Goal: Task Accomplishment & Management: Complete application form

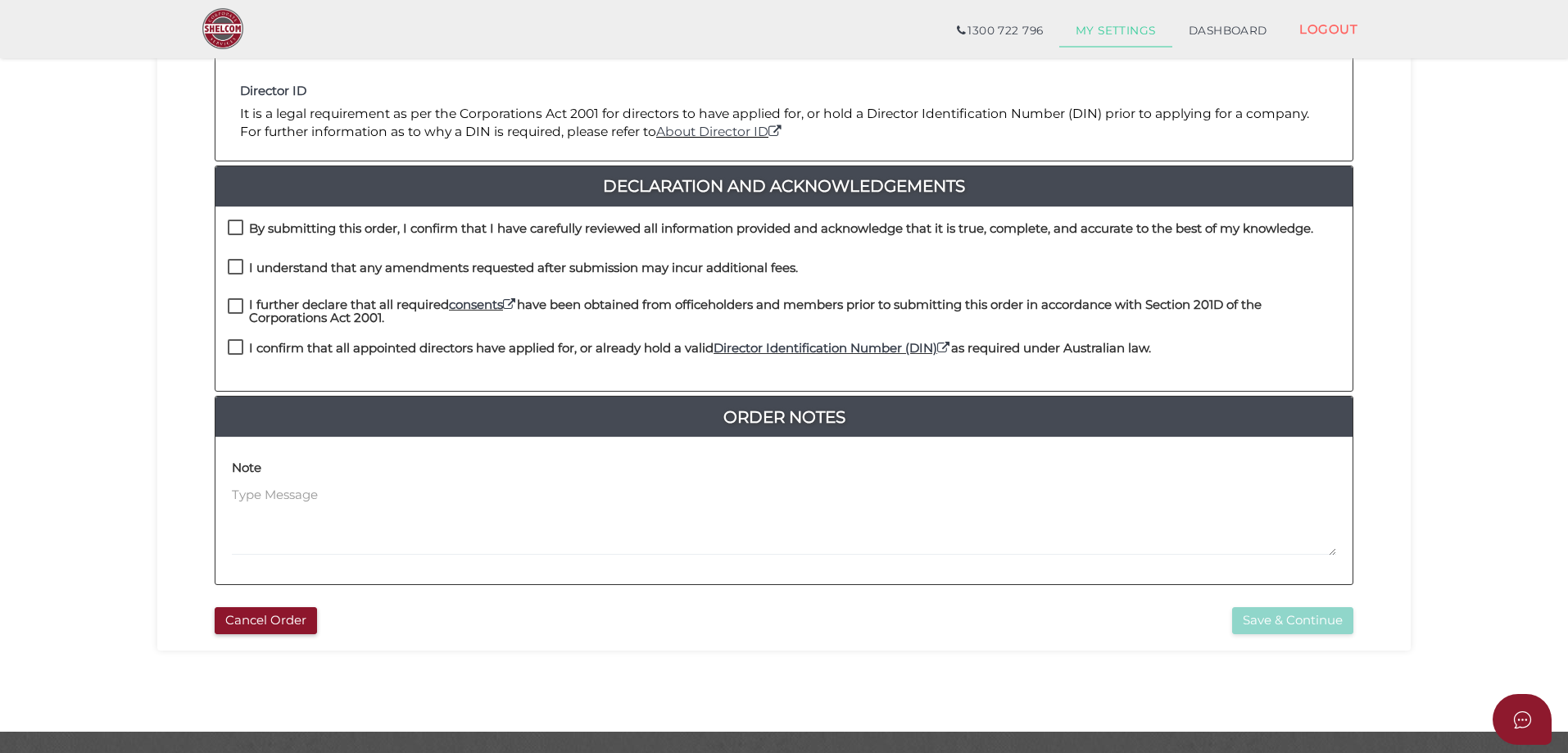
scroll to position [372, 0]
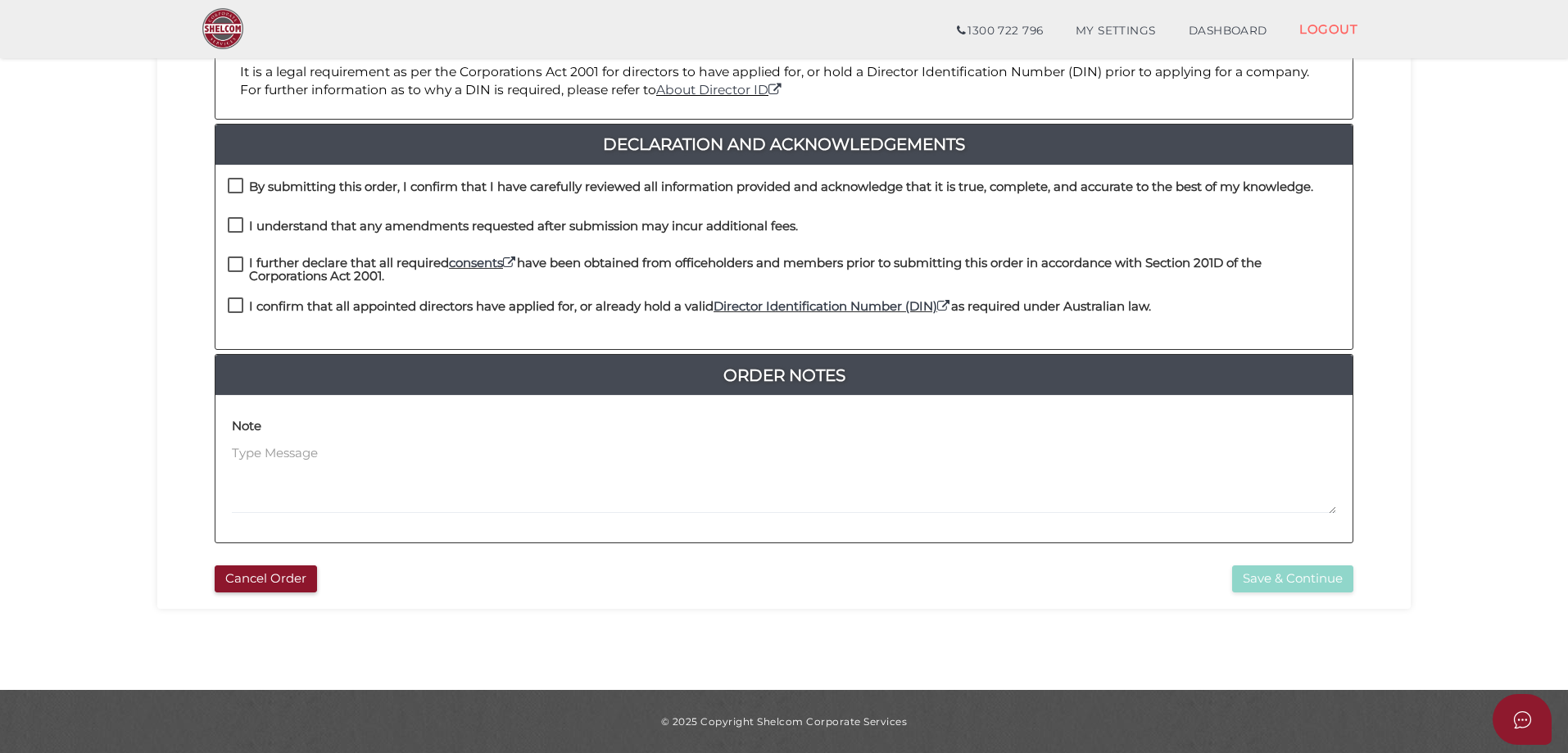
click at [234, 182] on label "By submitting this order, I confirm that I have carefully reviewed all informat…" at bounding box center [770, 190] width 1085 height 21
checkbox input "true"
click at [233, 222] on label "I understand that any amendments requested after submission may incur additiona…" at bounding box center [512, 230] width 570 height 21
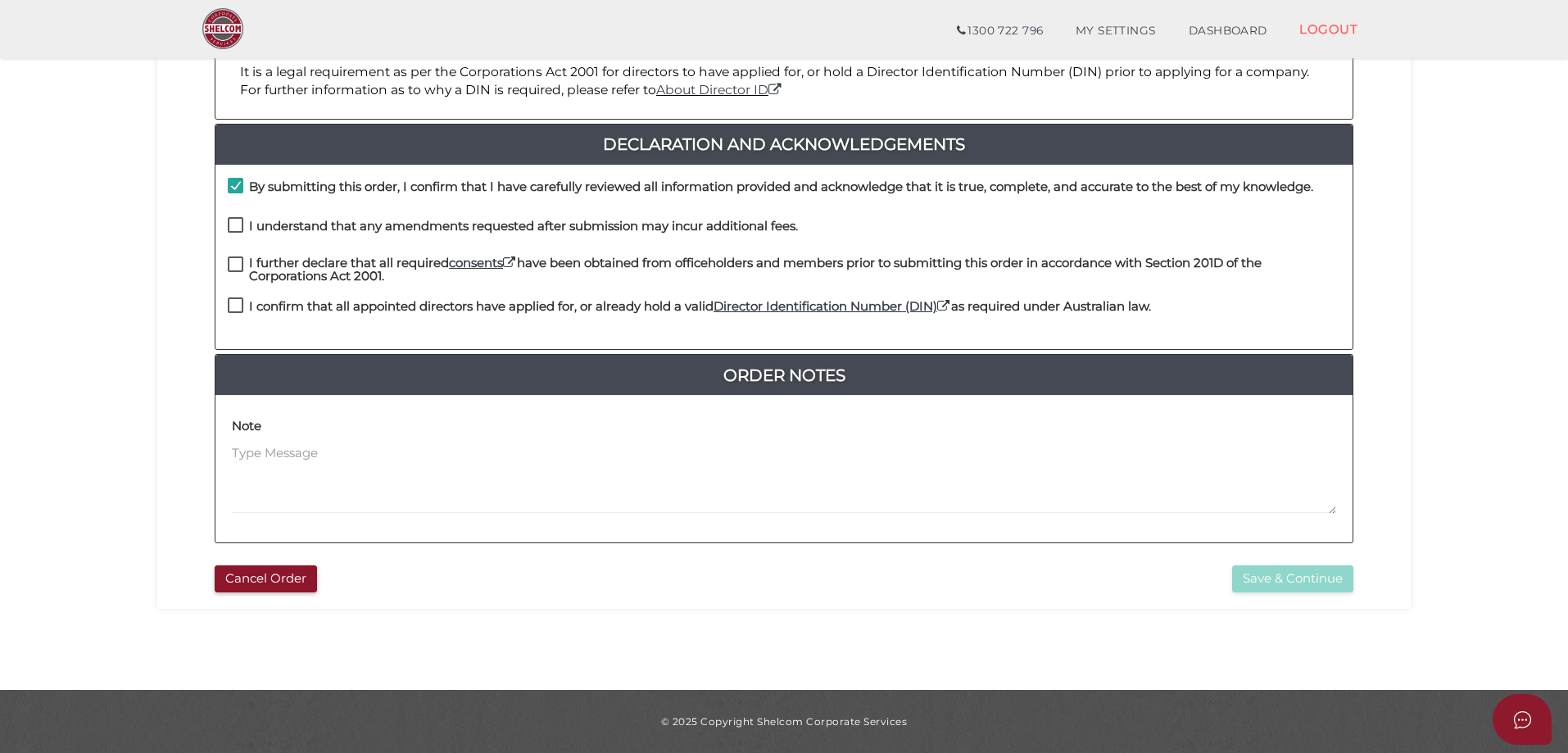
checkbox input "true"
click at [232, 256] on label "I further declare that all required consents have been obtained from officehold…" at bounding box center [784, 267] width 1113 height 21
checkbox input "true"
click at [232, 304] on label "I confirm that all appointed directors have applied for, or already hold a vali…" at bounding box center [689, 310] width 923 height 21
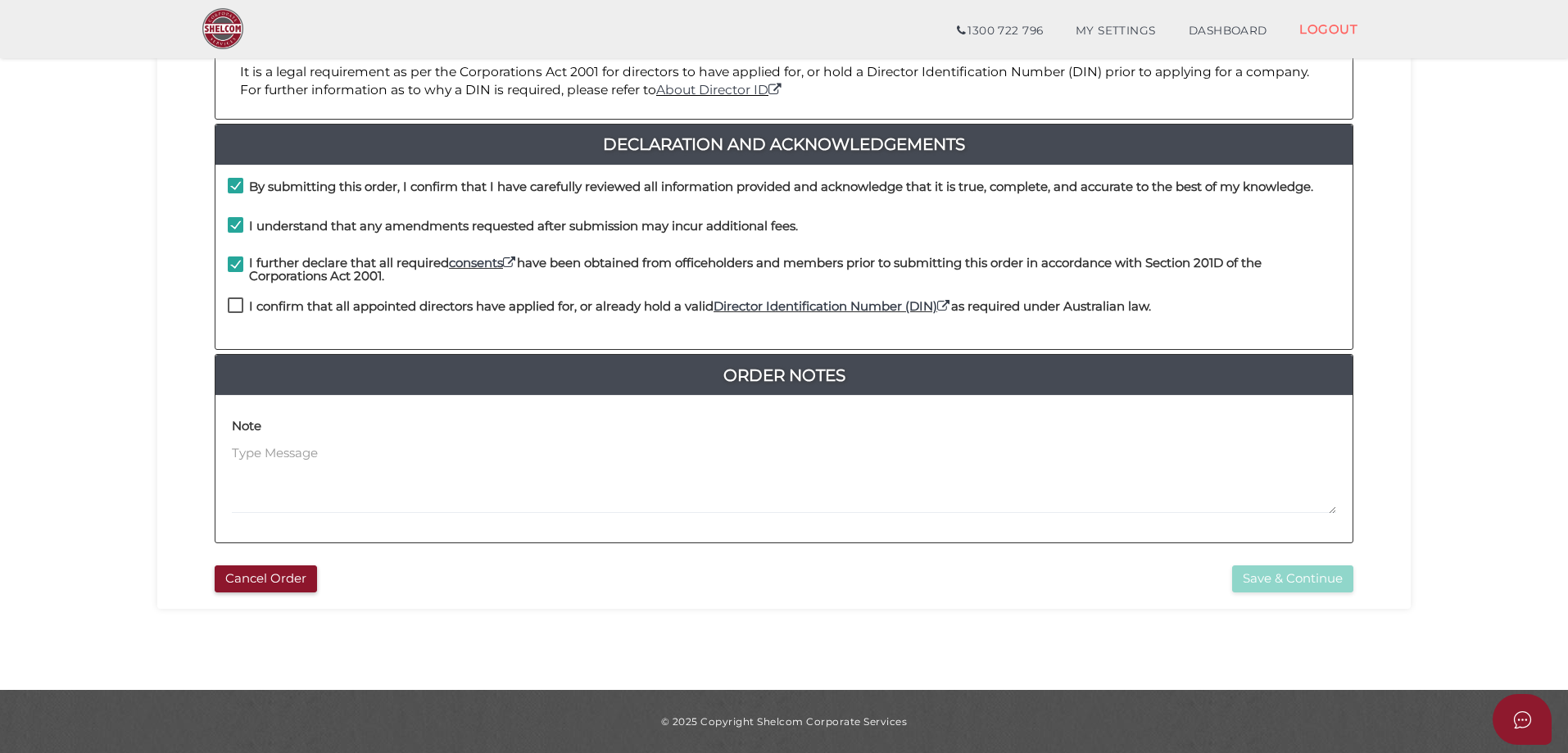
checkbox input "true"
click at [1259, 575] on button "Save & Continue" at bounding box center [1292, 579] width 121 height 27
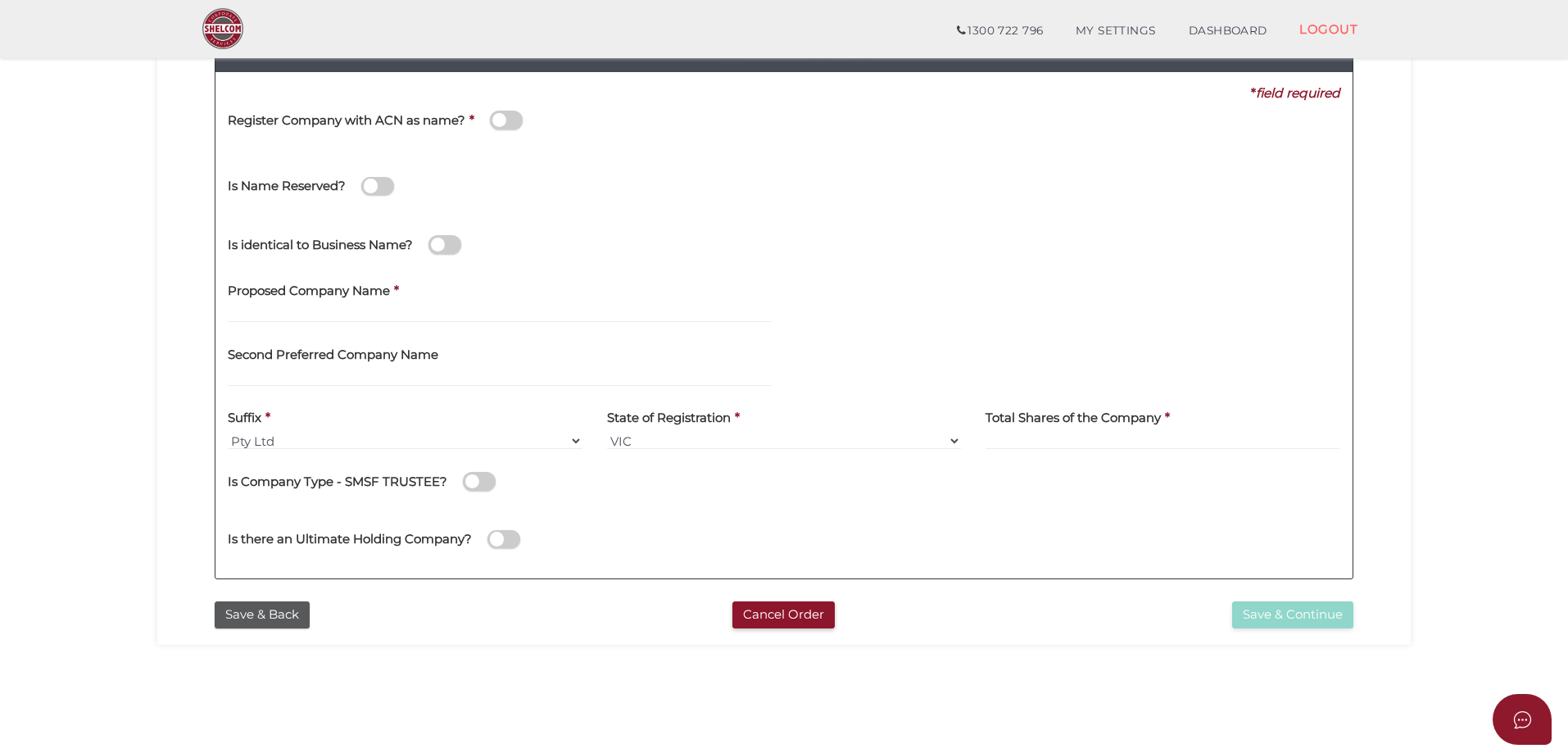
scroll to position [327, 0]
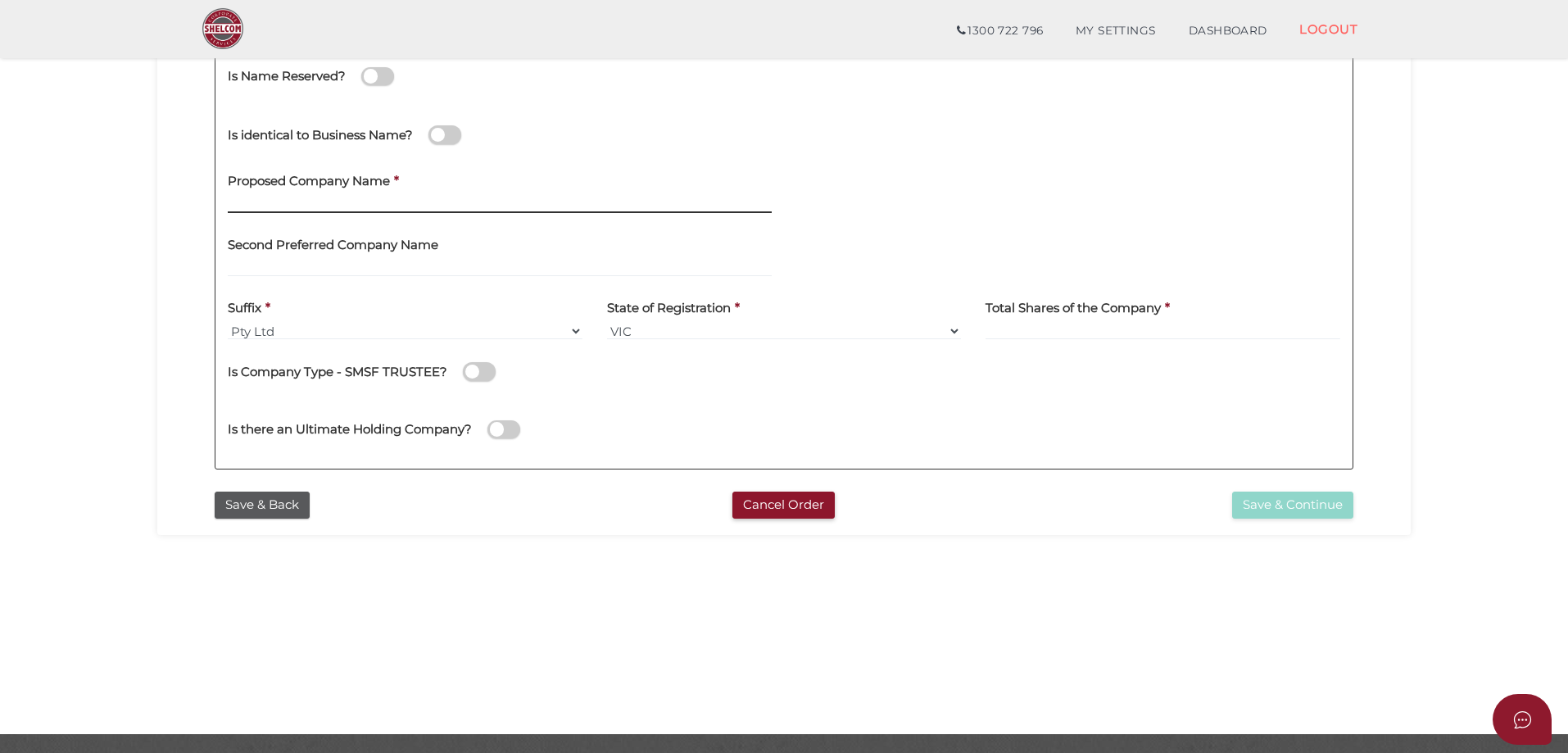
click at [321, 203] on input "text" at bounding box center [499, 204] width 544 height 18
type input "SKANDA VIC PTY LTD"
click at [1020, 329] on input at bounding box center [1162, 330] width 355 height 18
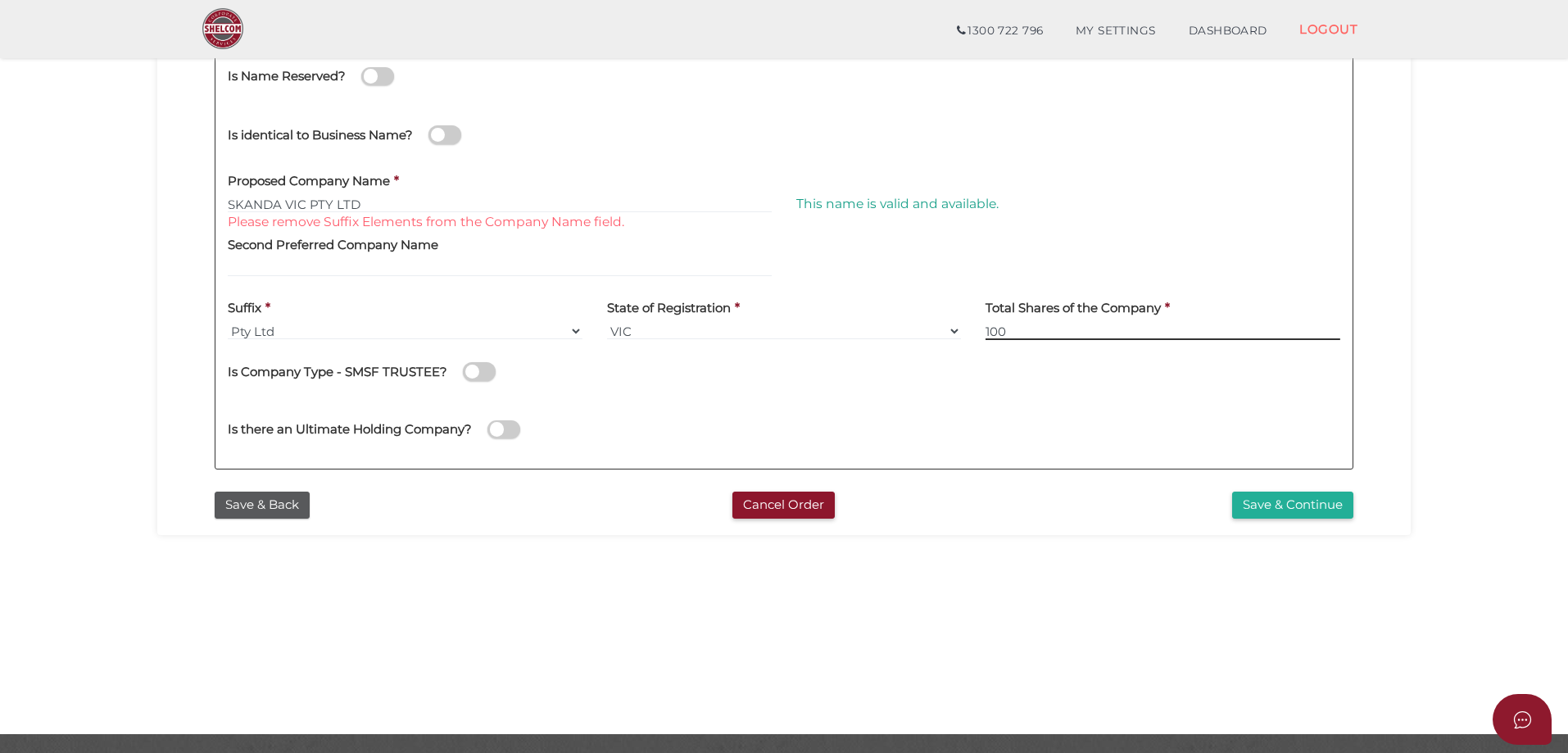
type input "100"
click at [367, 203] on input "SKANDA VIC PTY LTD" at bounding box center [499, 204] width 544 height 18
type input "SKANDA VIC"
click at [1270, 500] on button "Save & Continue" at bounding box center [1292, 505] width 121 height 27
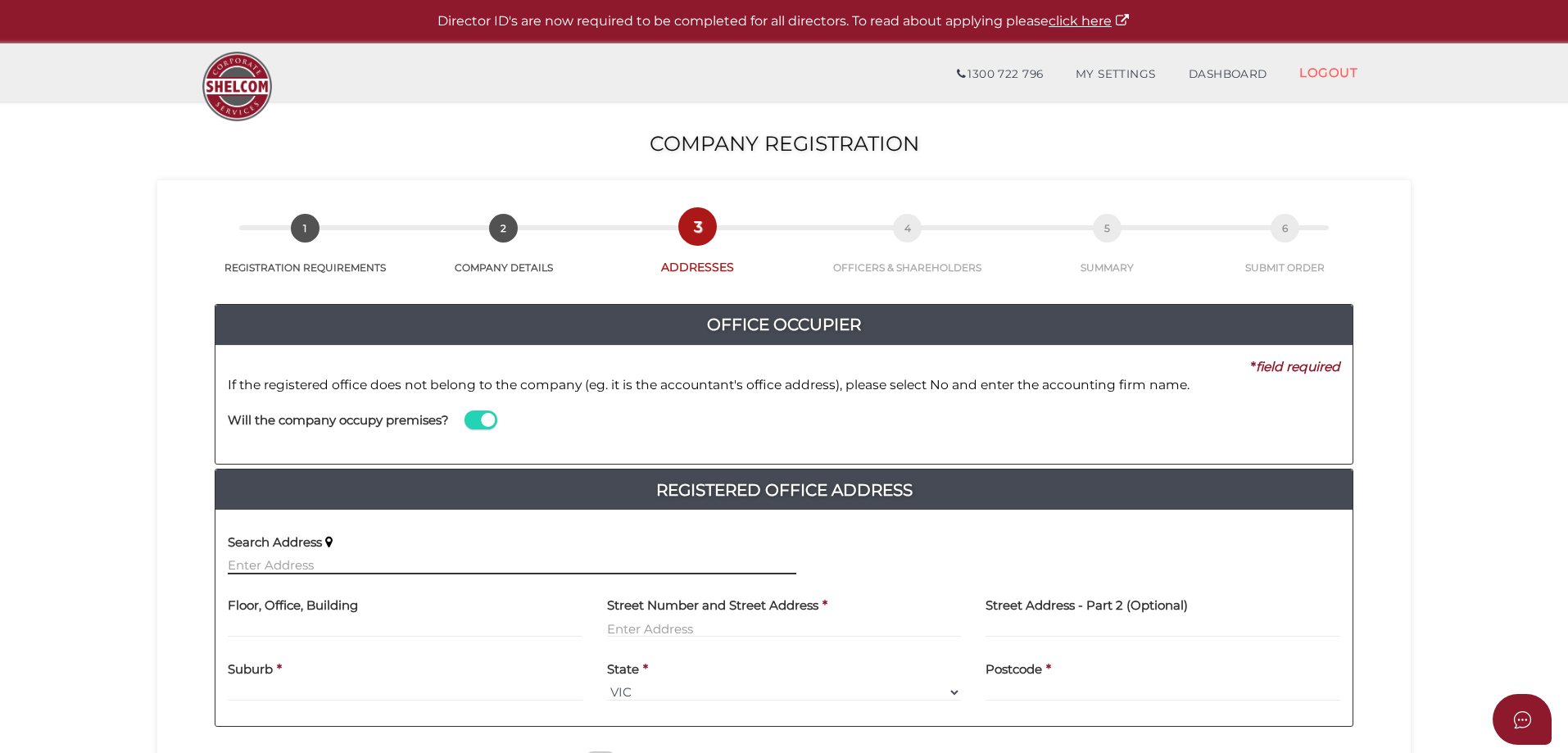
click at [306, 559] on input "text" at bounding box center [511, 565] width 568 height 18
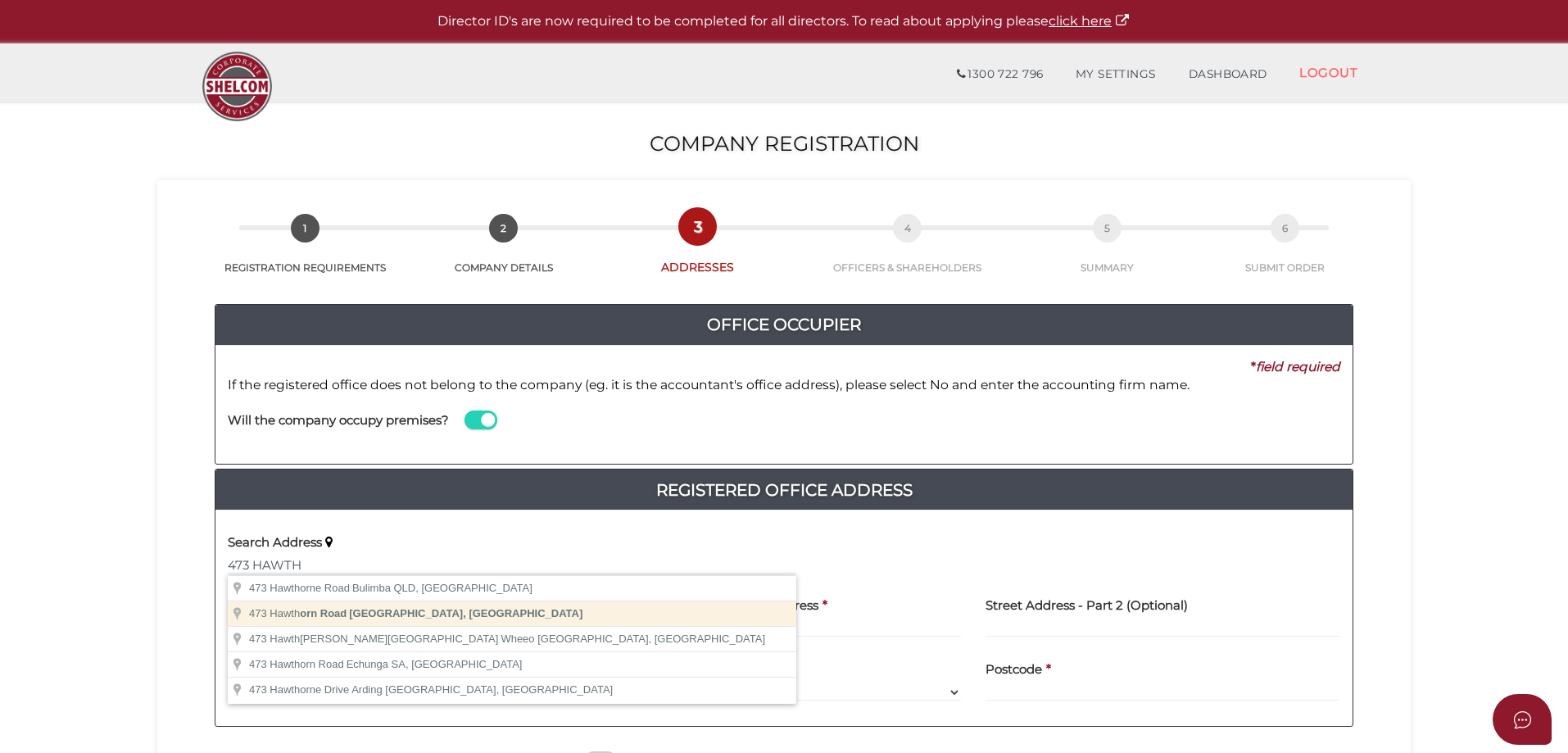
type input "[STREET_ADDRESS]"
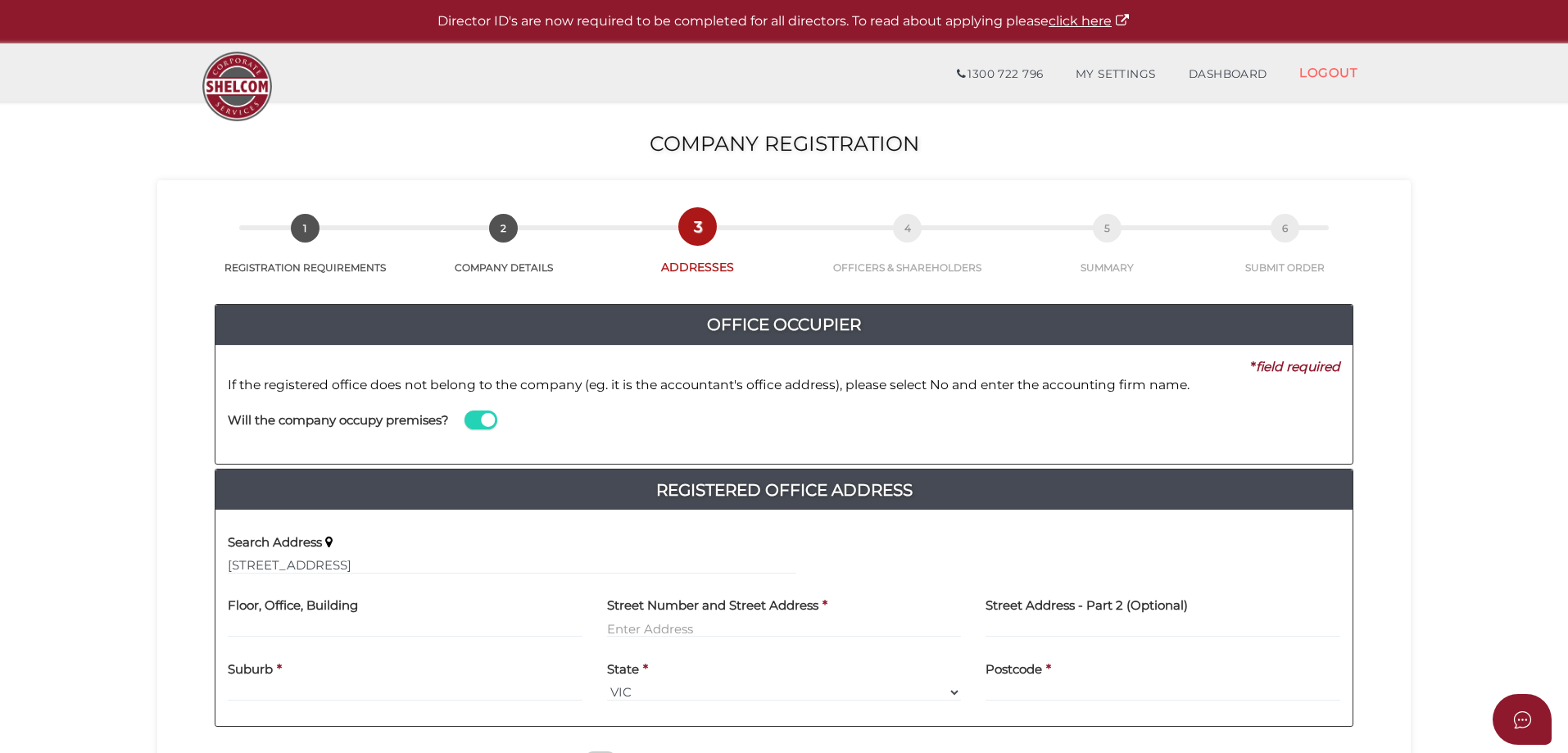
type input "[STREET_ADDRESS]"
type input "Caulfield South"
select select "VIC"
type input "3162"
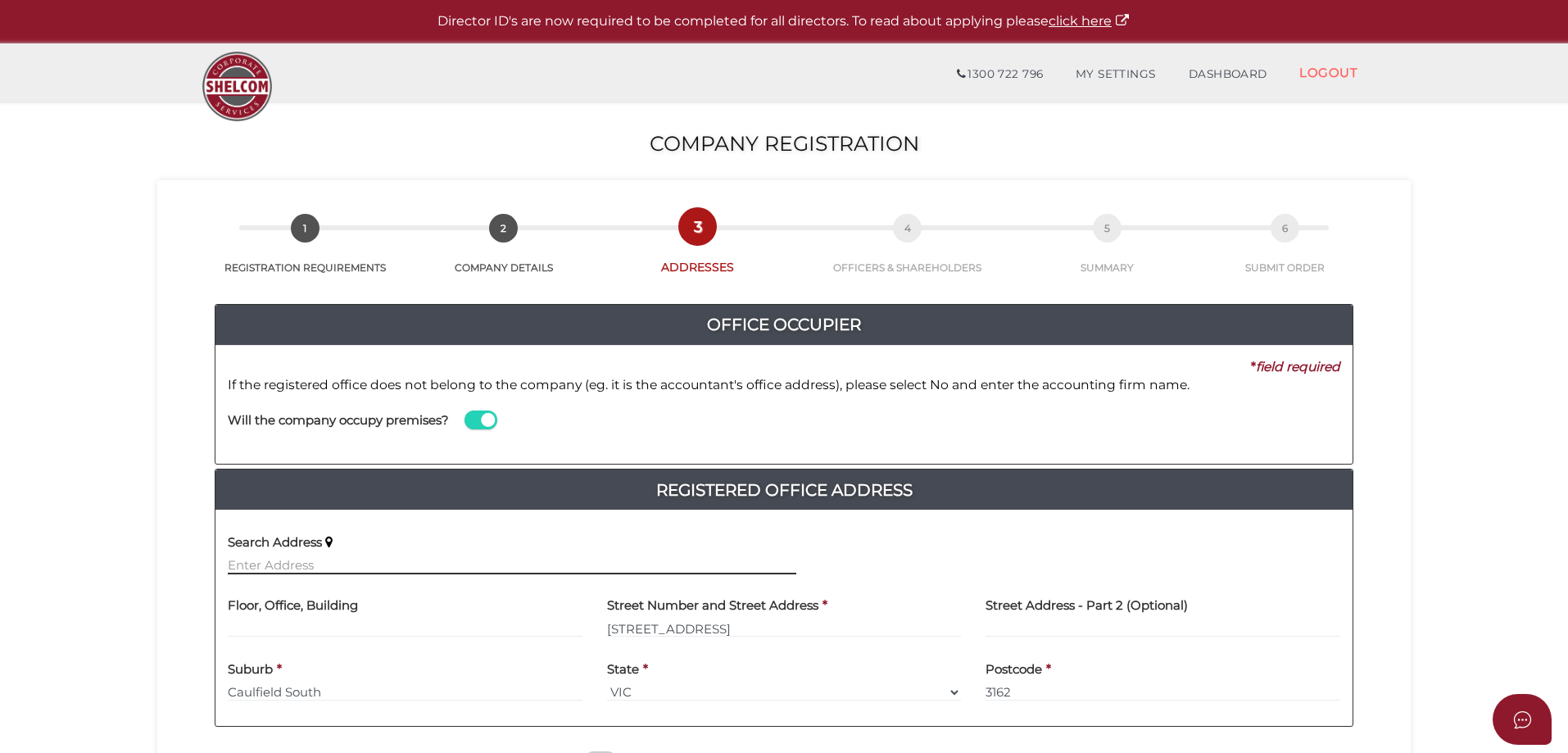
click at [249, 565] on input "text" at bounding box center [511, 565] width 568 height 18
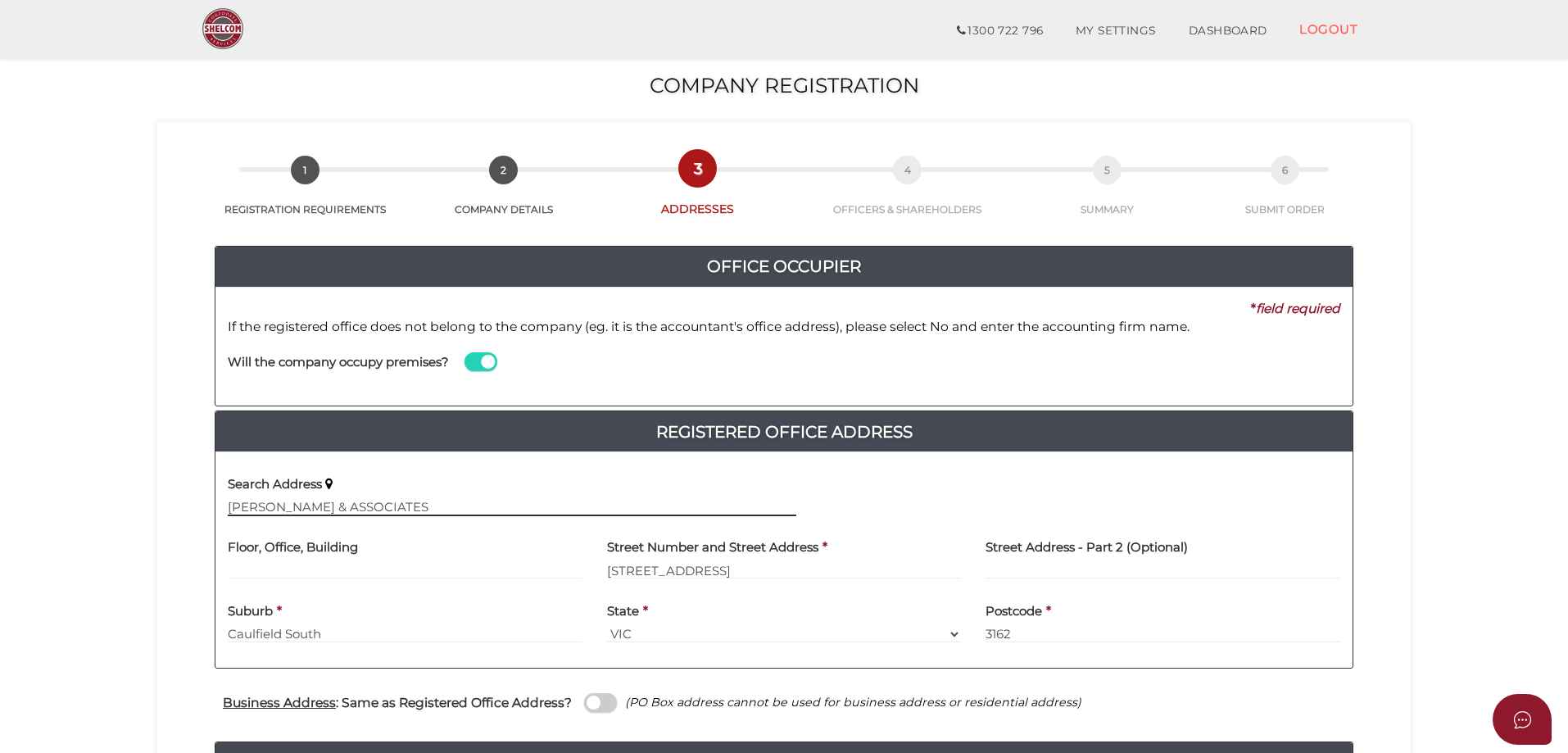
scroll to position [409, 0]
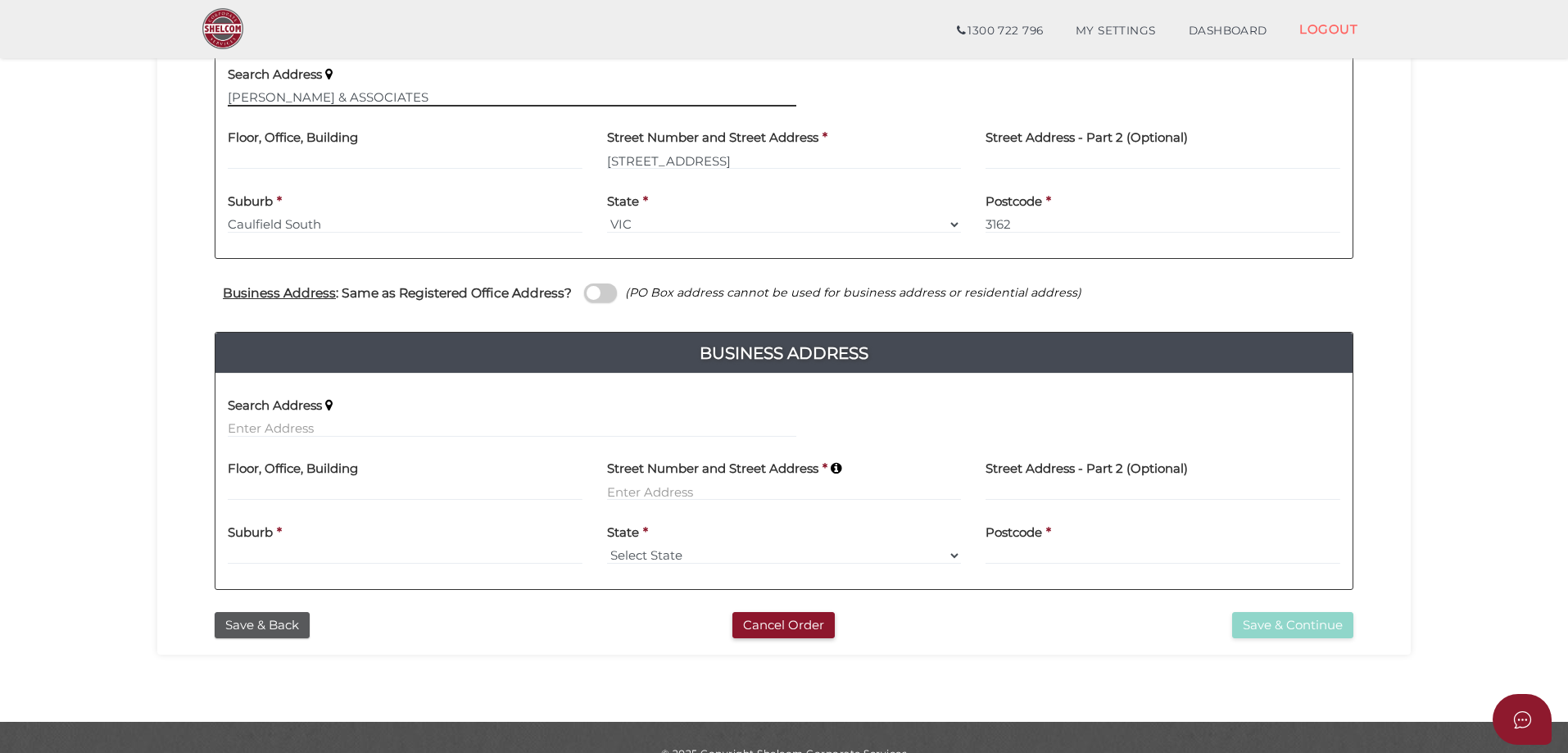
type input "GOLDMAN & ASSOCIATES"
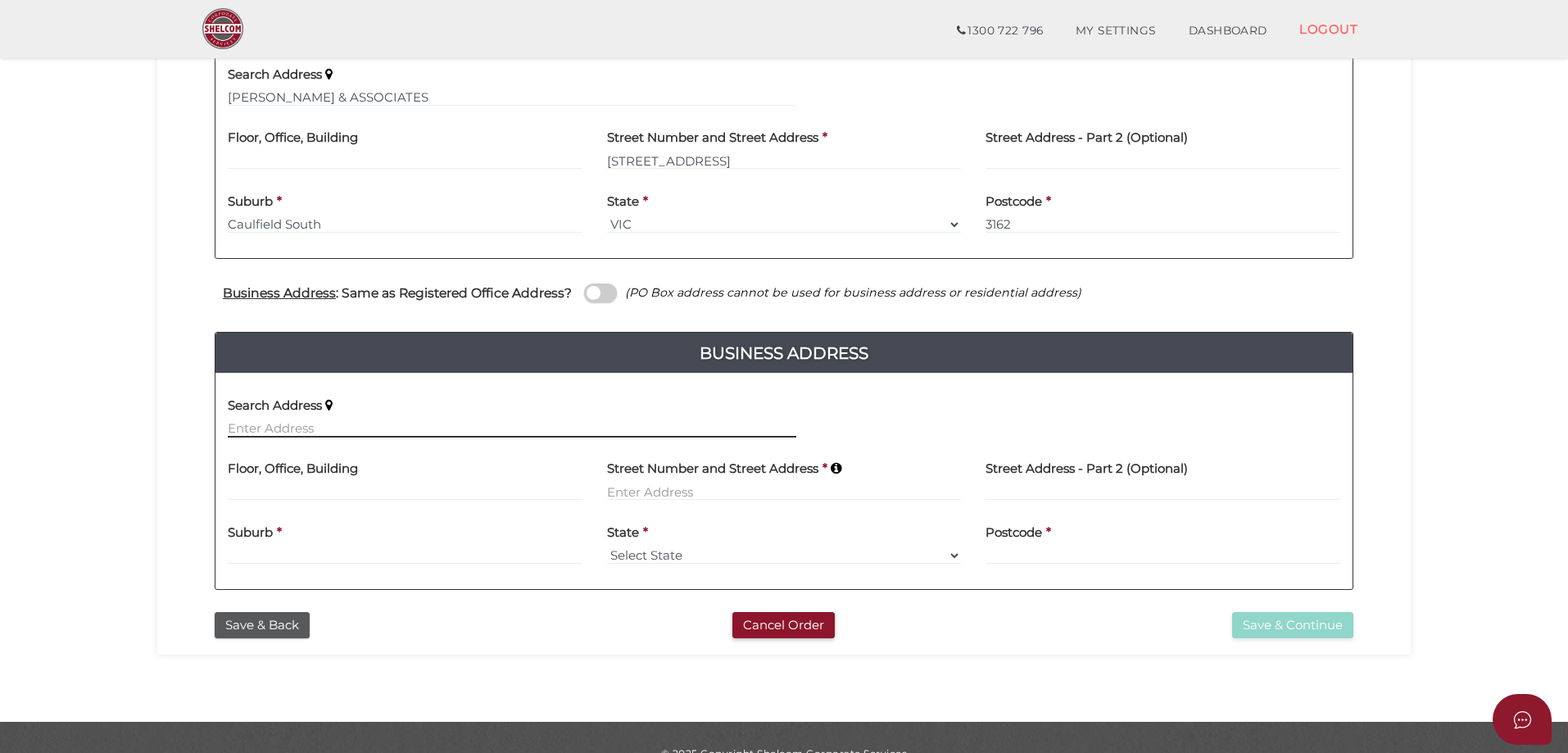
click at [244, 425] on input "text" at bounding box center [511, 428] width 568 height 18
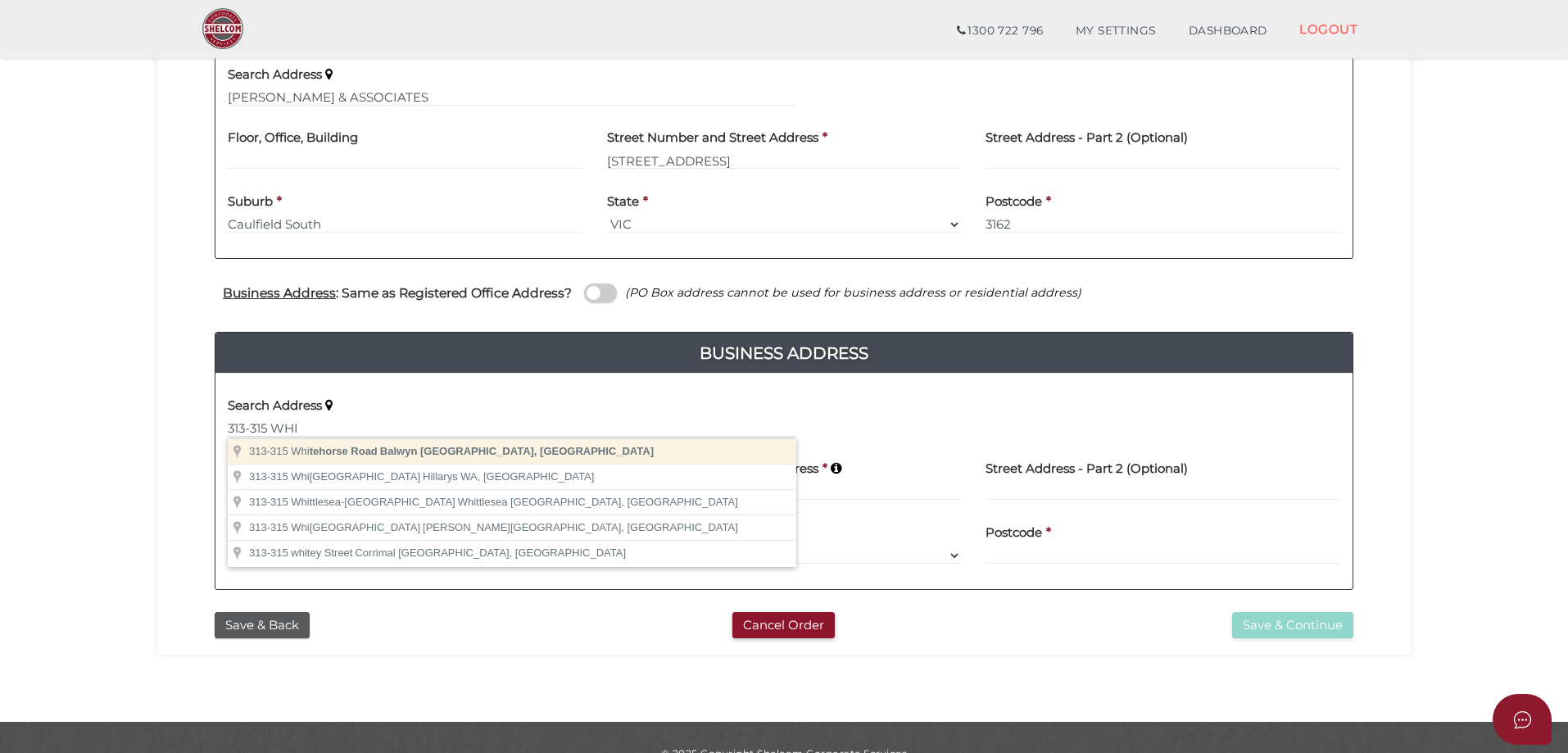
type input "313-315 Whitehorse Road, Balwyn VIC, Australia"
type input "313-315 Whitehorse Road"
type input "Balwyn"
select select "VIC"
type input "3103"
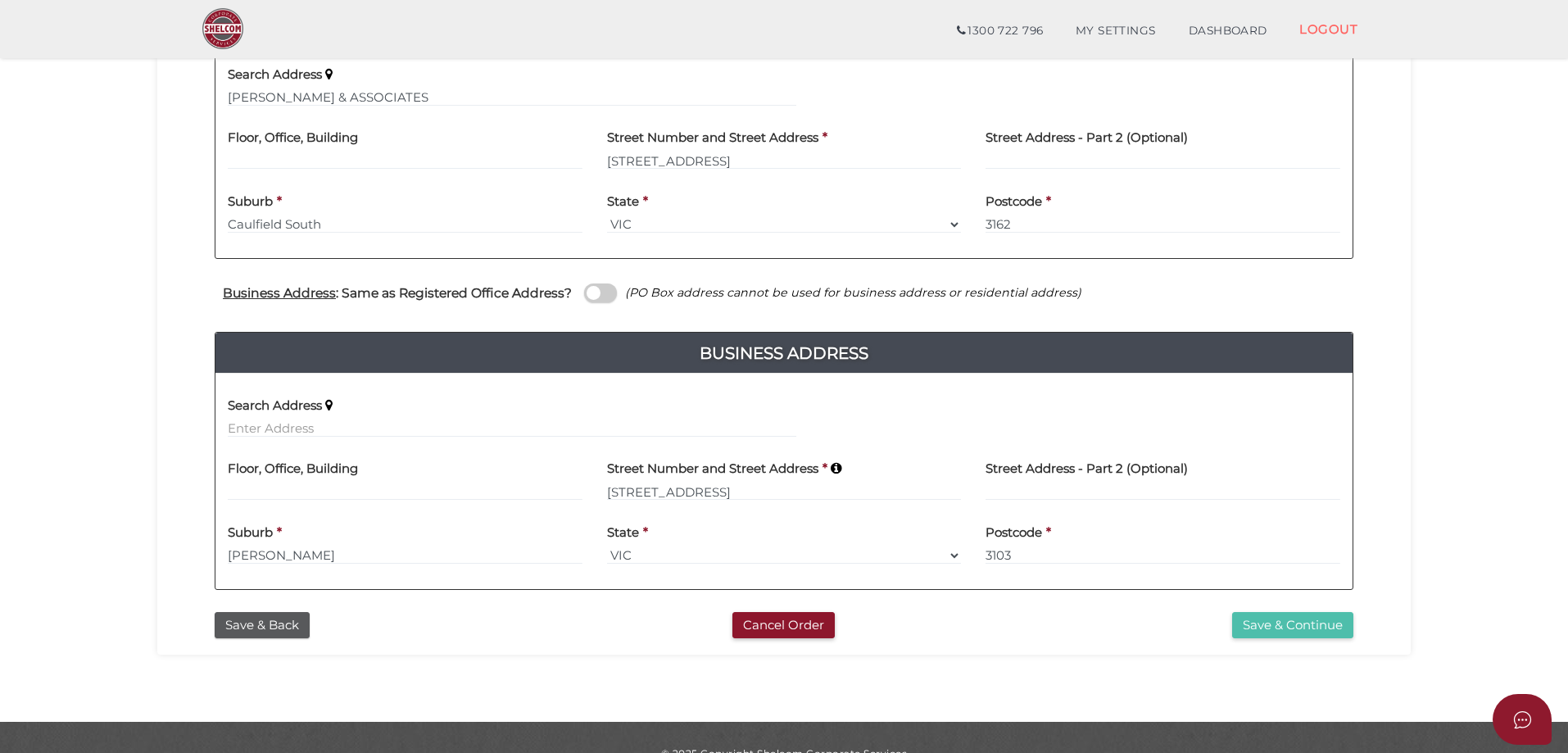
click at [1258, 620] on button "Save & Continue" at bounding box center [1292, 625] width 121 height 27
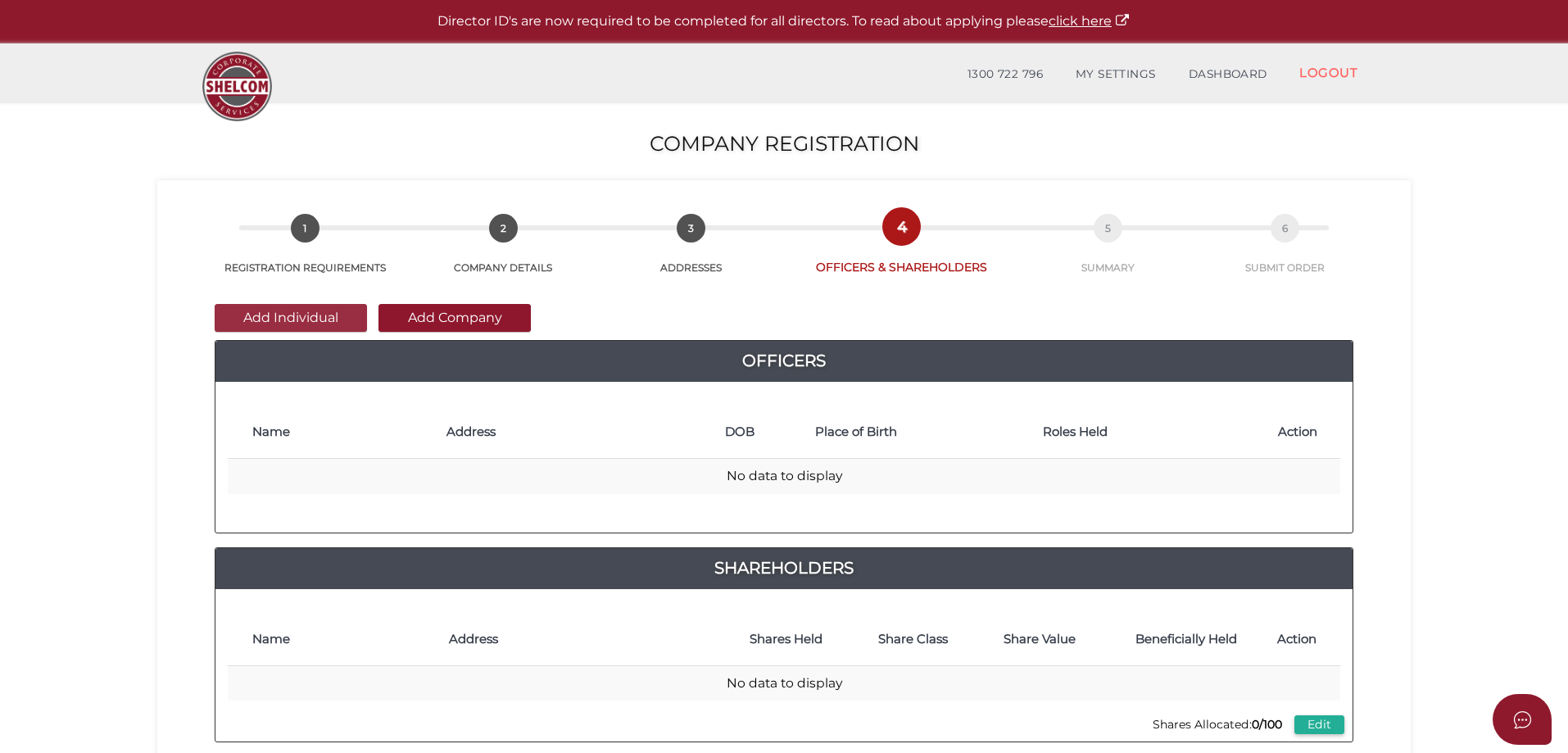
click at [291, 318] on button "Add Individual" at bounding box center [290, 317] width 152 height 28
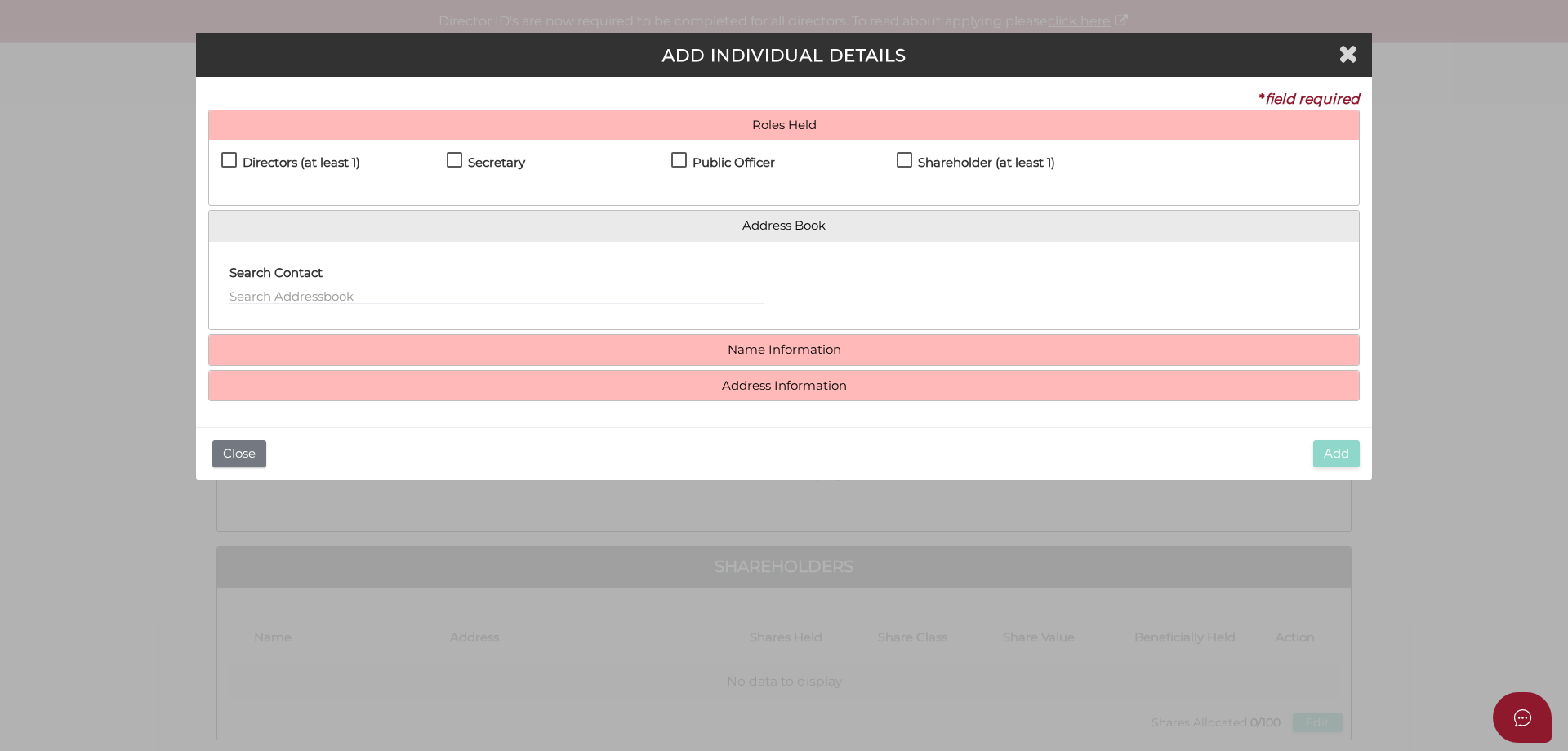
click at [226, 156] on label "Directors (at least 1)" at bounding box center [290, 166] width 139 height 21
checkbox input "true"
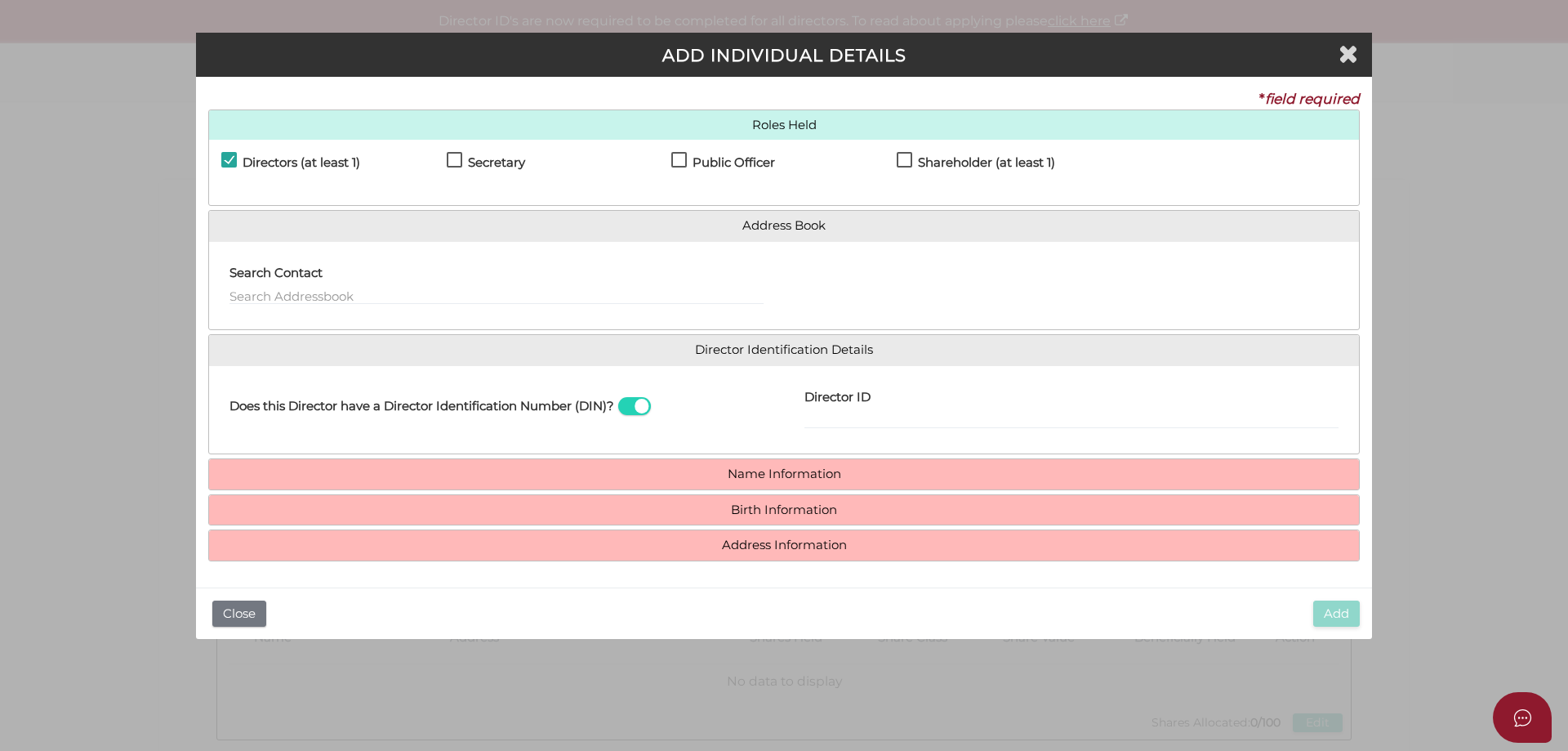
click at [449, 160] on label "Secretary" at bounding box center [486, 166] width 79 height 21
checkbox input "true"
click at [676, 160] on label "Public Officer" at bounding box center [722, 166] width 103 height 21
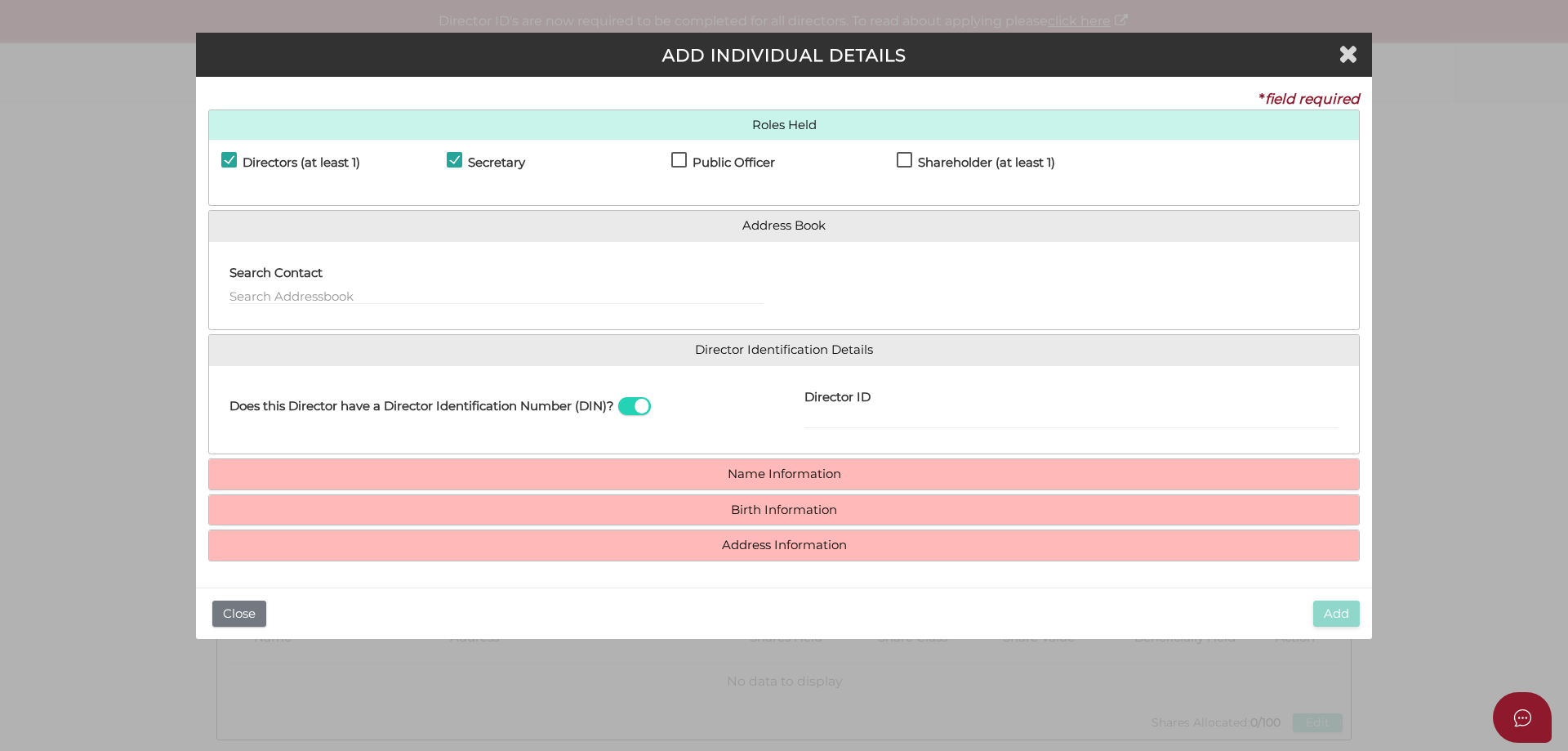
checkbox input "true"
click at [906, 161] on label "Shareholder (at least 1)" at bounding box center [976, 166] width 159 height 21
checkbox input "true"
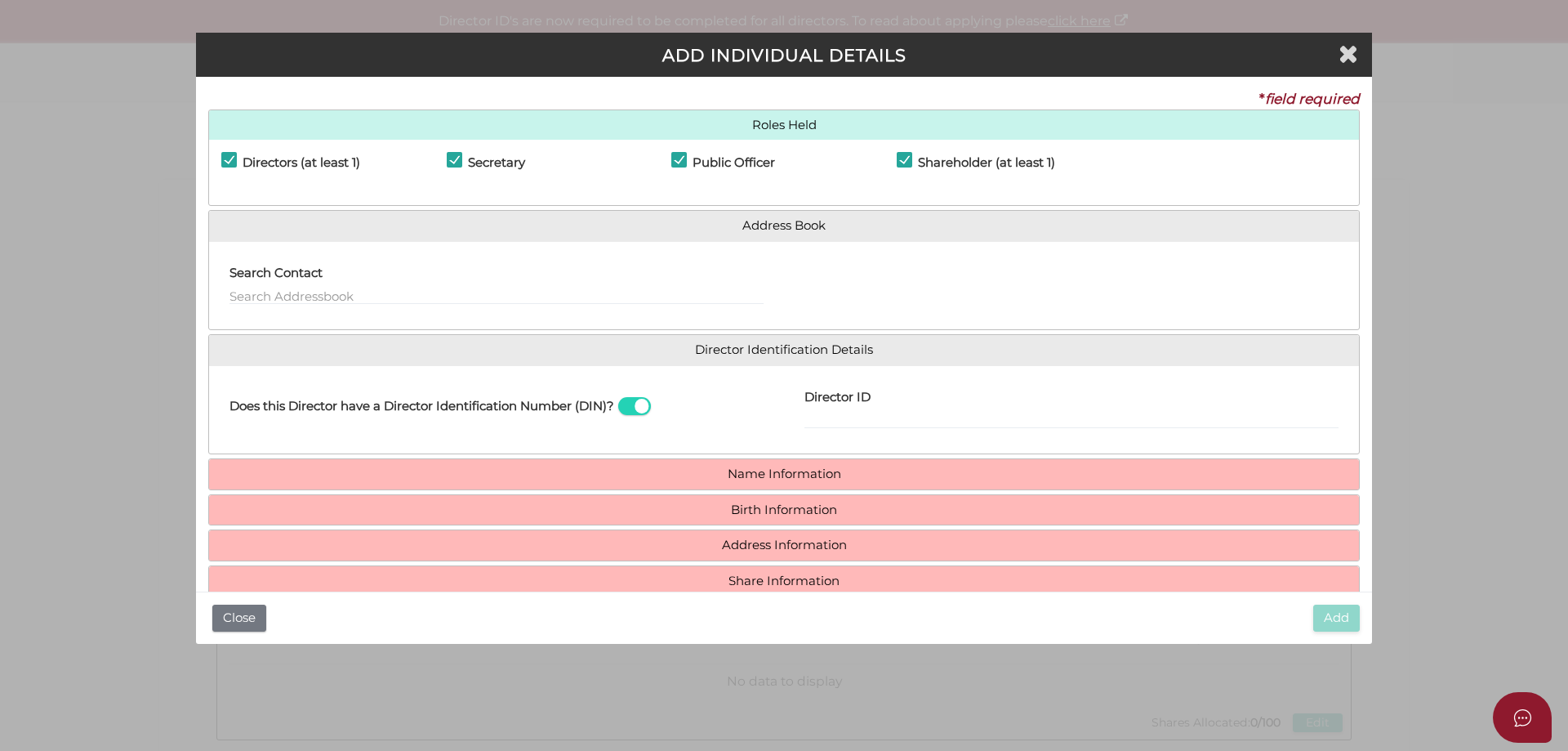
click at [646, 408] on span at bounding box center [634, 406] width 32 height 19
click at [0, 0] on input "checkbox" at bounding box center [0, 0] width 0 height 0
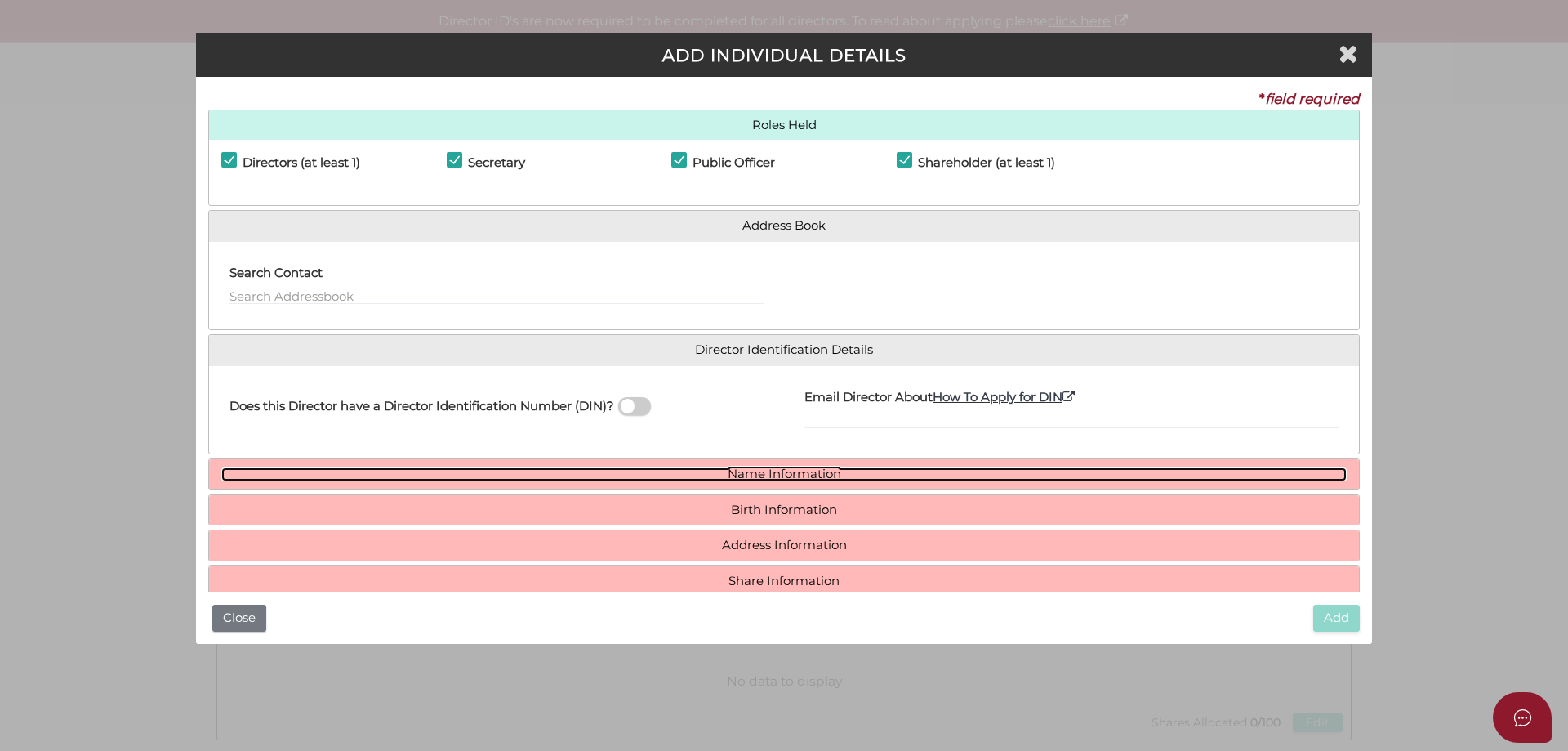
click at [761, 467] on link "Name Information" at bounding box center [784, 474] width 1126 height 14
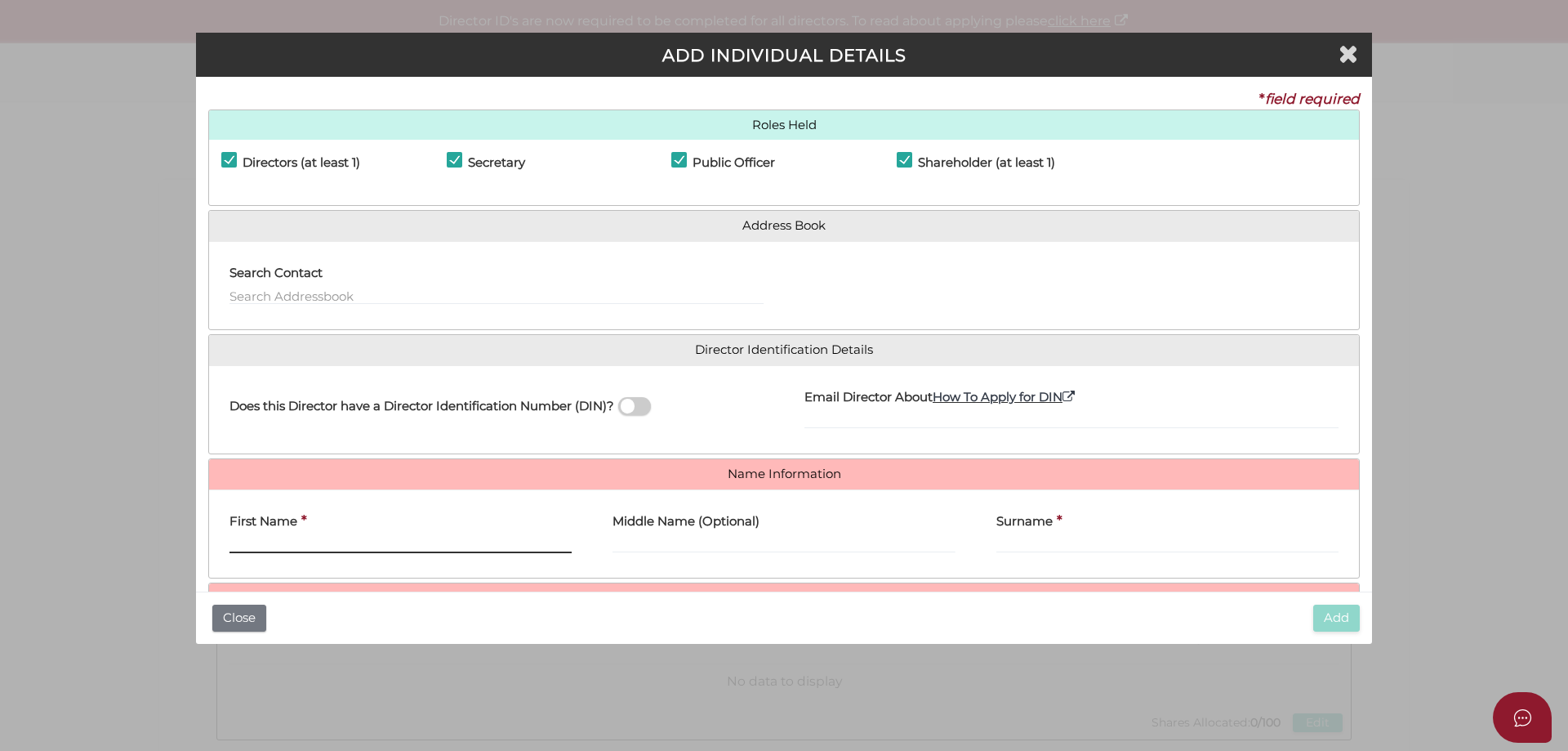
click at [304, 546] on input "First Name" at bounding box center [401, 544] width 343 height 18
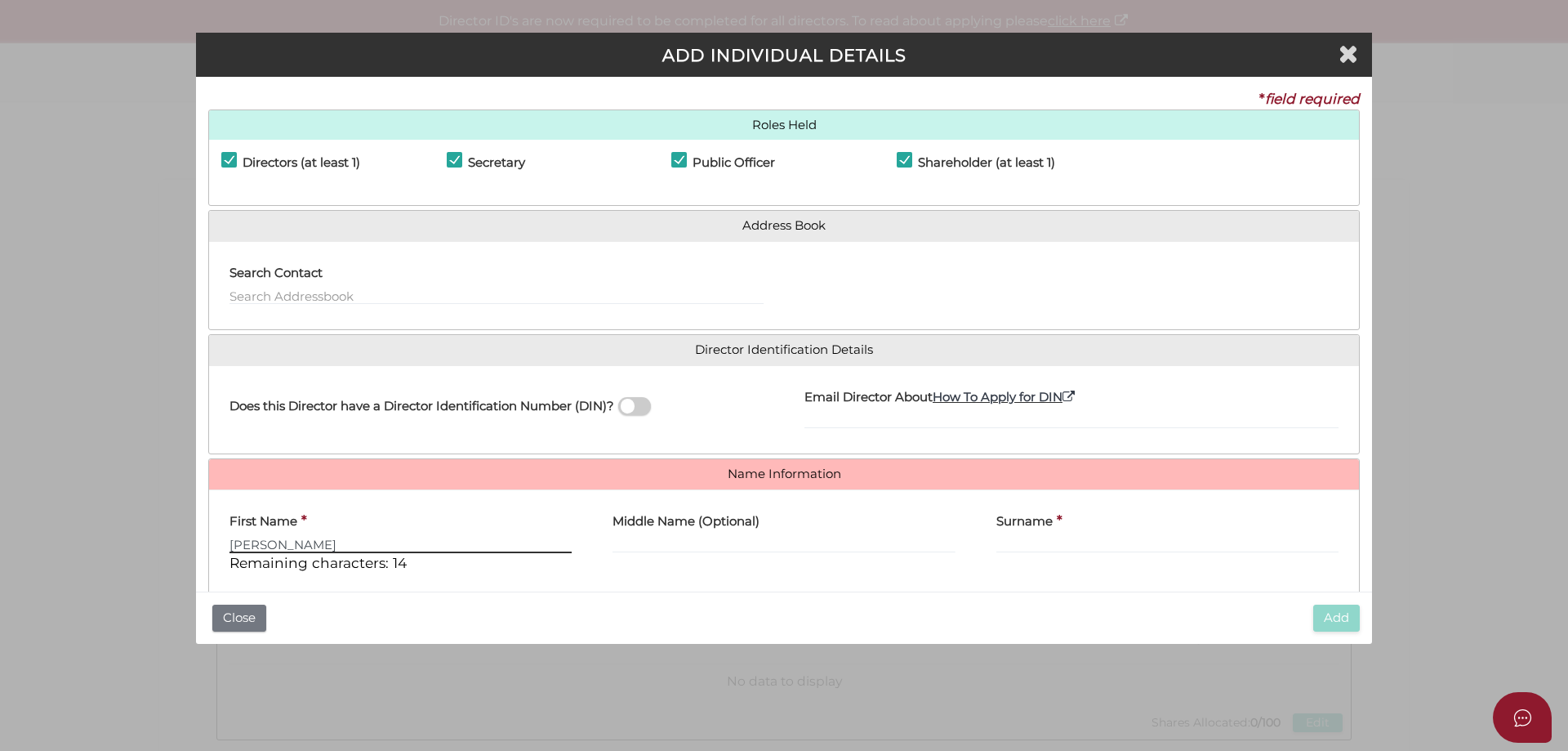
type input "GEORGE"
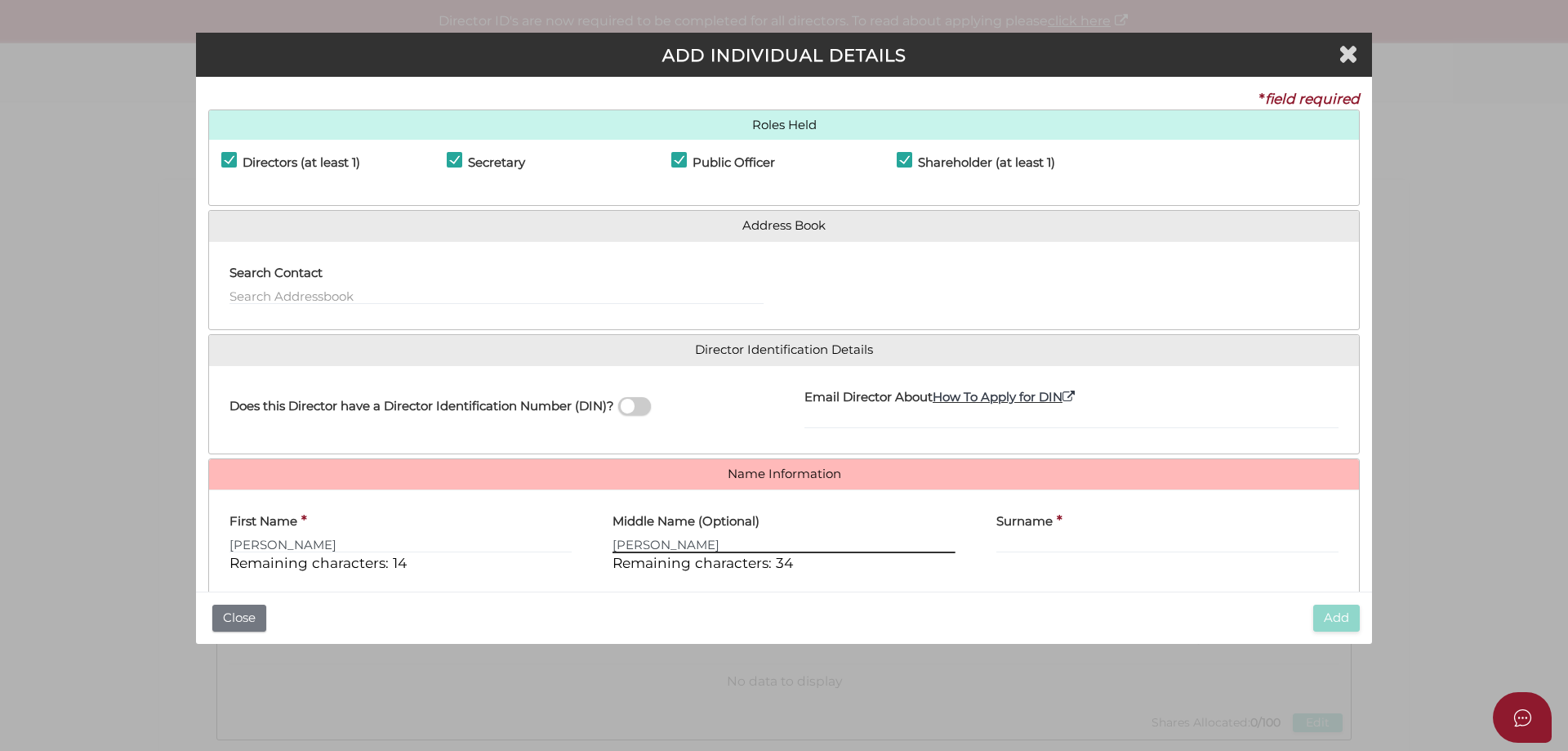
type input "STEVEN"
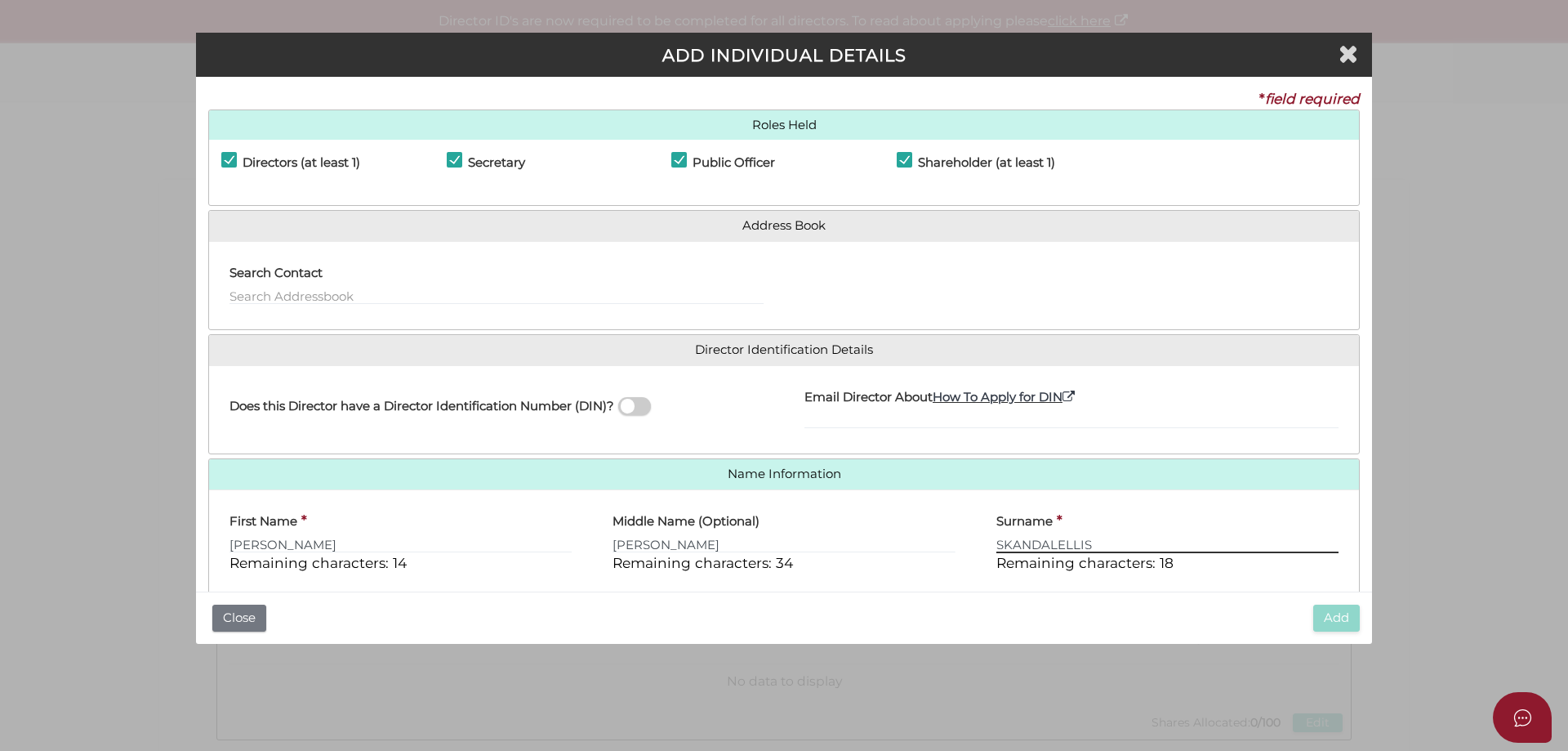
type input "SKANDALELLIS"
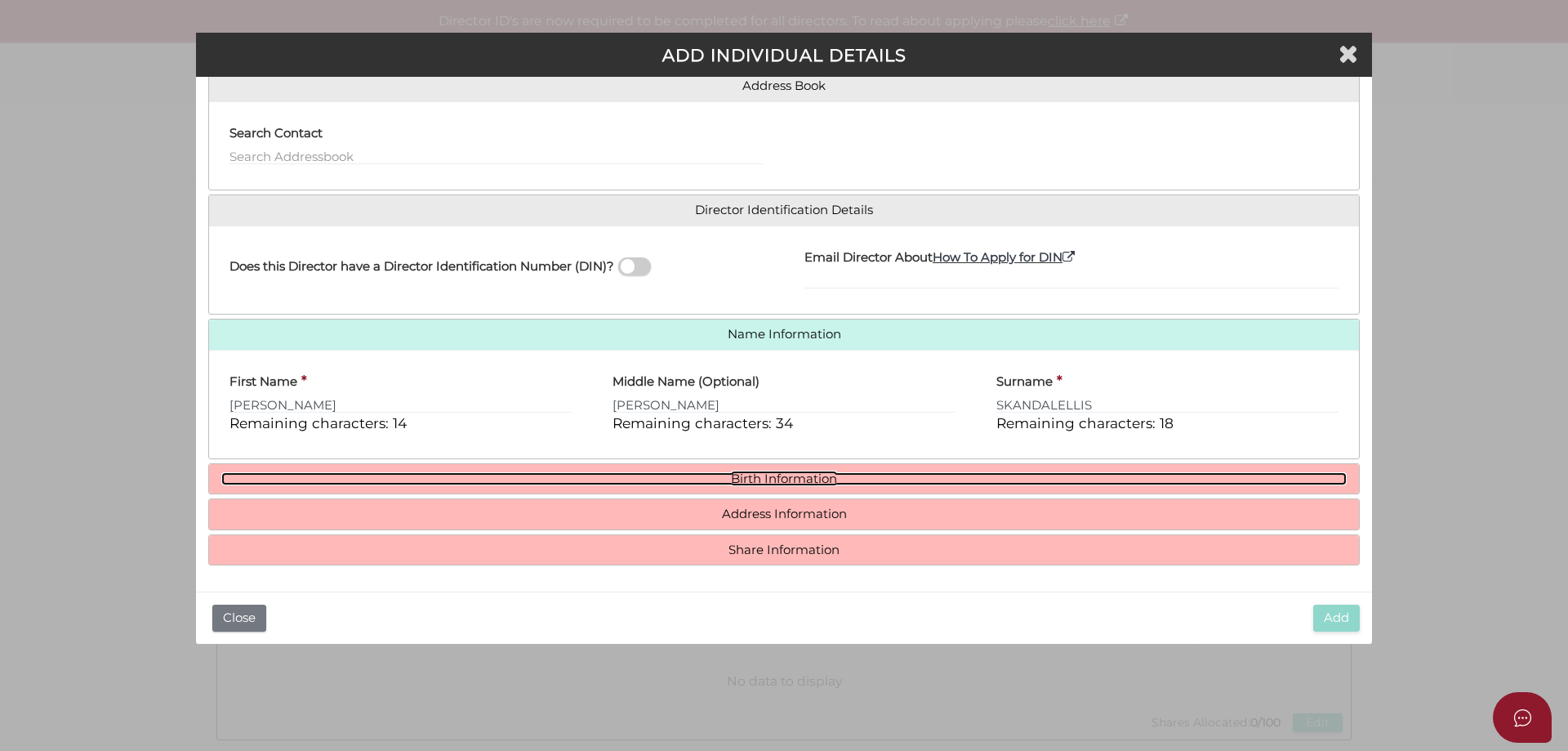
click at [743, 472] on link "Birth Information" at bounding box center [784, 479] width 1126 height 14
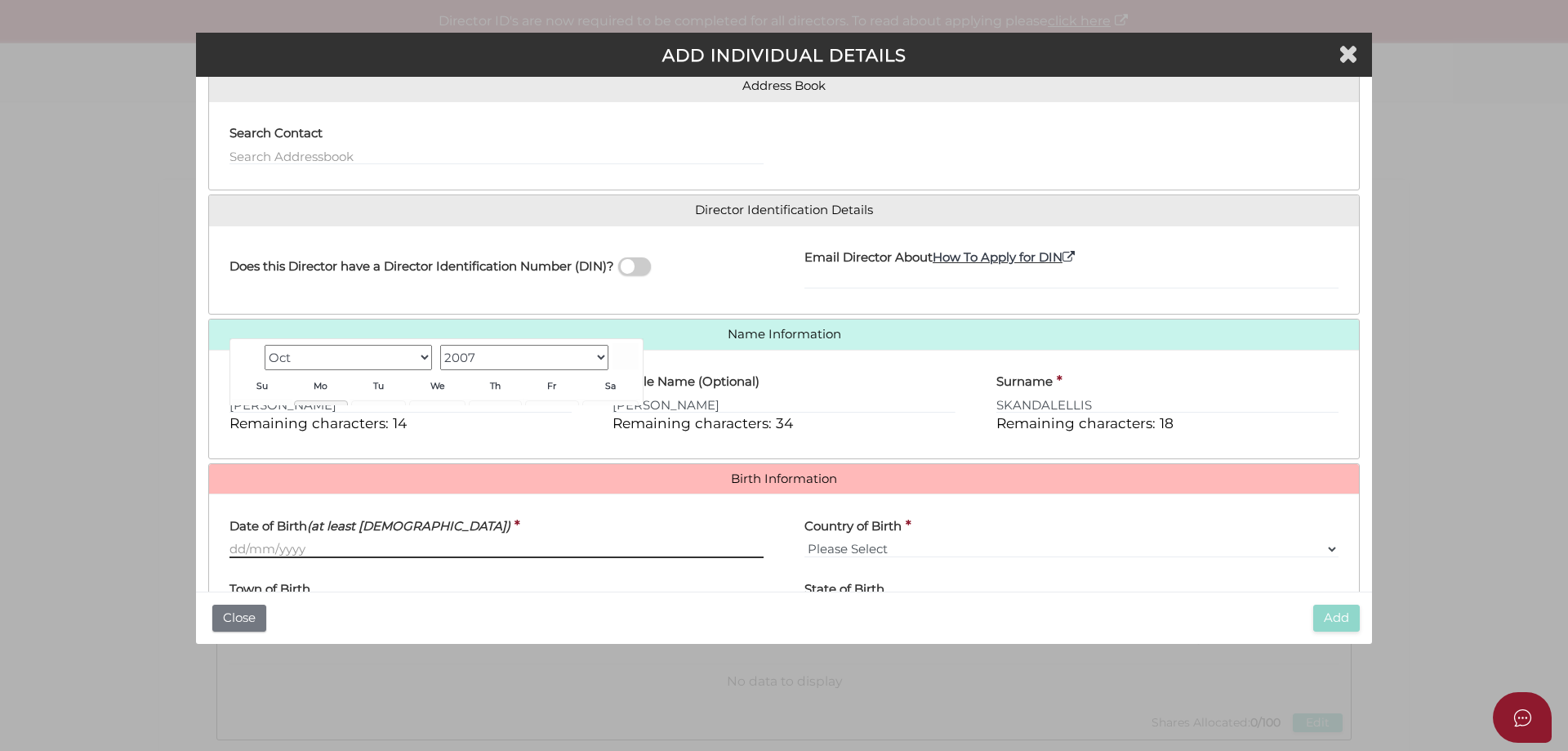
click at [425, 551] on input "Date of Birth (at least 18 years old)" at bounding box center [496, 549] width 534 height 18
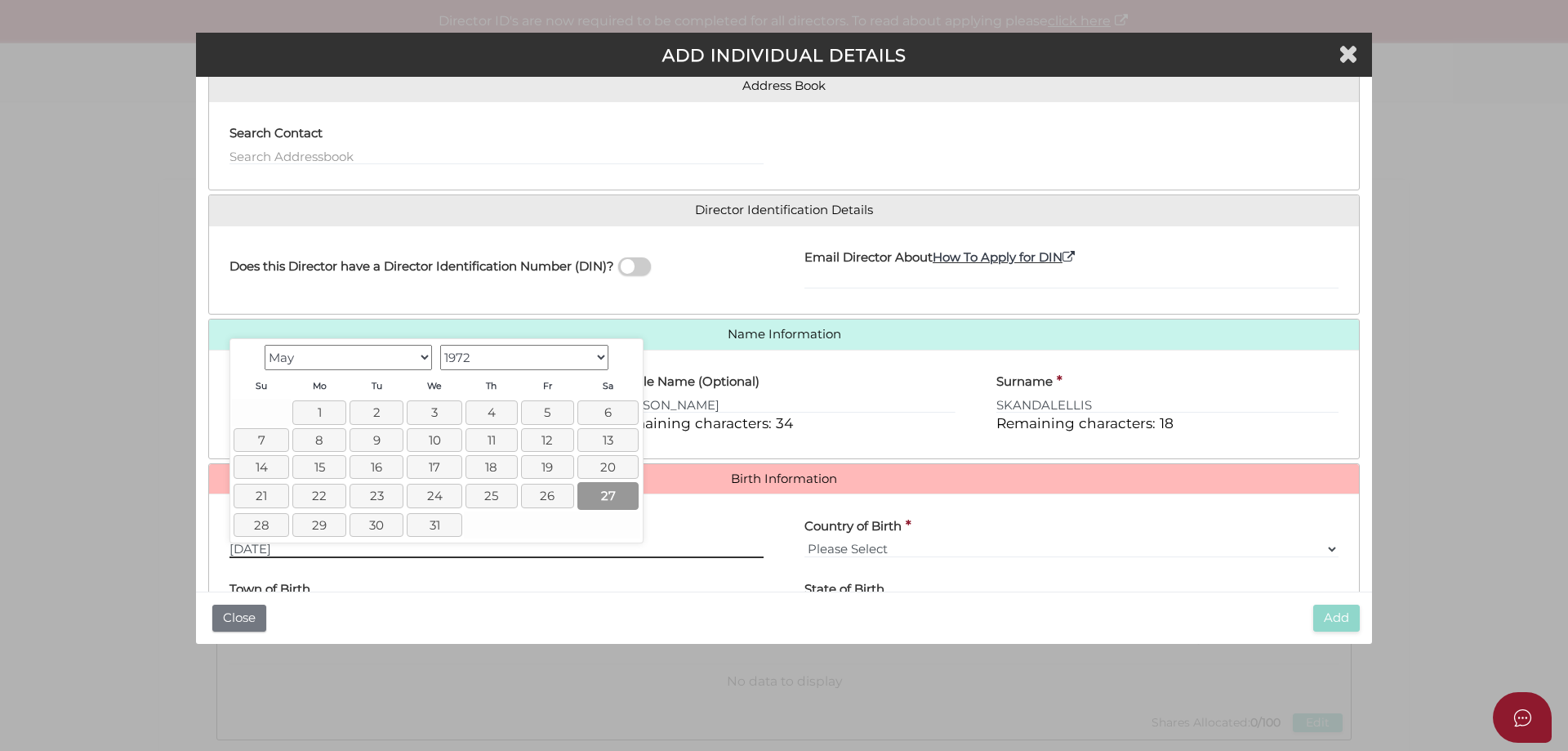
type input "[DATE]"
click at [606, 494] on link "27" at bounding box center [607, 496] width 62 height 27
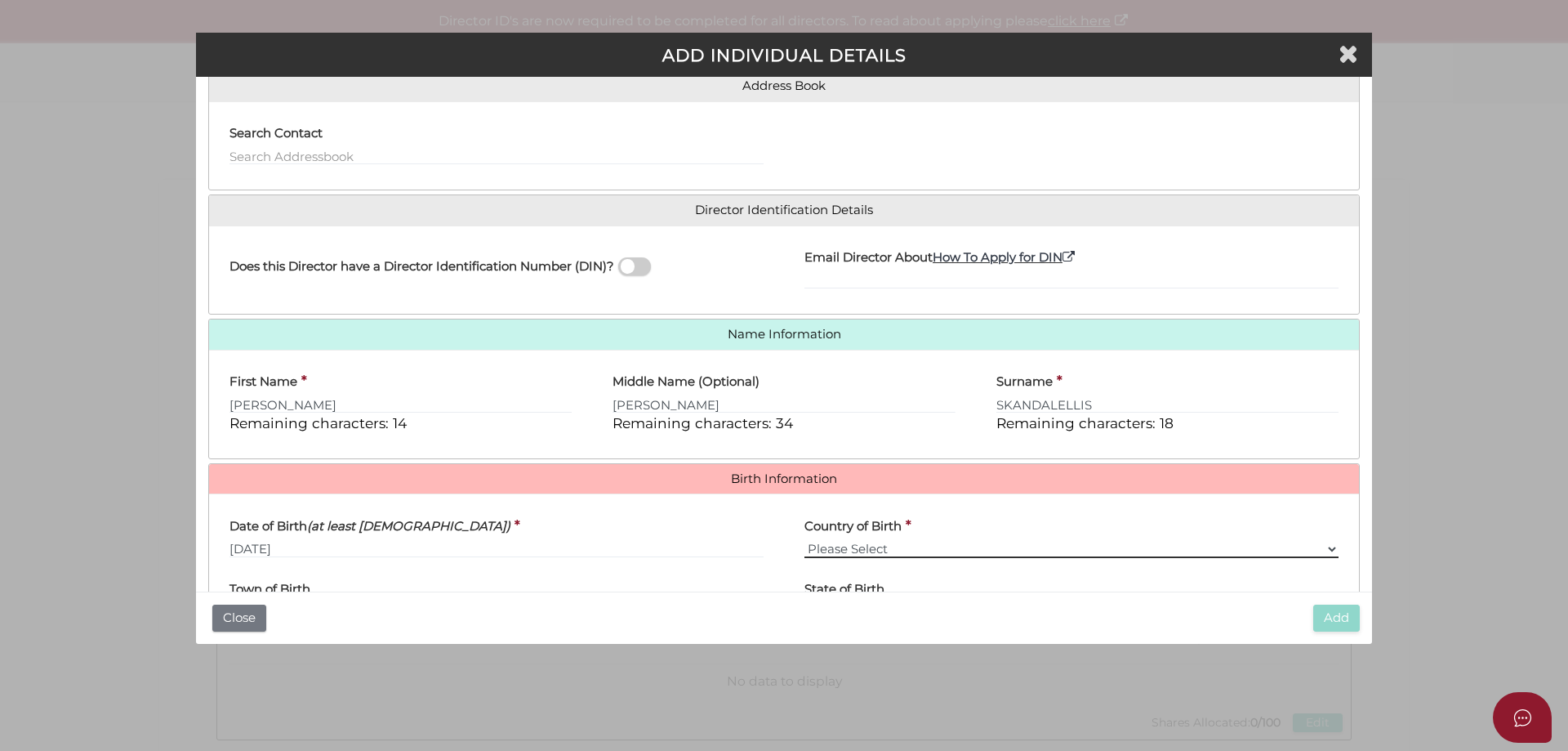
click at [1322, 548] on select "Please Select v Australia Afghanistan Albania Algeria American Samoa Andorra An…" at bounding box center [1072, 549] width 534 height 18
select select "[GEOGRAPHIC_DATA]"
click at [805, 540] on select "Please Select v Australia Afghanistan Albania Algeria American Samoa Andorra An…" at bounding box center [1072, 549] width 534 height 18
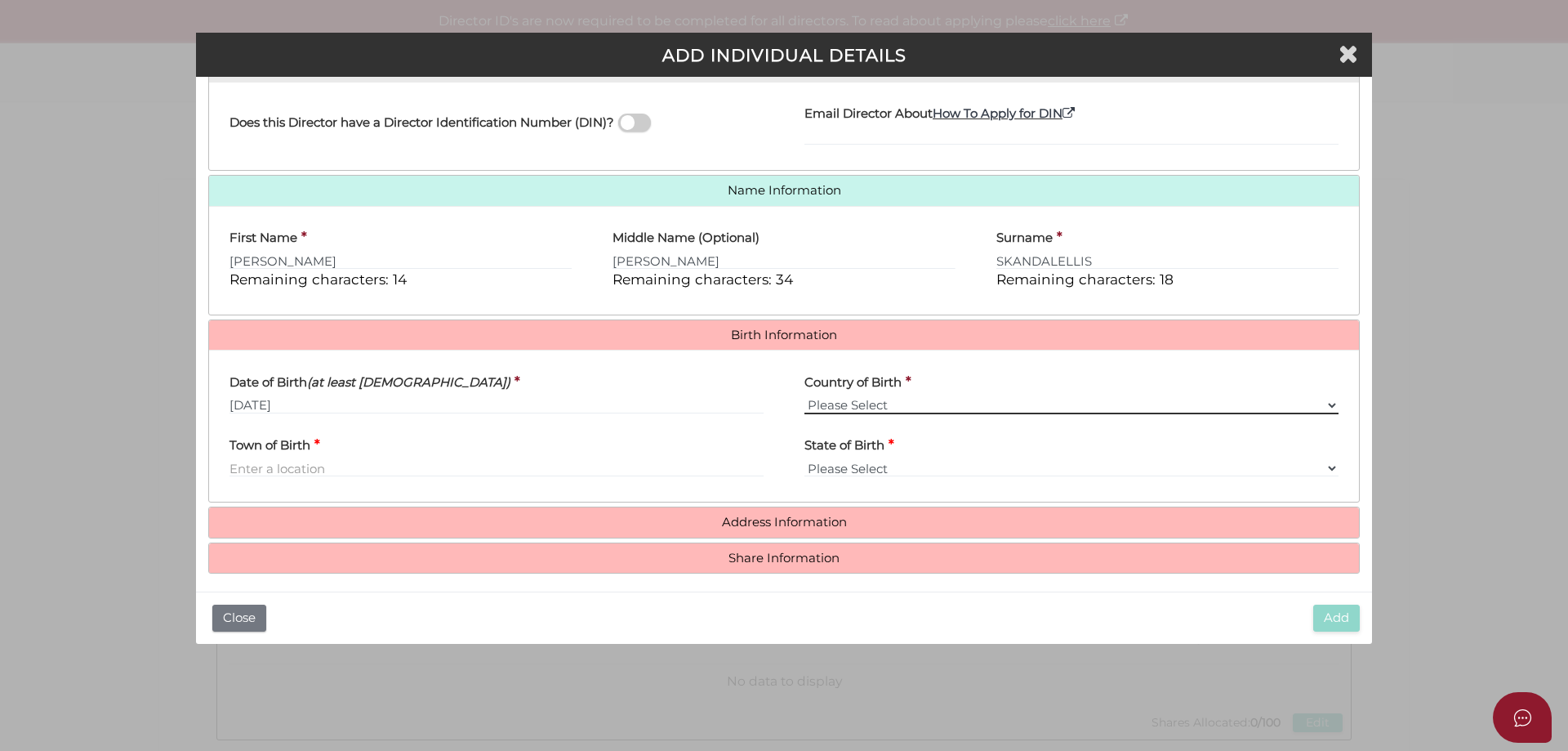
scroll to position [291, 0]
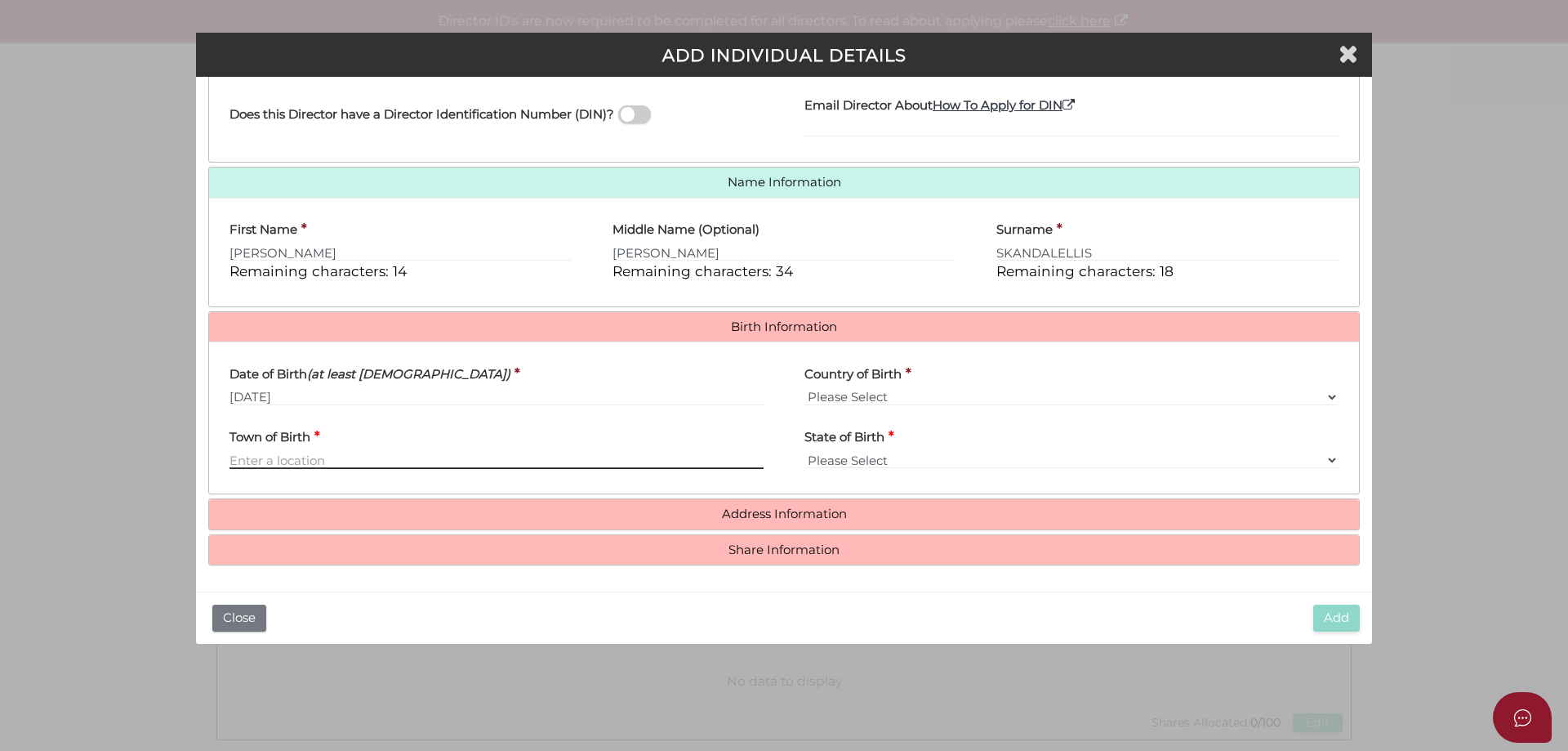
click at [275, 460] on input "Town of Birth" at bounding box center [496, 460] width 534 height 18
type input "Melbourne"
select select "VIC"
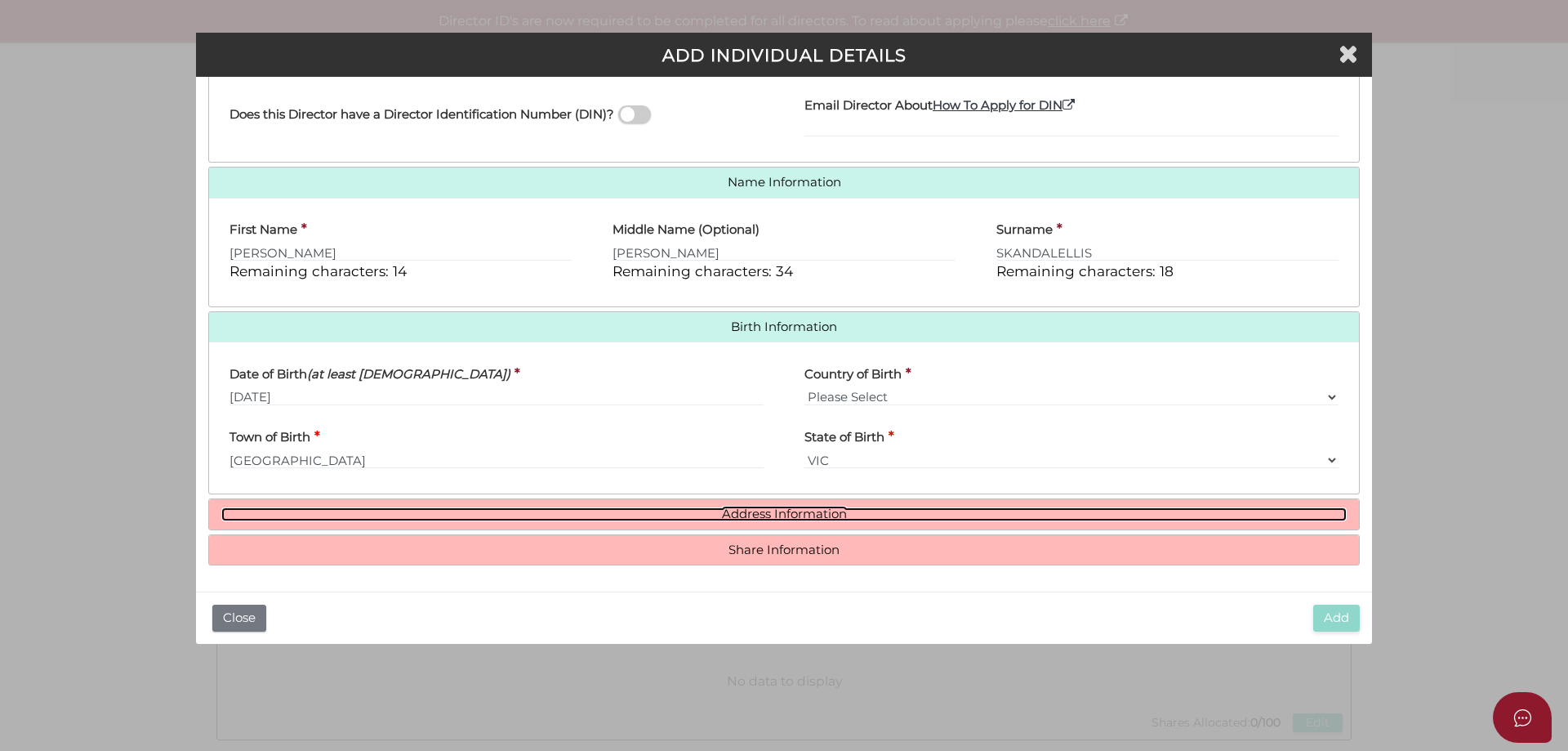
click at [732, 513] on link "Address Information" at bounding box center [784, 514] width 1126 height 14
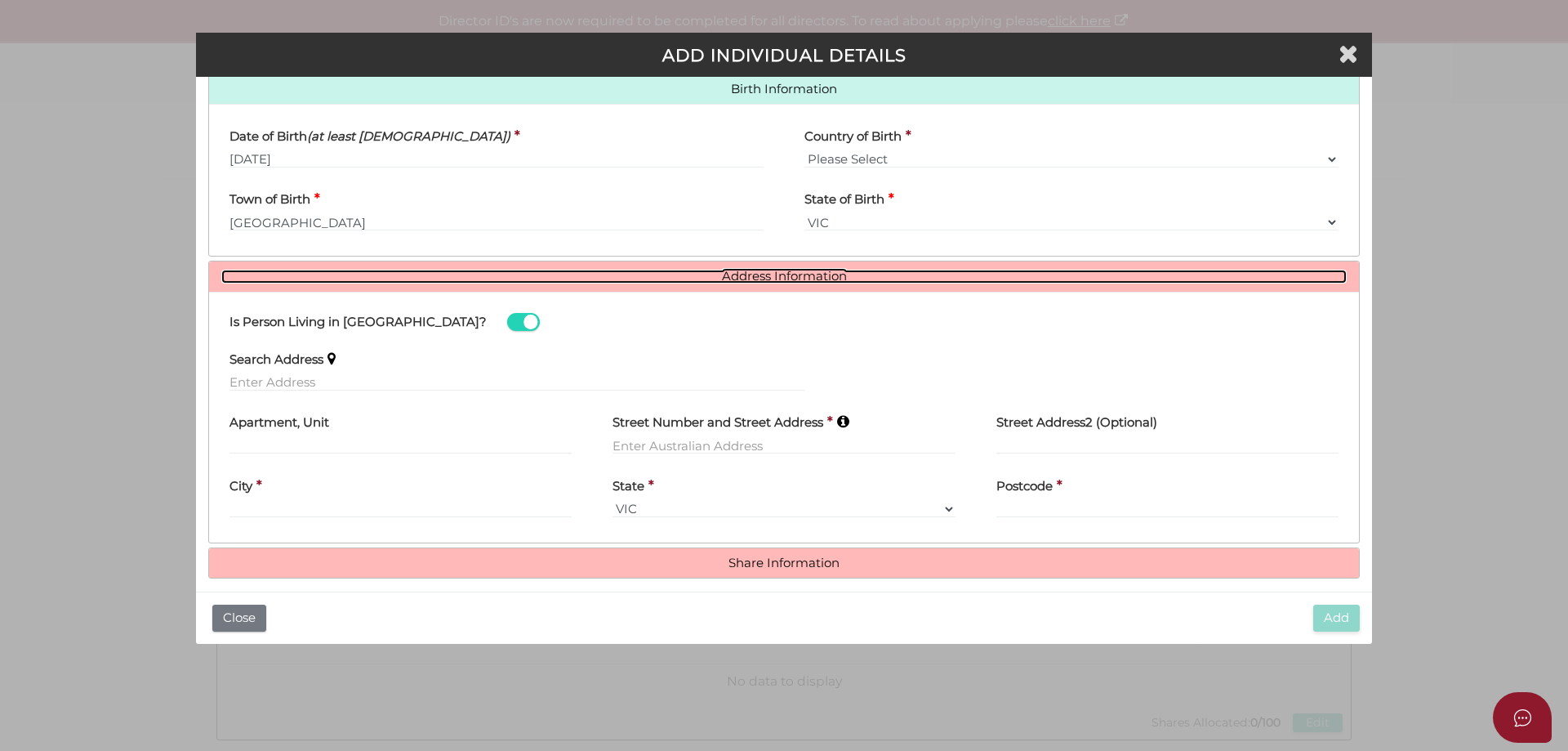
scroll to position [542, 0]
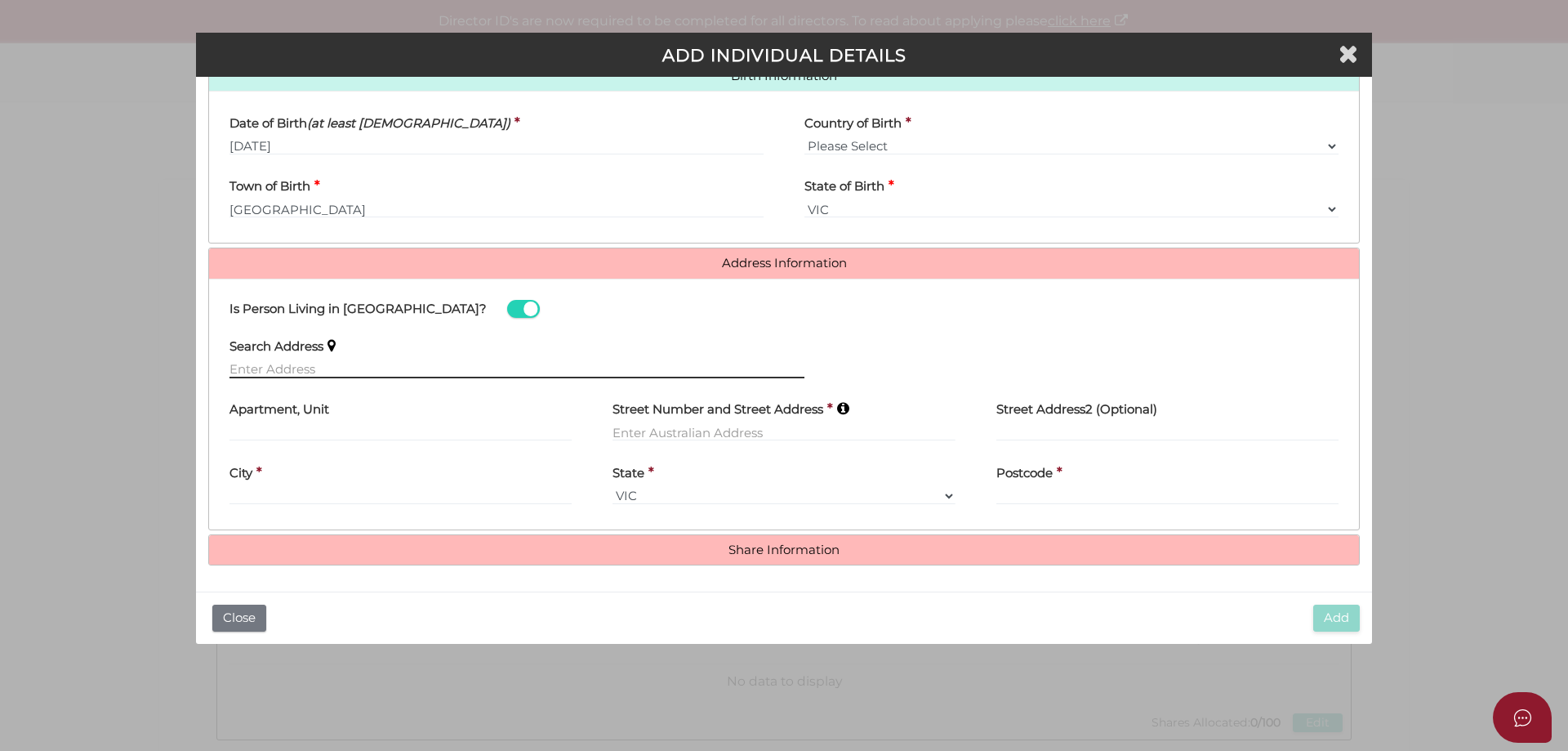
click at [419, 369] on input "text" at bounding box center [517, 369] width 575 height 18
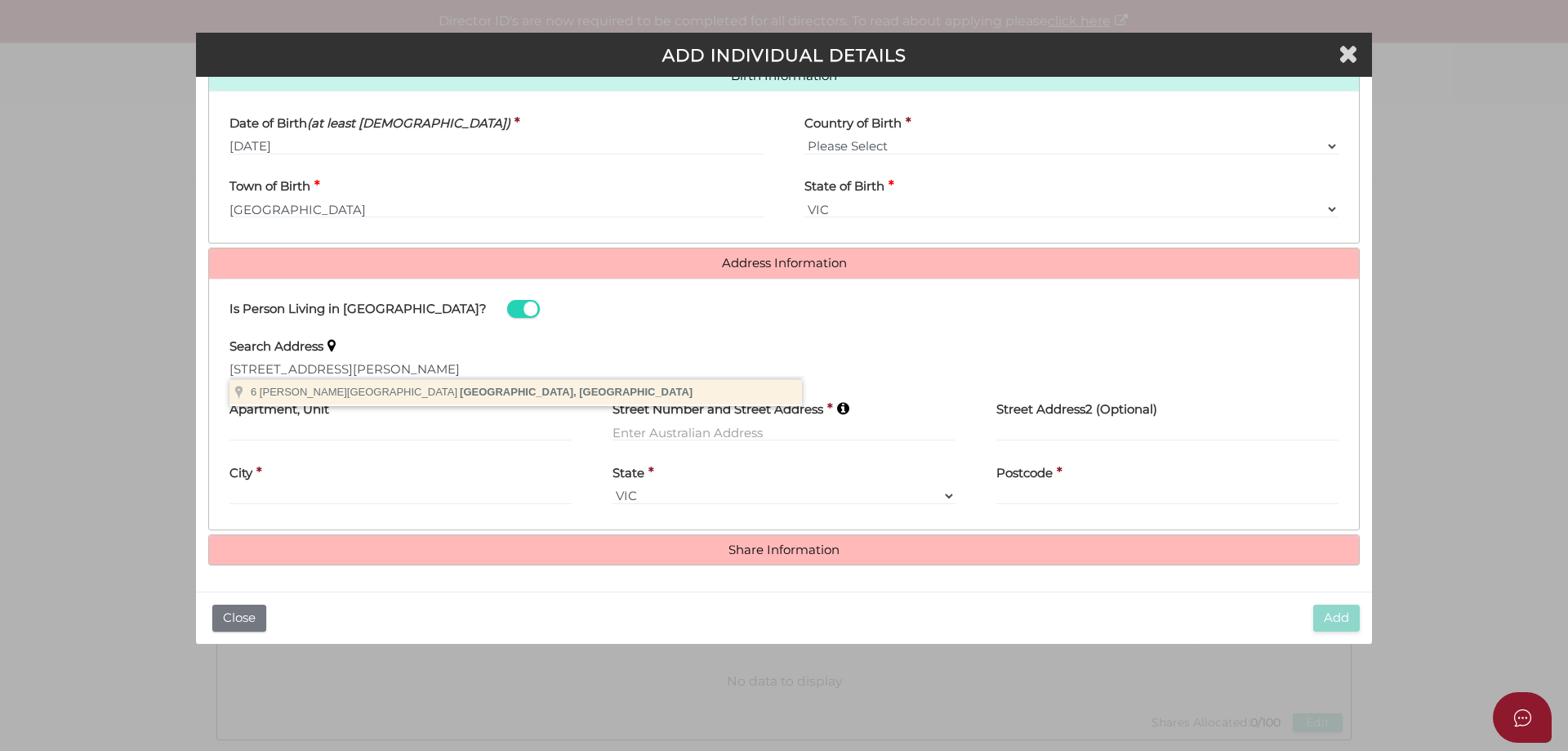
type input "6 Kennealy Street, Surrey Hills VIC, Australia"
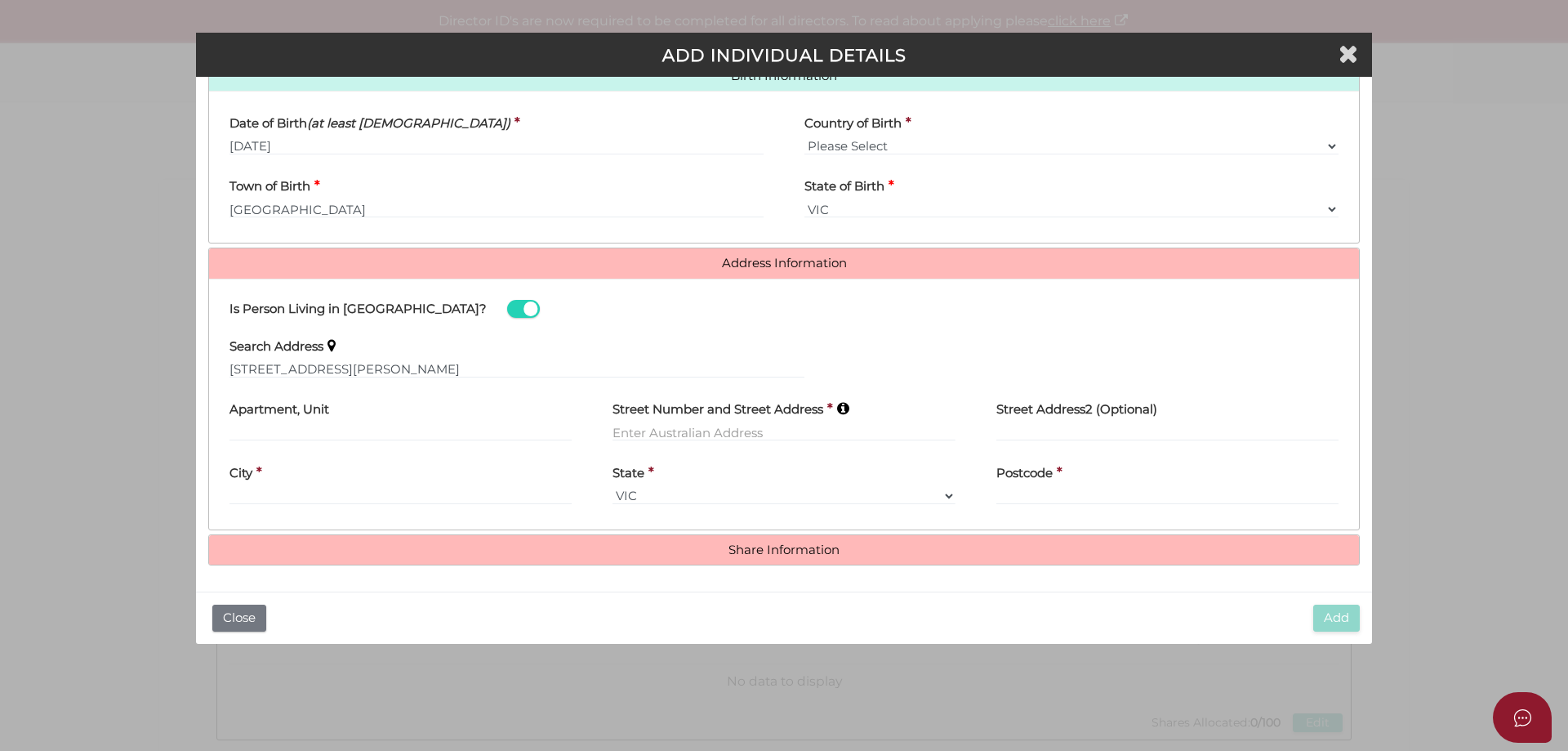
type input "6 Kennealy Street"
type input "Surrey Hills"
select select "VIC"
type input "3127"
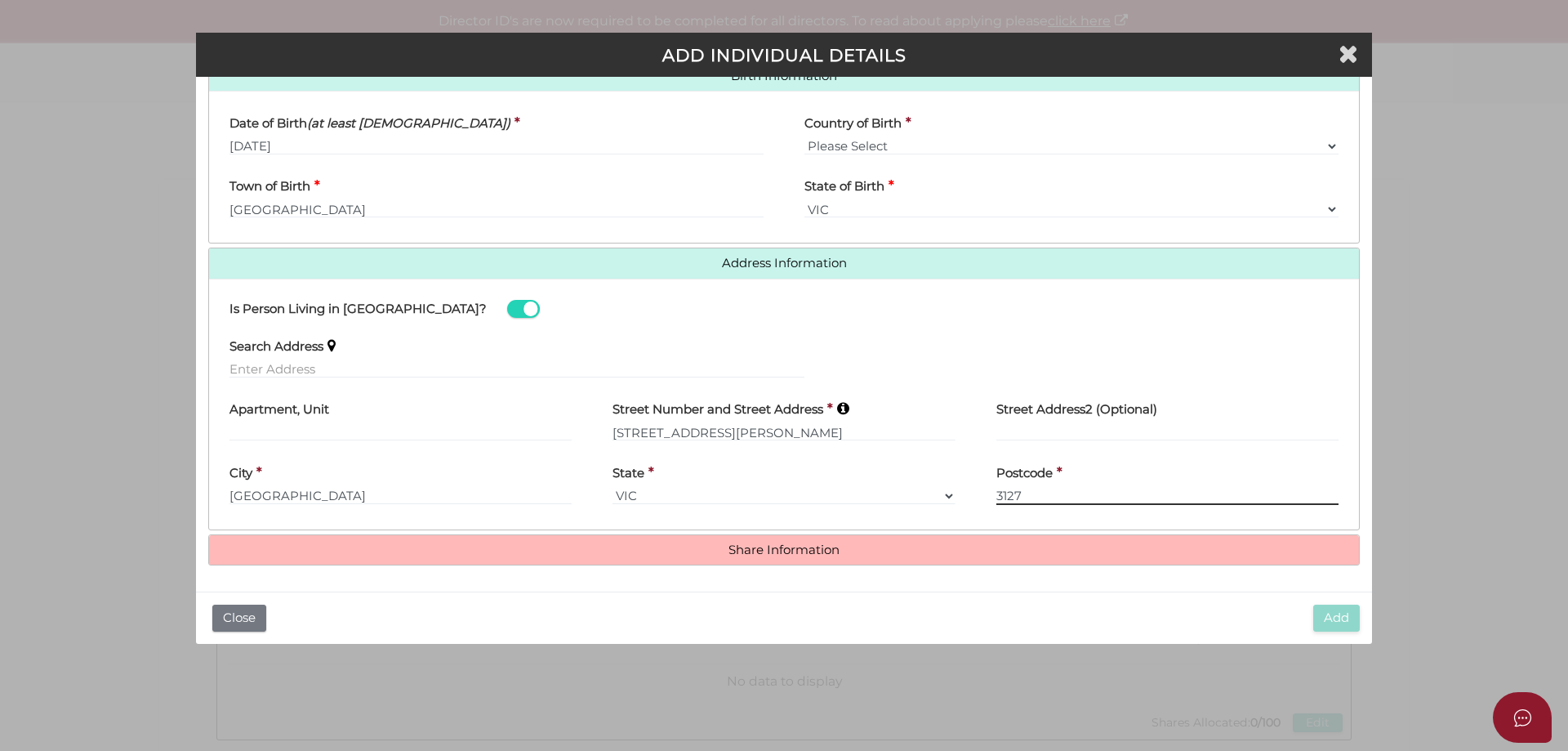
click at [1054, 490] on input "3127" at bounding box center [1167, 496] width 343 height 18
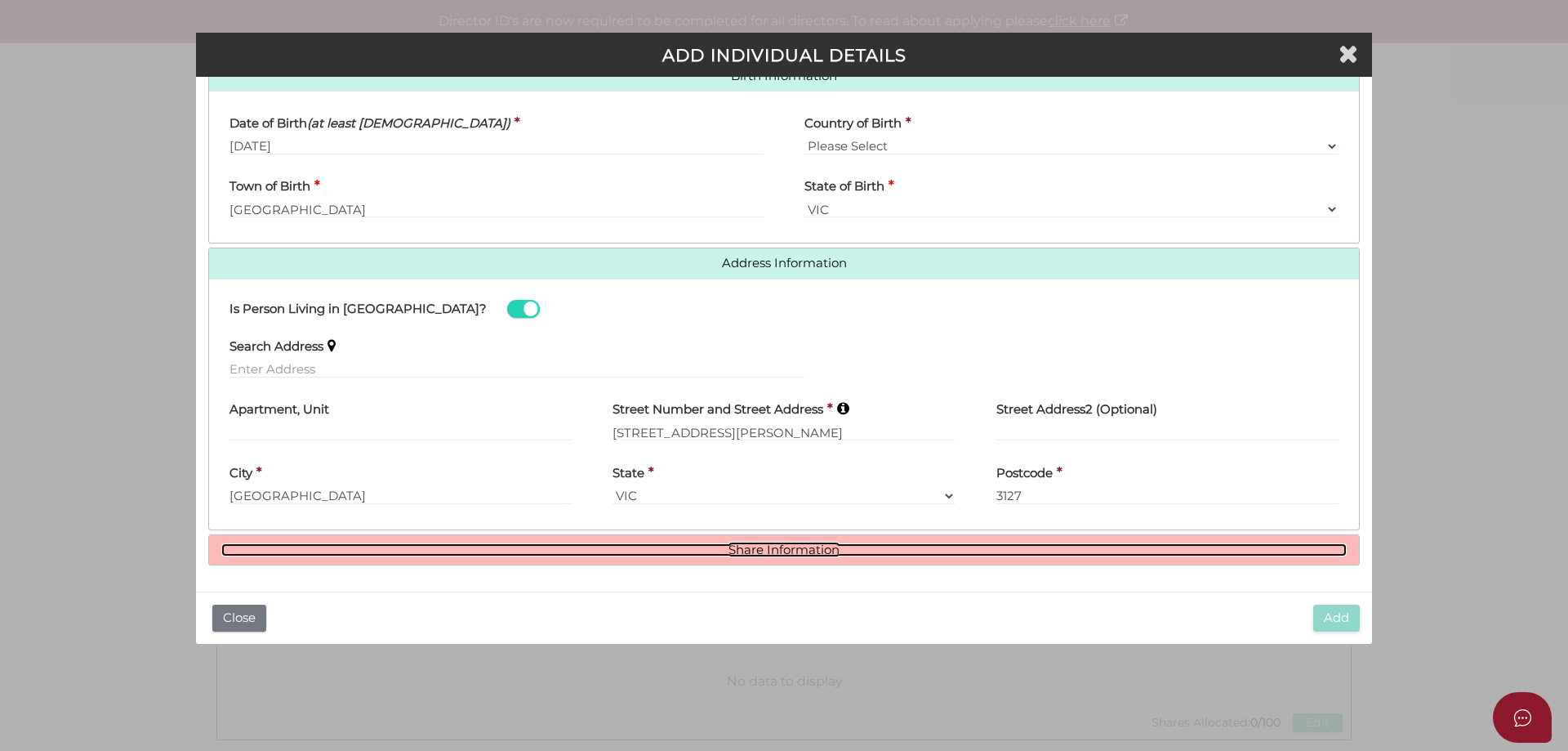
click at [804, 546] on link "Share Information" at bounding box center [784, 550] width 1126 height 14
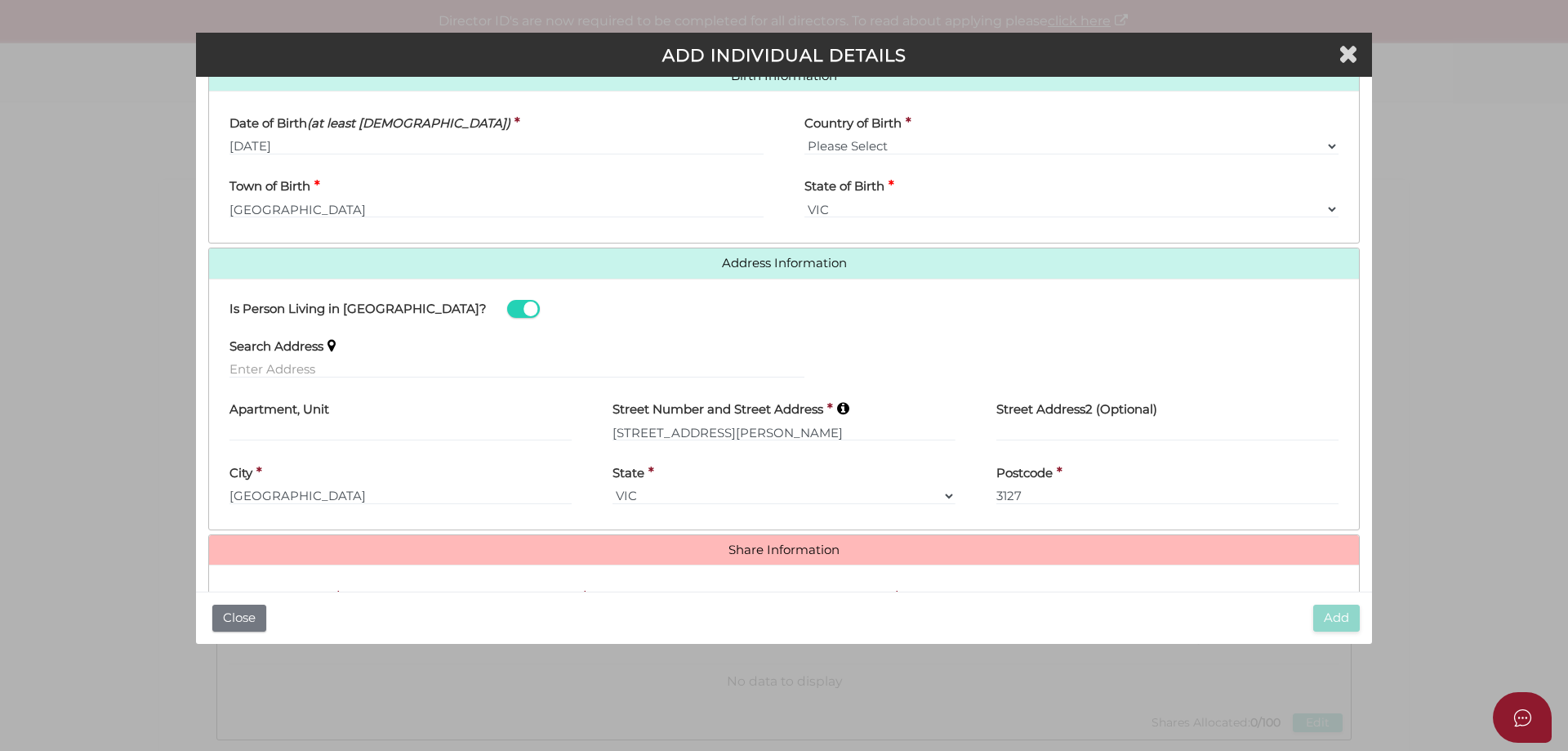
scroll to position [742, 0]
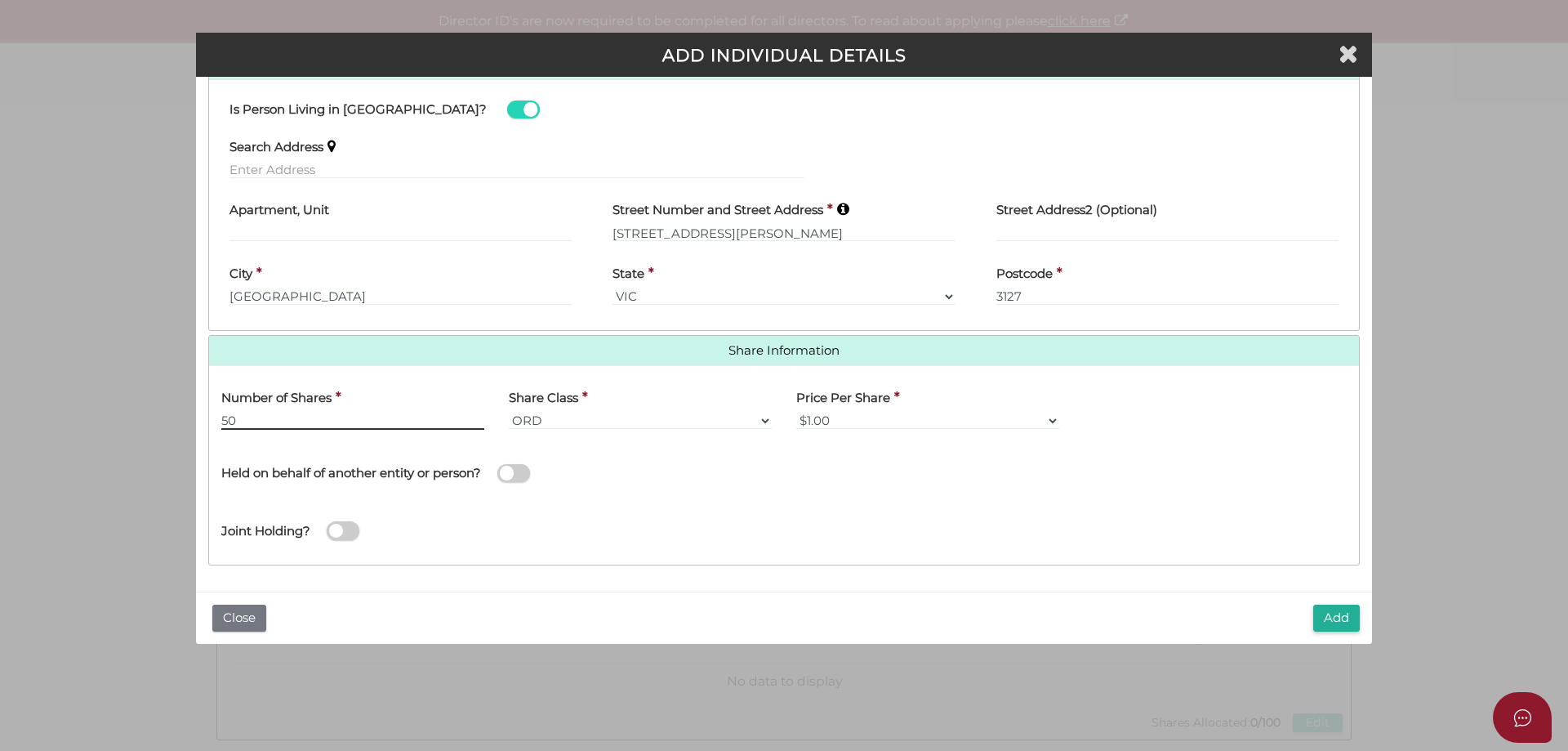
type input "50"
click at [1321, 615] on button "Add" at bounding box center [1336, 618] width 47 height 27
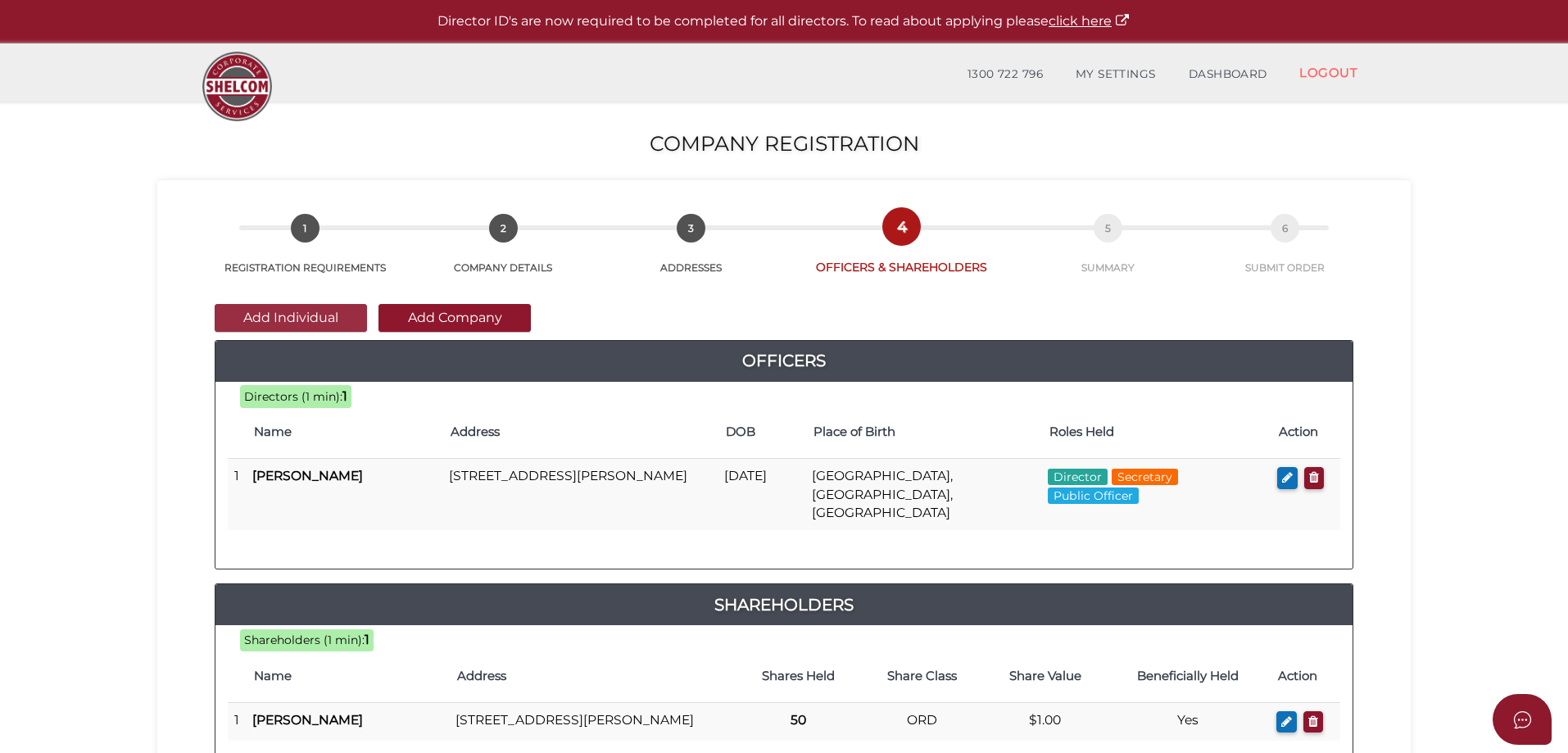
click at [276, 314] on button "Add Individual" at bounding box center [290, 317] width 152 height 28
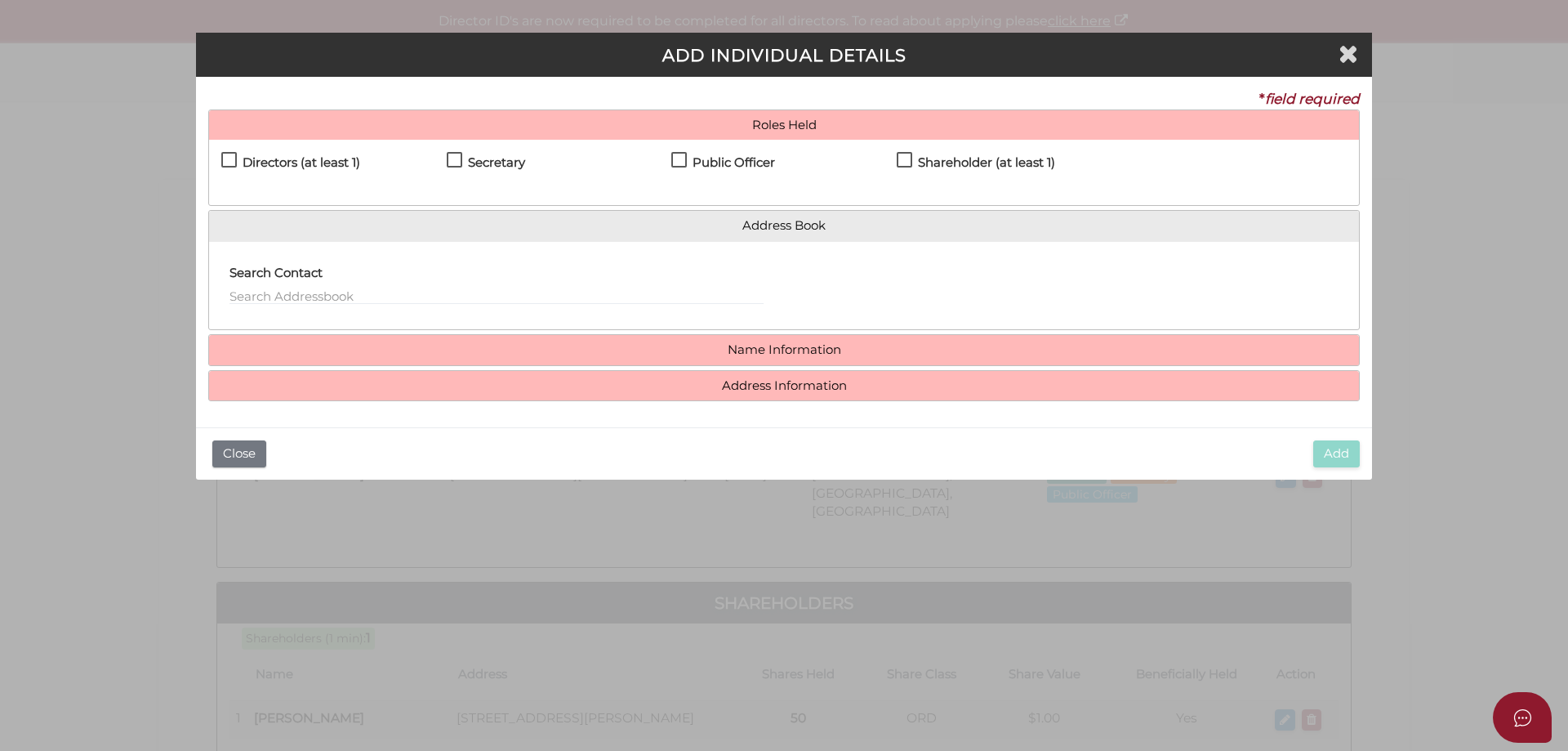
click at [224, 158] on label "Directors (at least 1)" at bounding box center [290, 166] width 139 height 21
checkbox input "true"
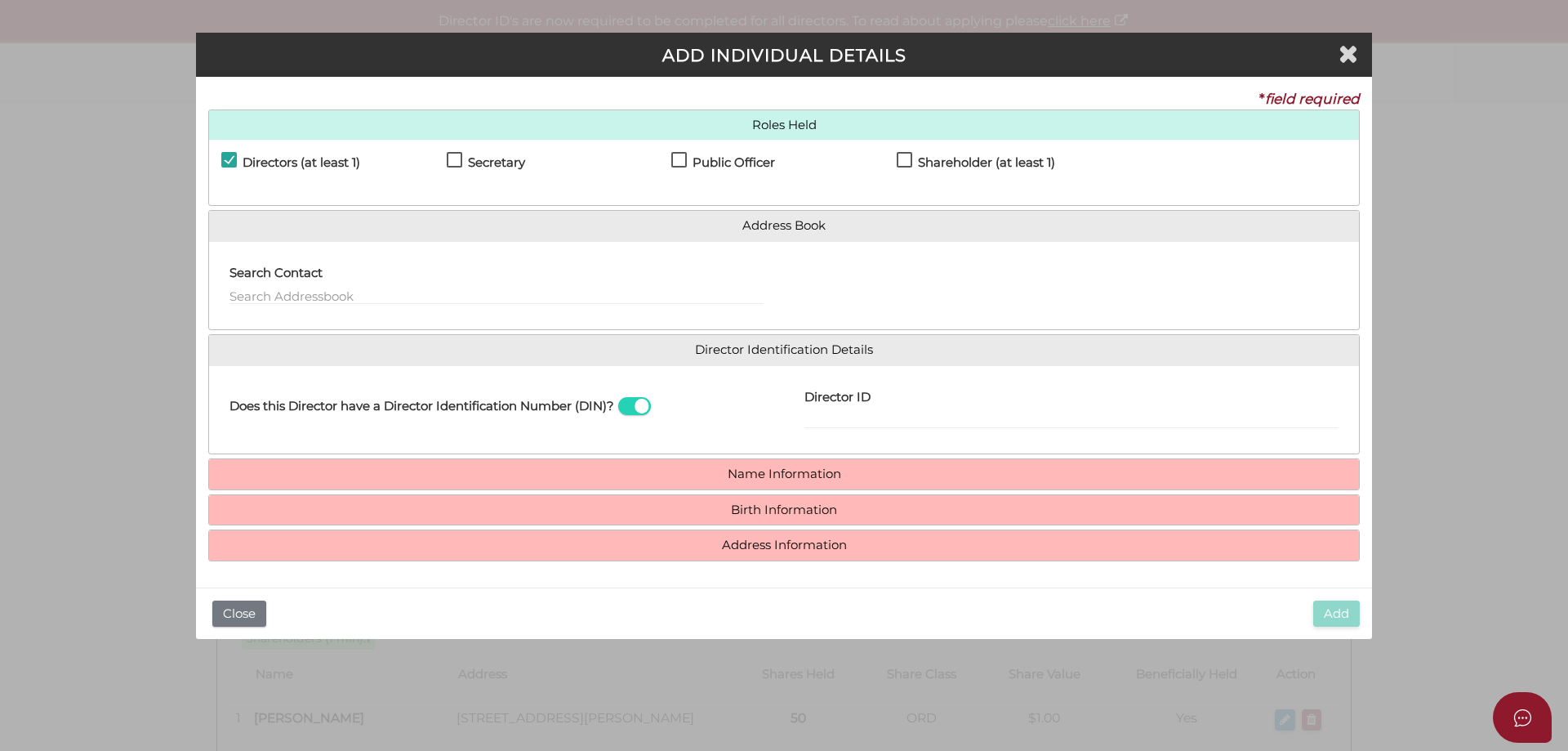
click at [900, 160] on label "Shareholder (at least 1)" at bounding box center [976, 166] width 159 height 21
checkbox input "true"
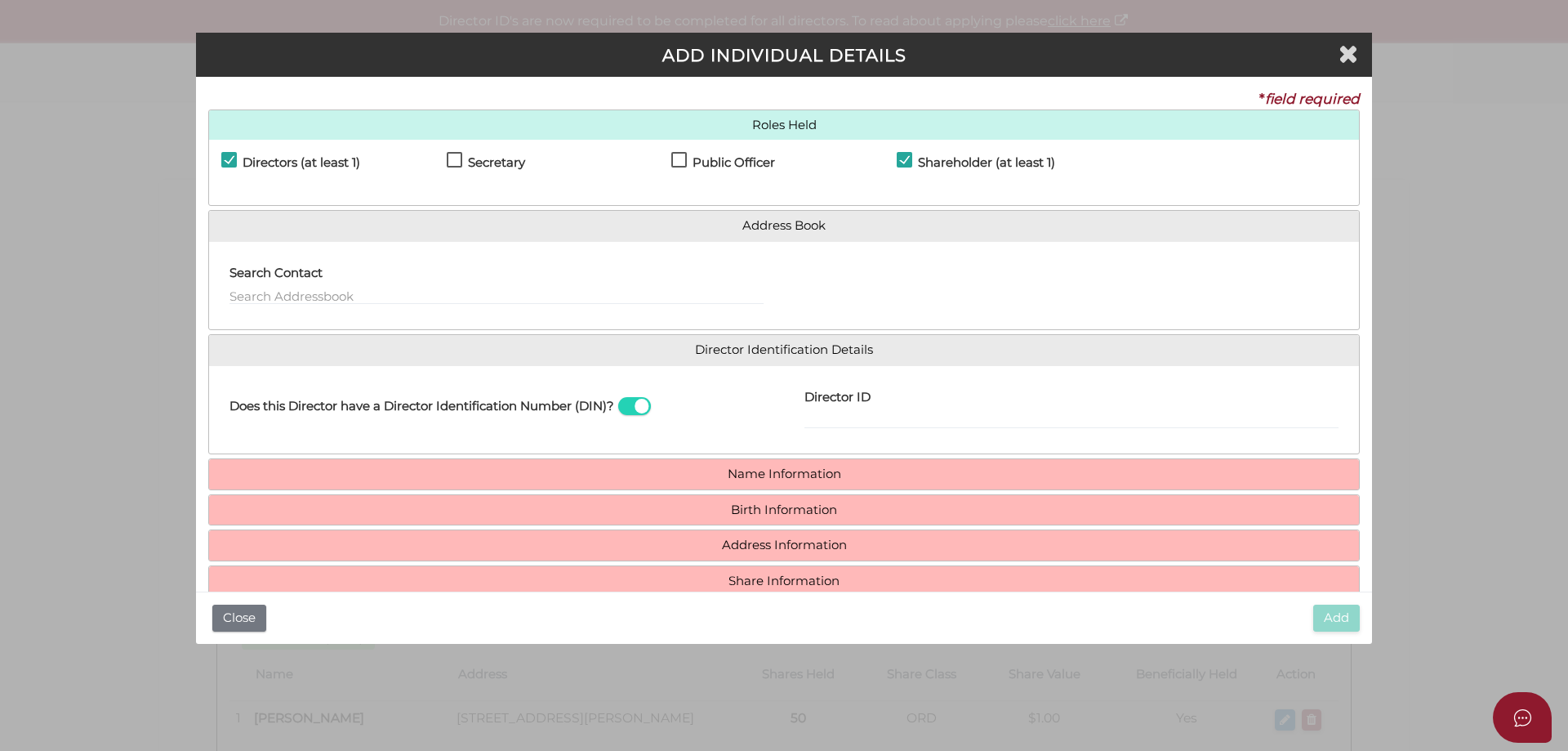
click at [641, 409] on span at bounding box center [634, 406] width 32 height 19
click at [0, 0] on input "checkbox" at bounding box center [0, 0] width 0 height 0
click at [741, 465] on h4 "Name Information" at bounding box center [784, 475] width 1150 height 30
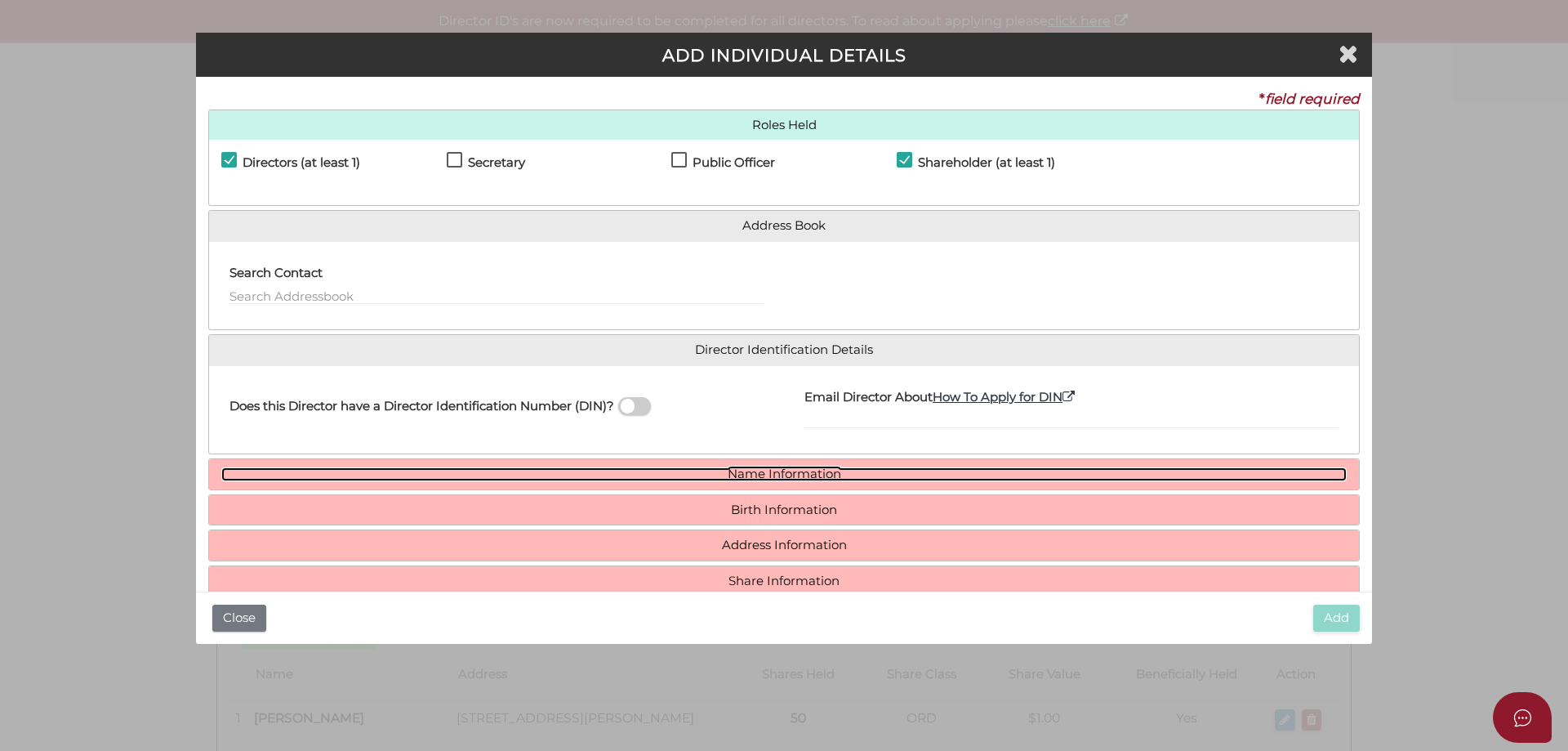
click at [741, 470] on link "Name Information" at bounding box center [784, 474] width 1126 height 14
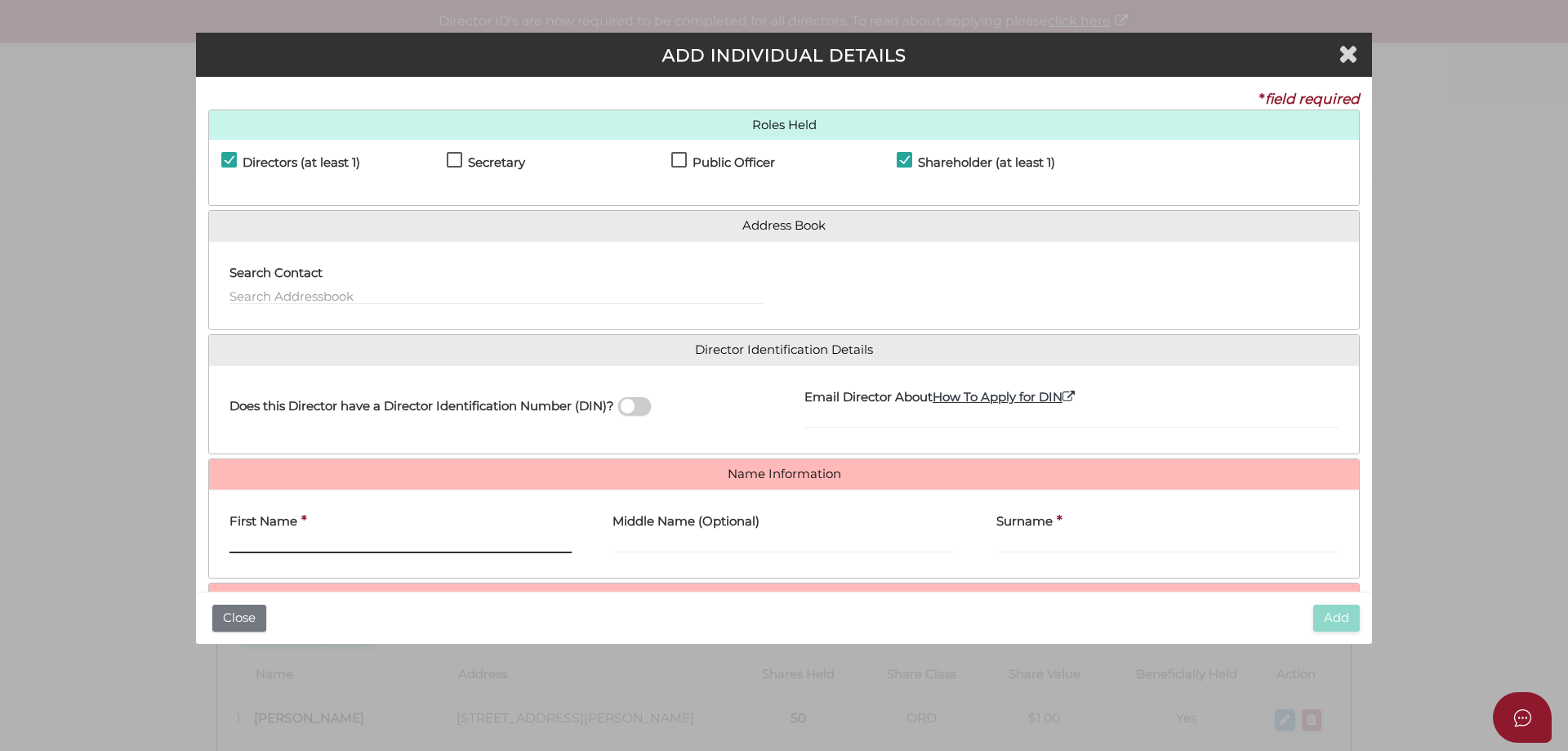
click at [331, 536] on input "First Name" at bounding box center [401, 544] width 343 height 18
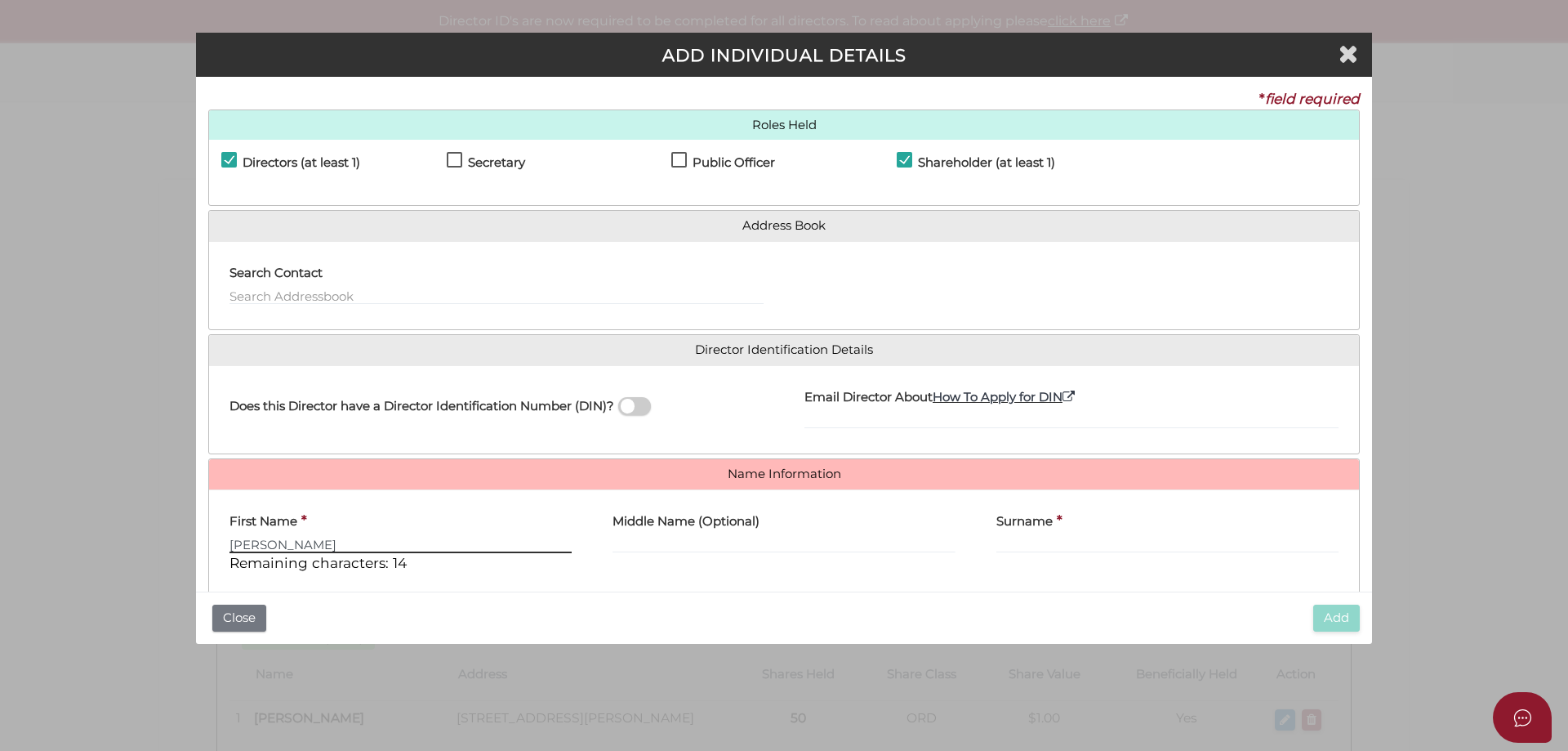
type input "PHILIP"
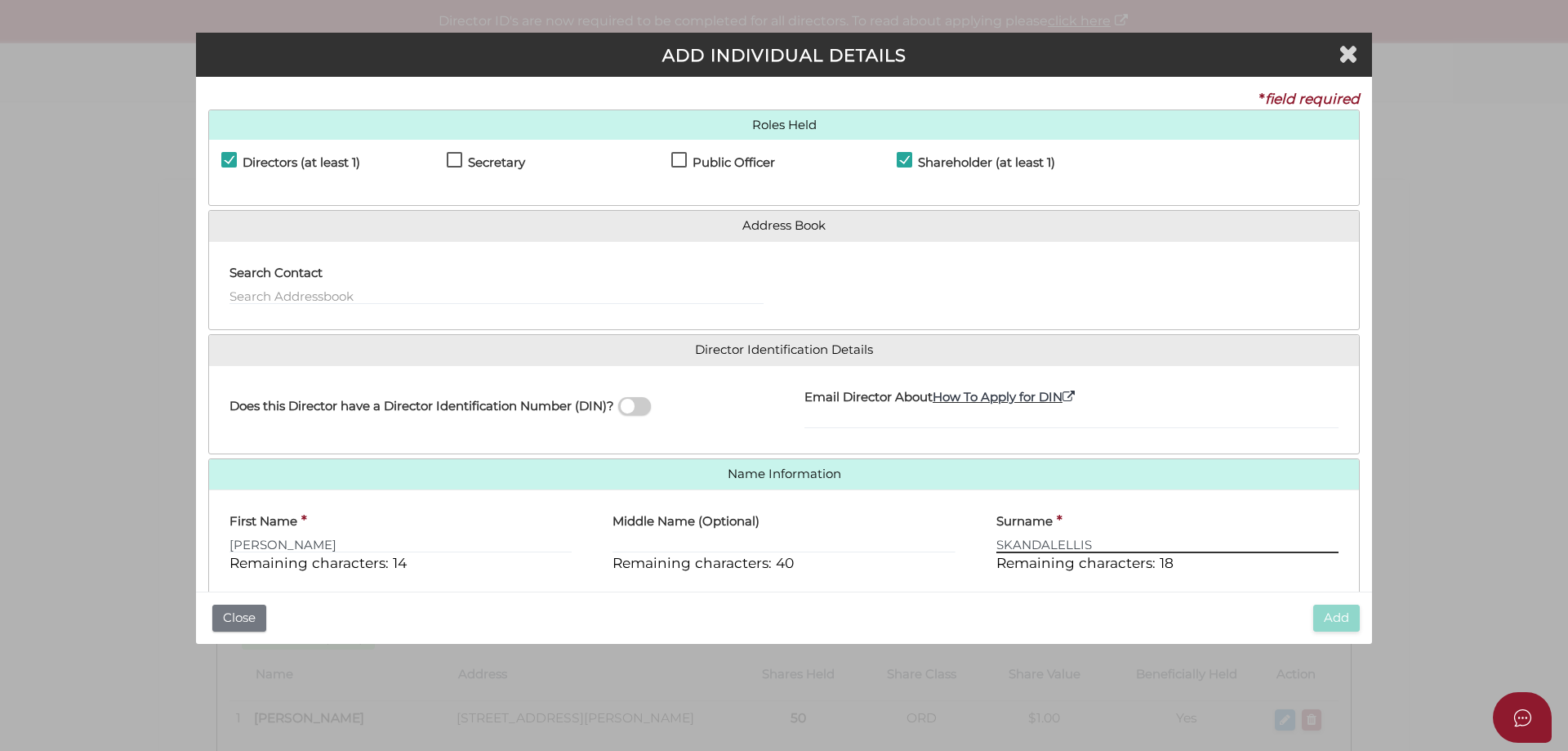
type input "SKANDALELLIS"
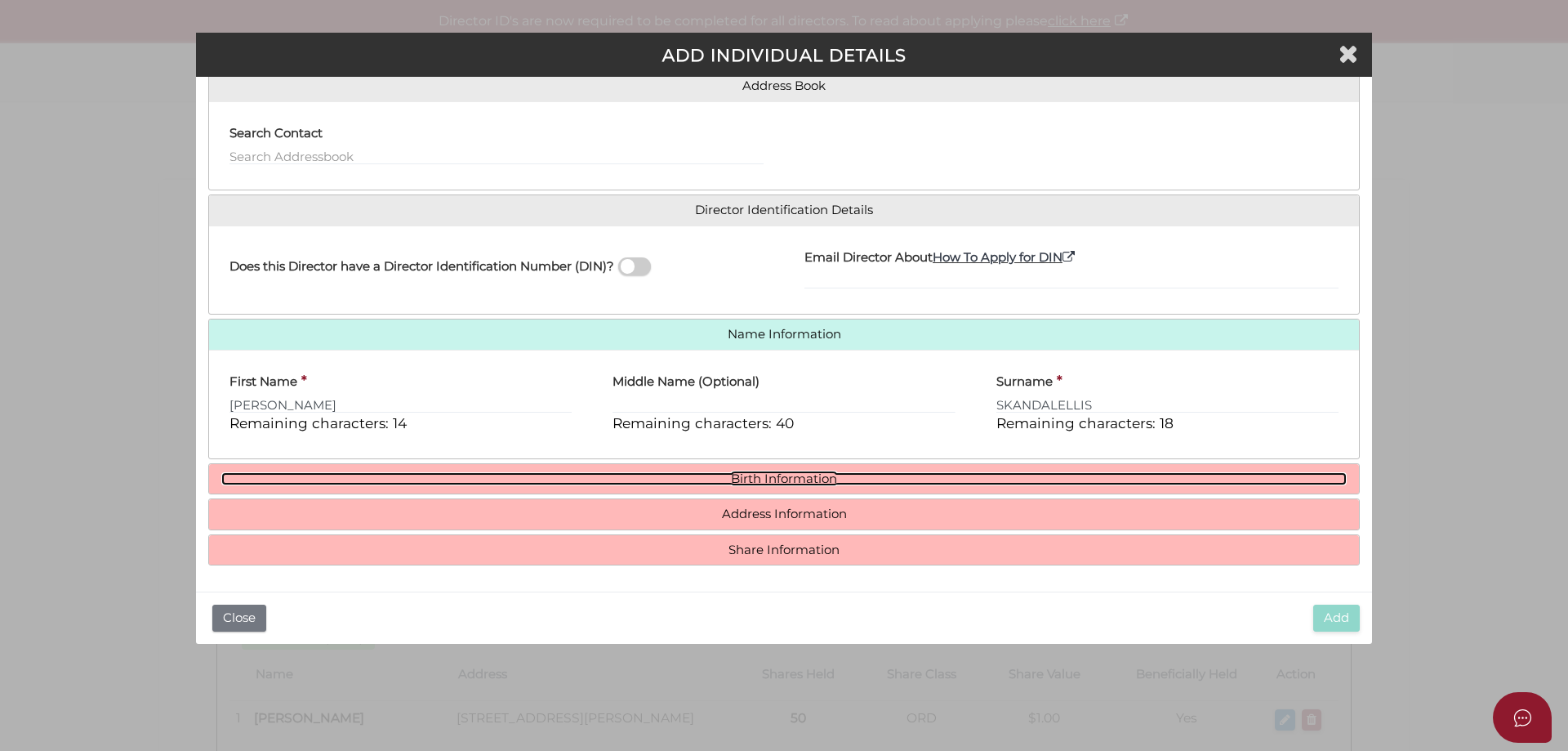
click at [753, 475] on link "Birth Information" at bounding box center [784, 479] width 1126 height 14
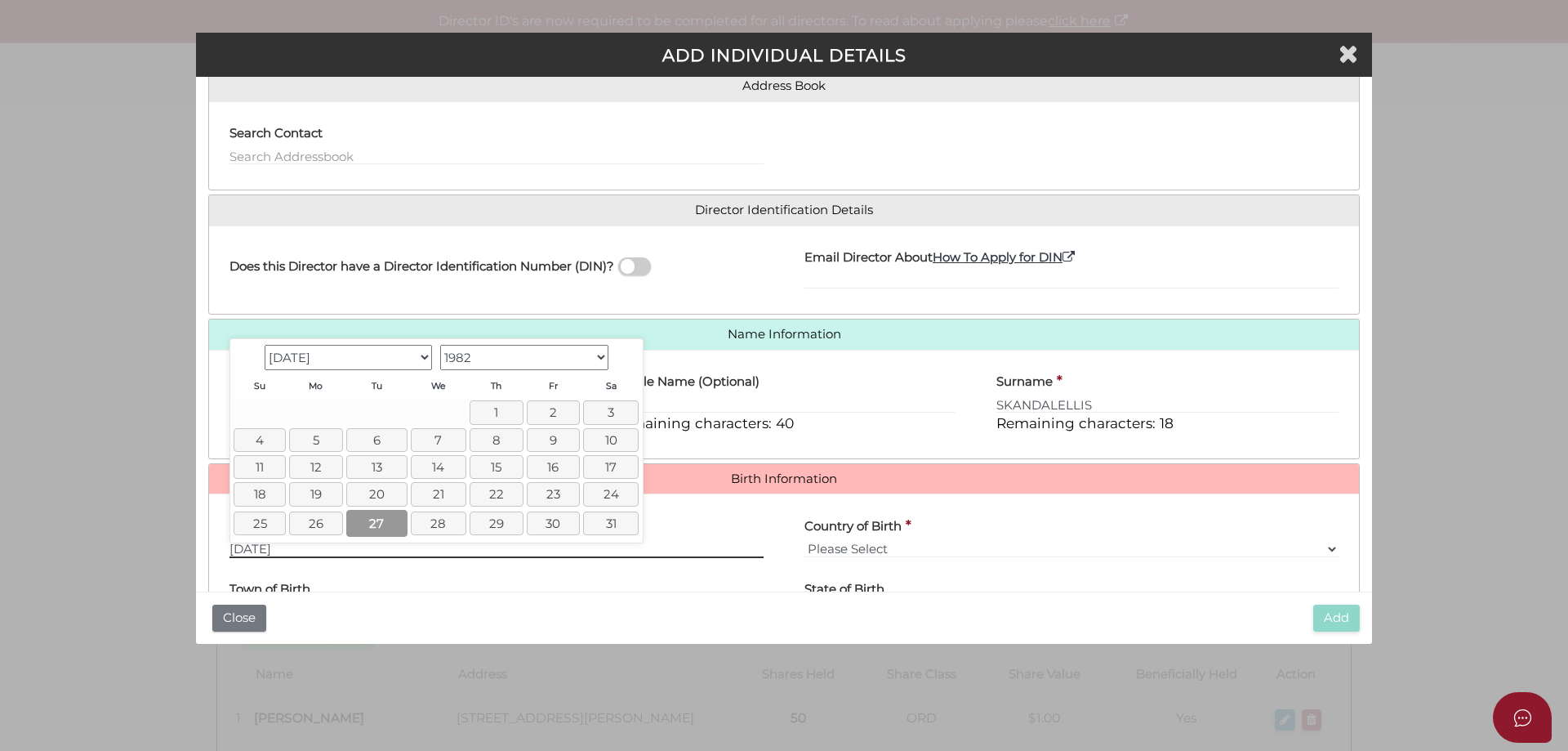
type input "[DATE]"
click at [387, 527] on link "27" at bounding box center [377, 523] width 62 height 27
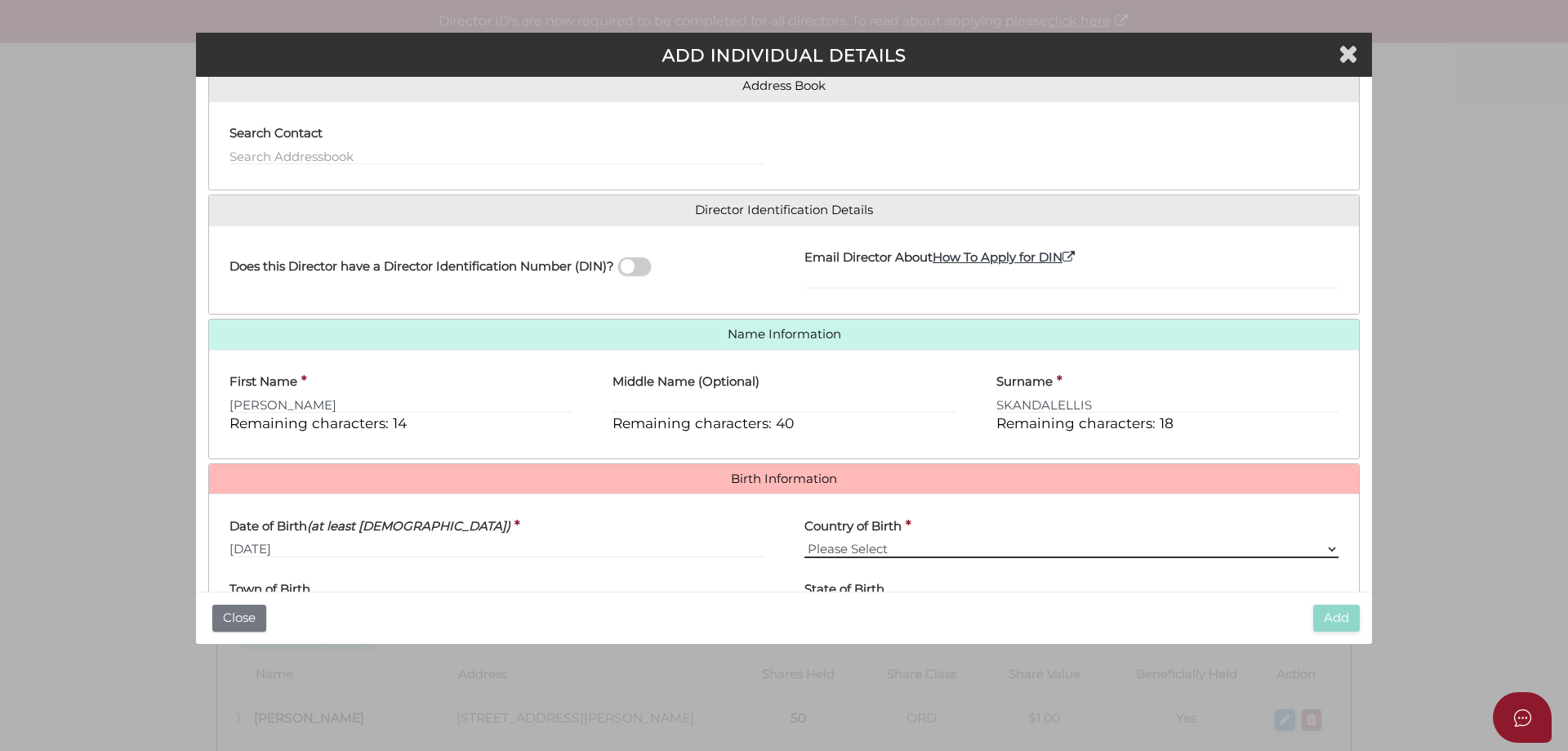
click at [1328, 552] on select "Please Select v Australia Afghanistan Albania Algeria American Samoa Andorra An…" at bounding box center [1072, 549] width 534 height 18
select select "[GEOGRAPHIC_DATA]"
click at [805, 540] on select "Please Select v Australia Afghanistan Albania Algeria American Samoa Andorra An…" at bounding box center [1072, 549] width 534 height 18
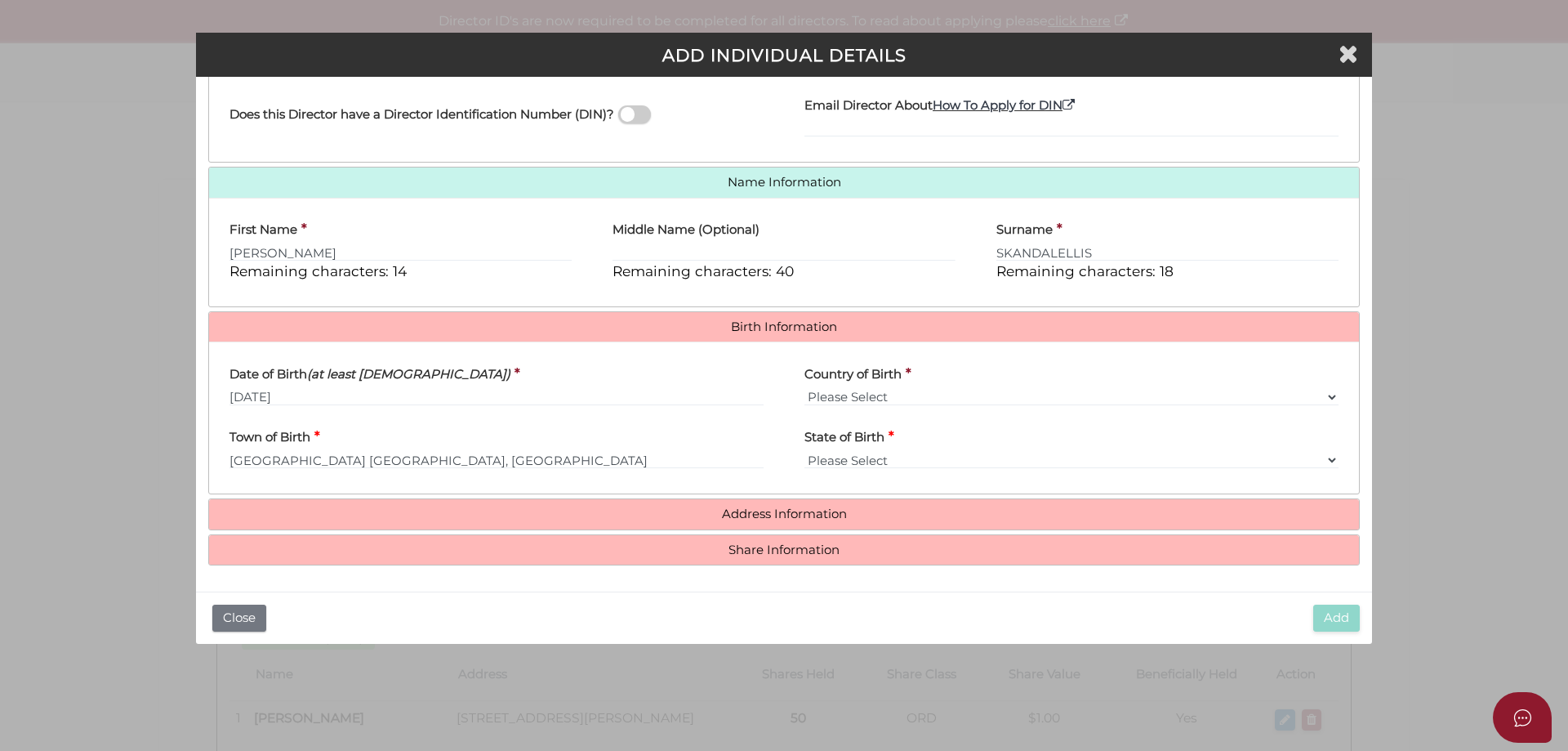
type input "Melbourne"
select select "VIC"
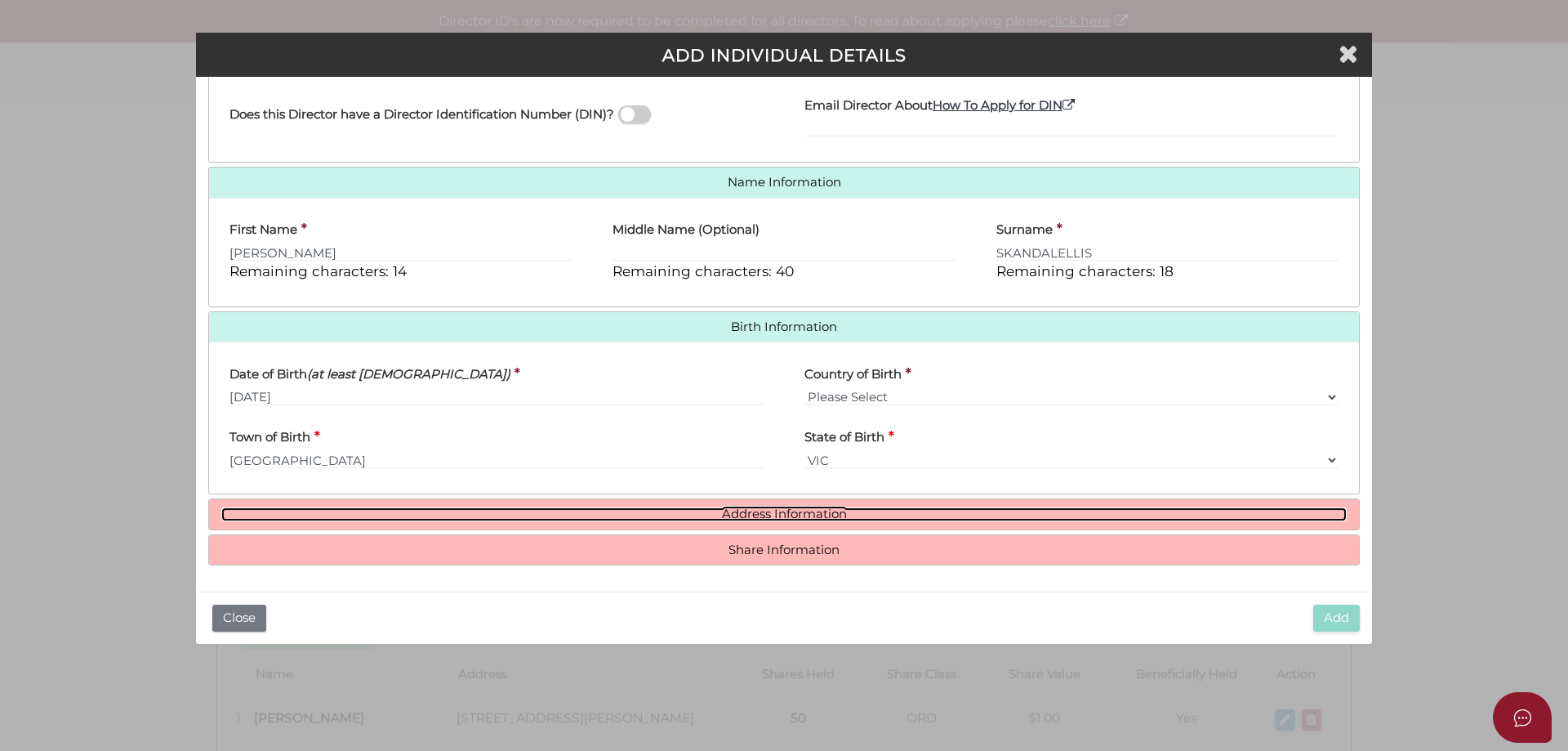
click at [726, 513] on link "Address Information" at bounding box center [784, 514] width 1126 height 14
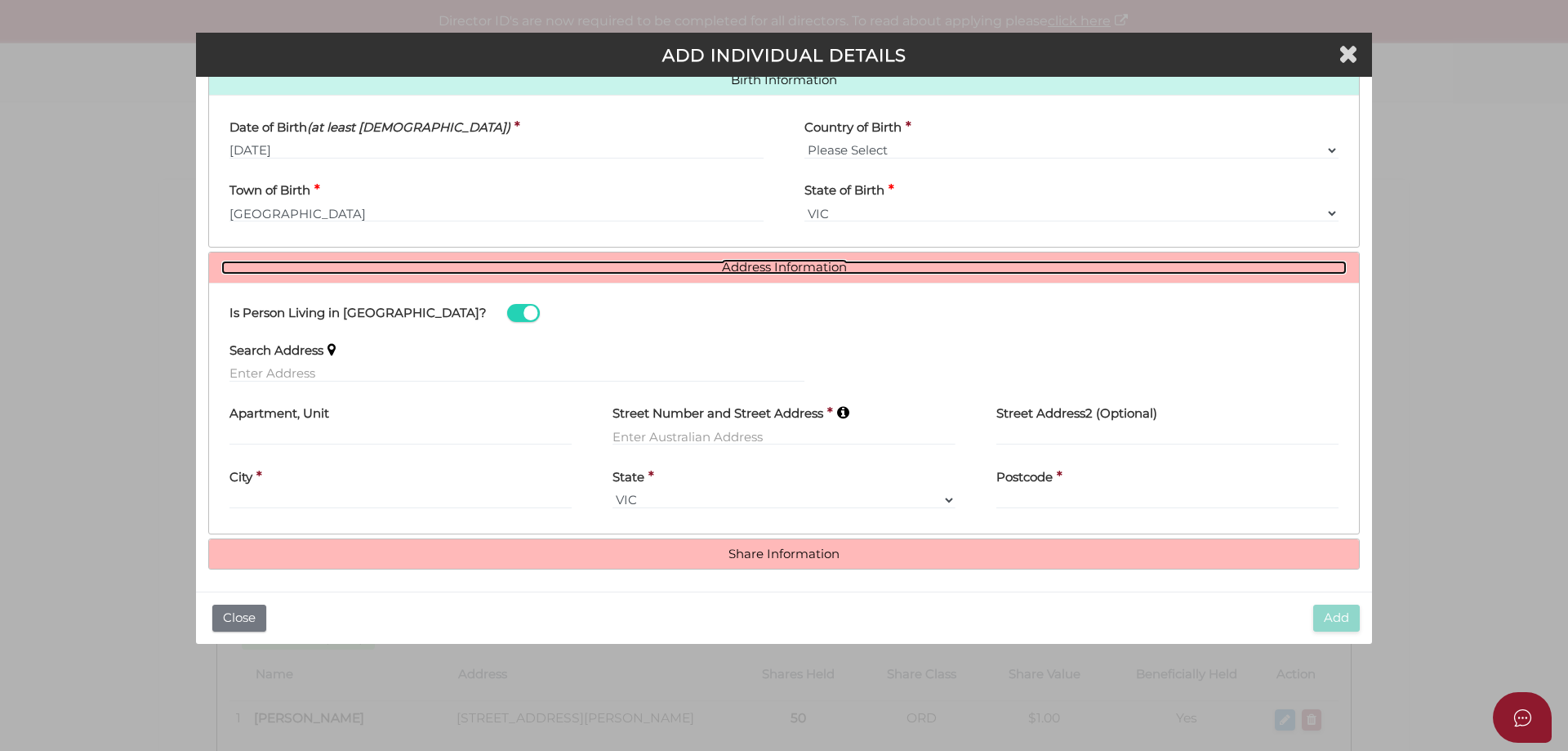
scroll to position [542, 0]
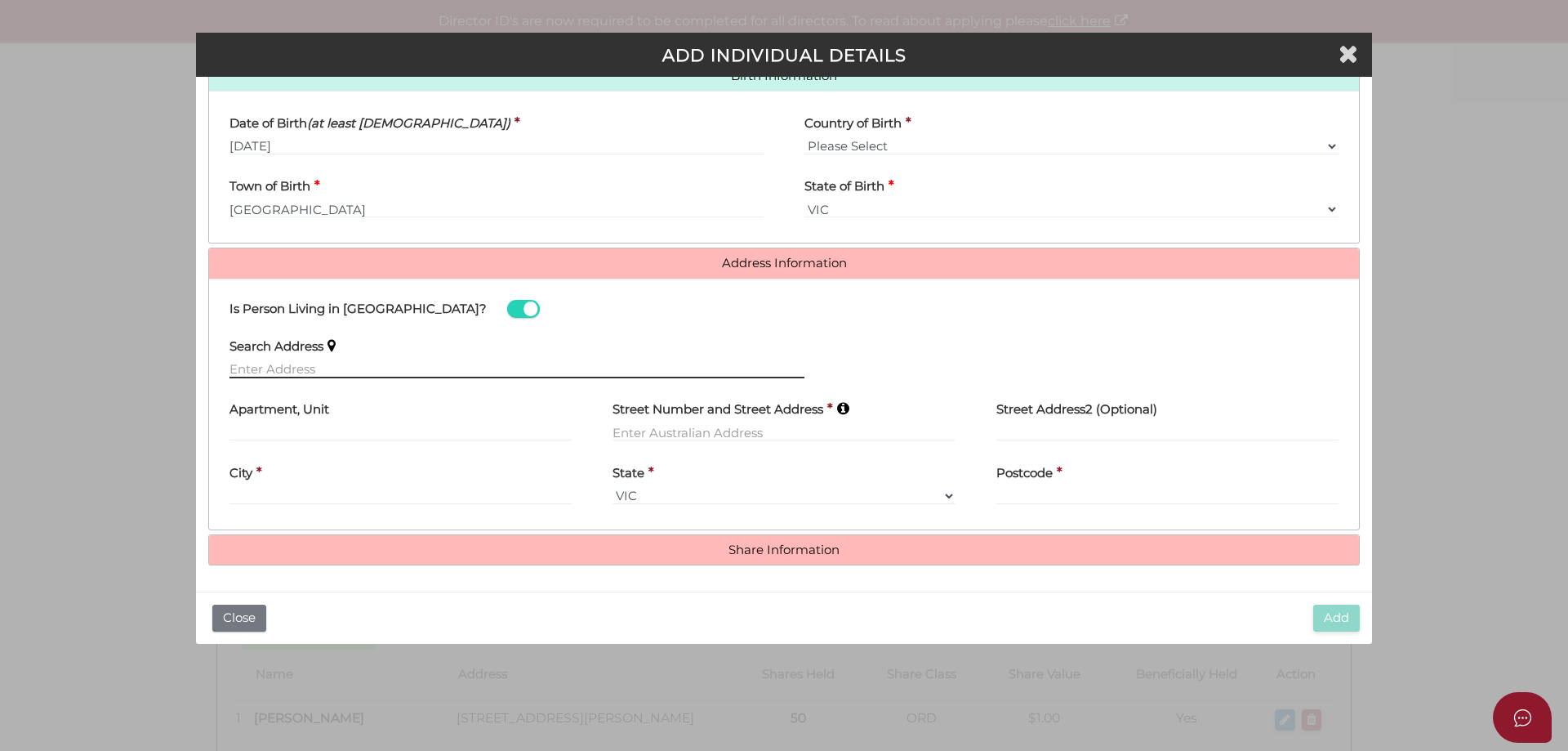
click at [278, 366] on input "text" at bounding box center [517, 369] width 575 height 18
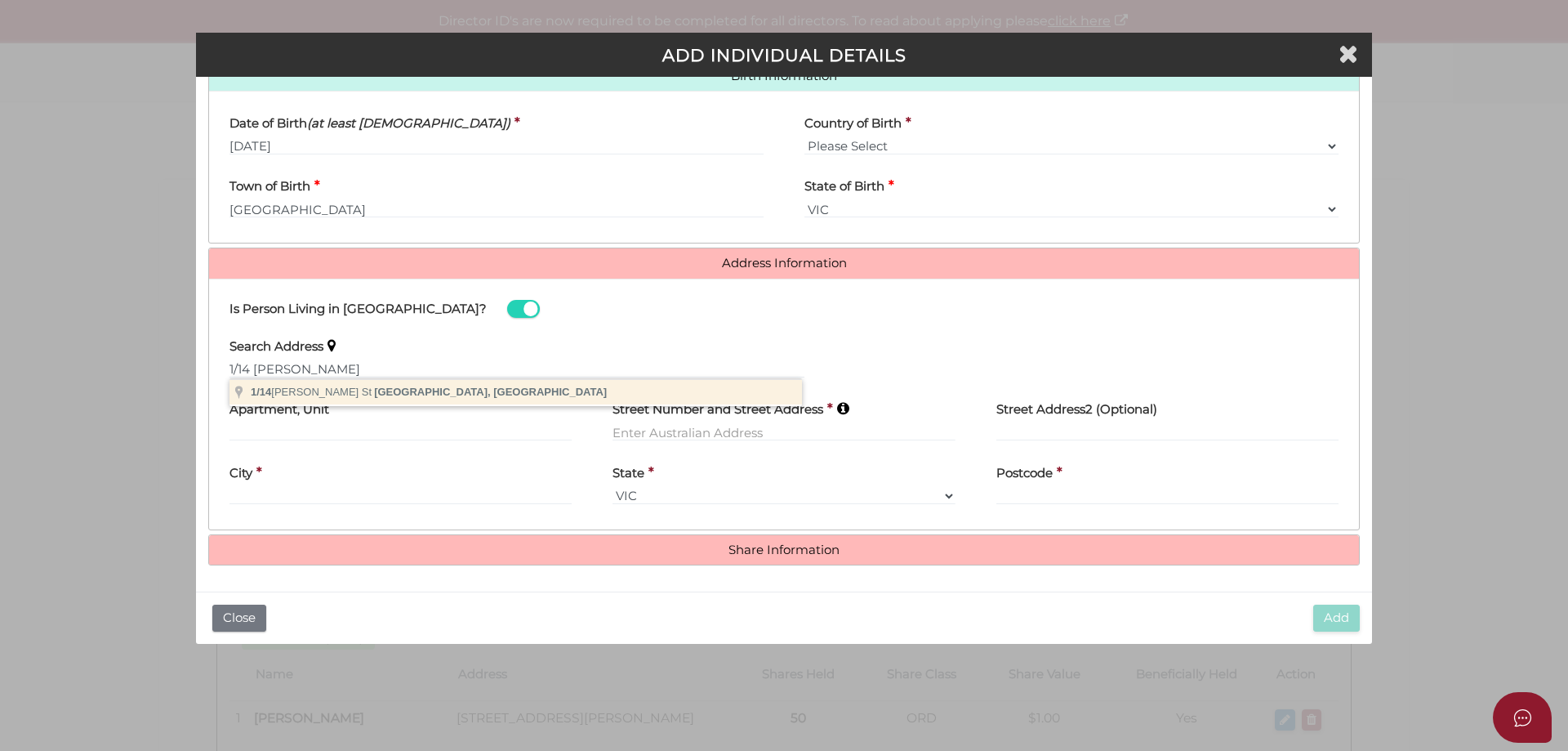
type input "1/14 Kennealy St, Surrey Hills VIC, Australia"
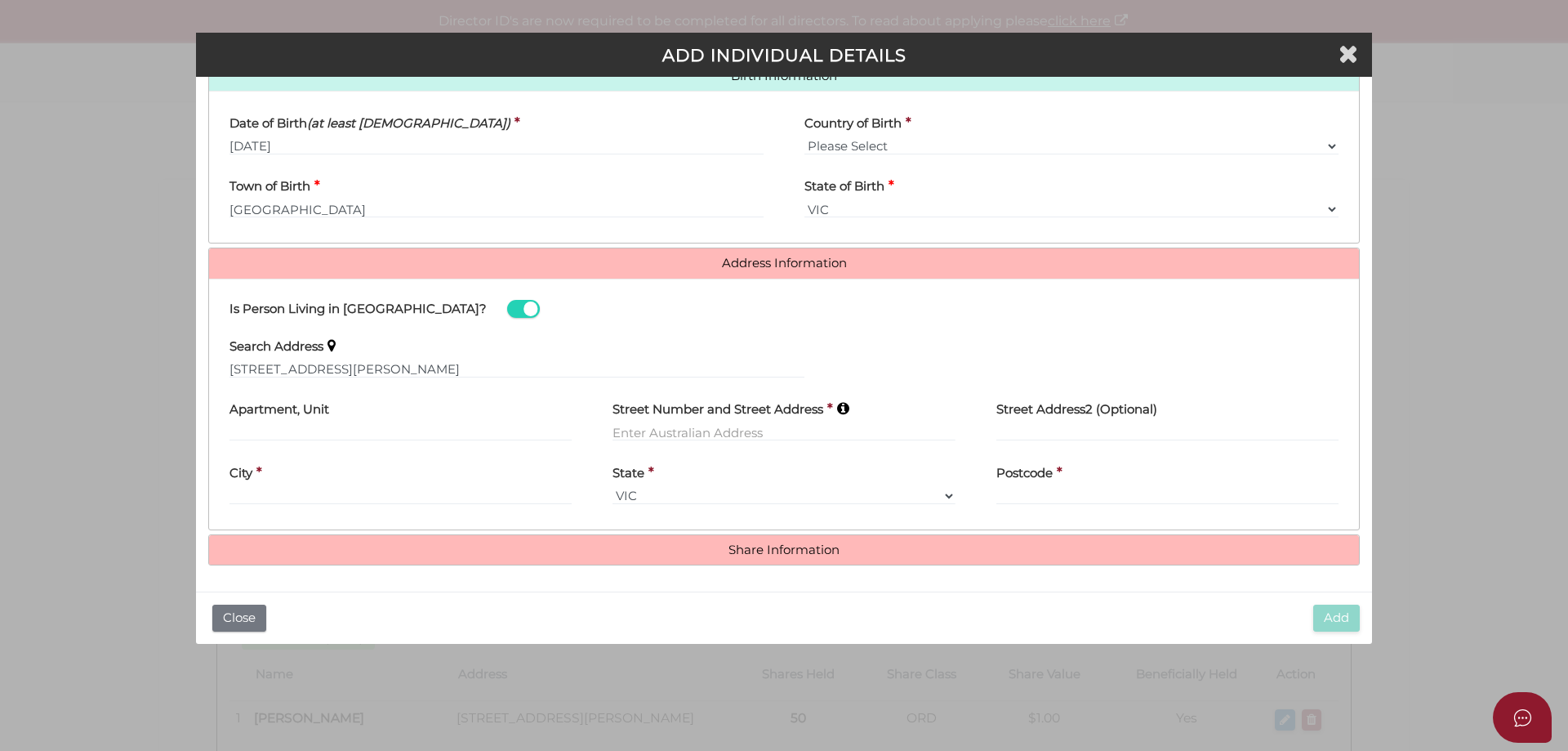
type input "1"
type input "14 Kennealy Street"
type input "Surrey Hills"
select select "VIC"
type input "3127"
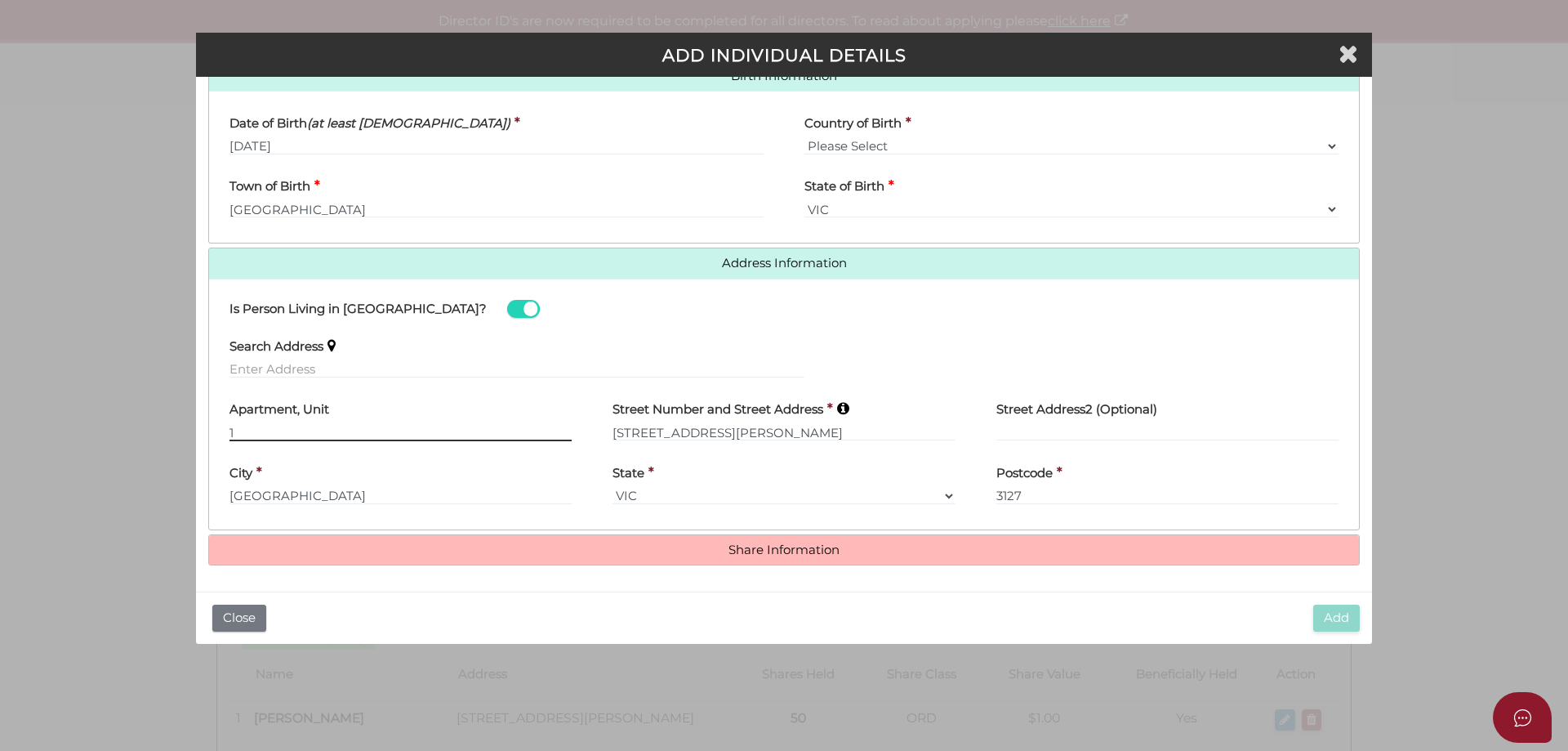
drag, startPoint x: 243, startPoint y: 430, endPoint x: 323, endPoint y: 429, distance: 80.0
click at [248, 430] on input "1" at bounding box center [401, 432] width 343 height 18
type input "UNIT 1"
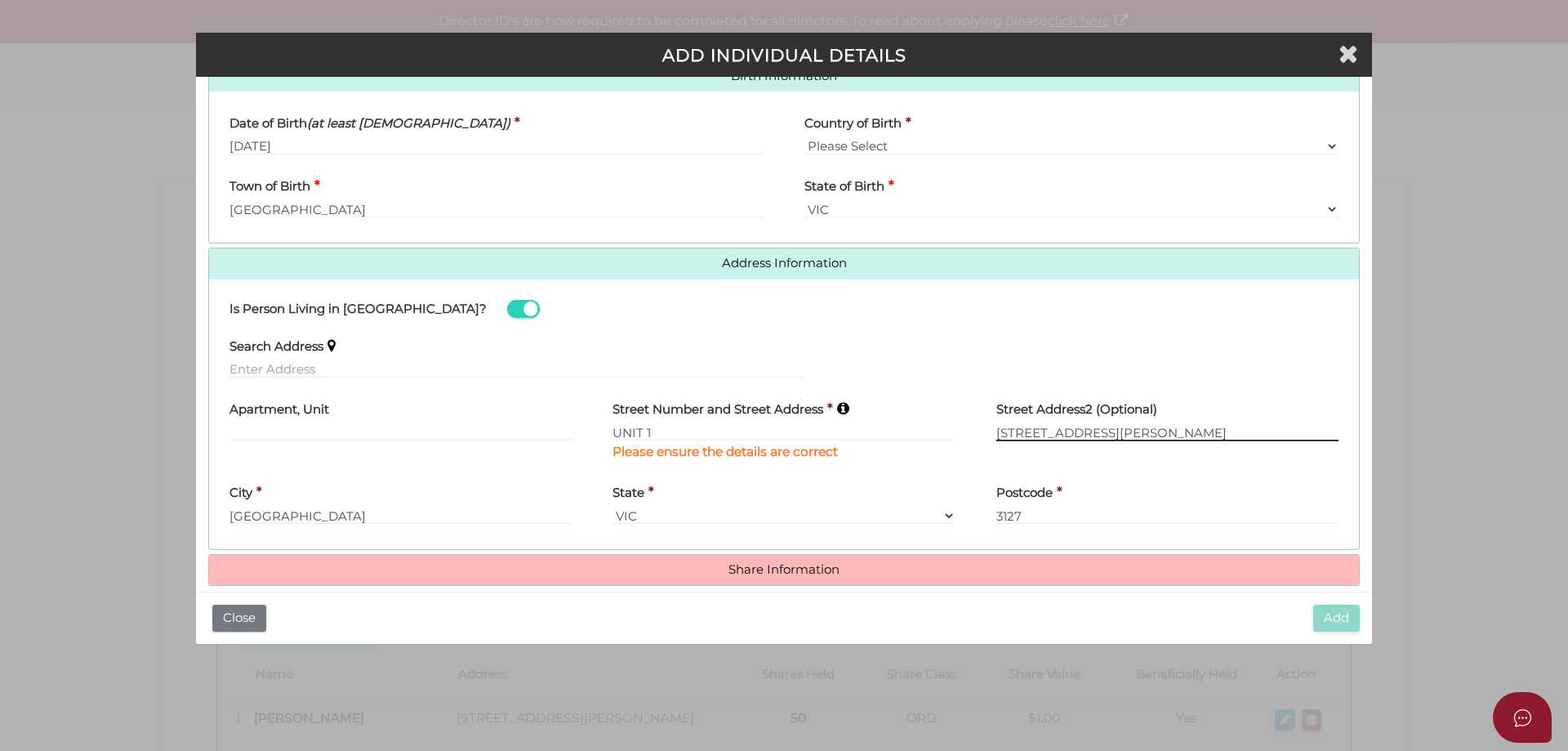
type input "14 KENNEALY STREET"
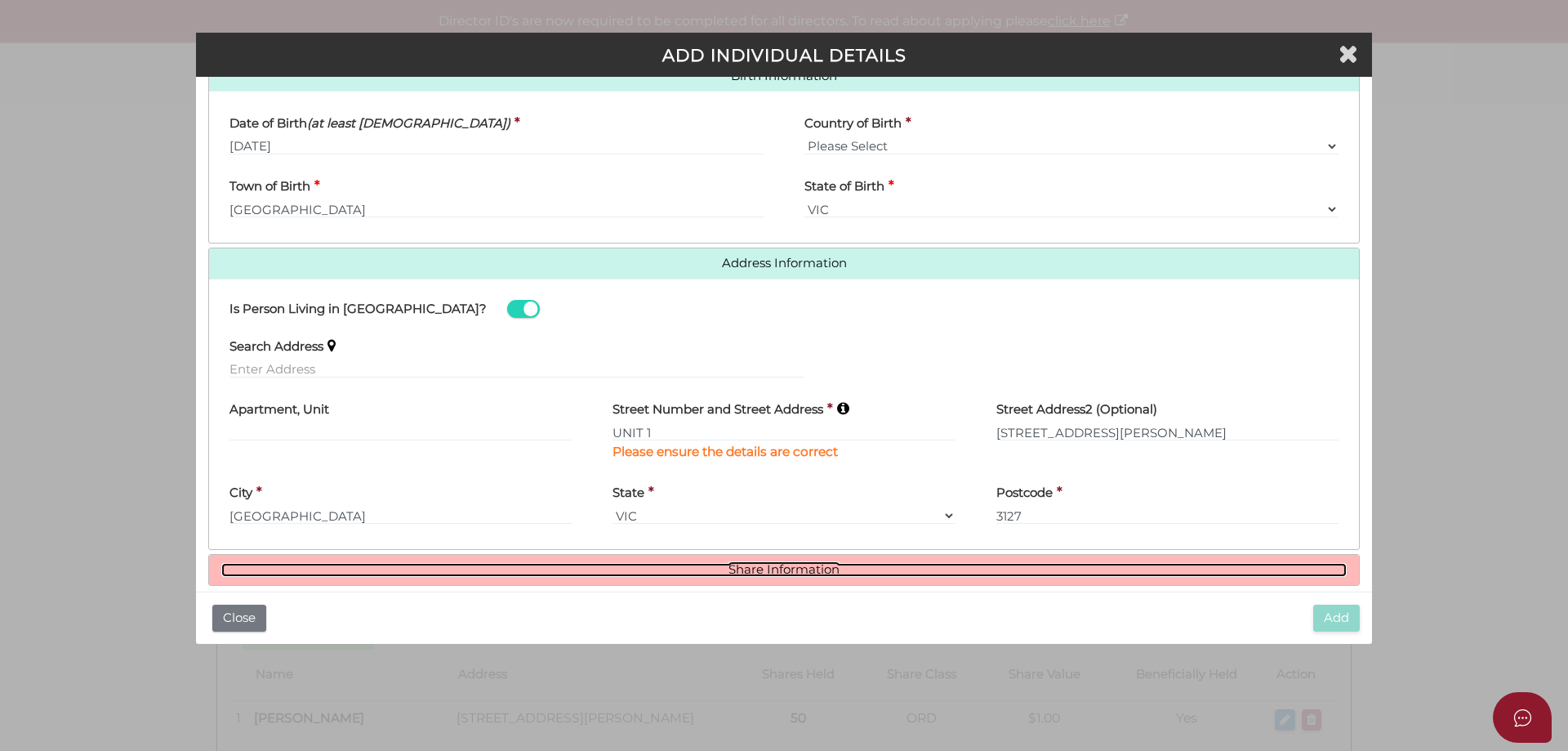
click at [789, 572] on link "Share Information" at bounding box center [784, 570] width 1126 height 14
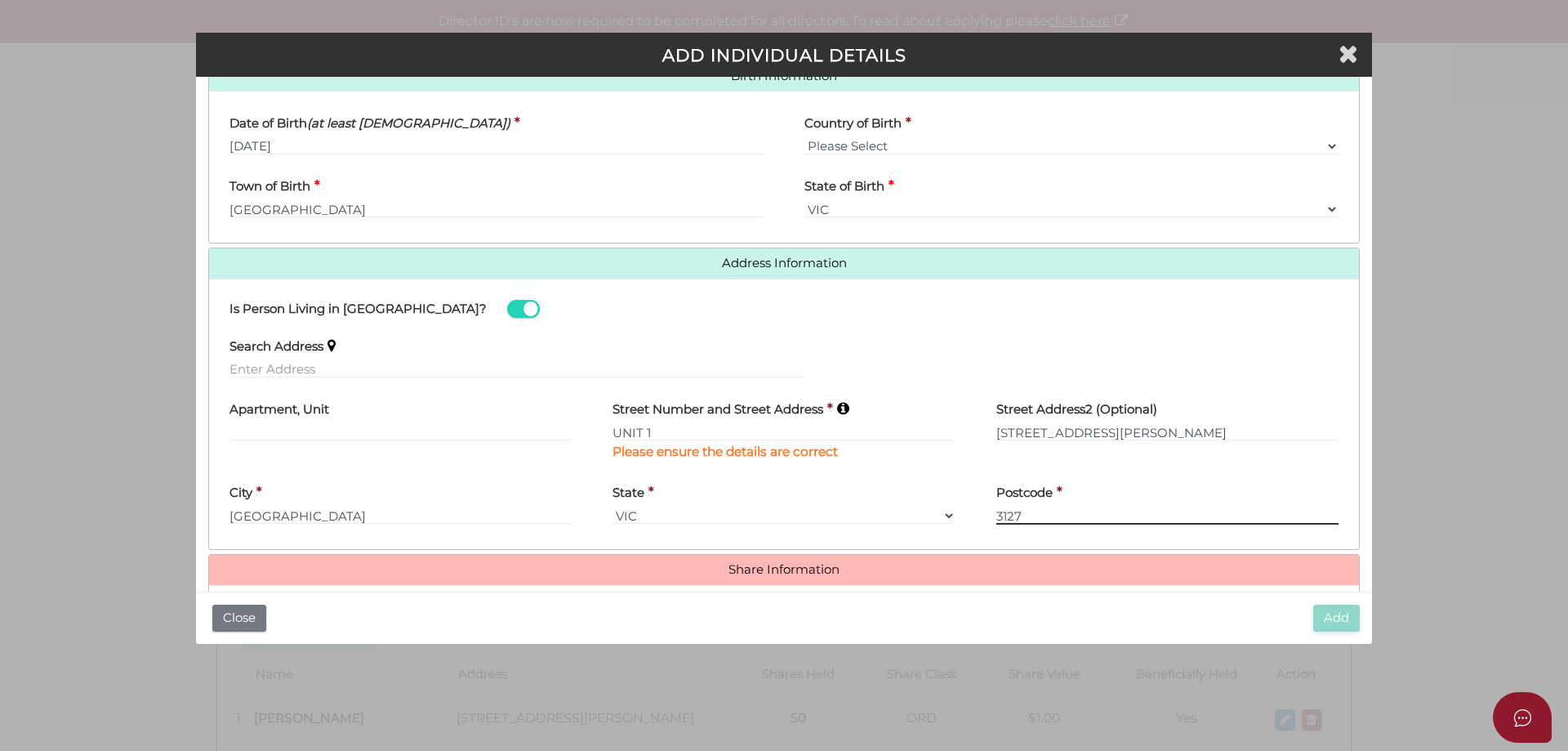
click at [1087, 509] on input "3127" at bounding box center [1167, 516] width 343 height 18
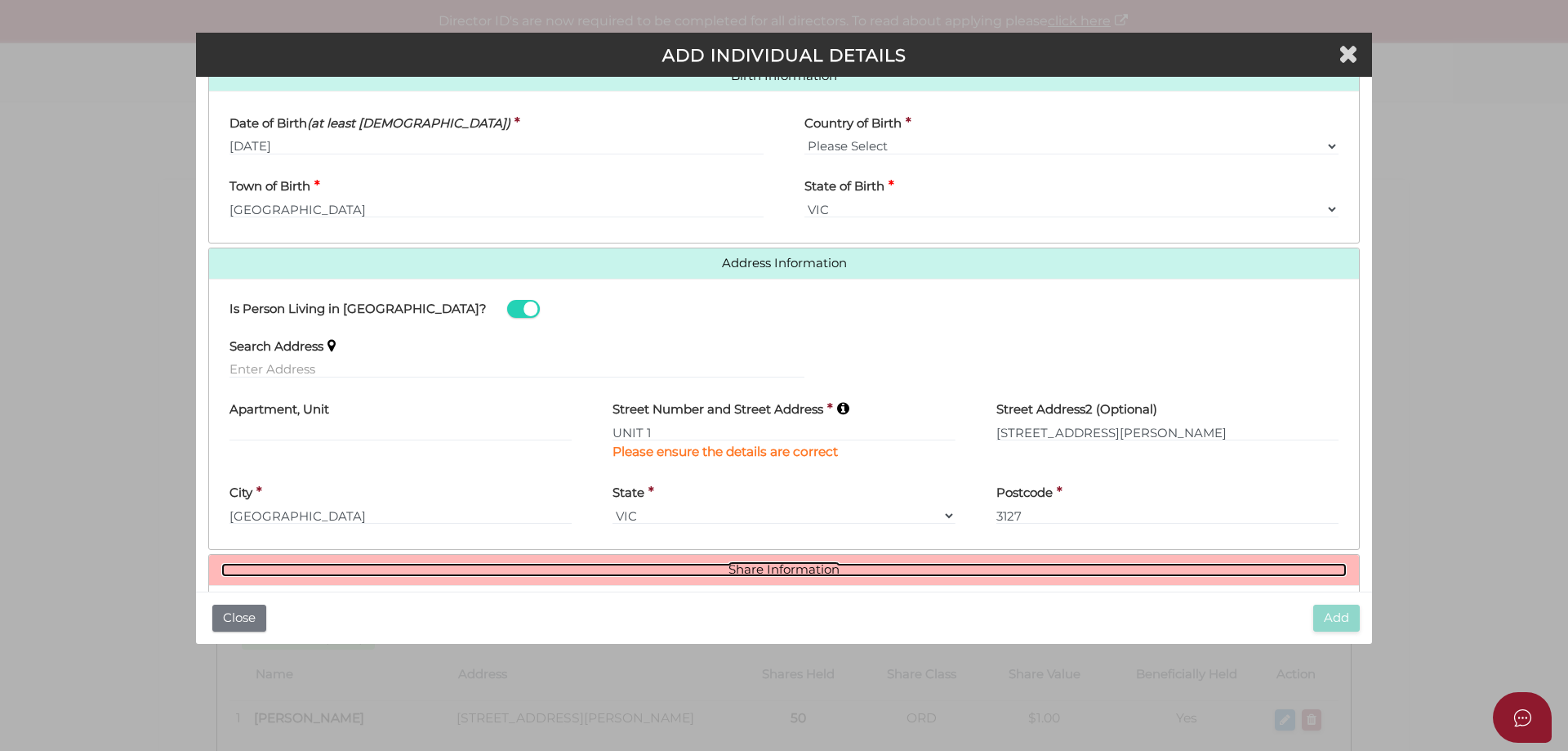
click at [753, 569] on link "Share Information" at bounding box center [784, 570] width 1126 height 14
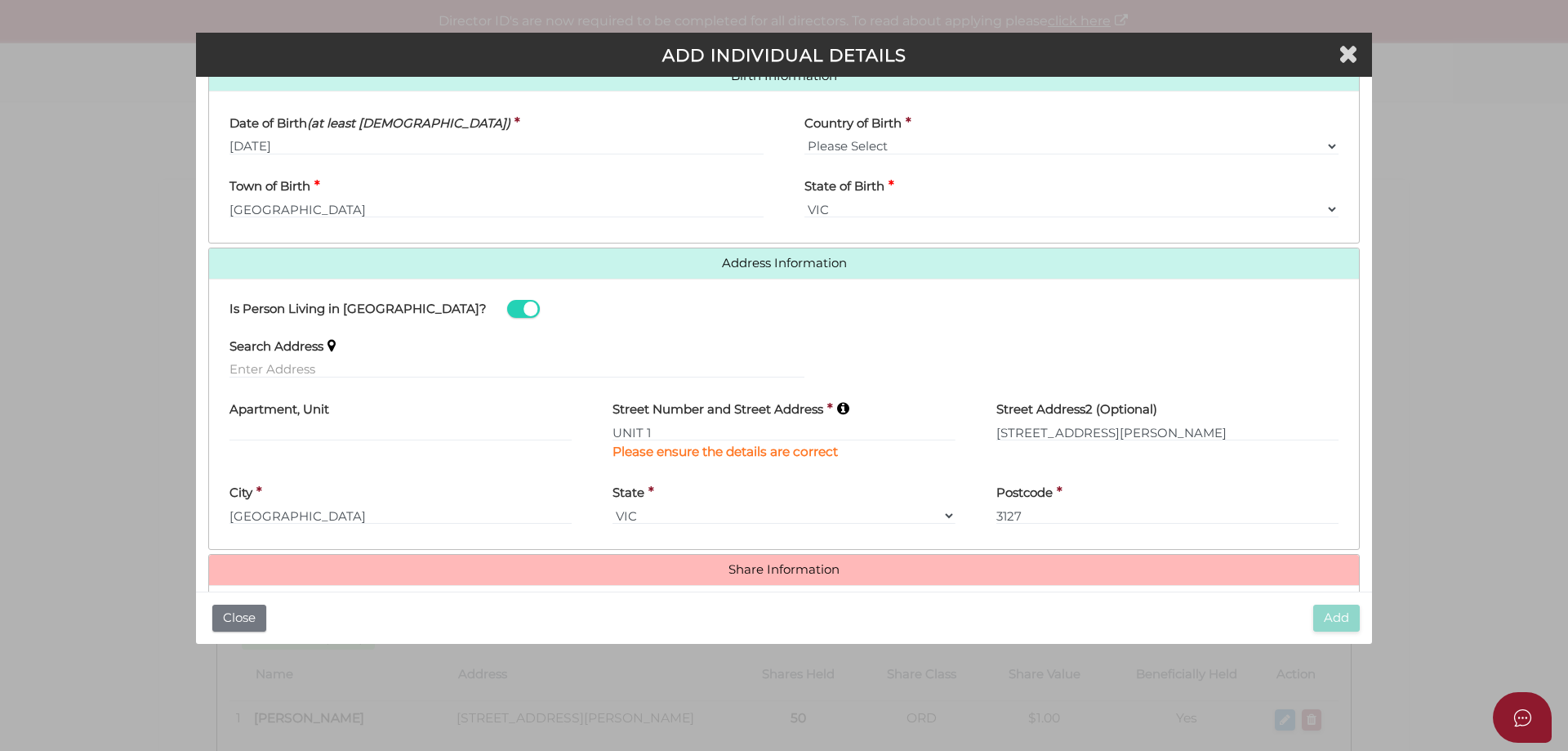
scroll to position [762, 0]
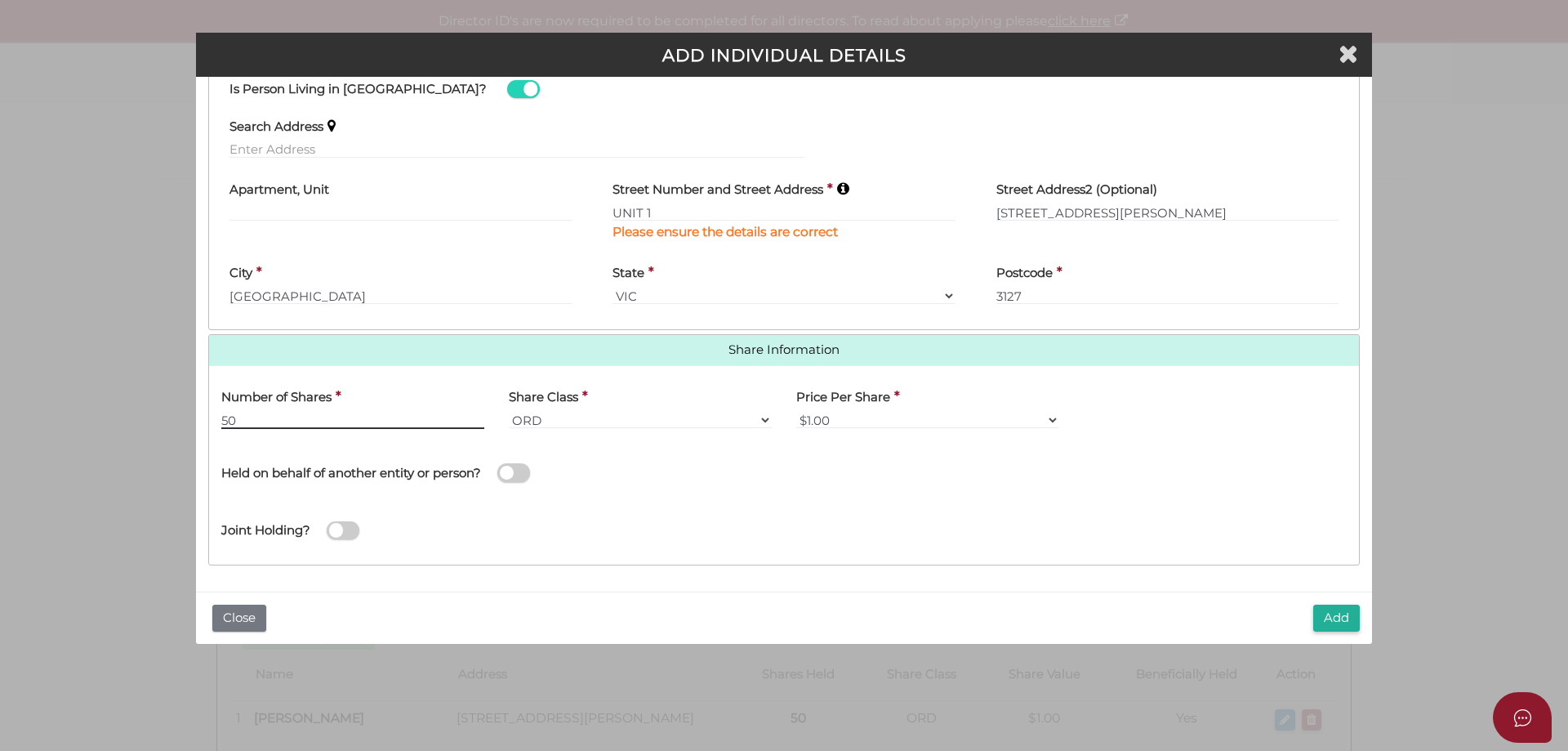
type input "50"
click at [1324, 614] on button "Add" at bounding box center [1336, 618] width 47 height 27
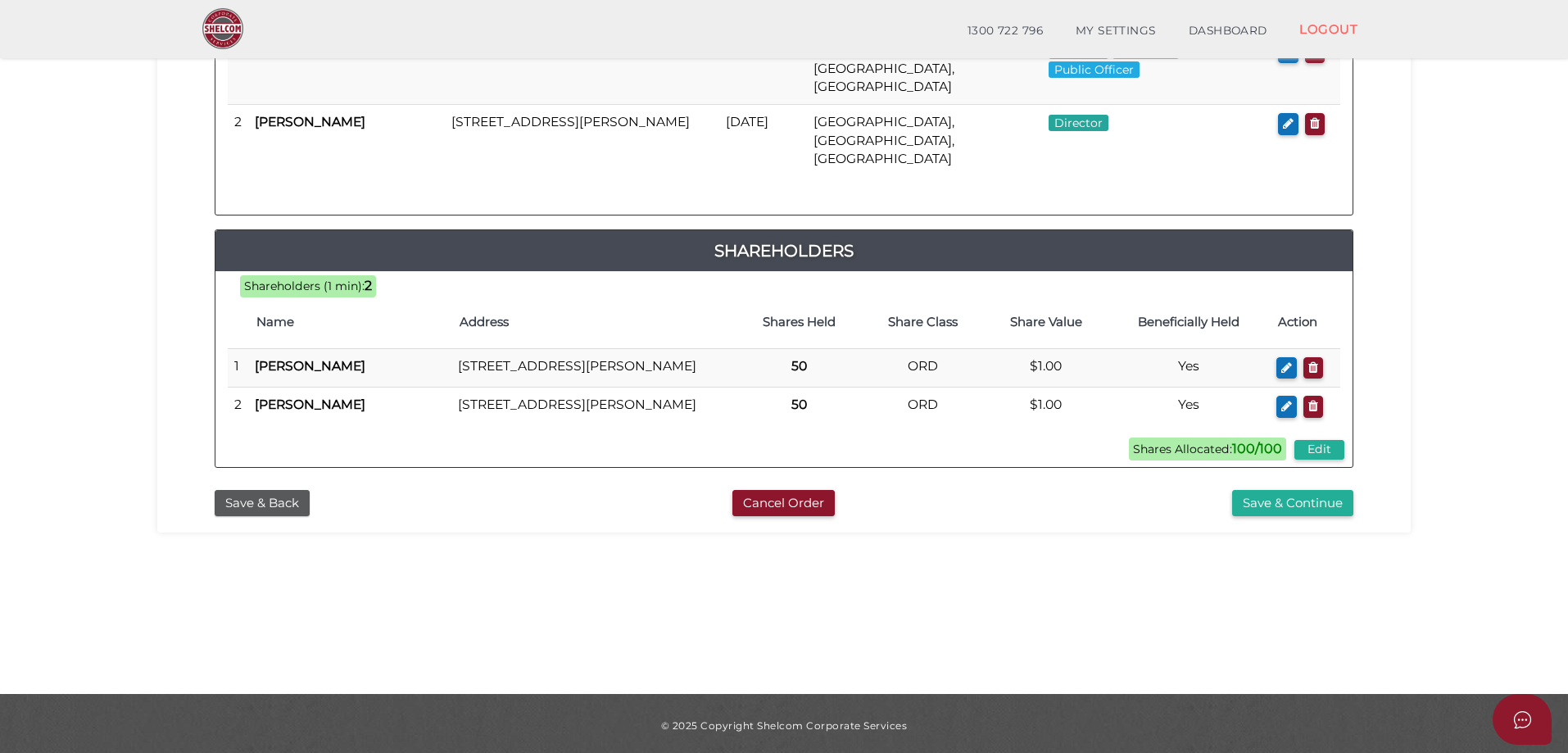
scroll to position [372, 0]
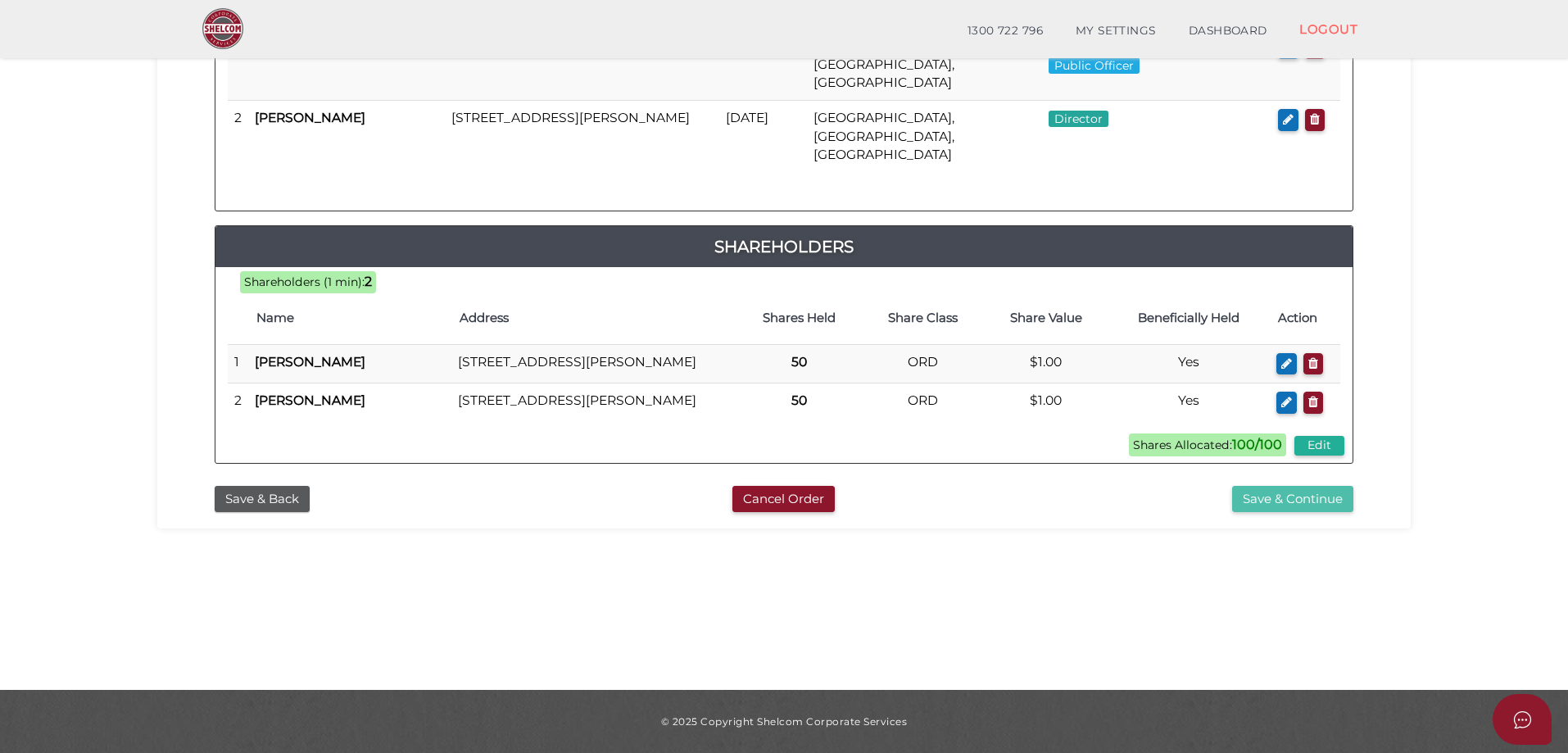
click at [1315, 493] on button "Save & Continue" at bounding box center [1292, 499] width 121 height 27
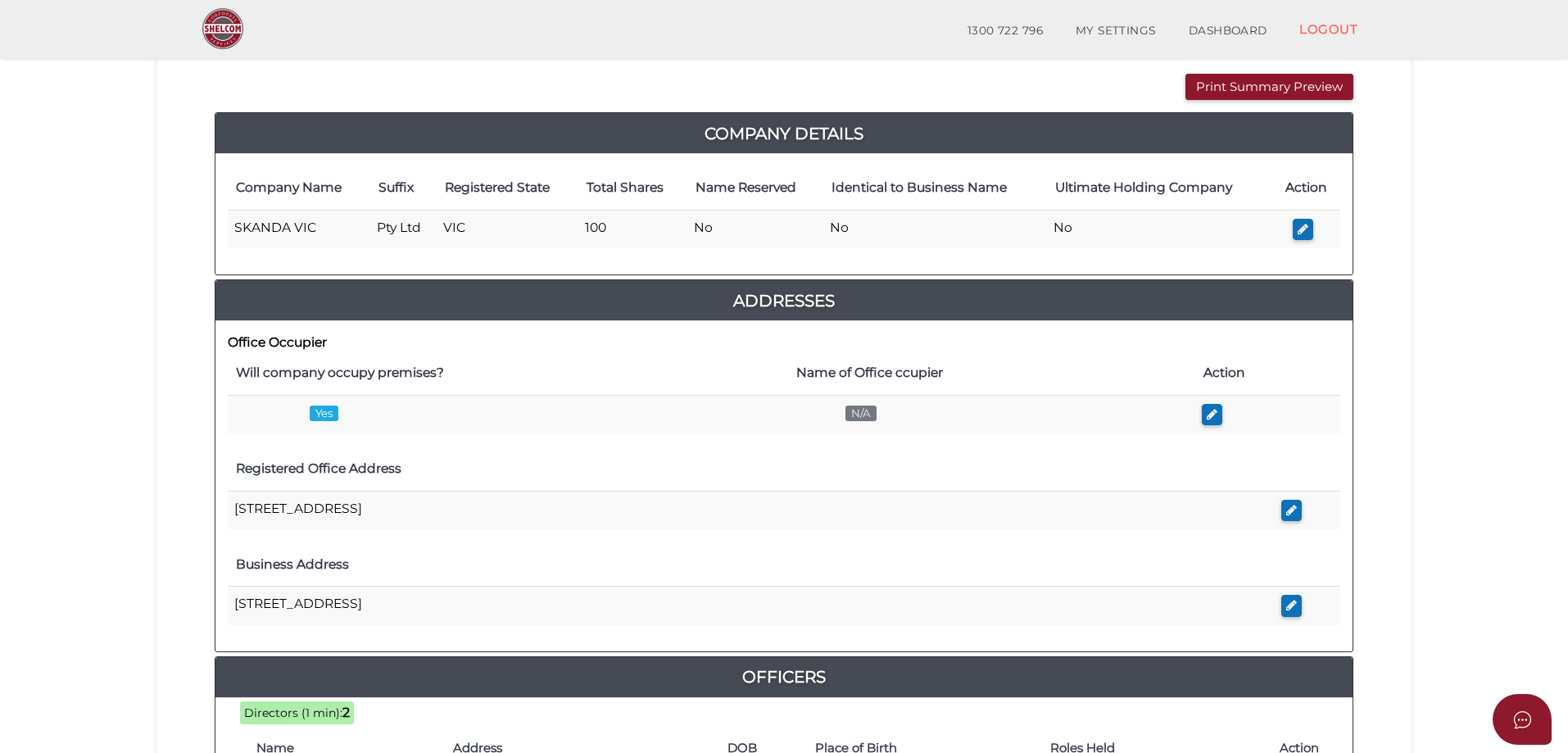
scroll to position [82, 0]
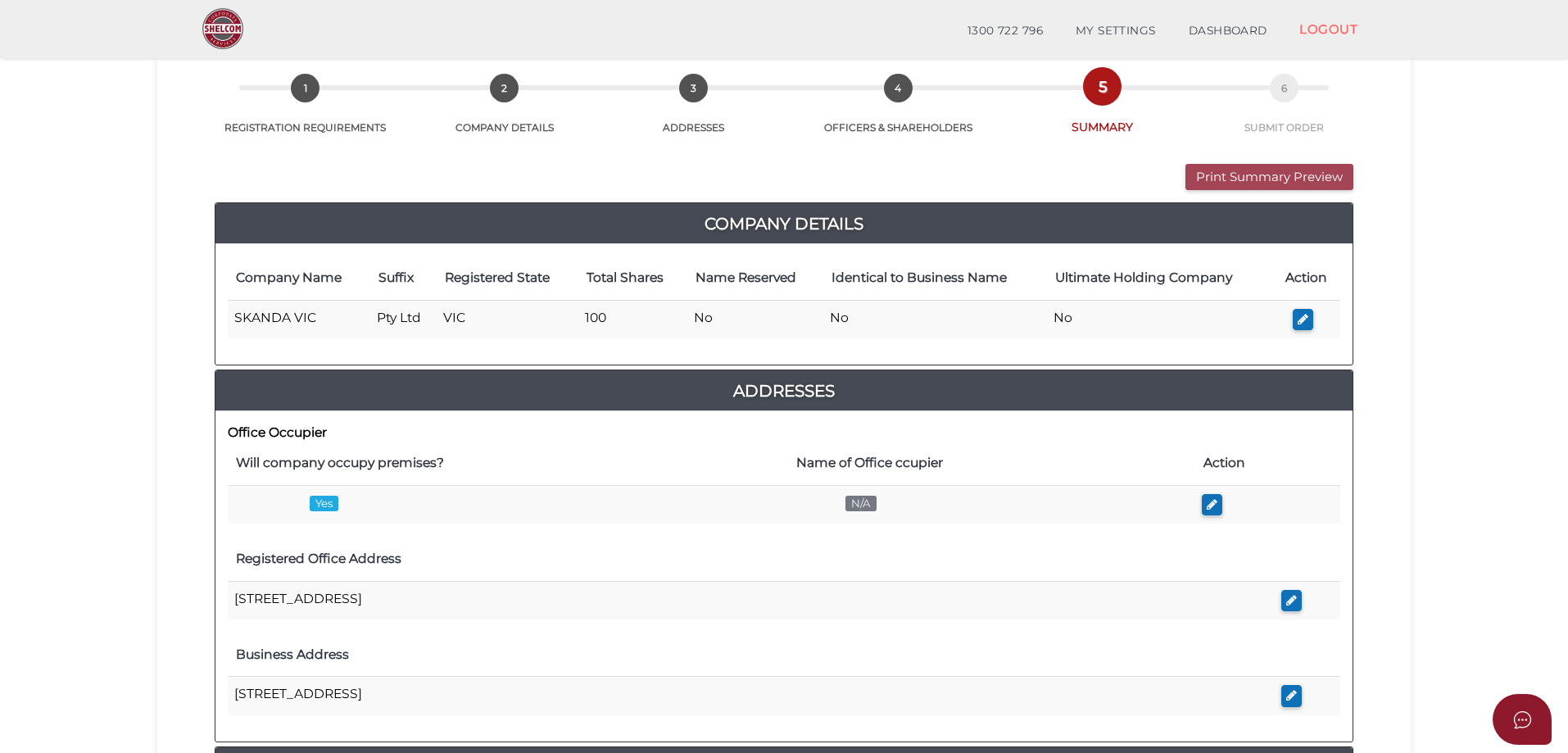
click at [1249, 175] on button "Print Summary Preview" at bounding box center [1269, 177] width 168 height 27
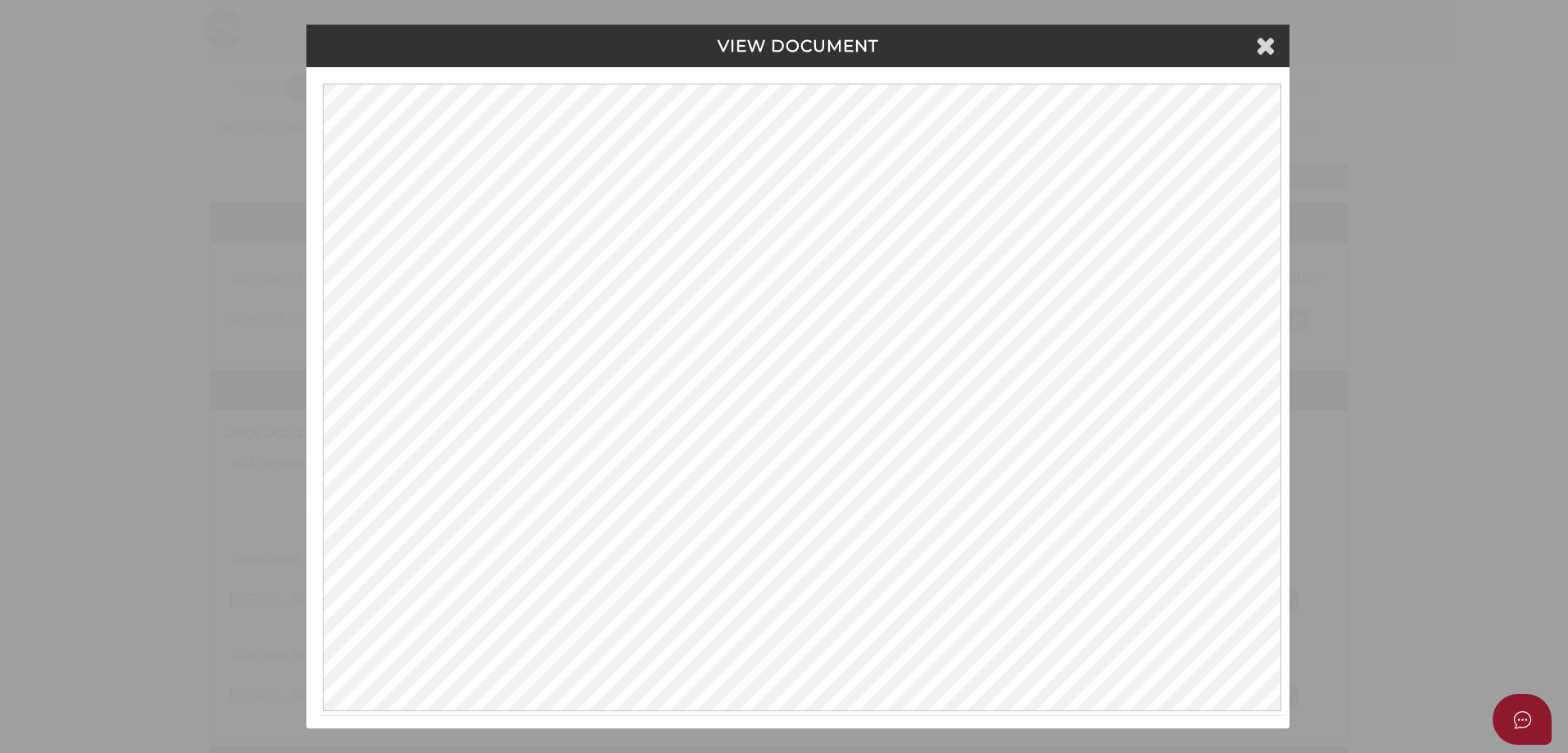
scroll to position [0, 0]
click at [1260, 44] on icon at bounding box center [1268, 45] width 20 height 25
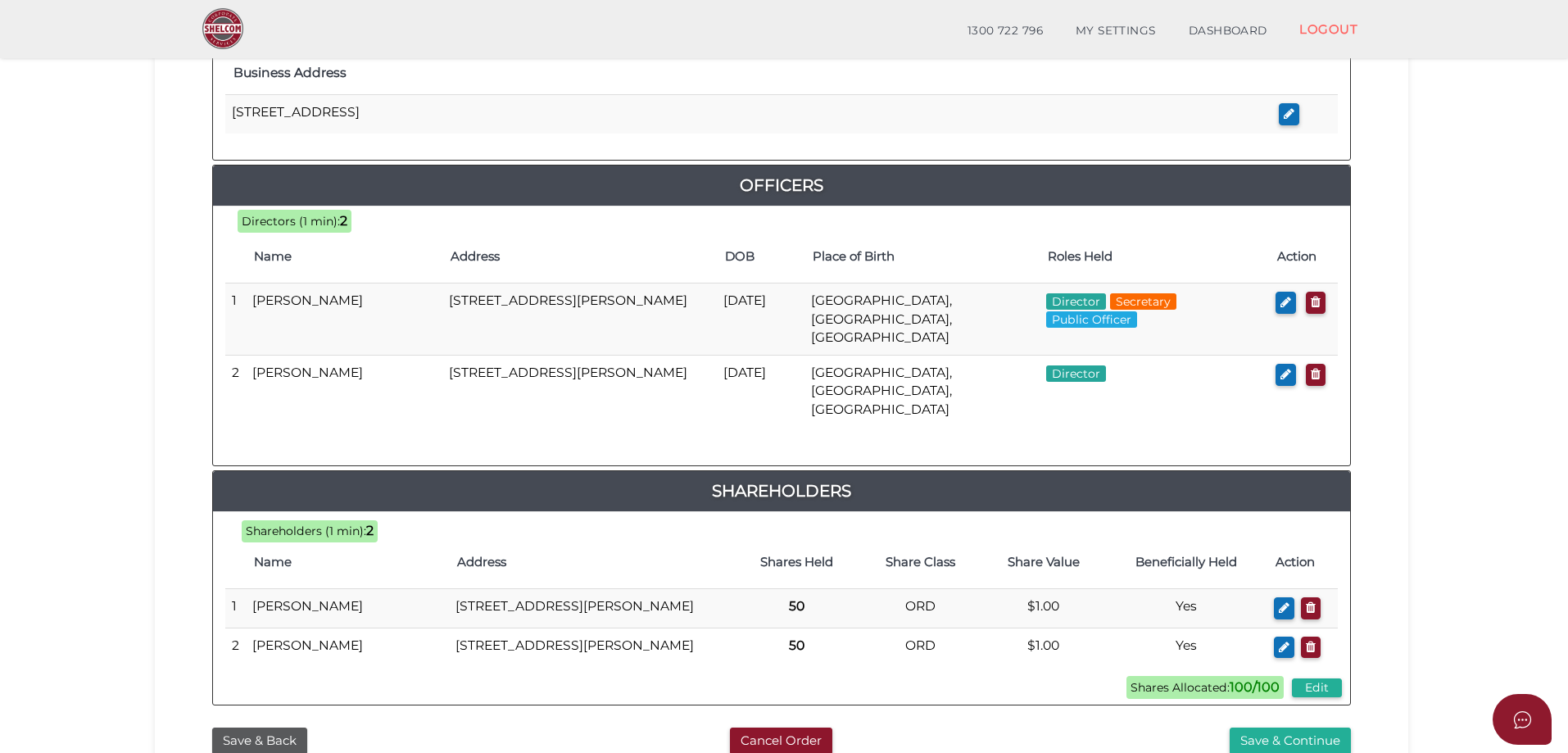
scroll to position [804, 0]
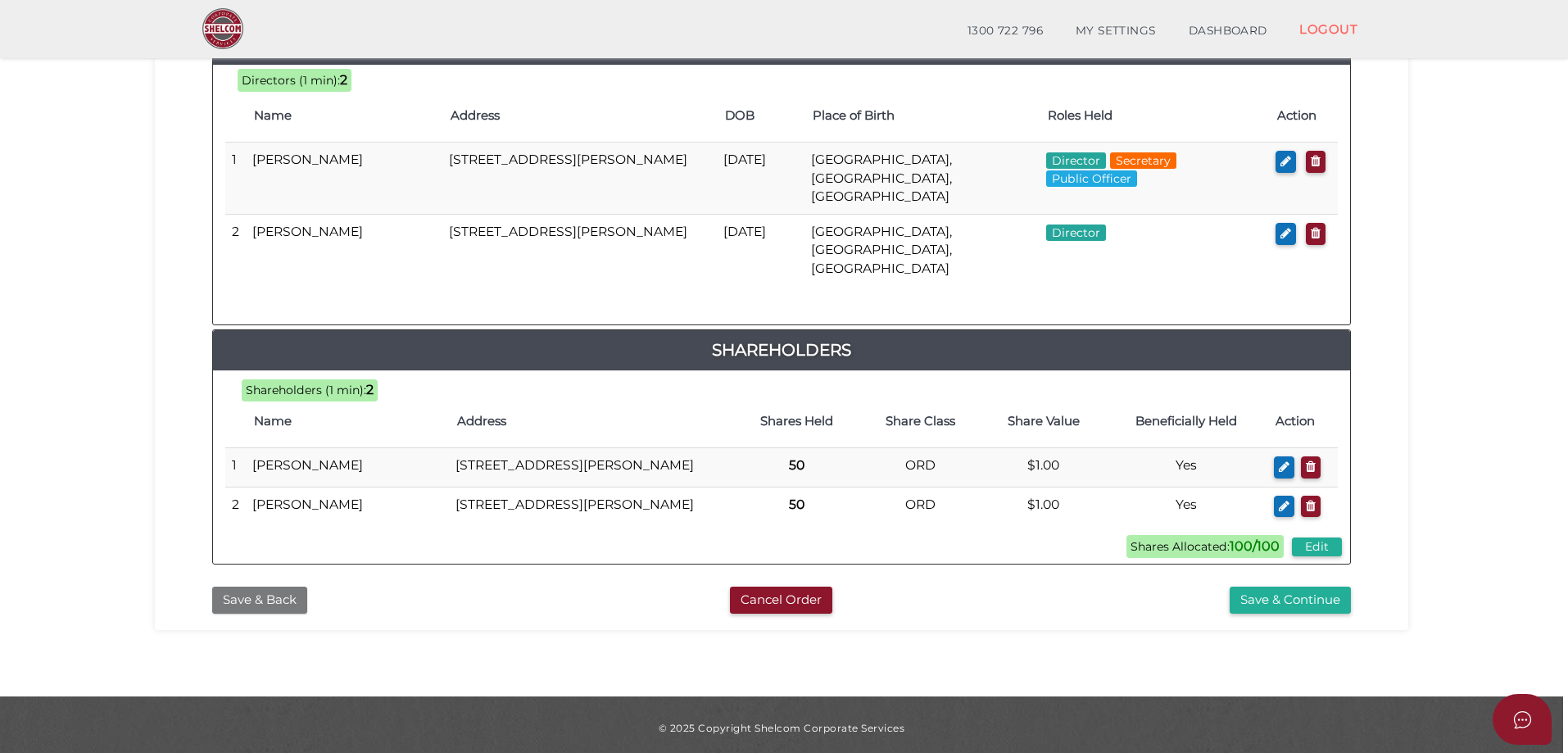
click at [261, 586] on button "Save & Back" at bounding box center [260, 600] width 95 height 27
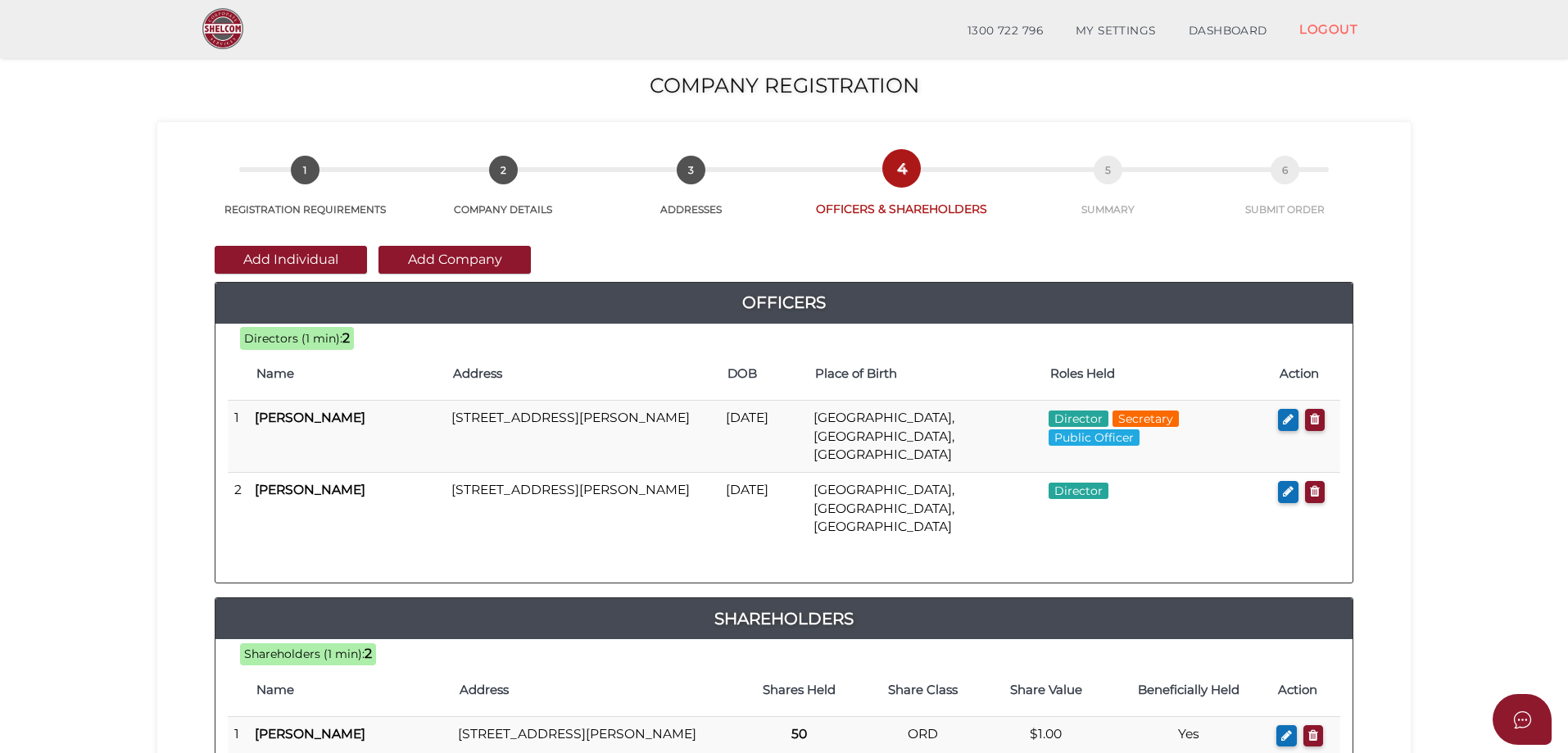
scroll to position [372, 0]
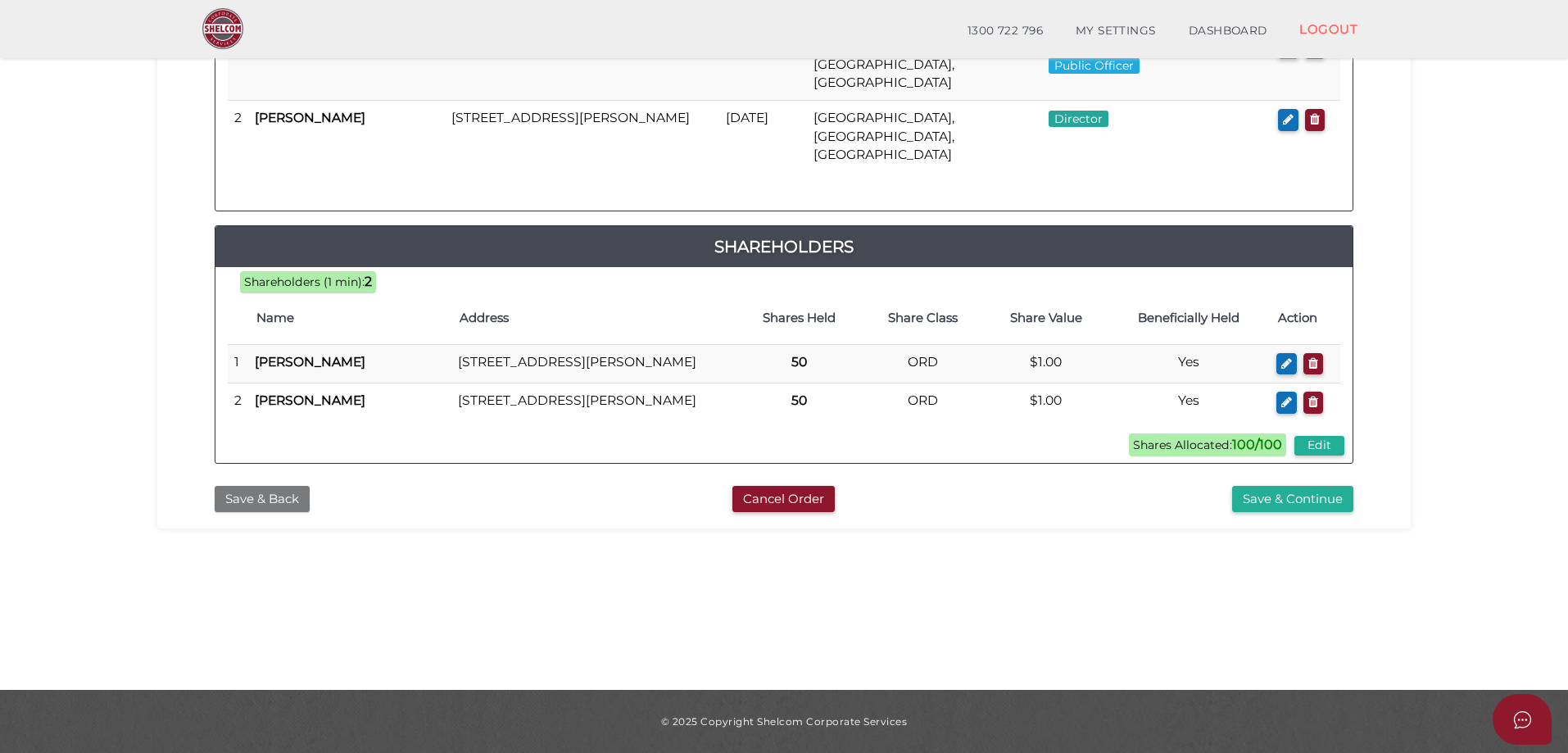
click at [260, 489] on button "Save & Back" at bounding box center [262, 499] width 95 height 27
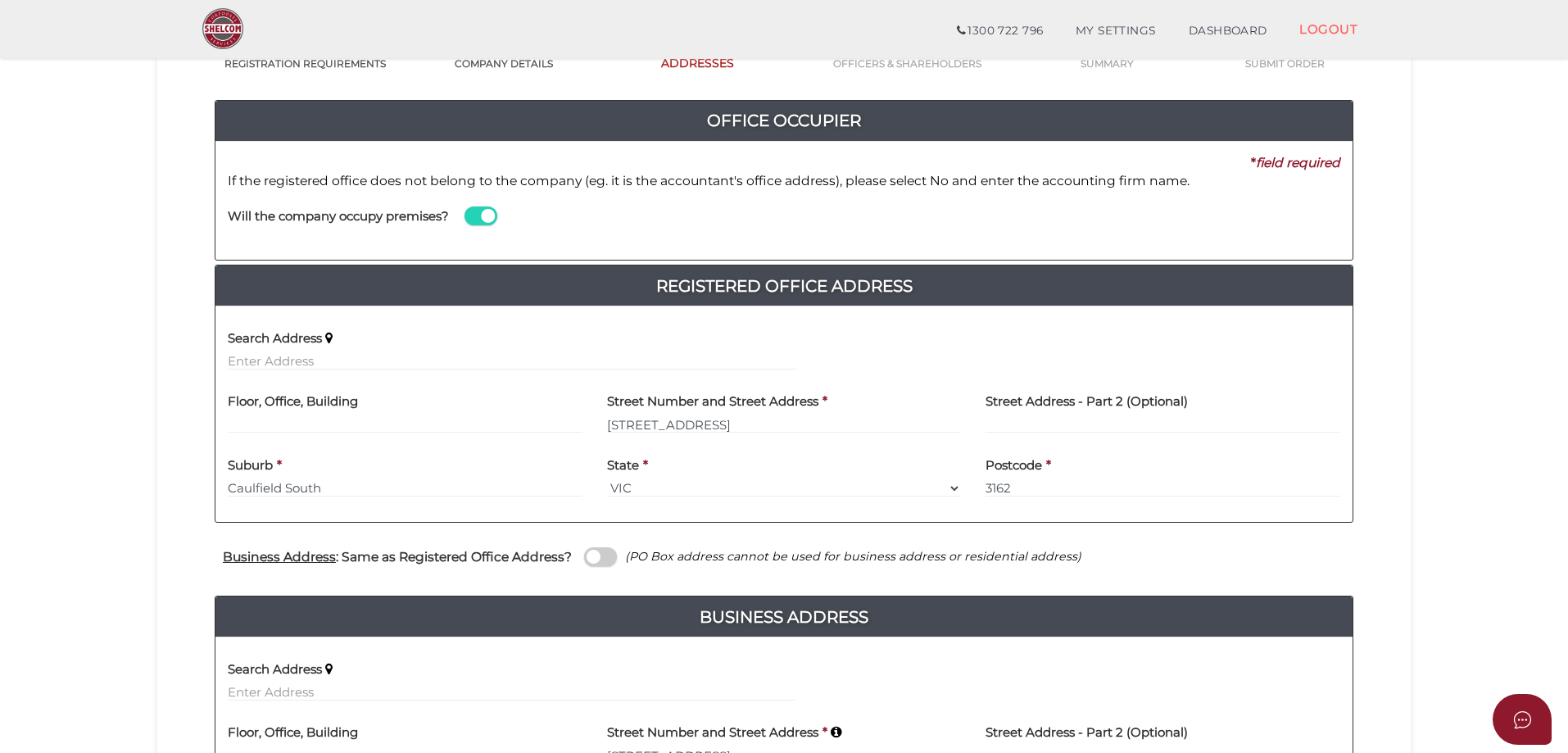
scroll to position [164, 0]
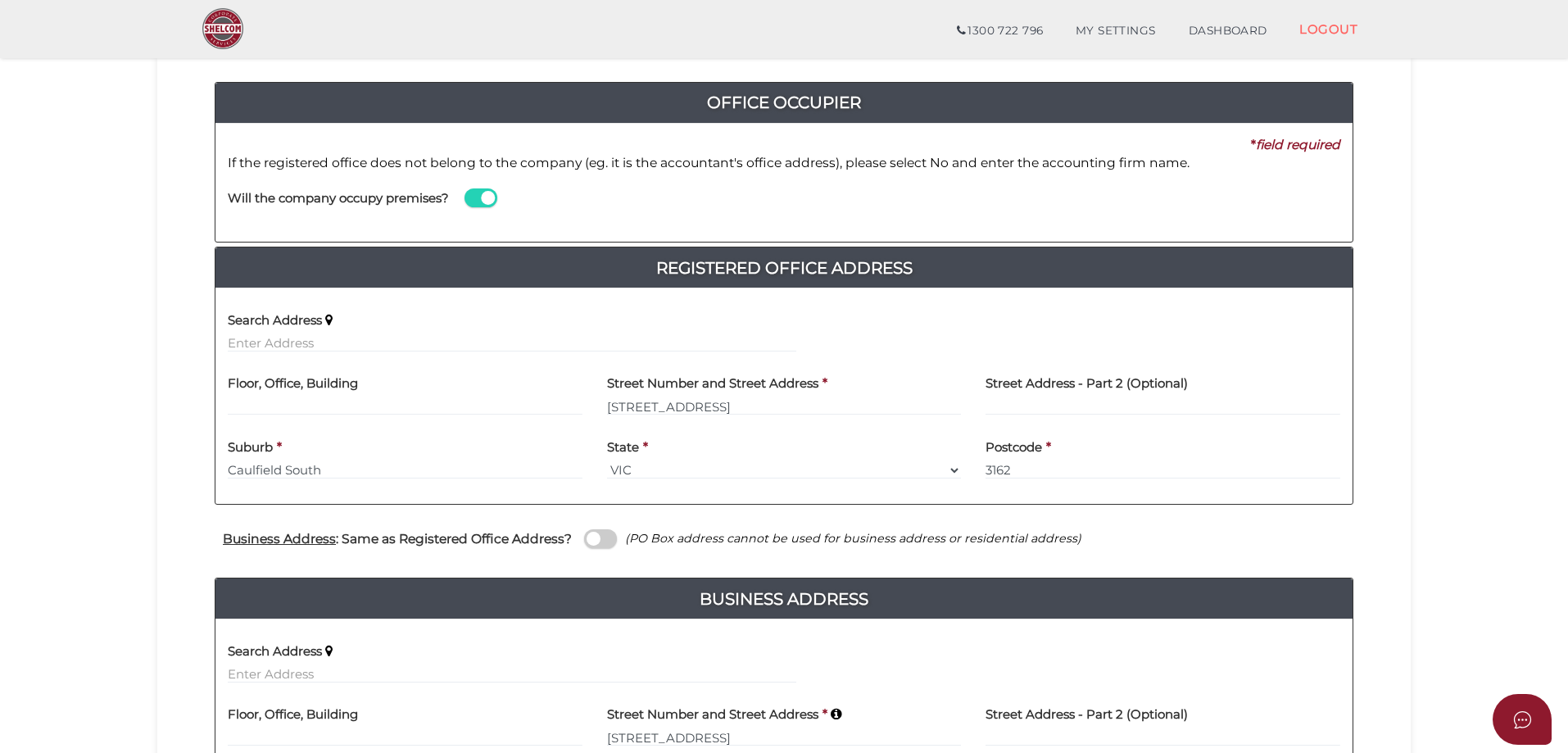
click at [488, 197] on span at bounding box center [481, 198] width 32 height 19
click at [0, 0] on input "checkbox" at bounding box center [0, 0] width 0 height 0
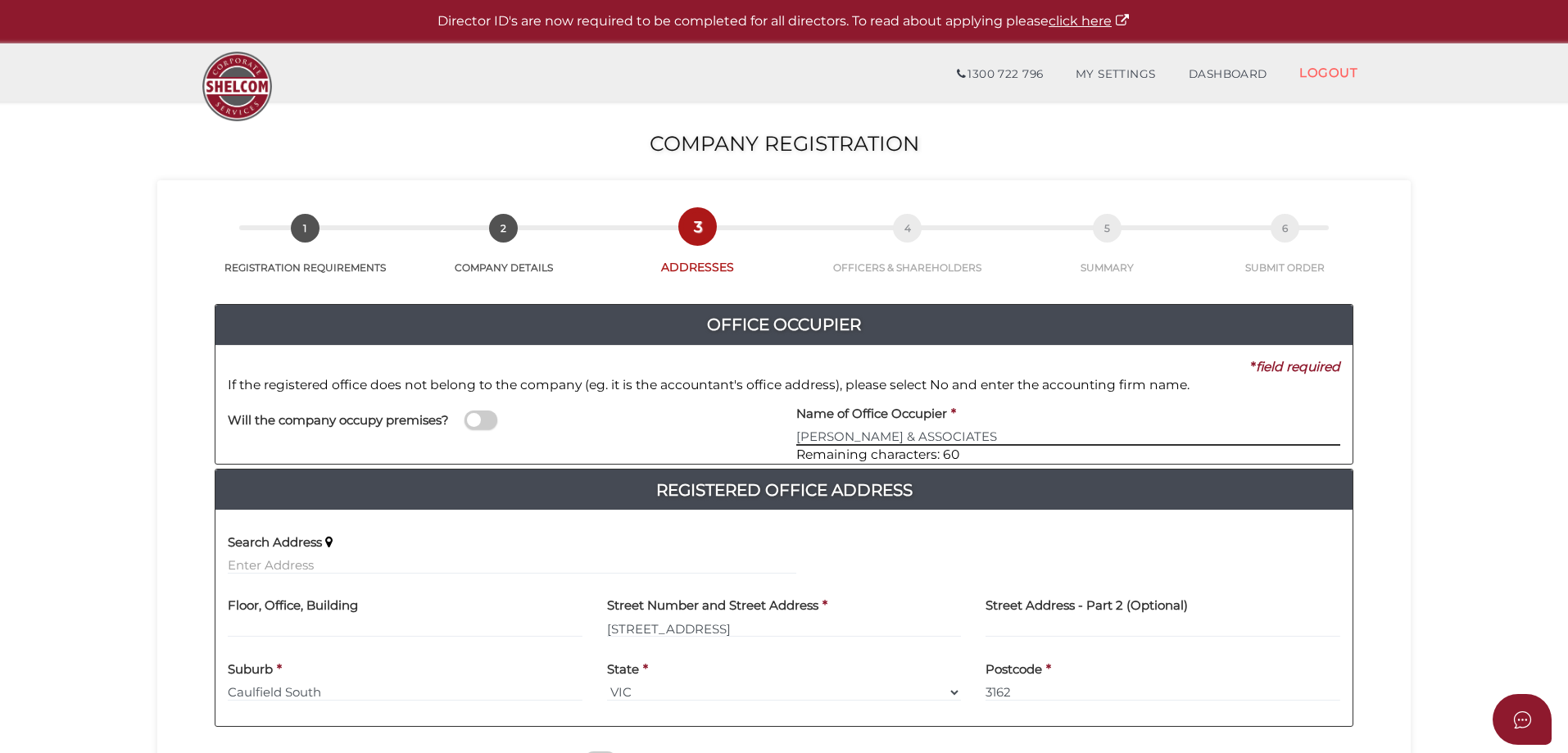
type input "[PERSON_NAME] & ASSOCIATES"
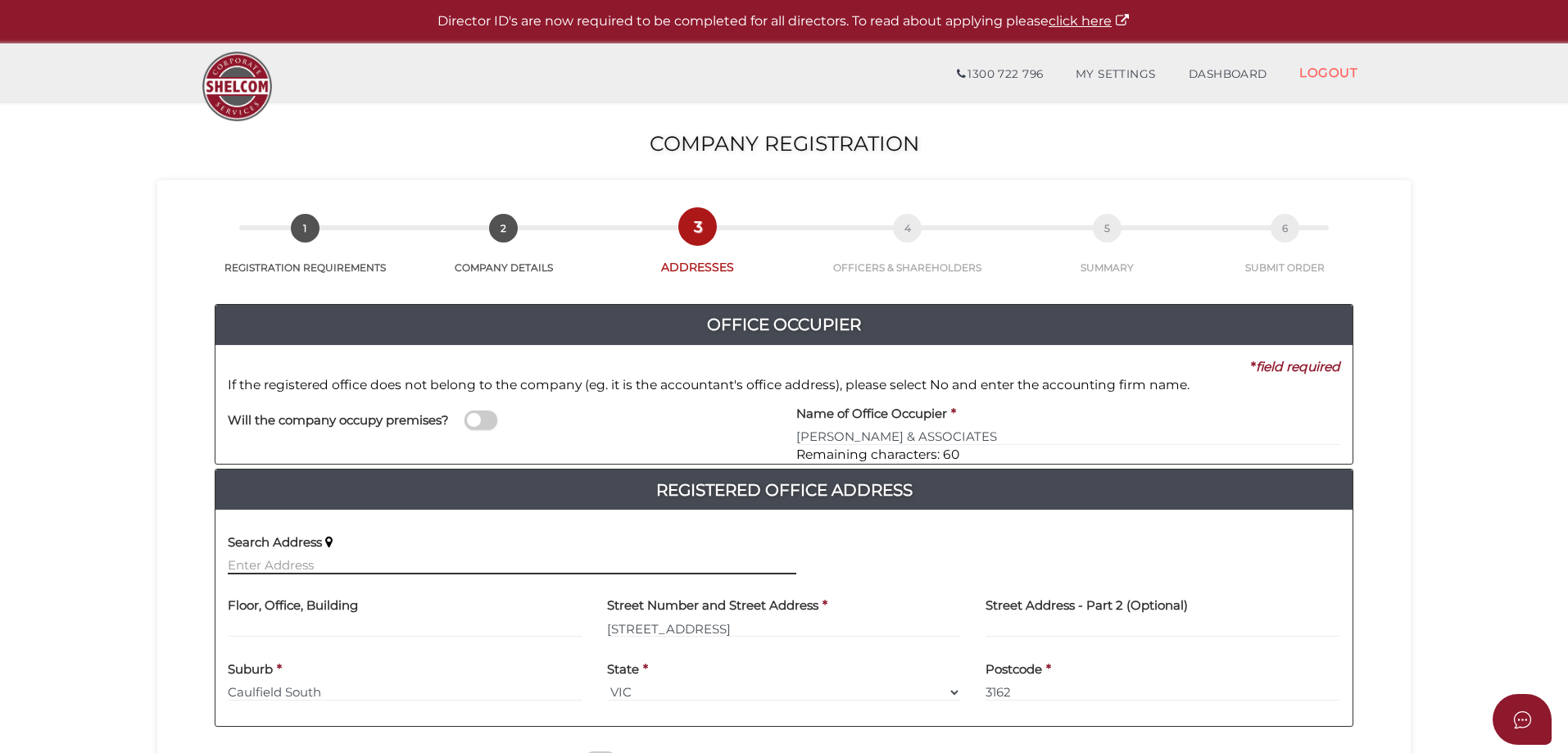
click at [263, 564] on input "text" at bounding box center [511, 565] width 568 height 18
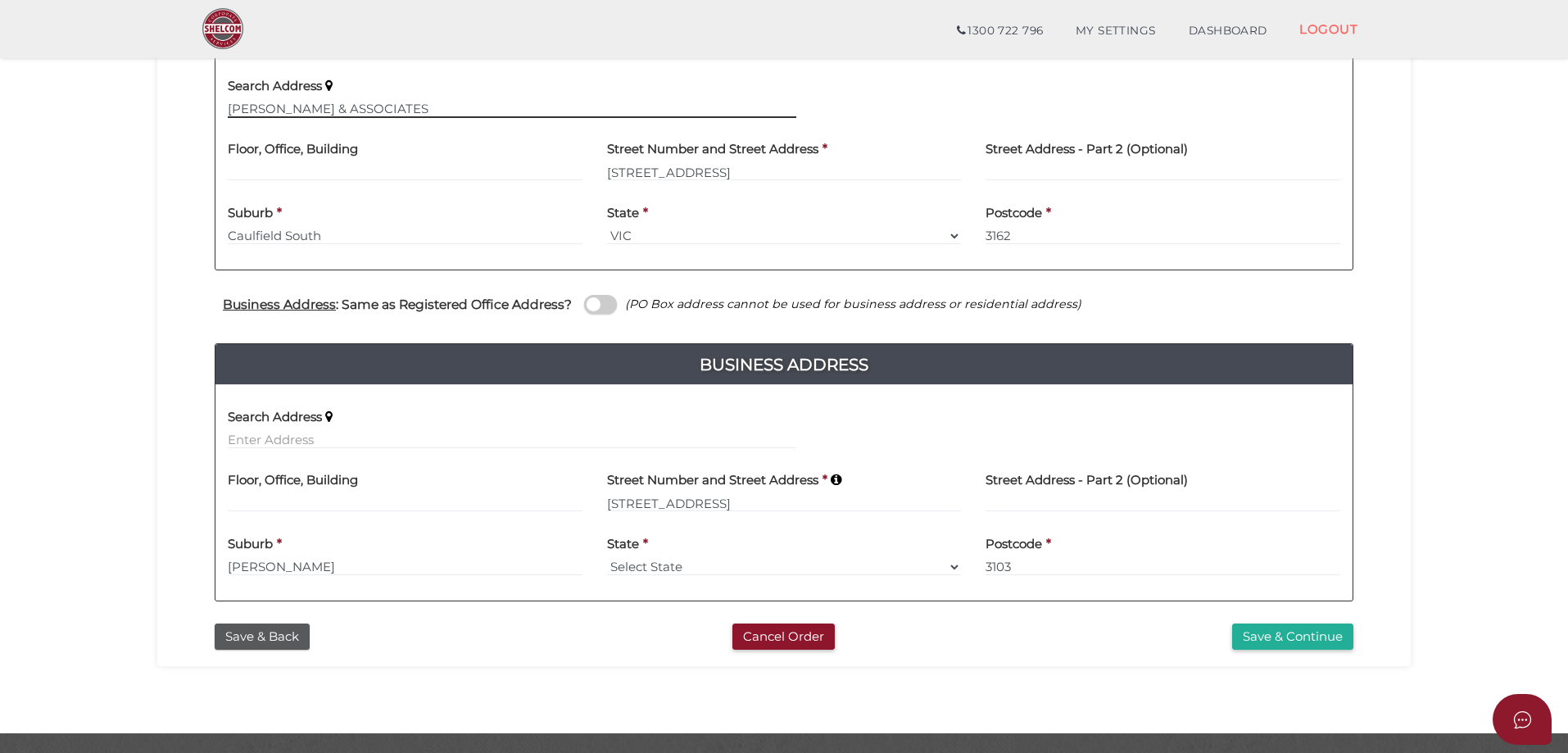
scroll to position [409, 0]
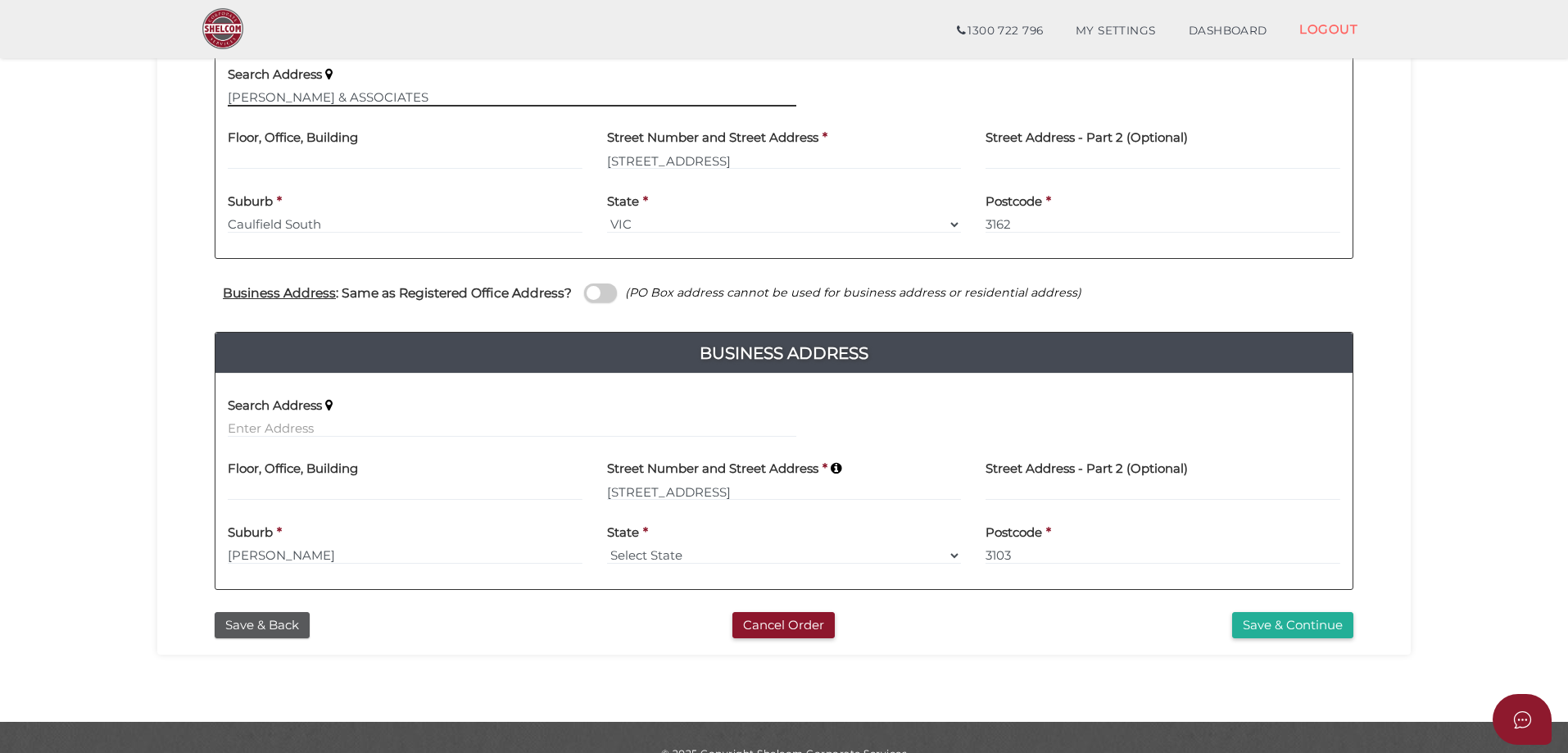
type input "GOLDMAN & ASSOCIATES"
click at [955, 555] on select "Select State VIC ACT NSW NT QLD TAS WA SA" at bounding box center [784, 555] width 355 height 18
select select "VIC"
click at [607, 546] on select "Select State VIC ACT NSW NT QLD TAS WA SA" at bounding box center [784, 555] width 355 height 18
click at [1266, 624] on button "Save & Continue" at bounding box center [1292, 625] width 121 height 27
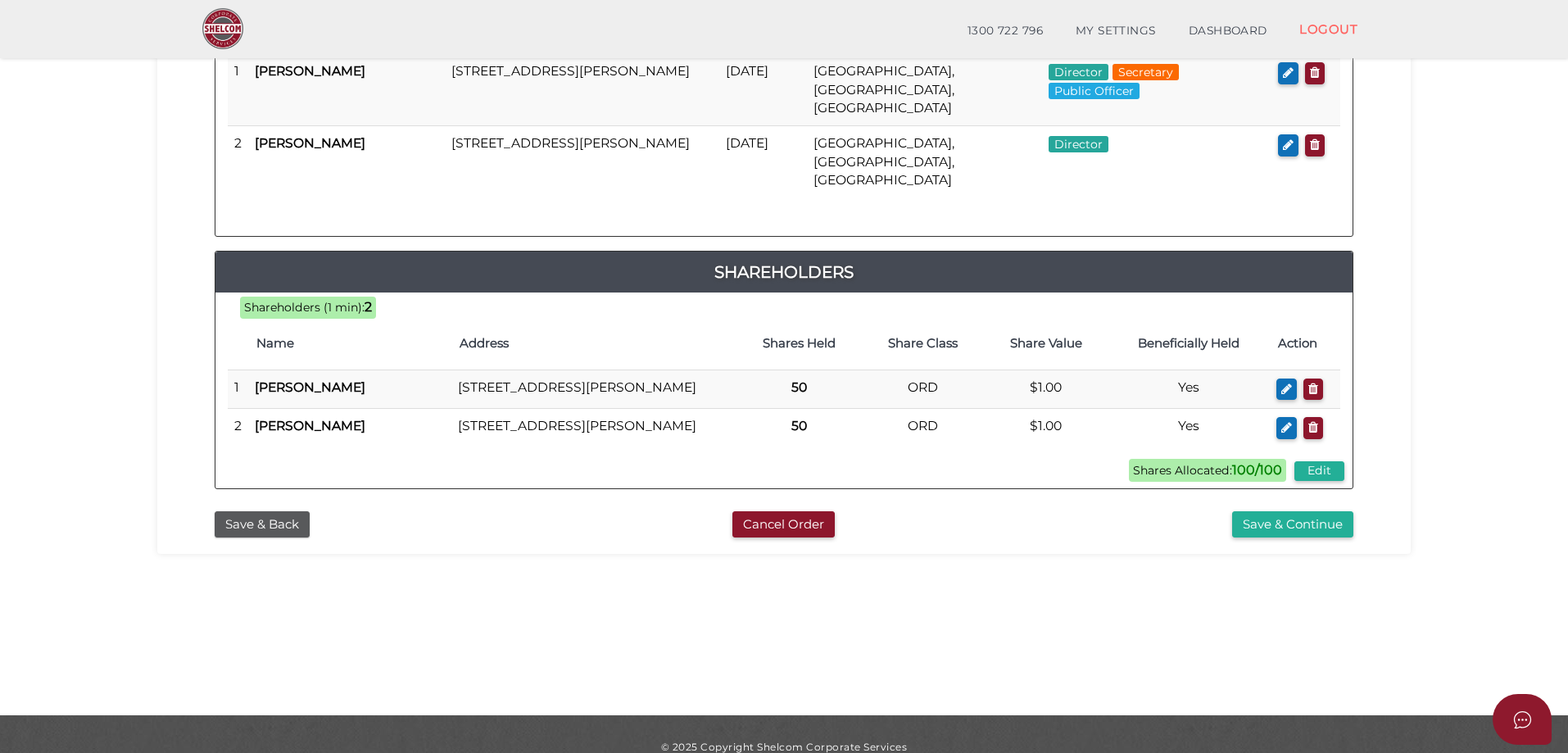
scroll to position [372, 0]
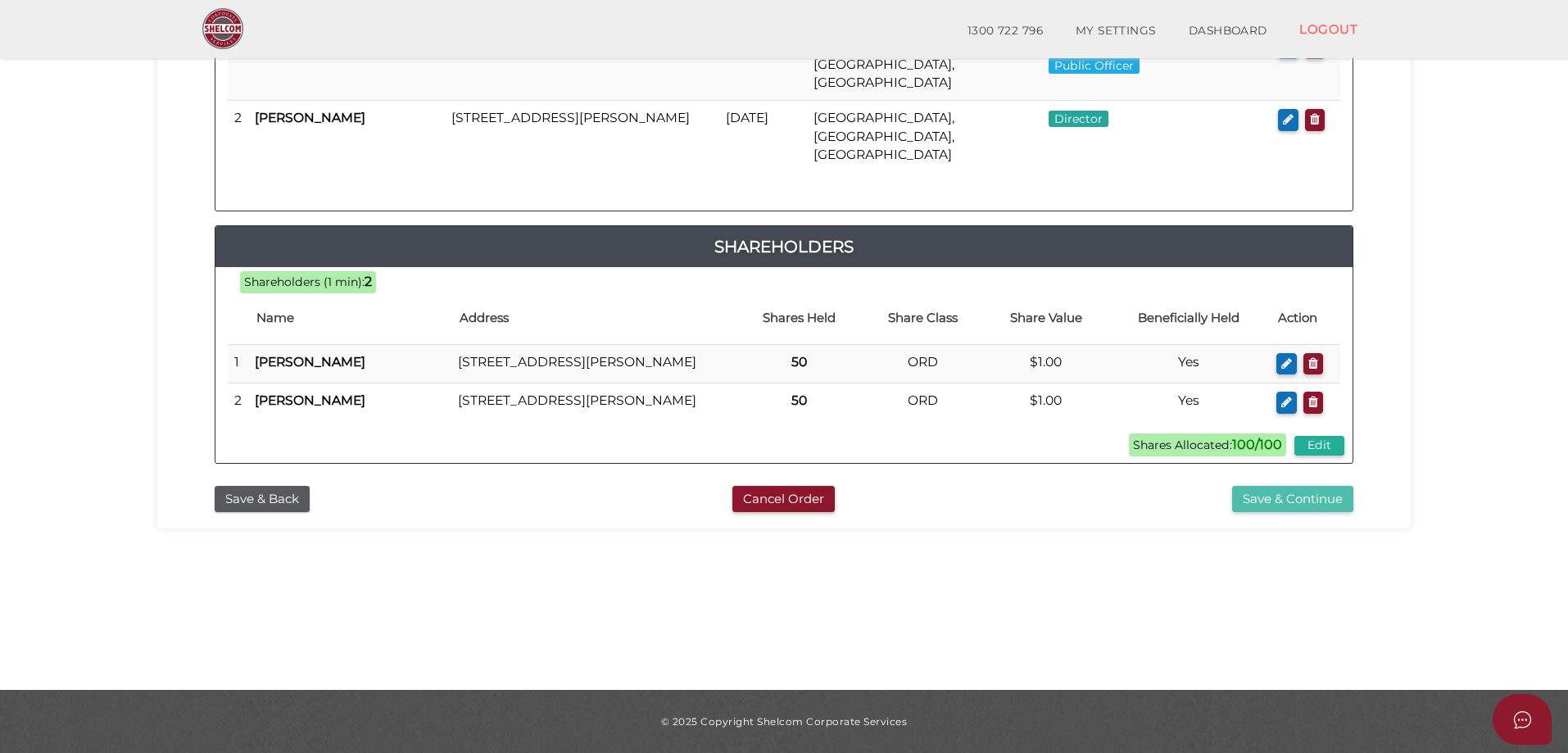
click at [1273, 494] on button "Save & Continue" at bounding box center [1292, 499] width 121 height 27
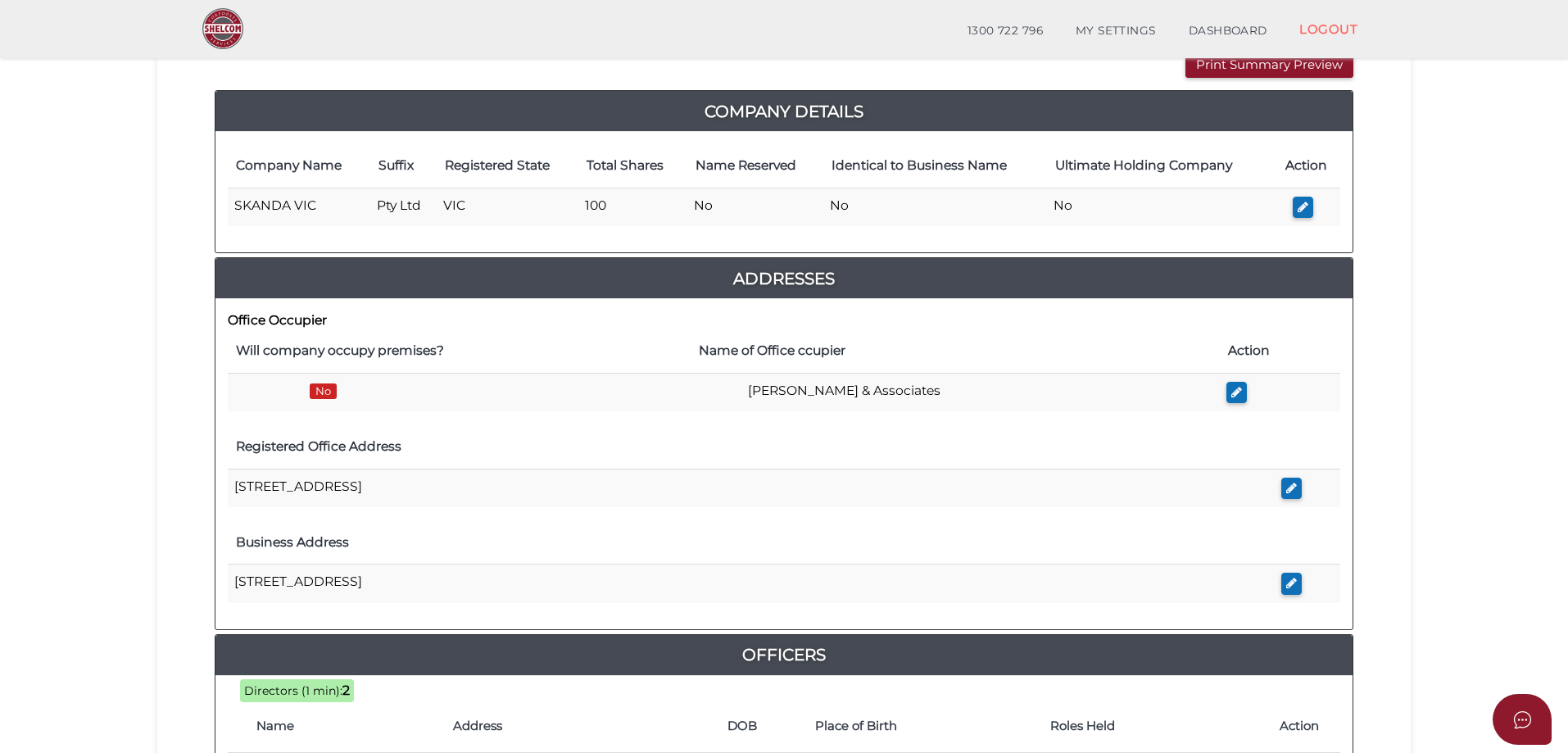
scroll to position [164, 0]
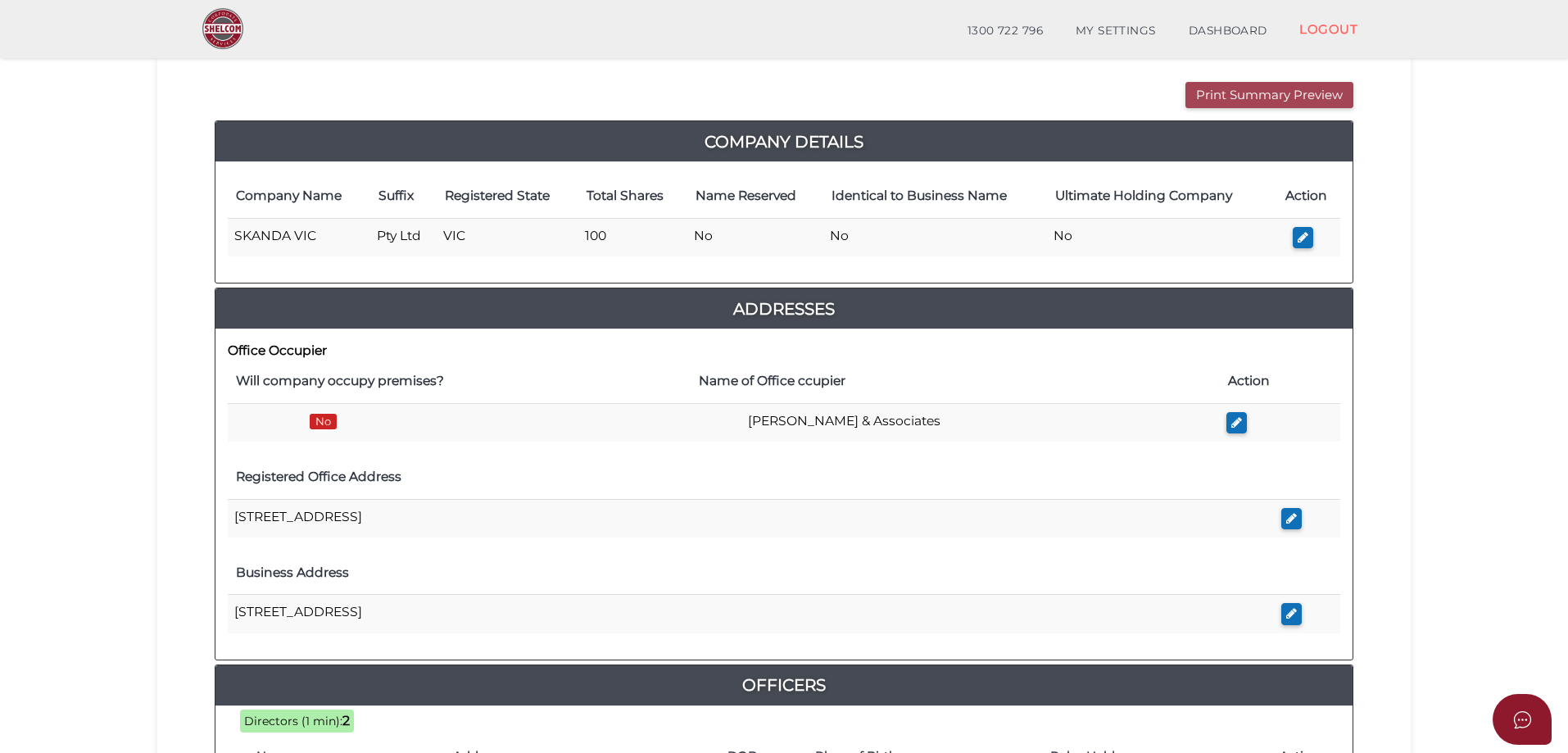
click at [1259, 93] on button "Print Summary Preview" at bounding box center [1269, 95] width 168 height 27
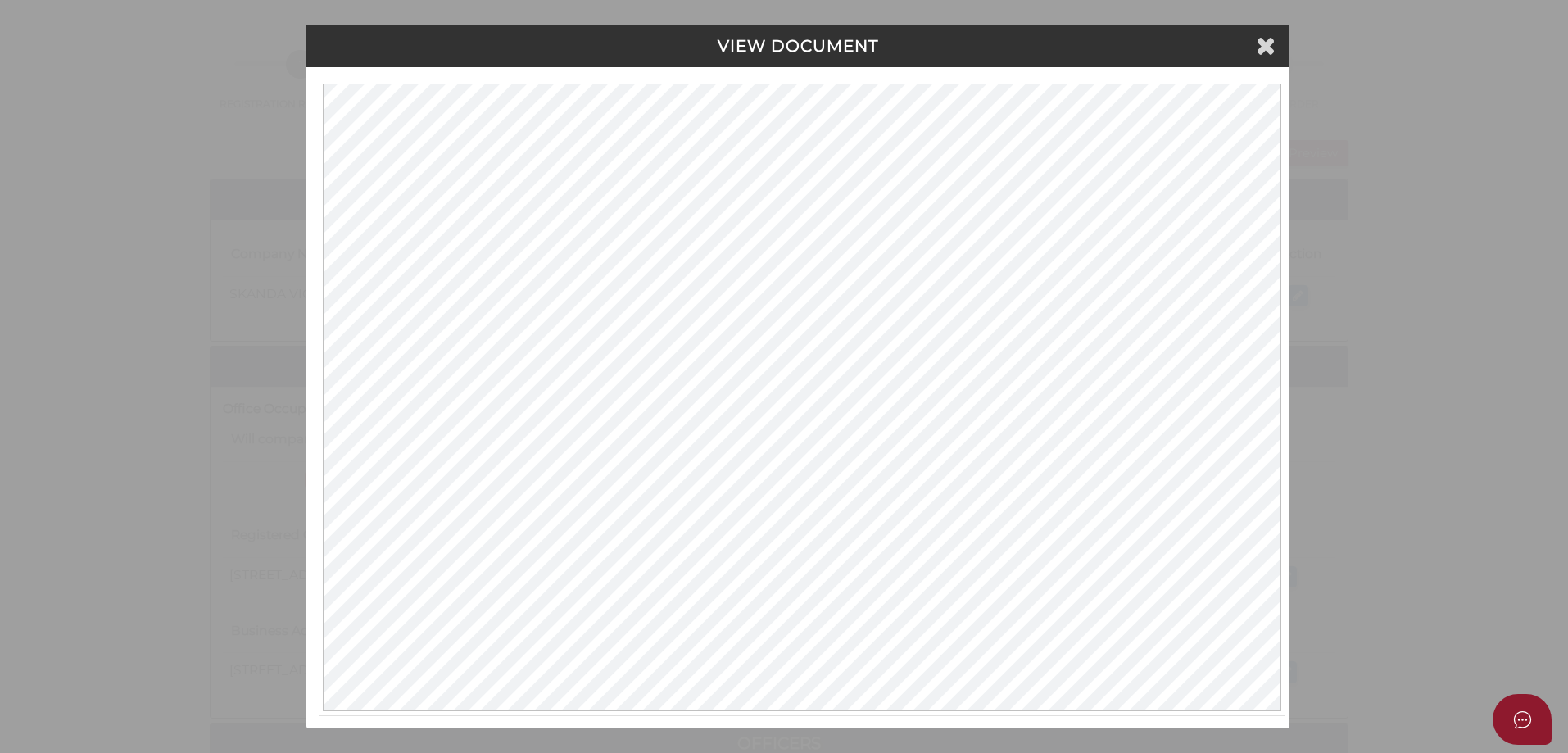
scroll to position [0, 0]
click at [1262, 45] on icon at bounding box center [1268, 45] width 20 height 25
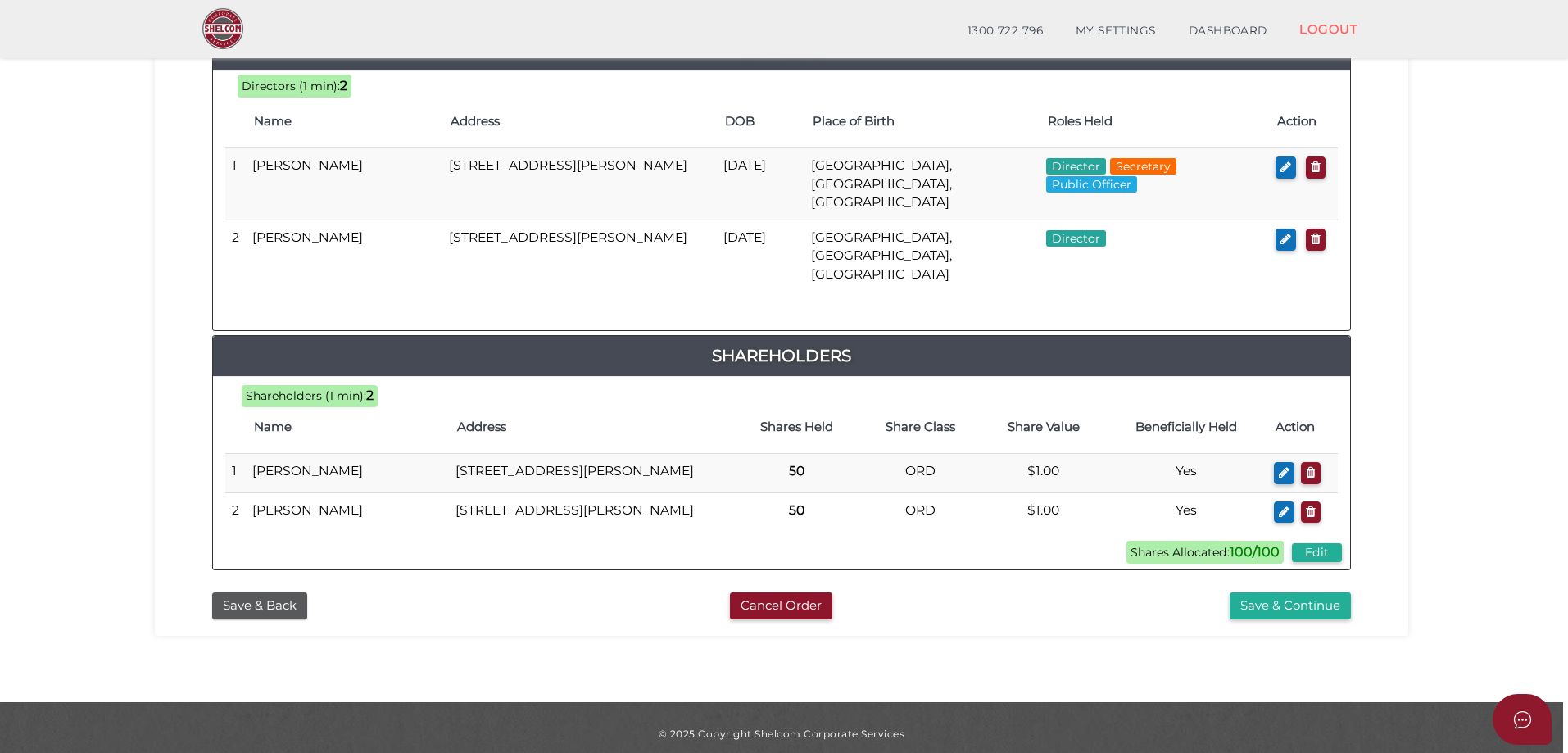
scroll to position [804, 0]
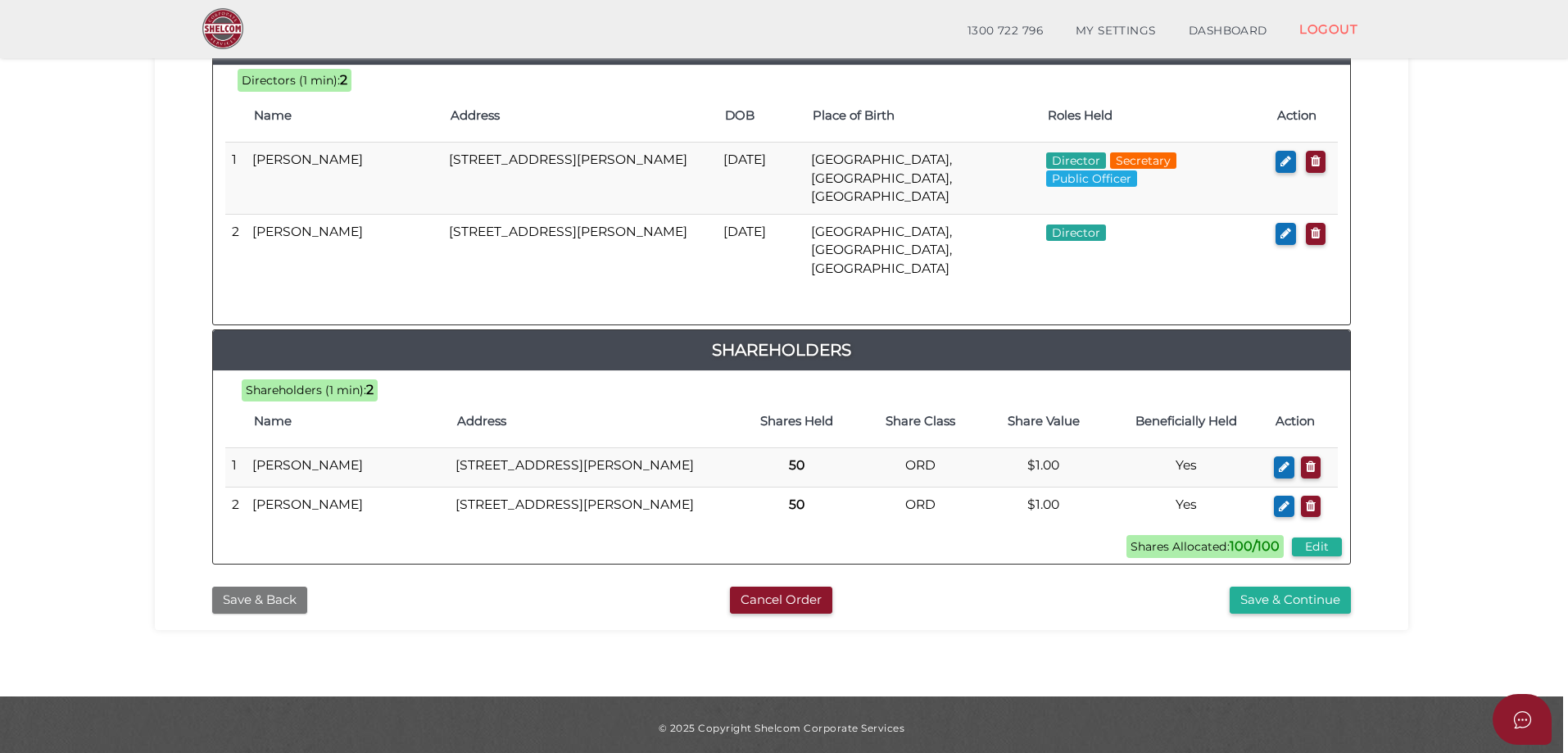
click at [255, 587] on button "Save & Back" at bounding box center [260, 600] width 95 height 27
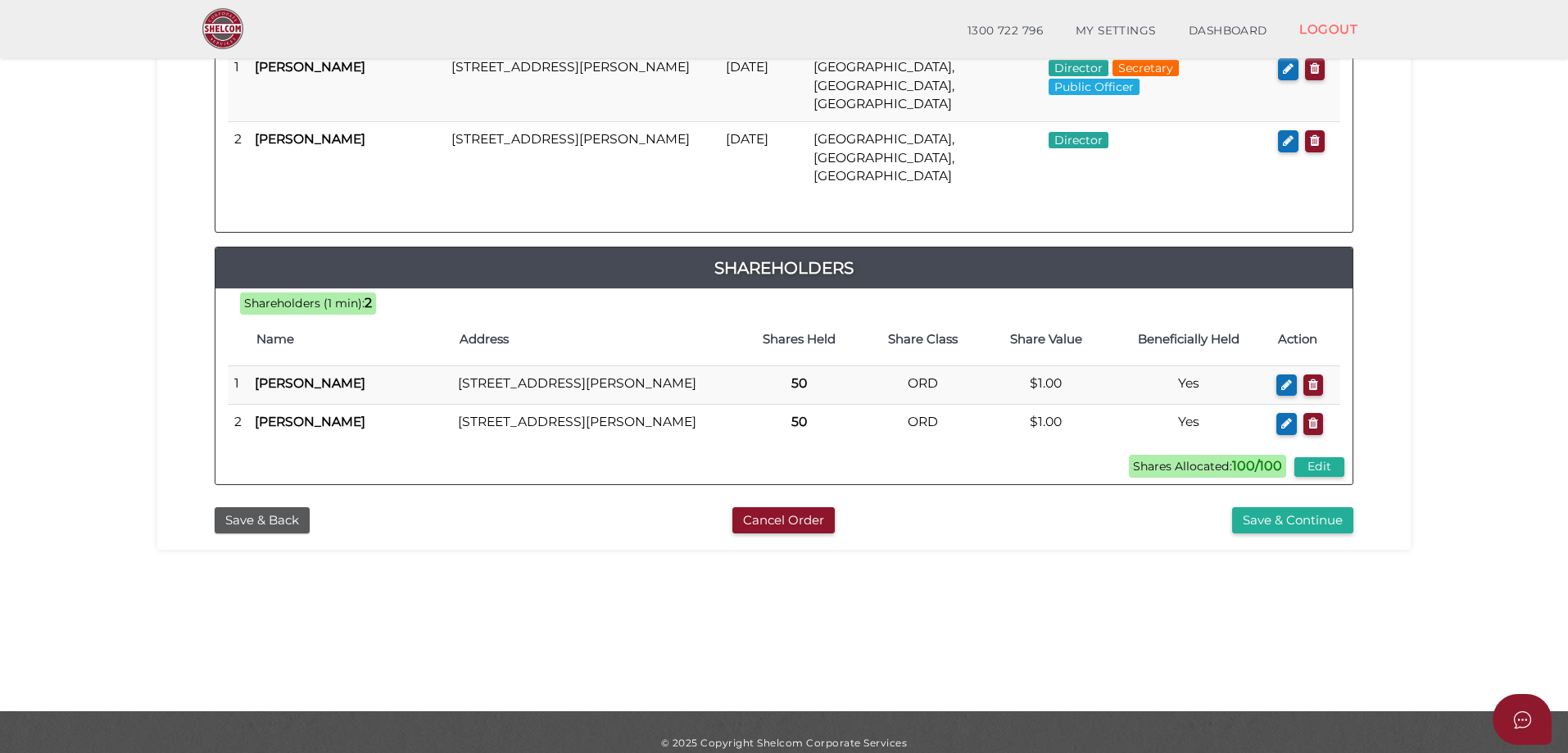
scroll to position [372, 0]
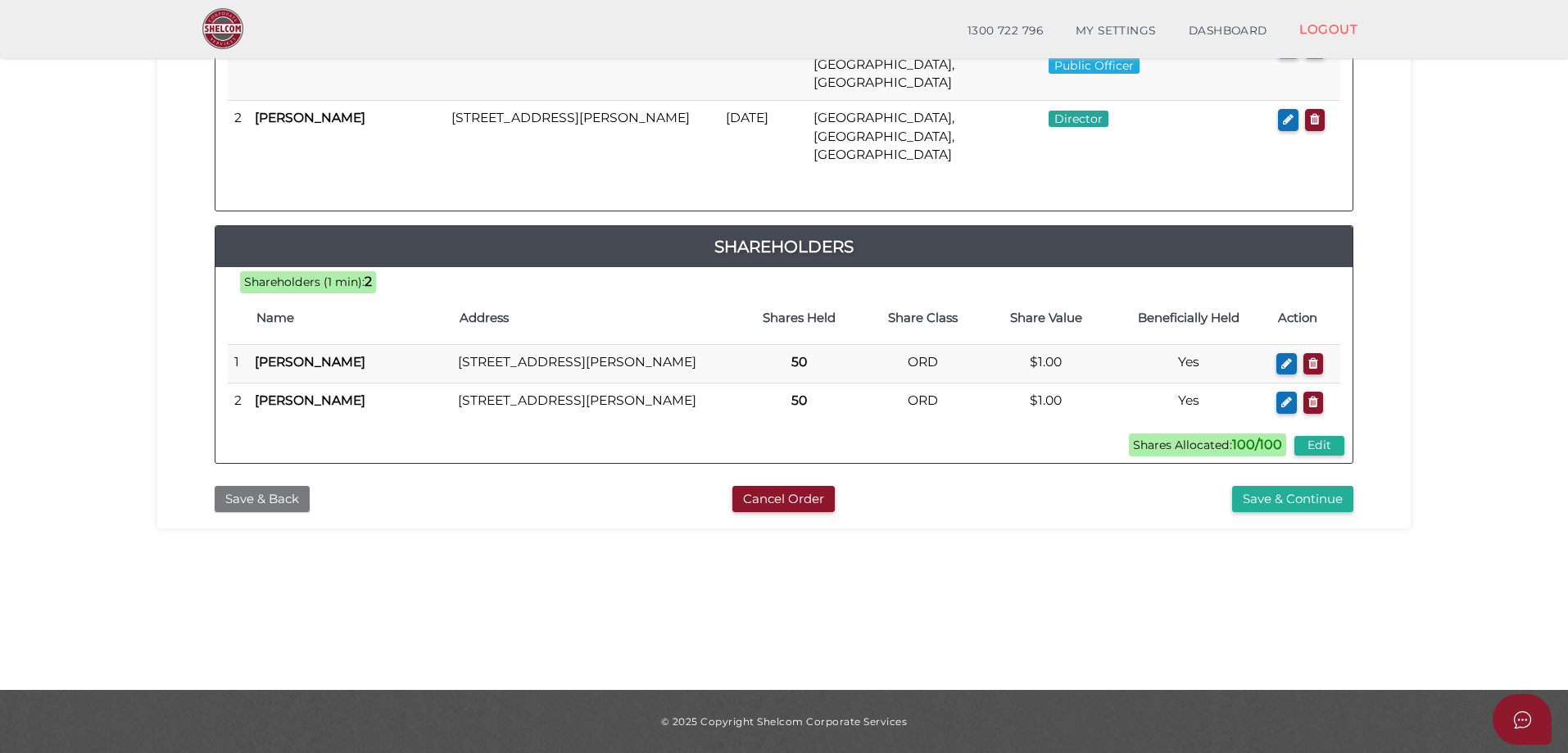
click at [245, 488] on button "Save & Back" at bounding box center [262, 499] width 95 height 27
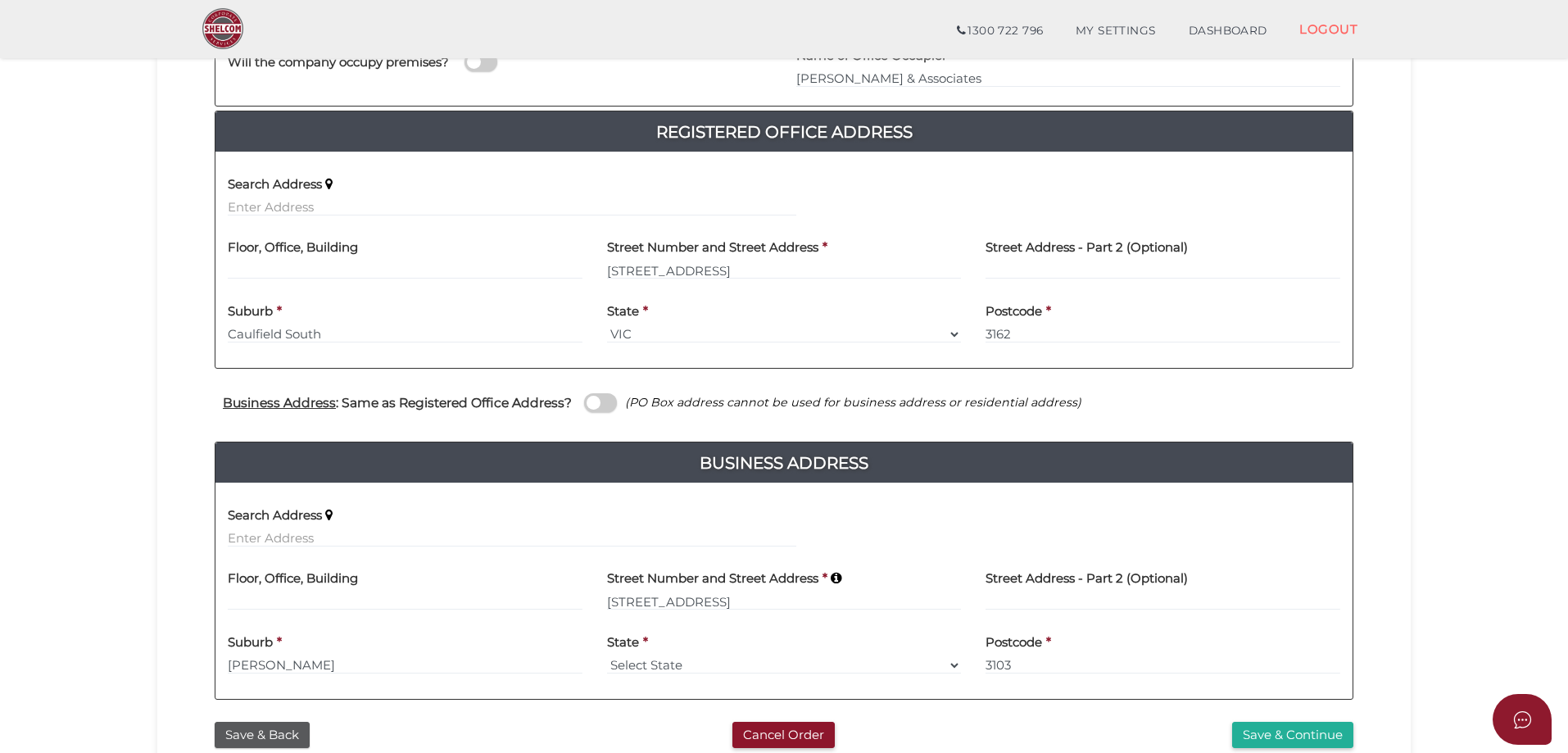
scroll to position [409, 0]
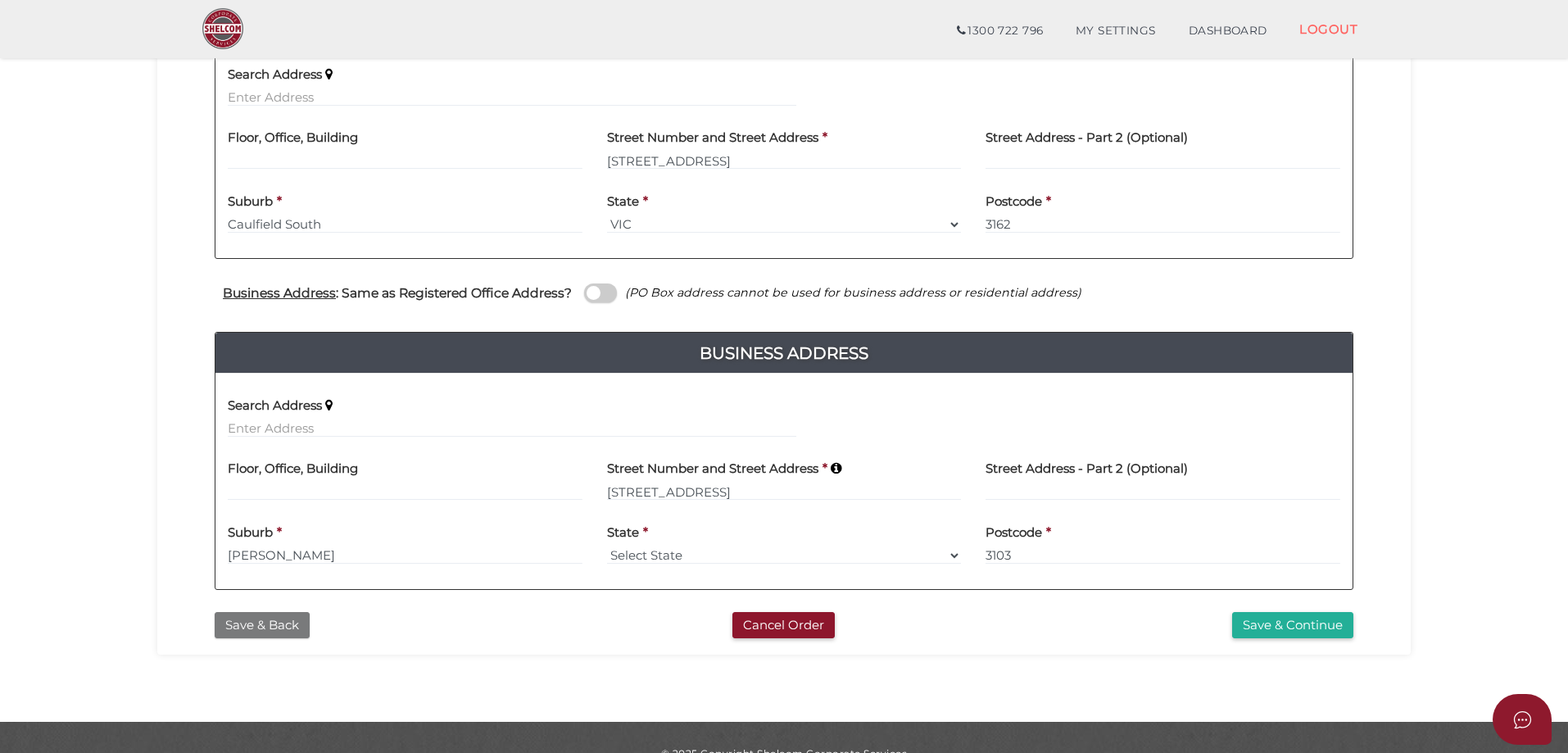
click at [249, 621] on button "Save & Back" at bounding box center [262, 625] width 95 height 27
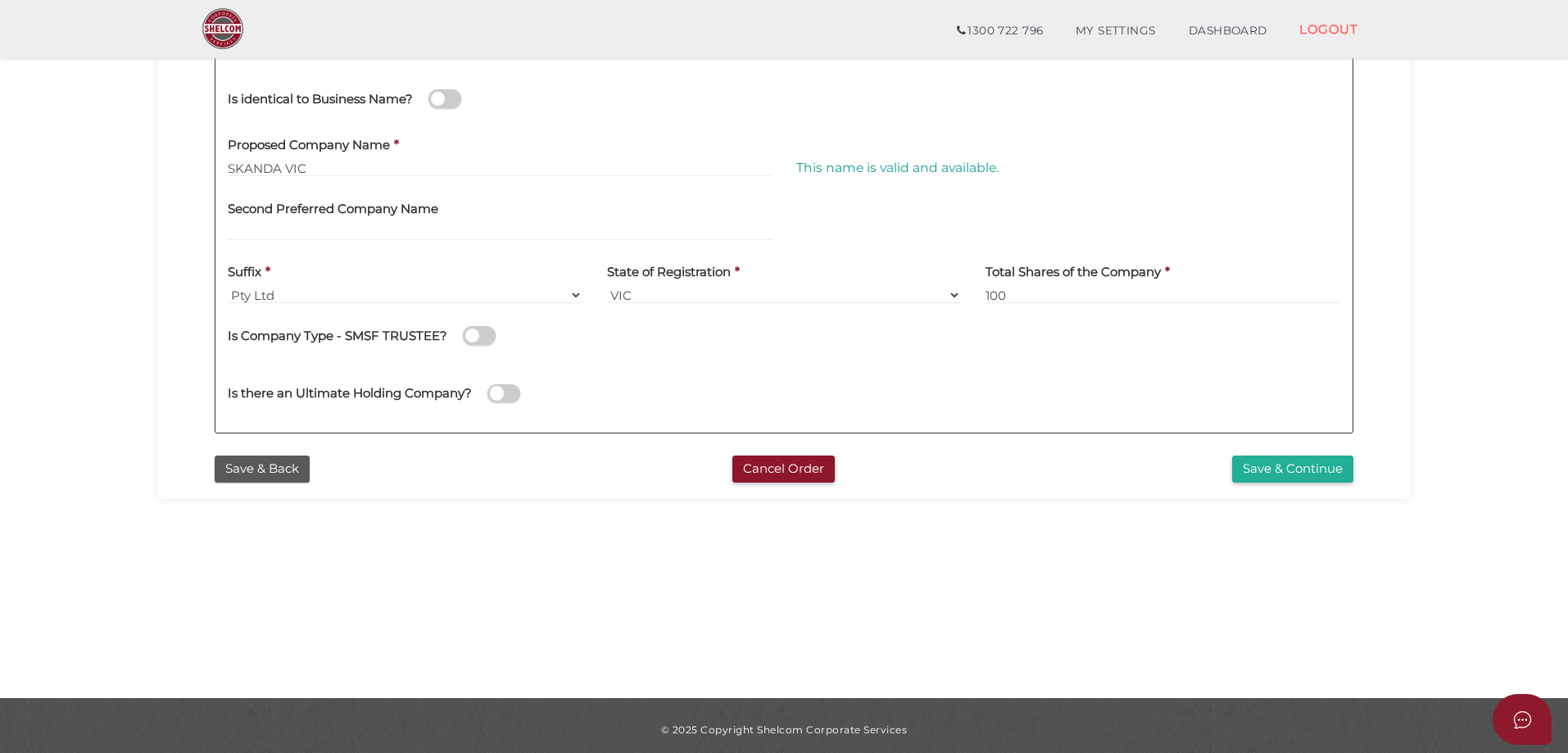
scroll to position [372, 0]
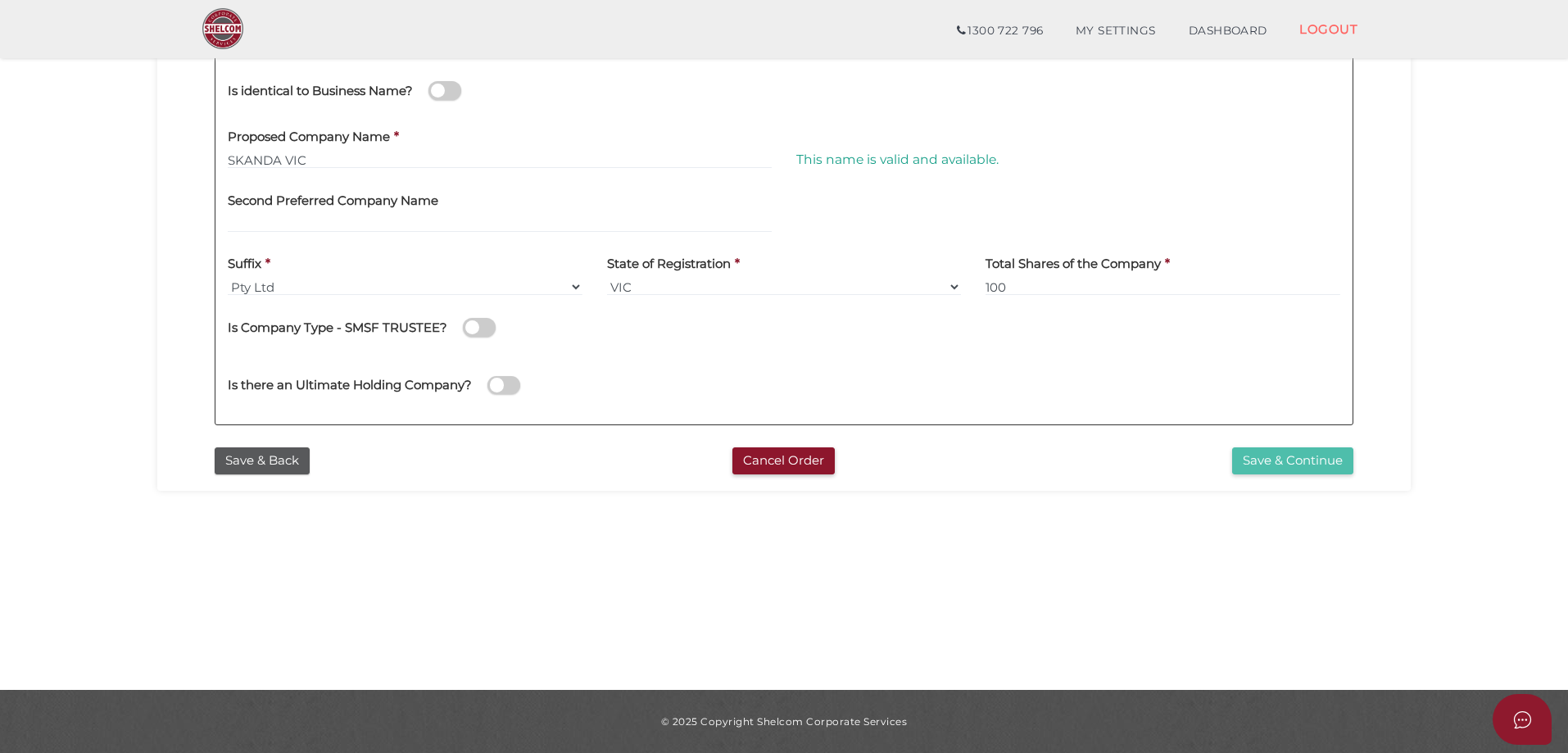
click at [1240, 460] on button "Save & Continue" at bounding box center [1292, 461] width 121 height 27
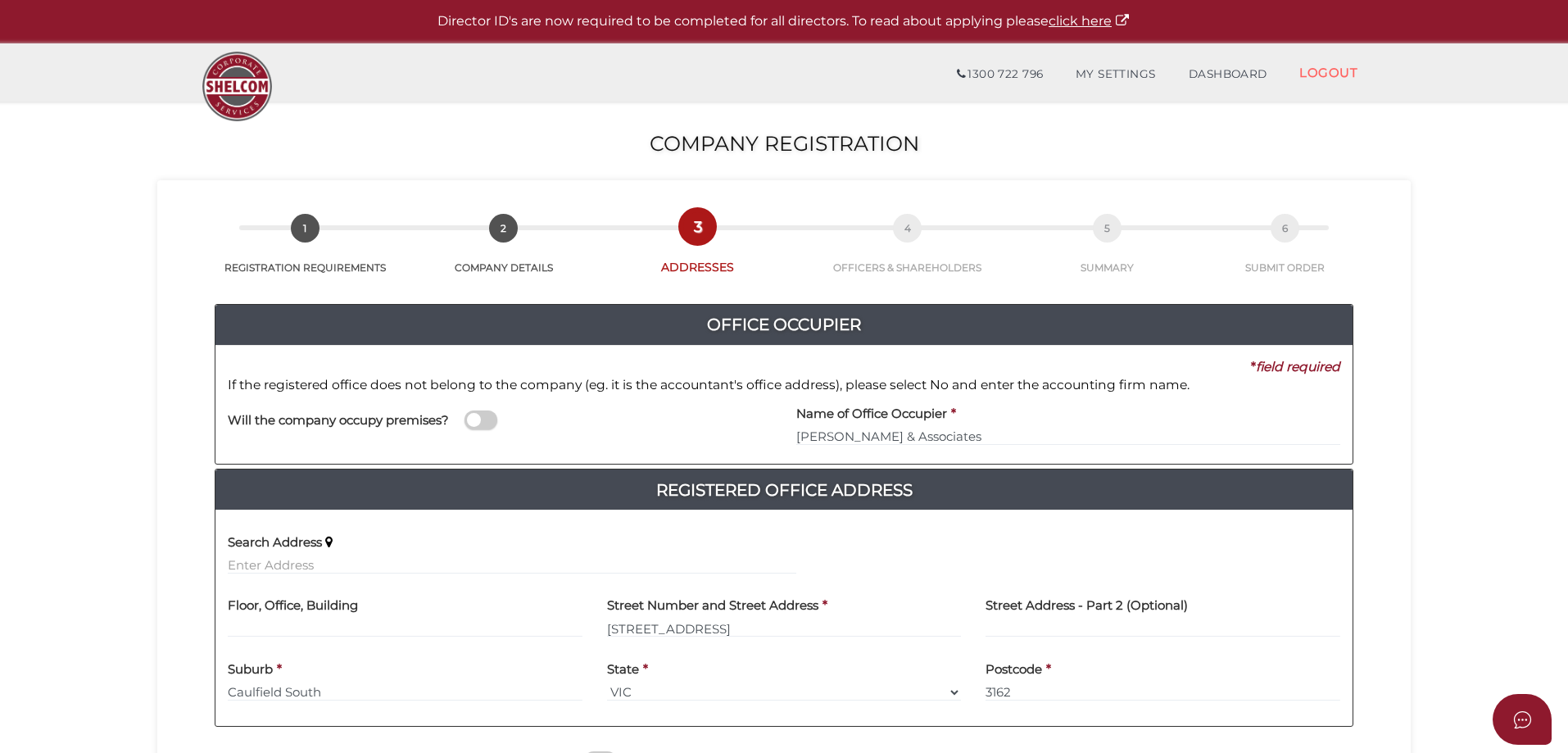
click at [486, 419] on span at bounding box center [481, 420] width 32 height 19
click at [0, 0] on input "checkbox" at bounding box center [0, 0] width 0 height 0
click at [486, 419] on span at bounding box center [481, 420] width 32 height 19
click at [0, 0] on input "checkbox" at bounding box center [0, 0] width 0 height 0
type input "GOLDMAN & ASSOCIATES"
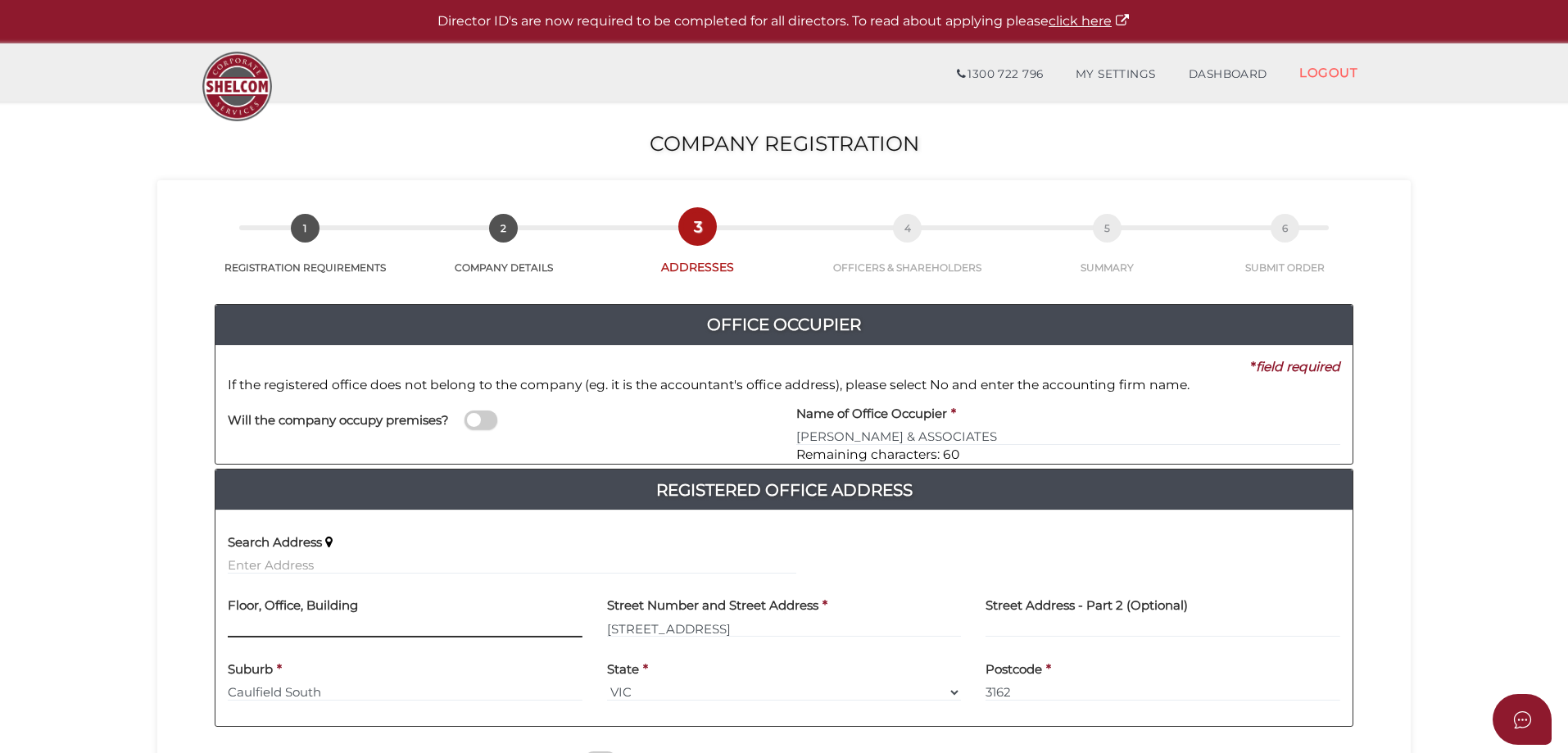
drag, startPoint x: 249, startPoint y: 624, endPoint x: 383, endPoint y: 590, distance: 138.2
click at [249, 624] on input "text" at bounding box center [405, 628] width 355 height 18
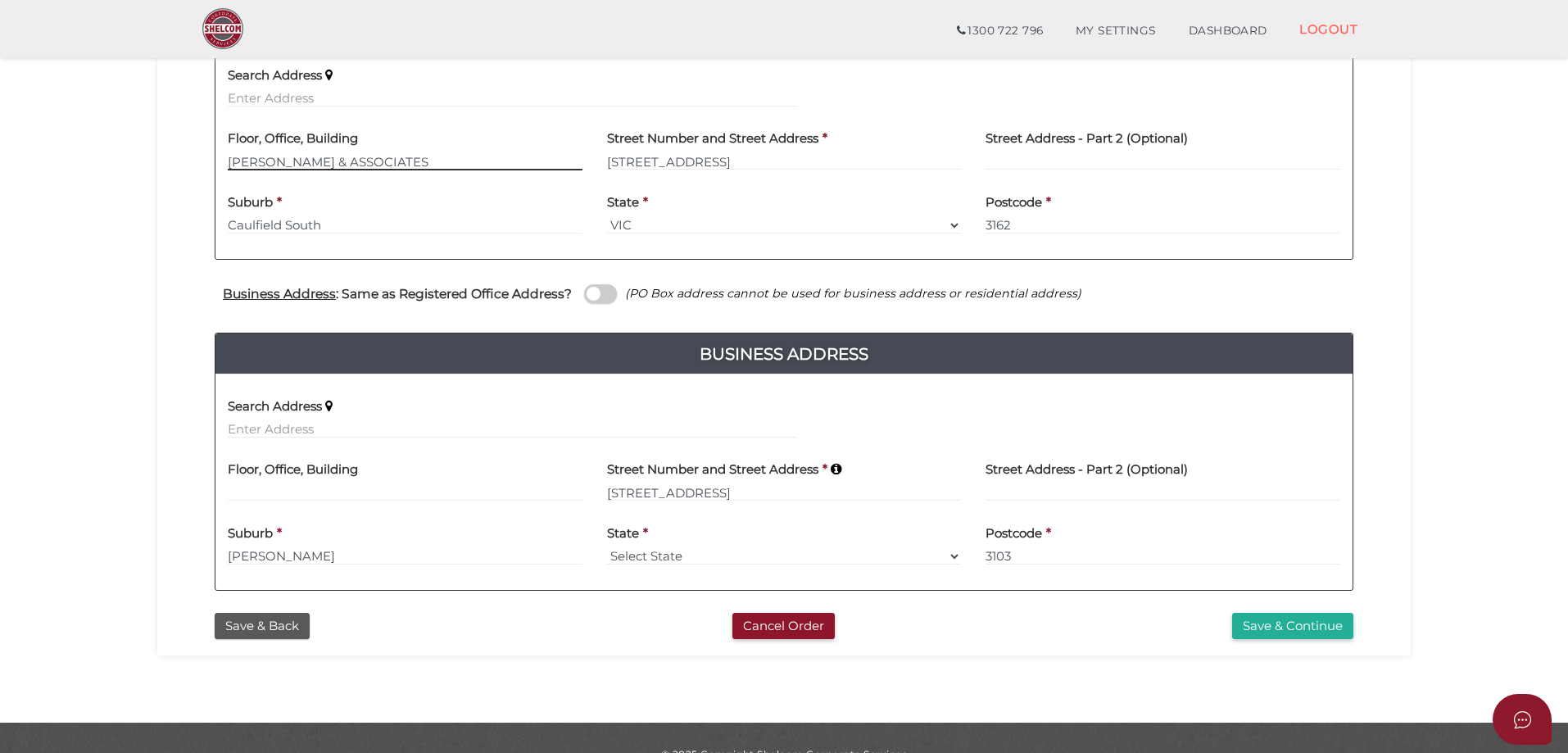
scroll to position [409, 0]
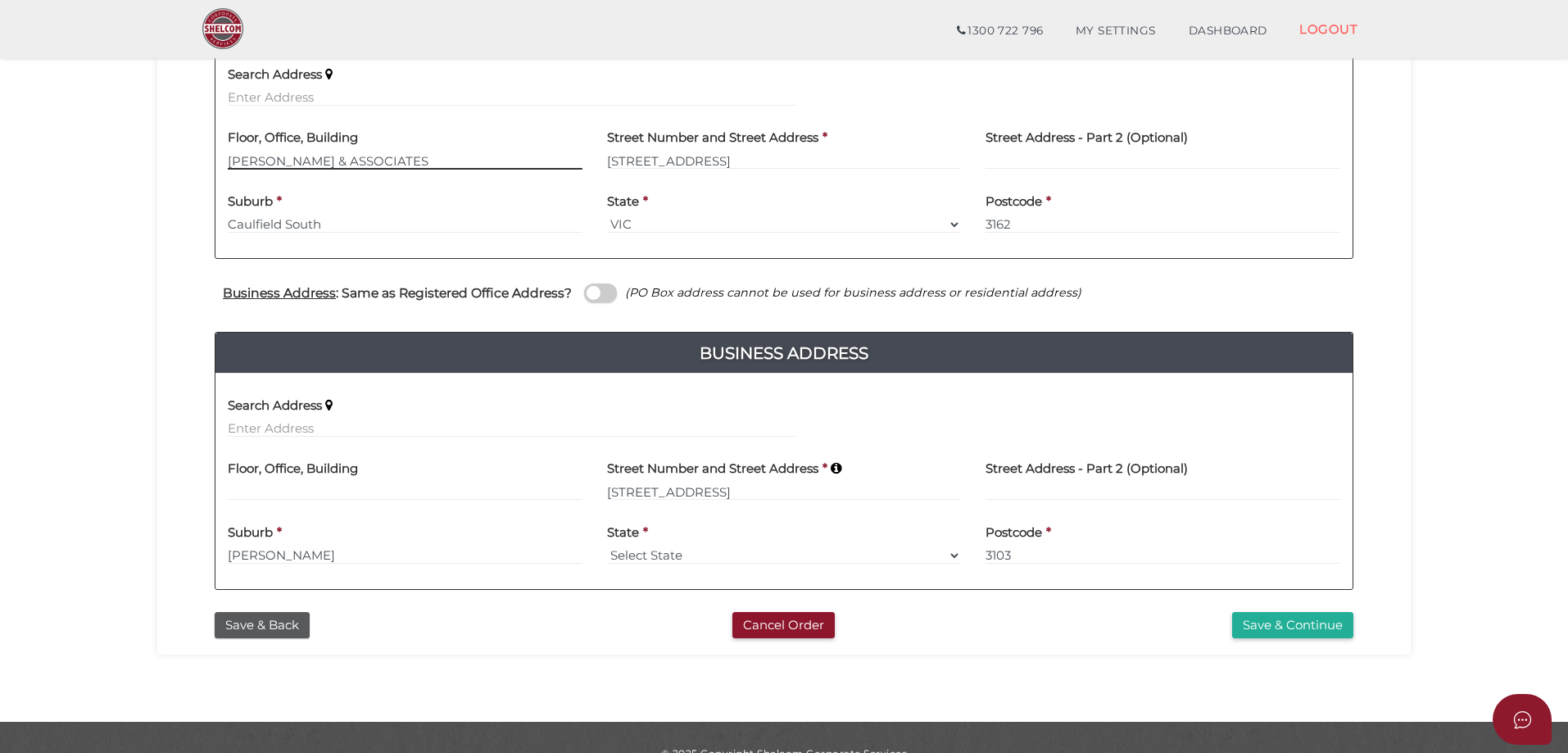
type input "GOLDMAN & ASSOCIATES"
click at [954, 552] on select "Select State VIC ACT NSW NT QLD TAS WA SA" at bounding box center [784, 555] width 355 height 18
select select "VIC"
click at [607, 546] on select "Select State VIC ACT NSW NT QLD TAS WA SA" at bounding box center [784, 555] width 355 height 18
click at [1284, 623] on button "Save & Continue" at bounding box center [1292, 625] width 121 height 27
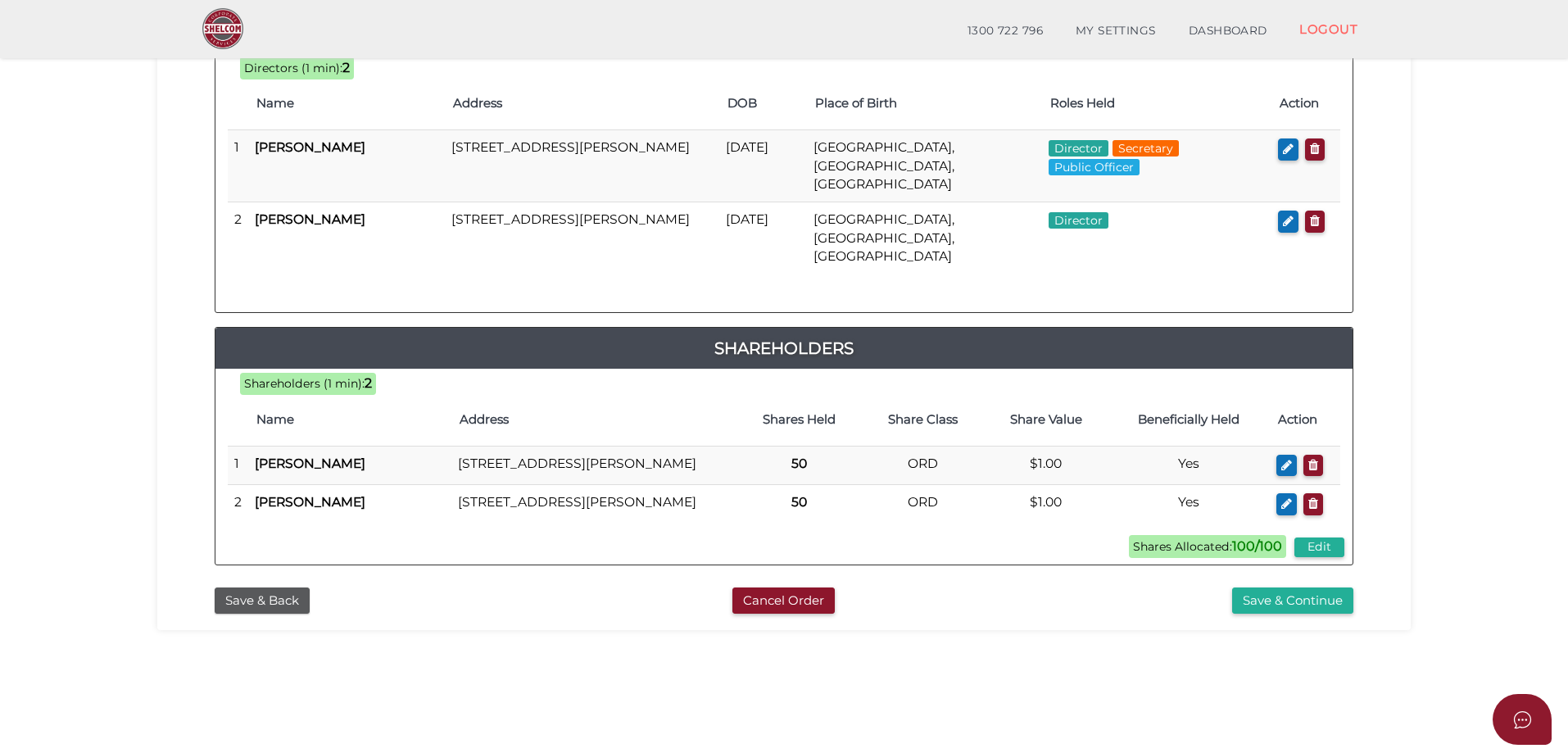
scroll to position [372, 0]
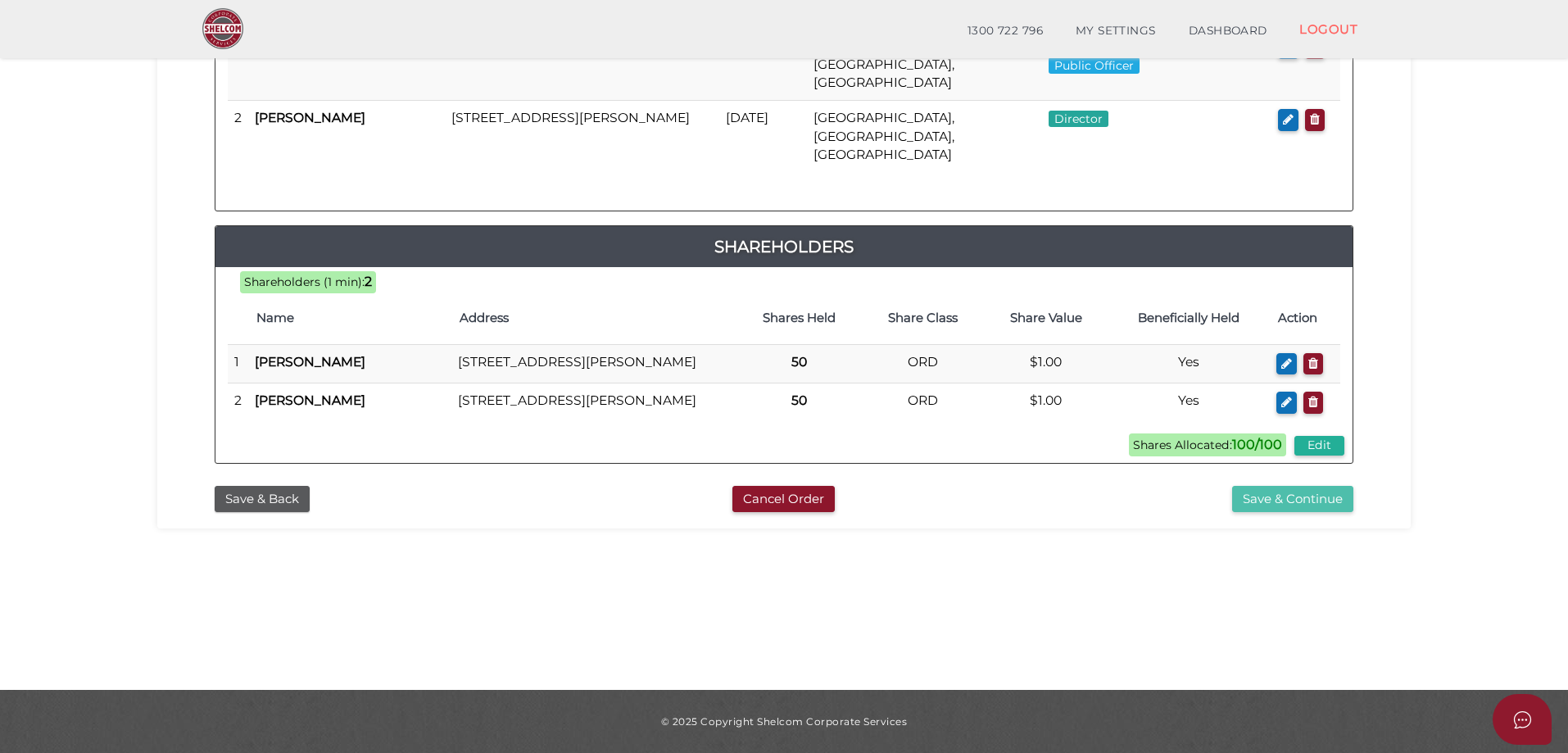
click at [1241, 485] on button "Save & Continue" at bounding box center [1292, 499] width 121 height 27
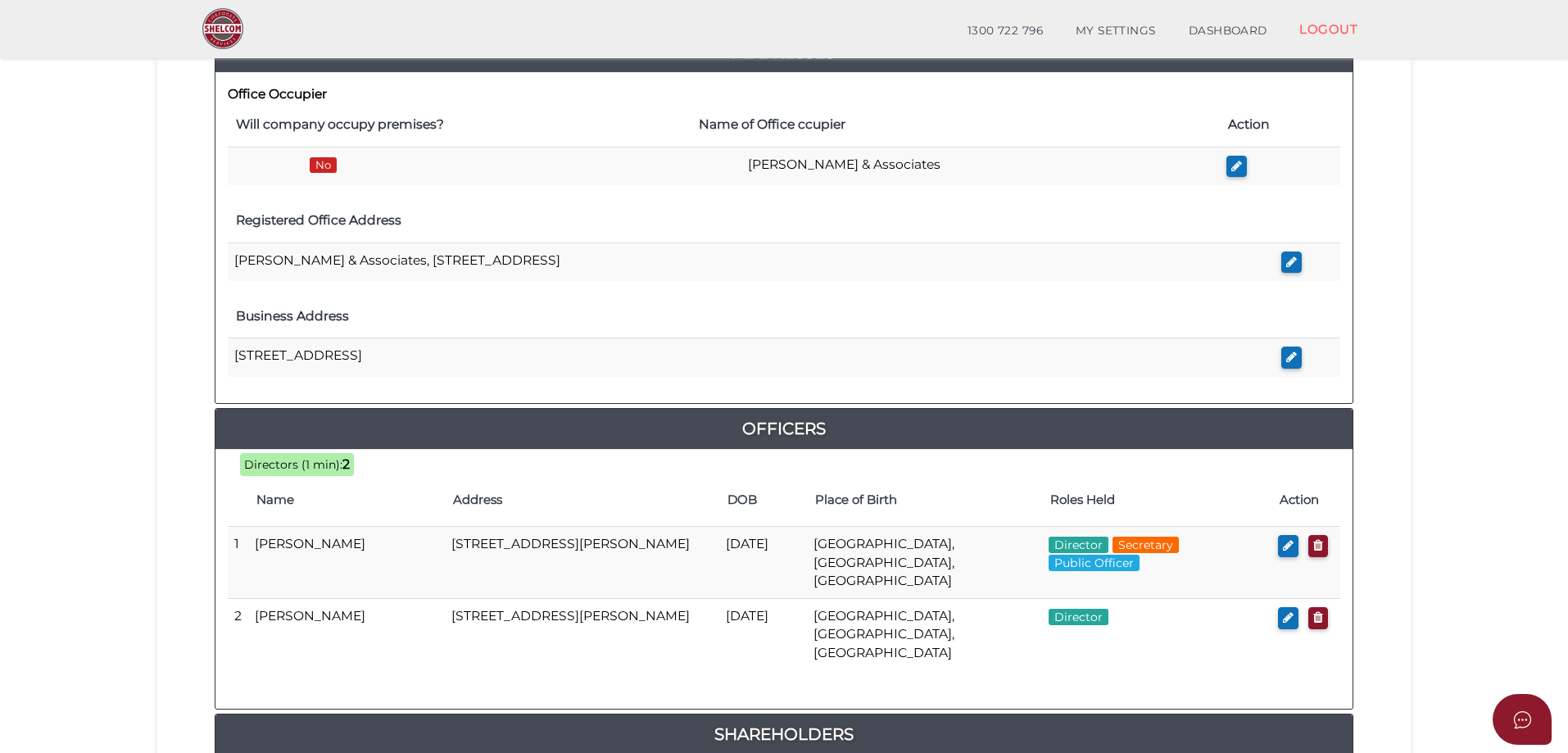
scroll to position [491, 0]
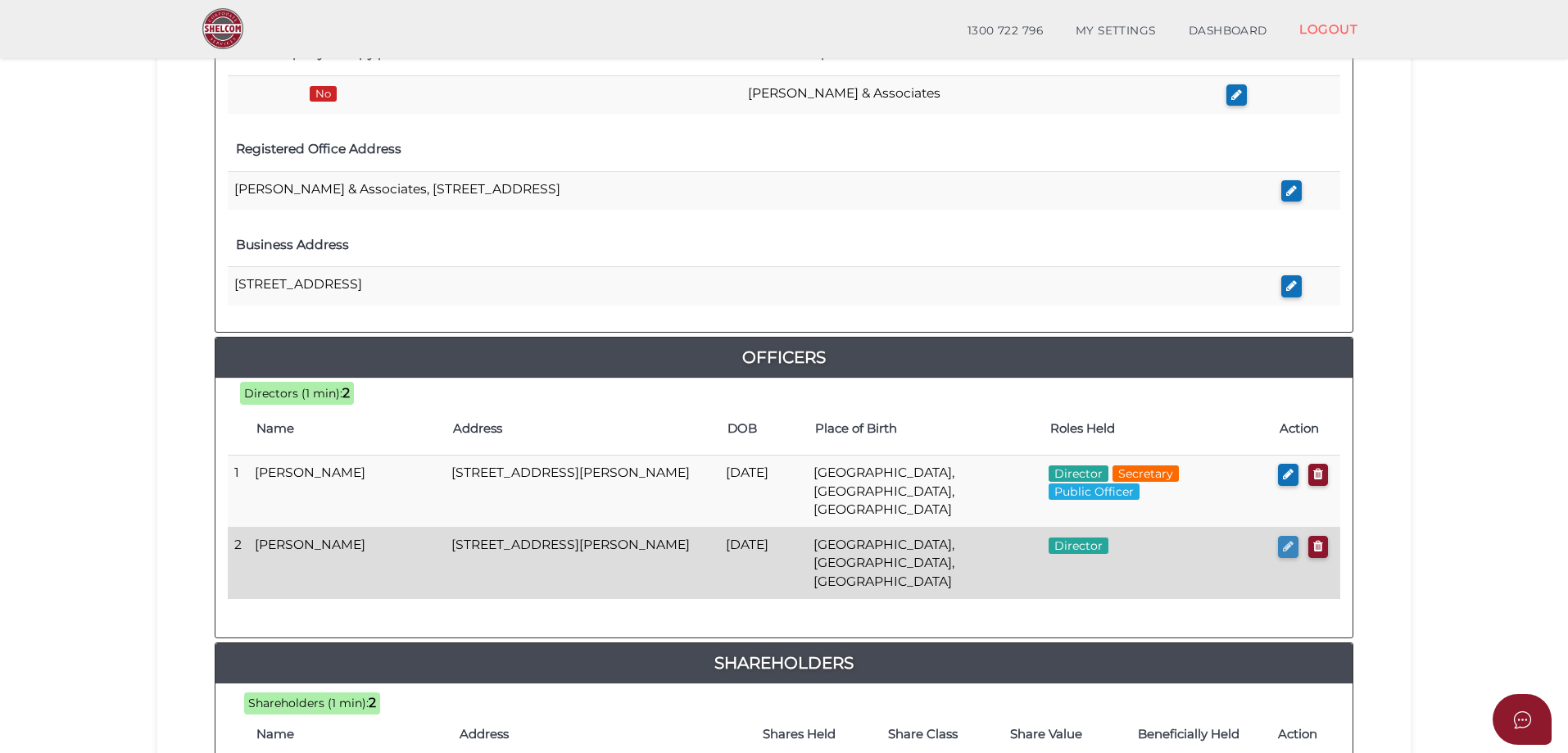
click at [1284, 540] on icon "button" at bounding box center [1288, 545] width 10 height 12
checkbox input "true"
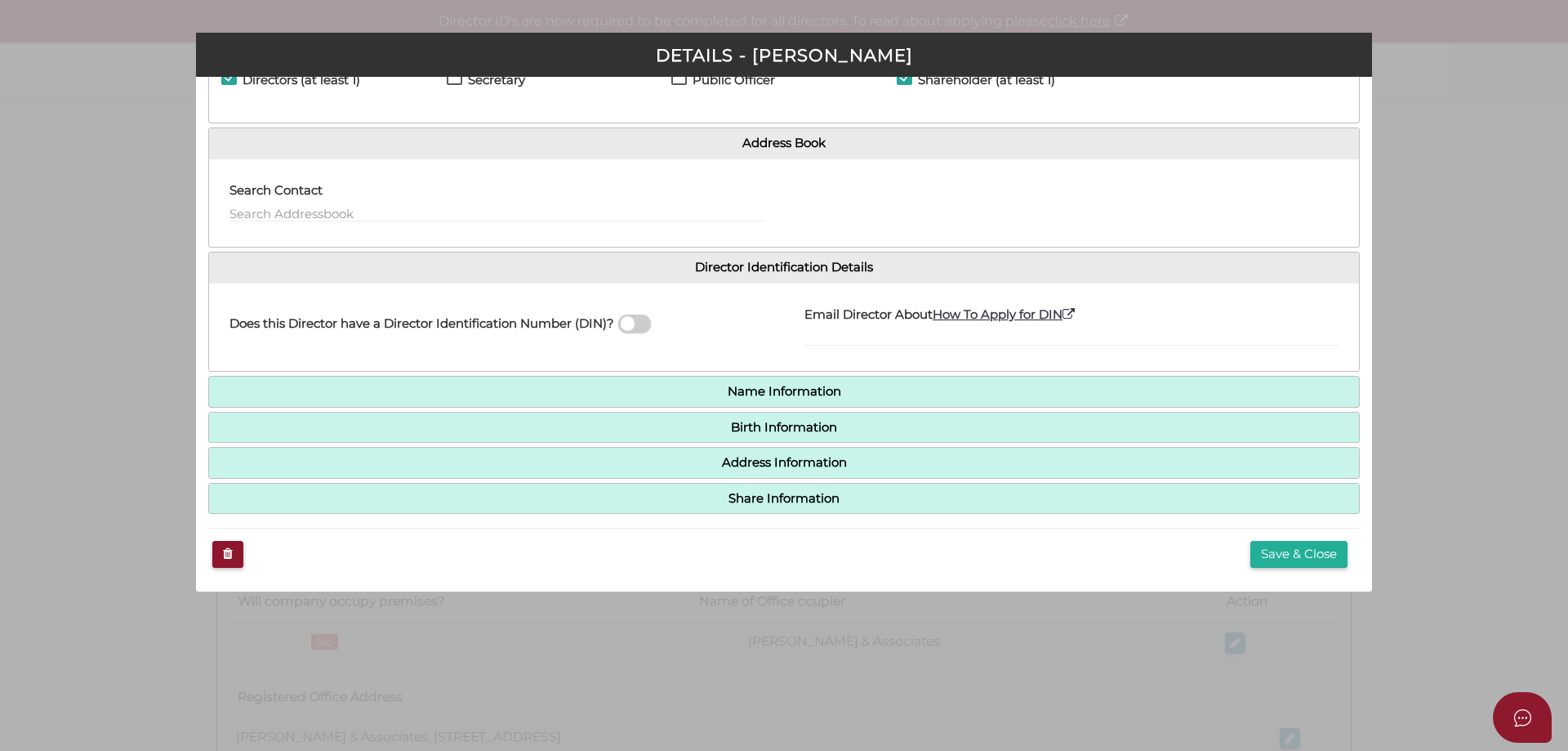
scroll to position [84, 0]
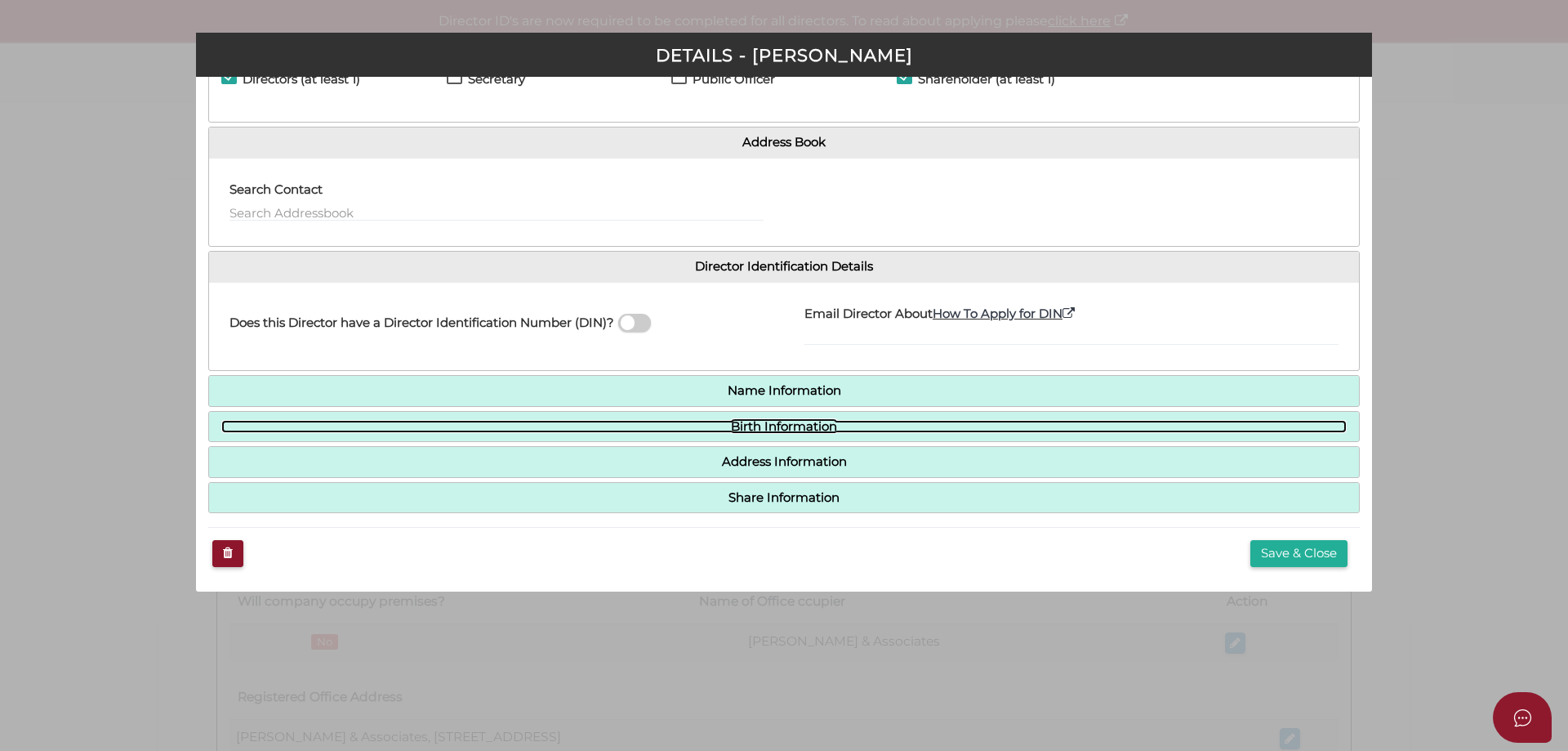
click at [756, 425] on link "Birth Information" at bounding box center [784, 426] width 1126 height 14
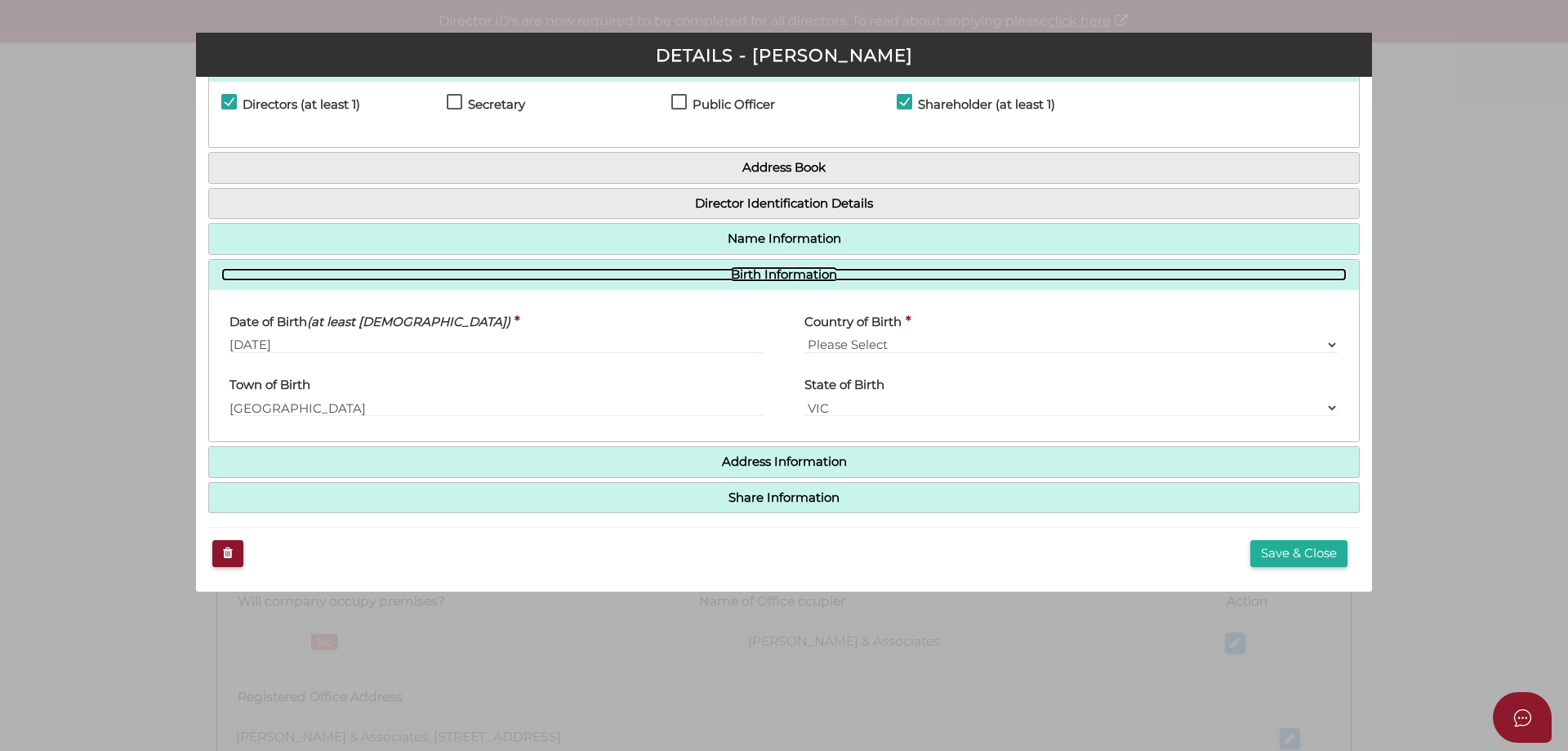
scroll to position [58, 0]
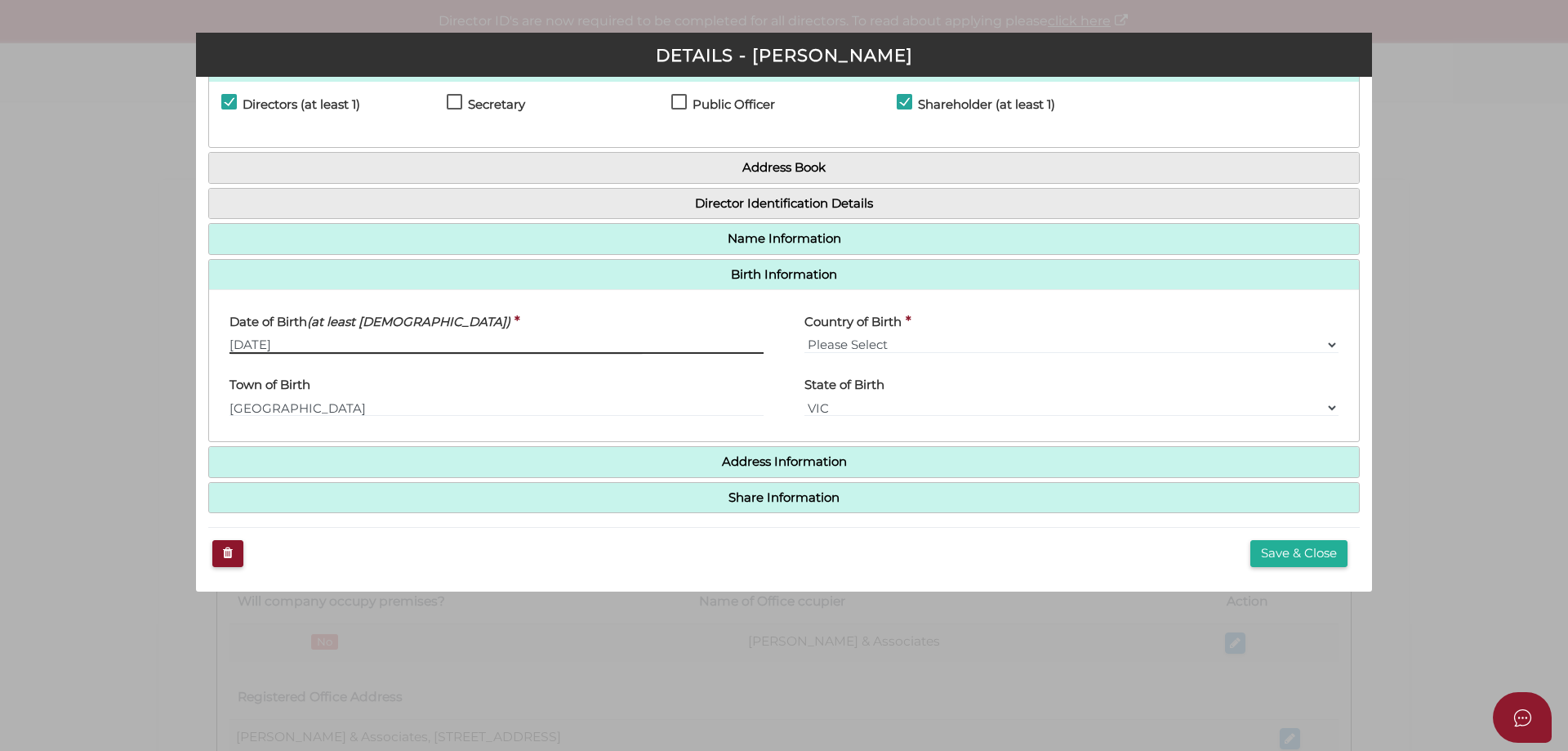
click at [322, 347] on input "27/07/1982" at bounding box center [496, 345] width 534 height 18
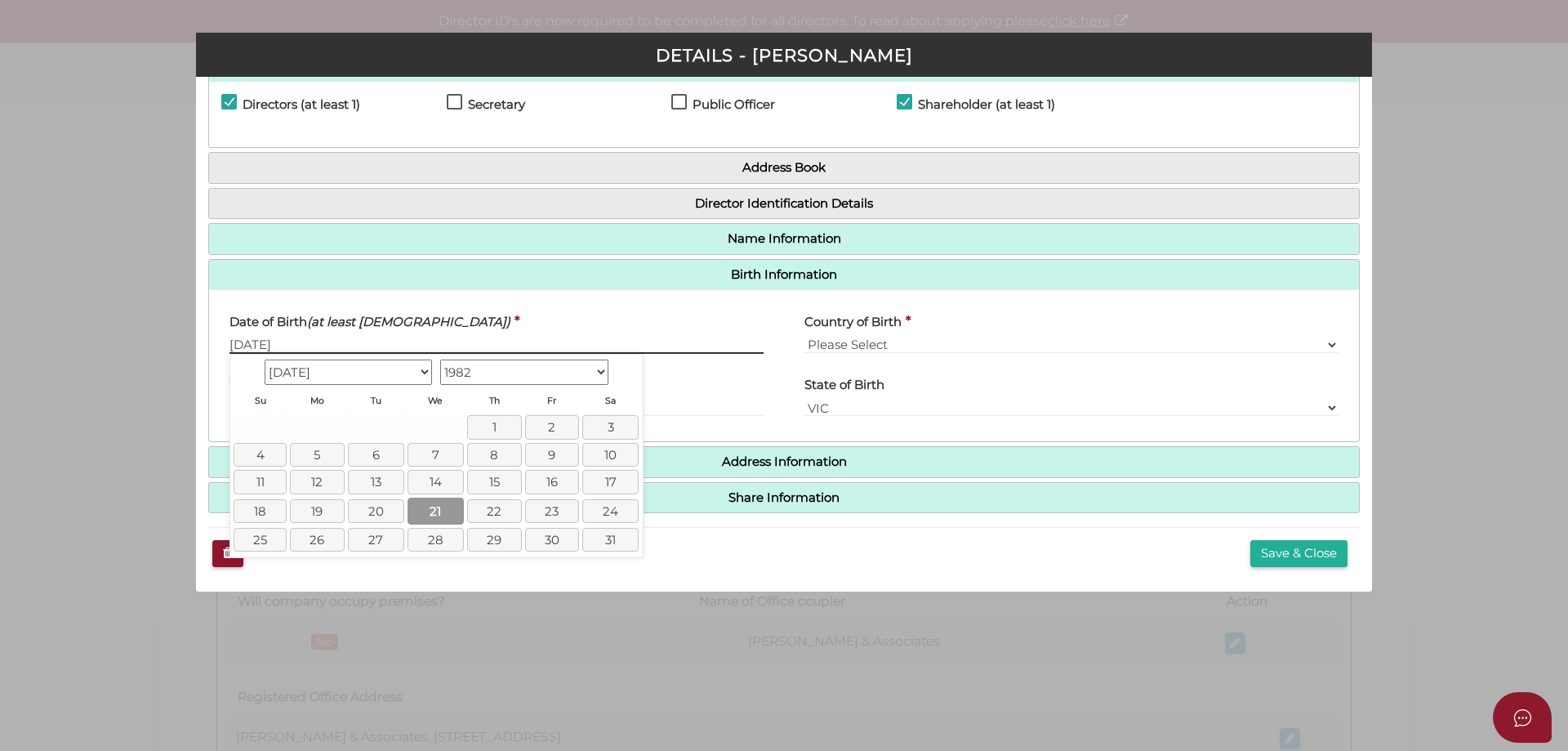
type input "21/07/1982"
click at [436, 511] on link "21" at bounding box center [435, 511] width 56 height 27
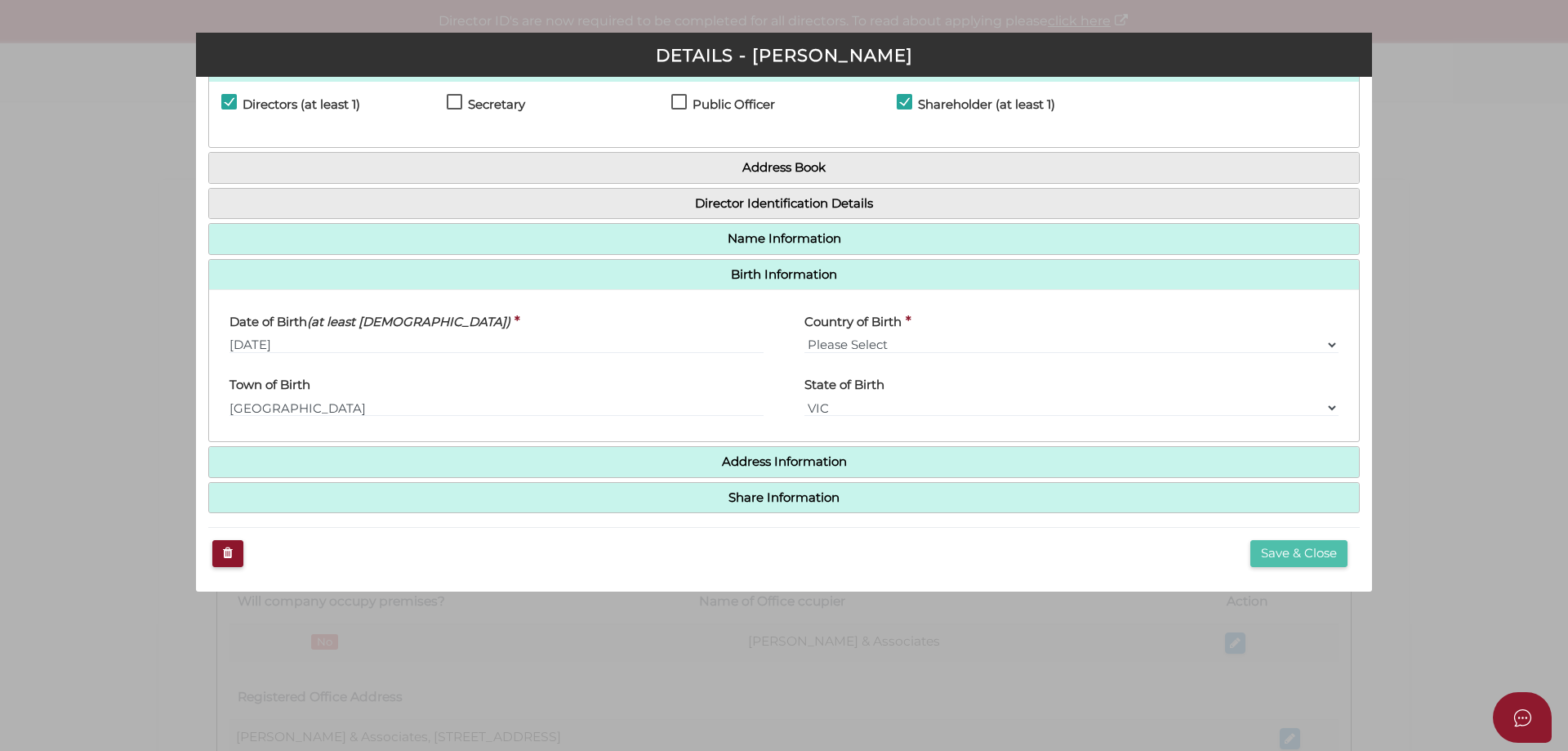
click at [1302, 551] on button "Save & Close" at bounding box center [1299, 554] width 97 height 27
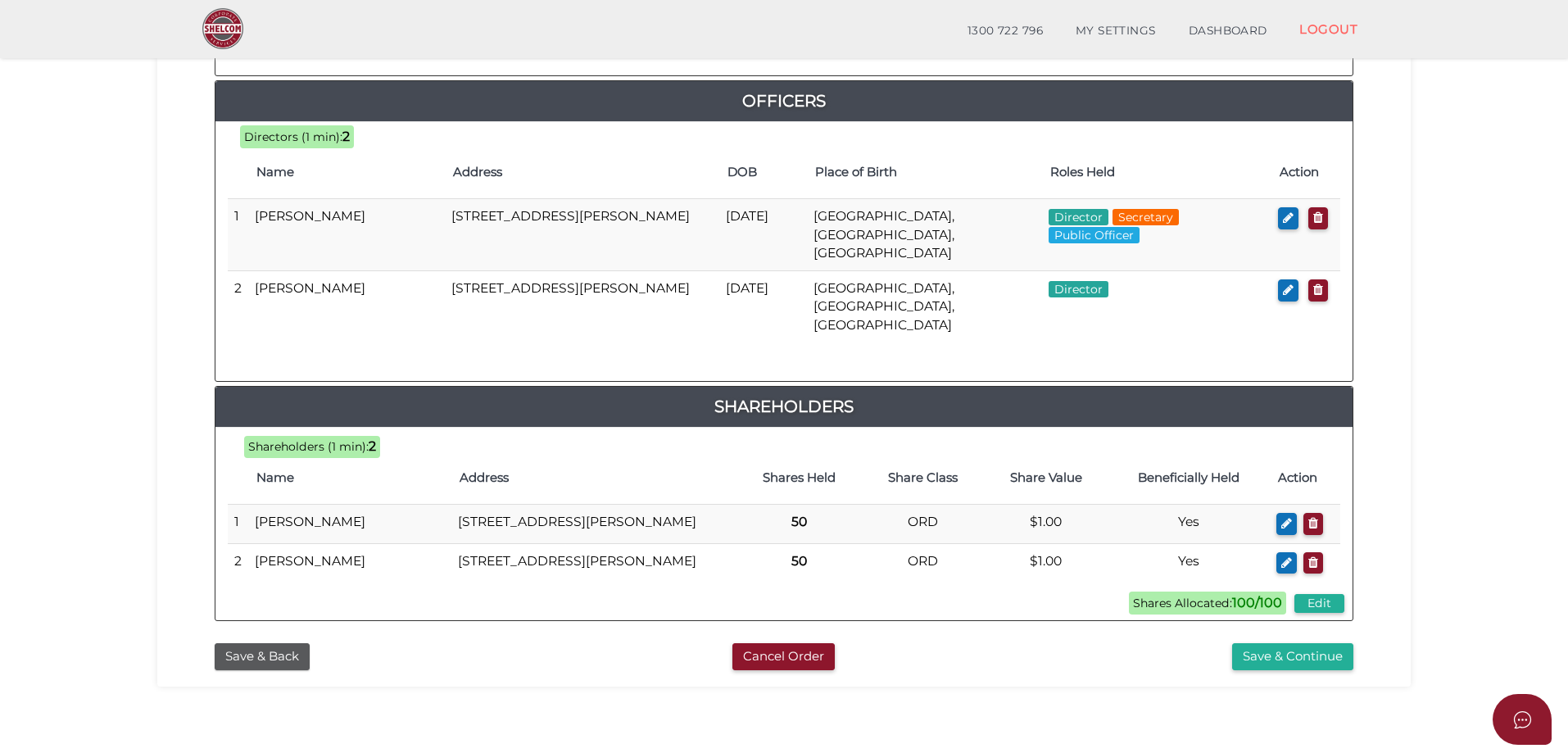
scroll to position [804, 0]
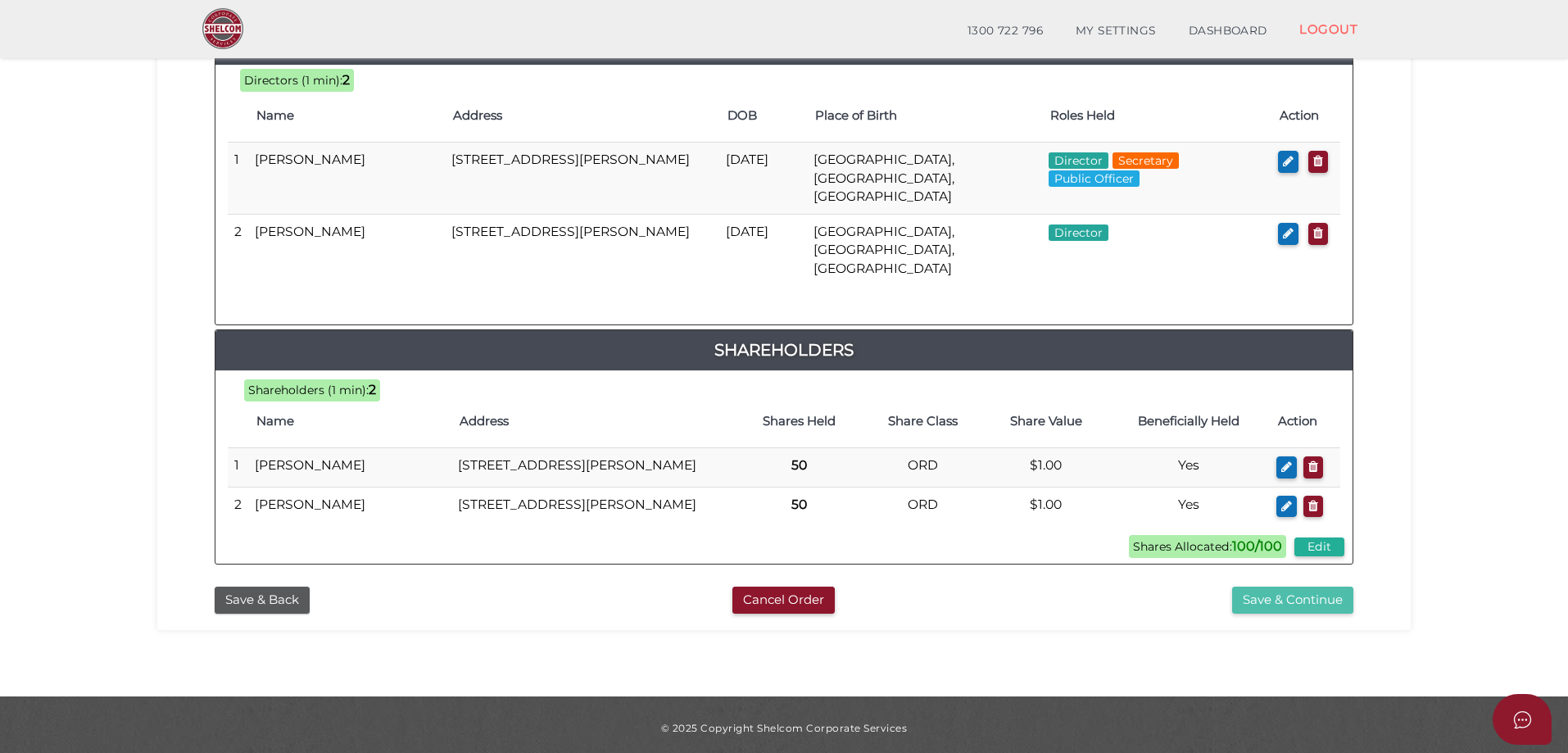
click at [1262, 589] on button "Save & Continue" at bounding box center [1292, 600] width 121 height 27
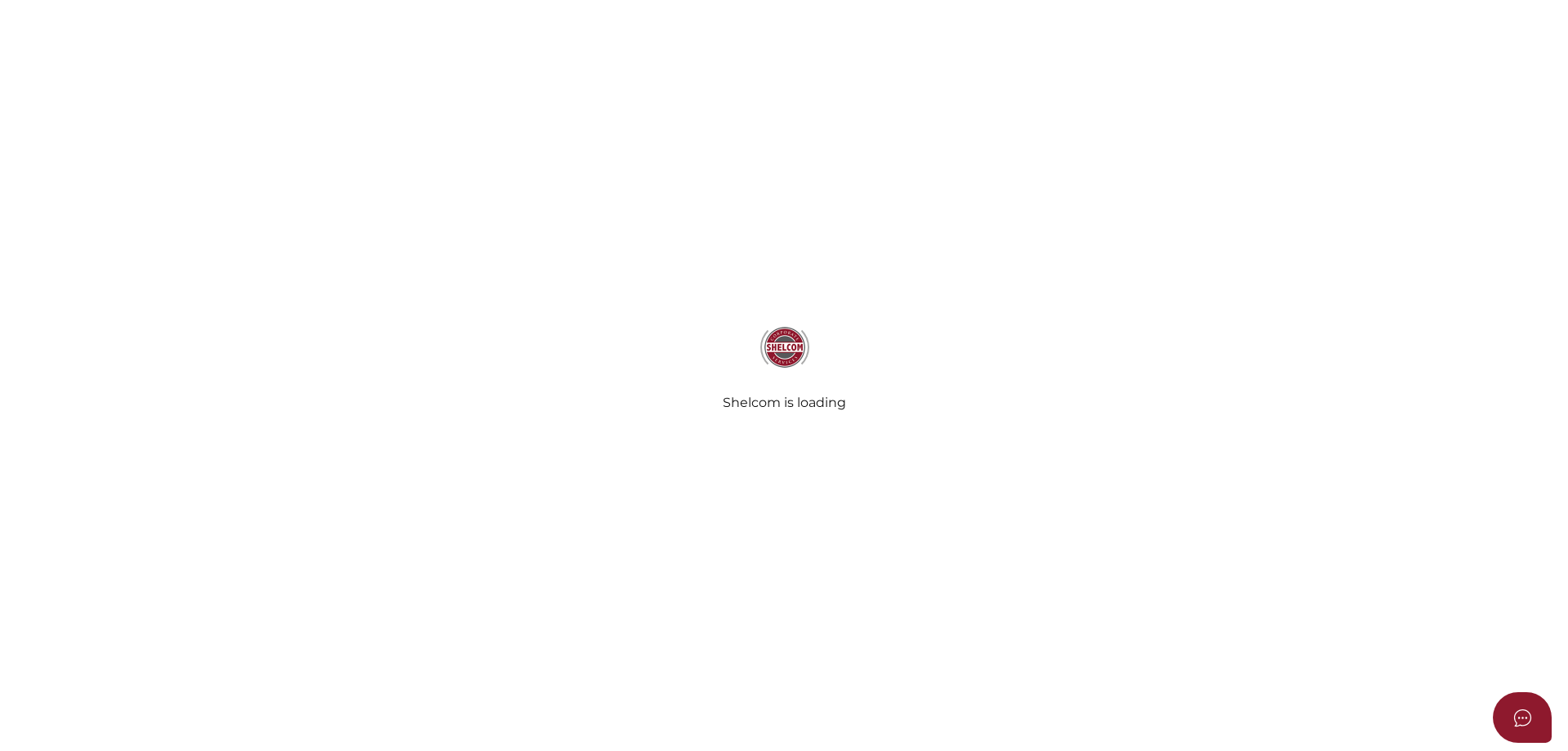
select select "Comb Binding"
radio input "true"
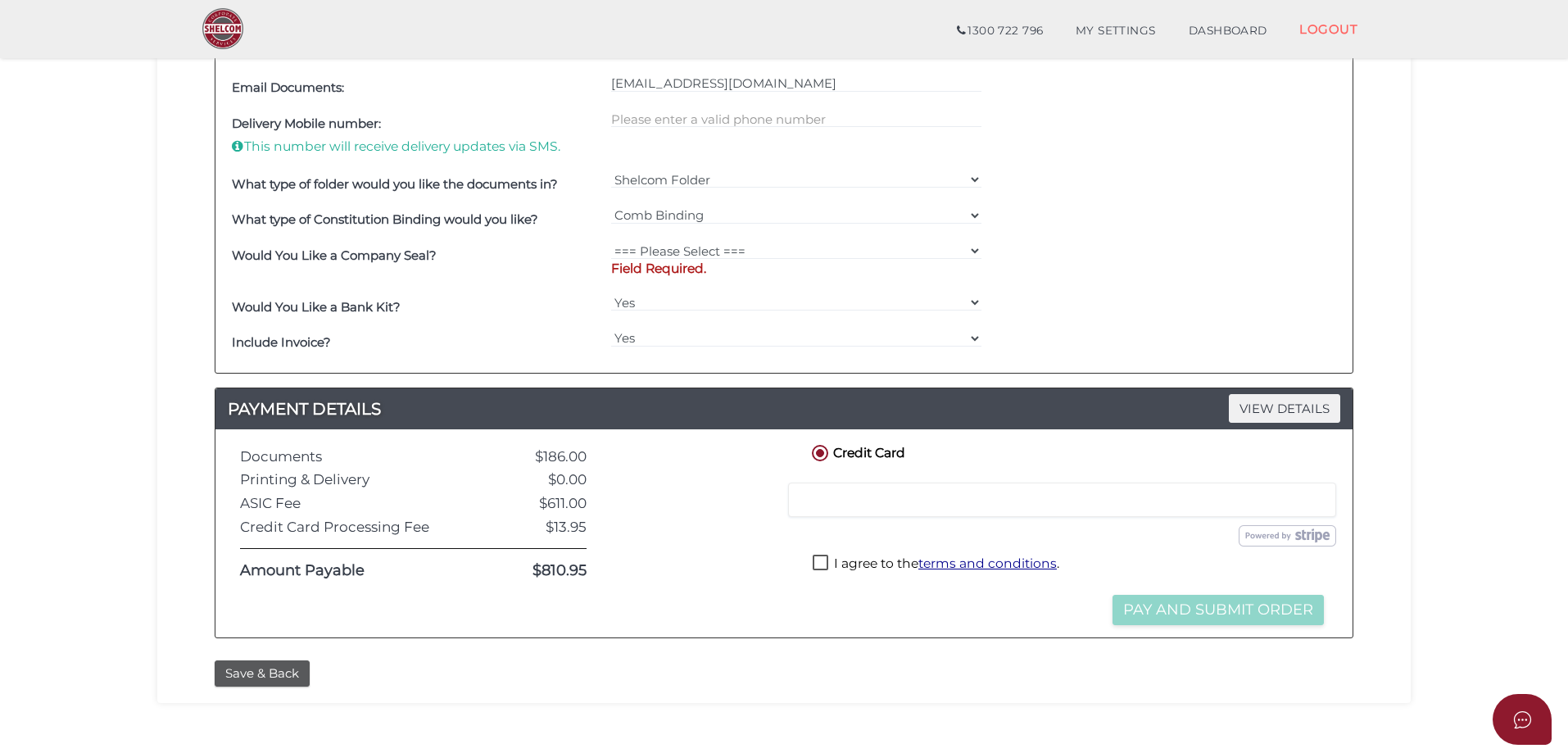
scroll to position [636, 0]
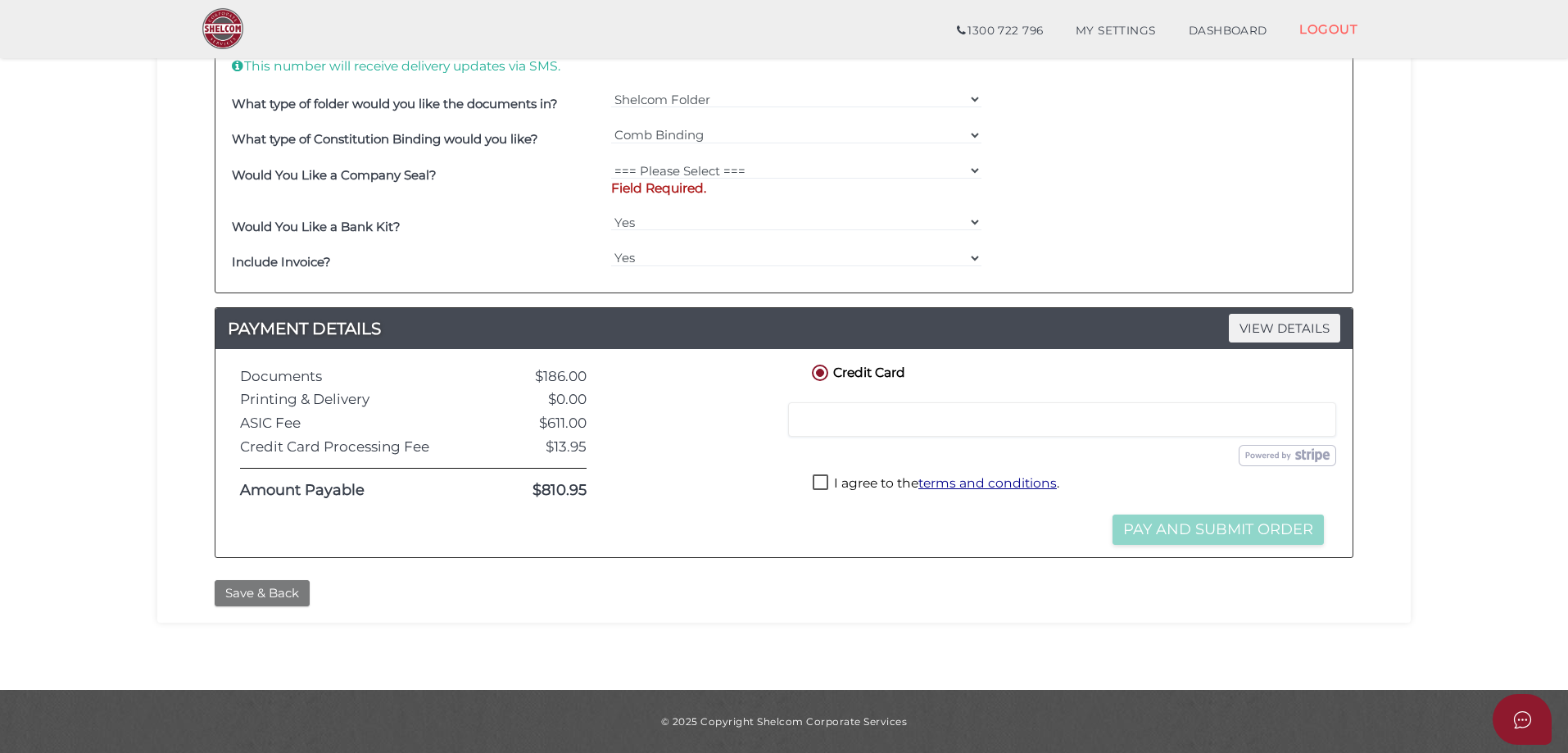
click at [268, 594] on button "Save & Back" at bounding box center [262, 593] width 95 height 27
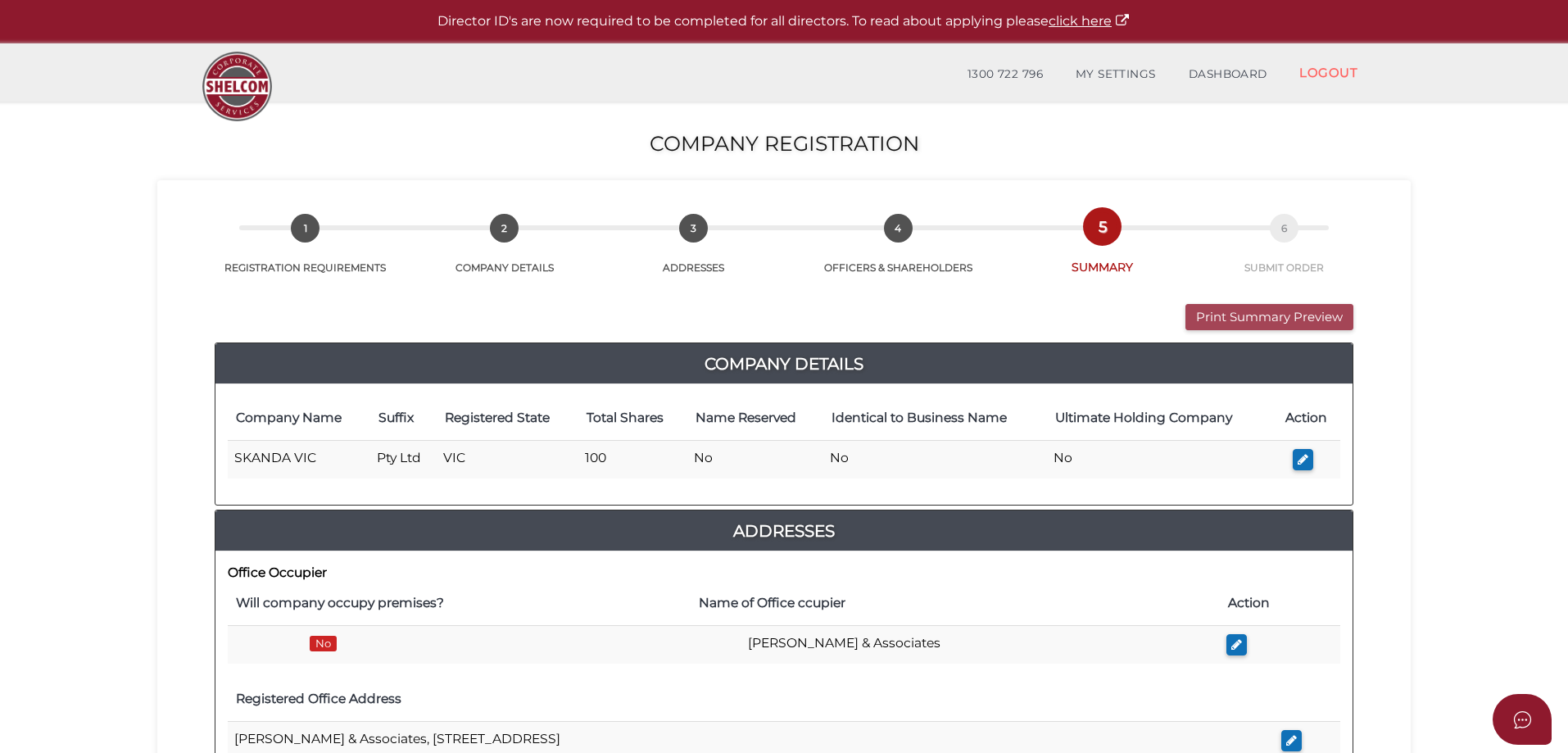
click at [1246, 309] on button "Print Summary Preview" at bounding box center [1269, 317] width 168 height 27
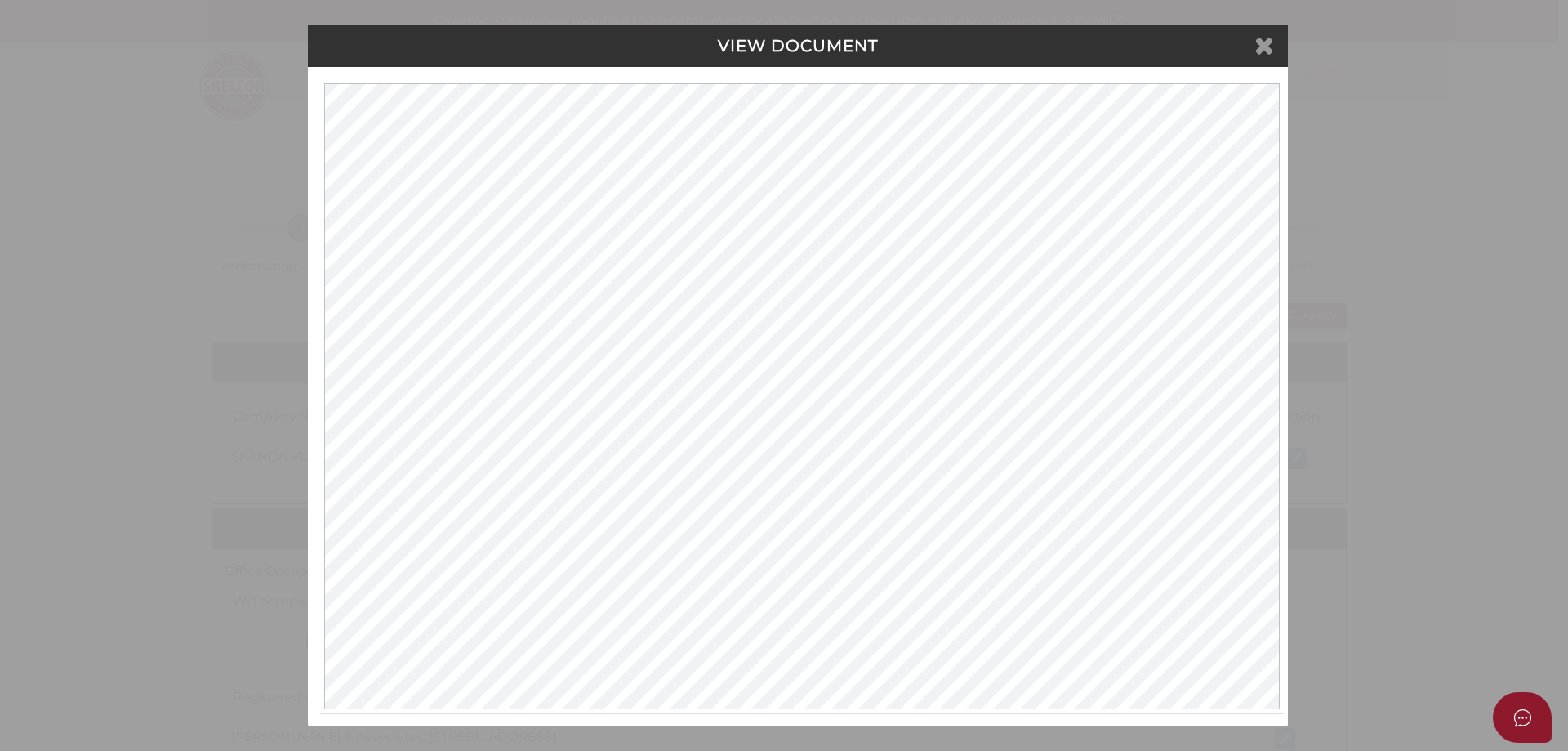
click at [1268, 41] on icon at bounding box center [1264, 45] width 20 height 25
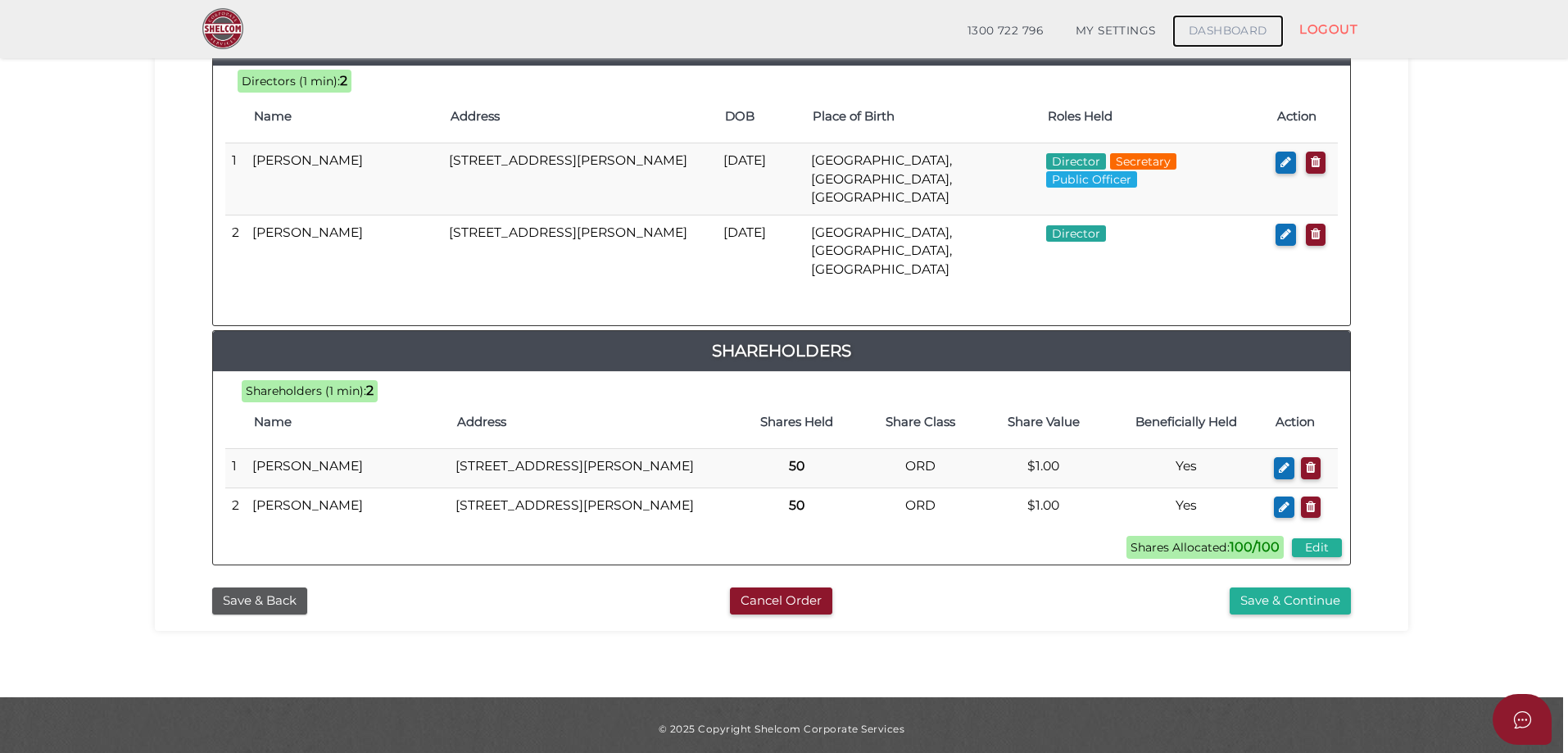
scroll to position [804, 0]
click at [1260, 588] on button "Save & Continue" at bounding box center [1290, 600] width 121 height 27
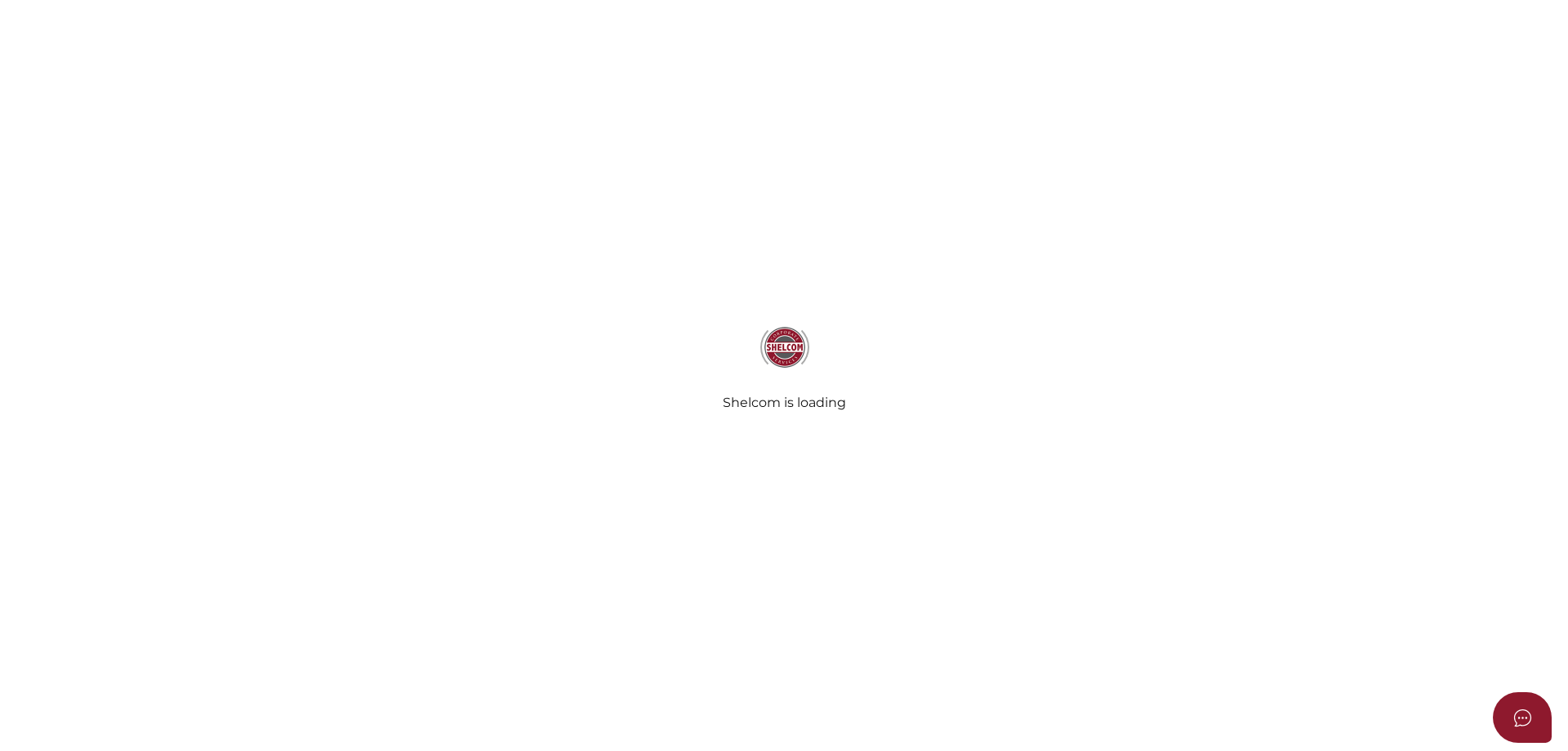
select select "Comb Binding"
radio input "true"
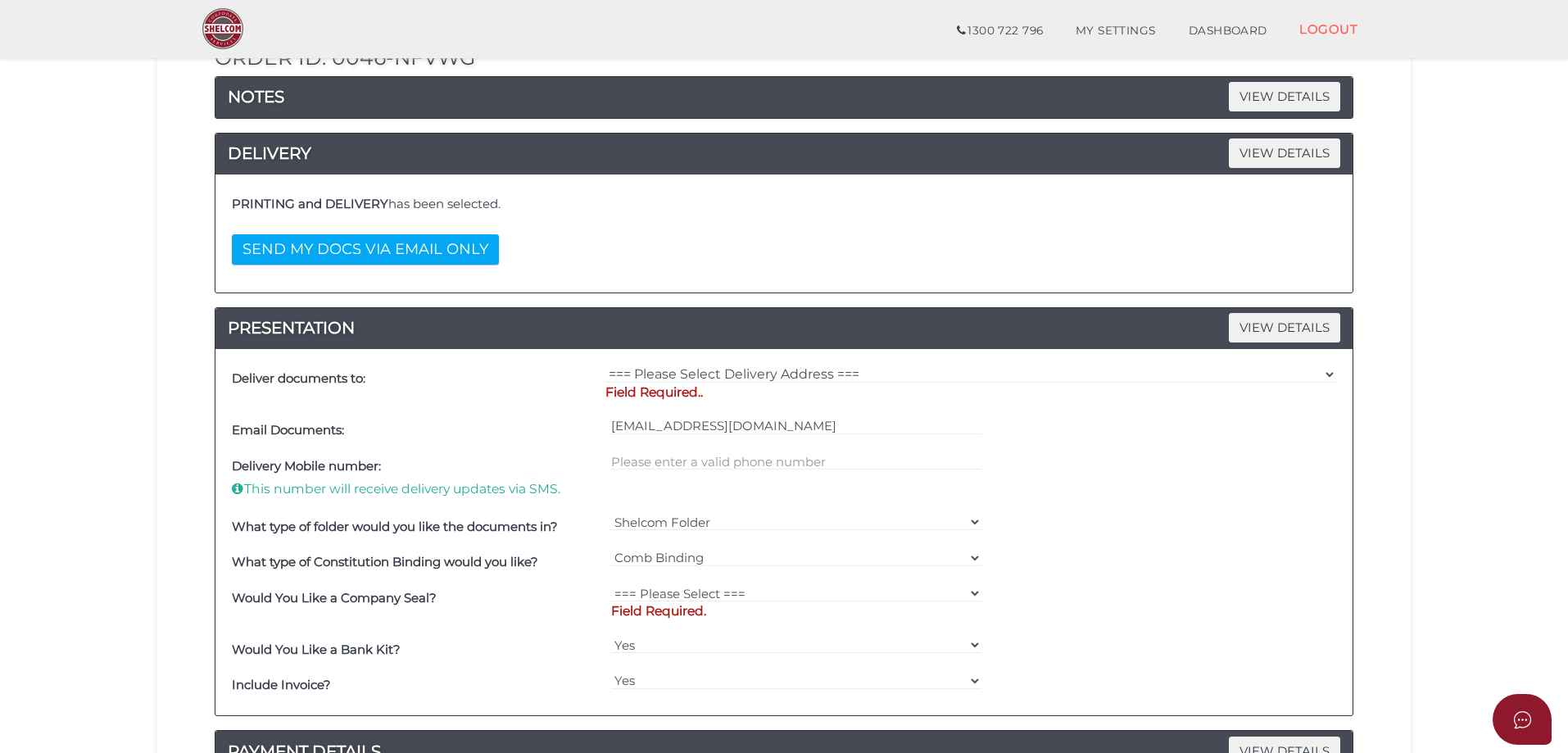
scroll to position [246, 0]
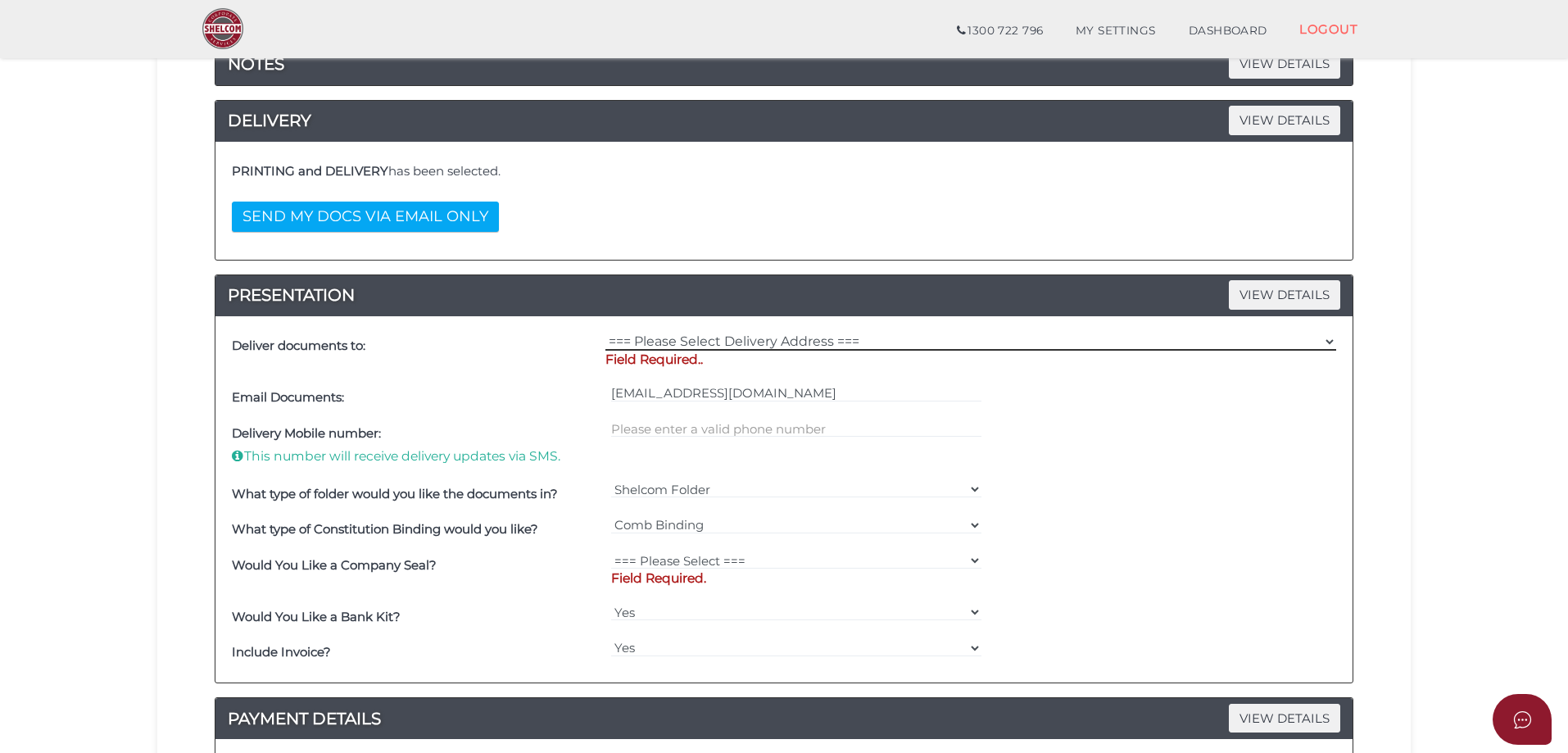
click at [1327, 342] on select "=== Please Select Delivery Address === (User Address - [PERSON_NAME]) [STREET_A…" at bounding box center [971, 341] width 731 height 18
select select "0"
click at [605, 332] on select "=== Please Select Delivery Address === (User Address - [PERSON_NAME]) [STREET_A…" at bounding box center [971, 341] width 731 height 18
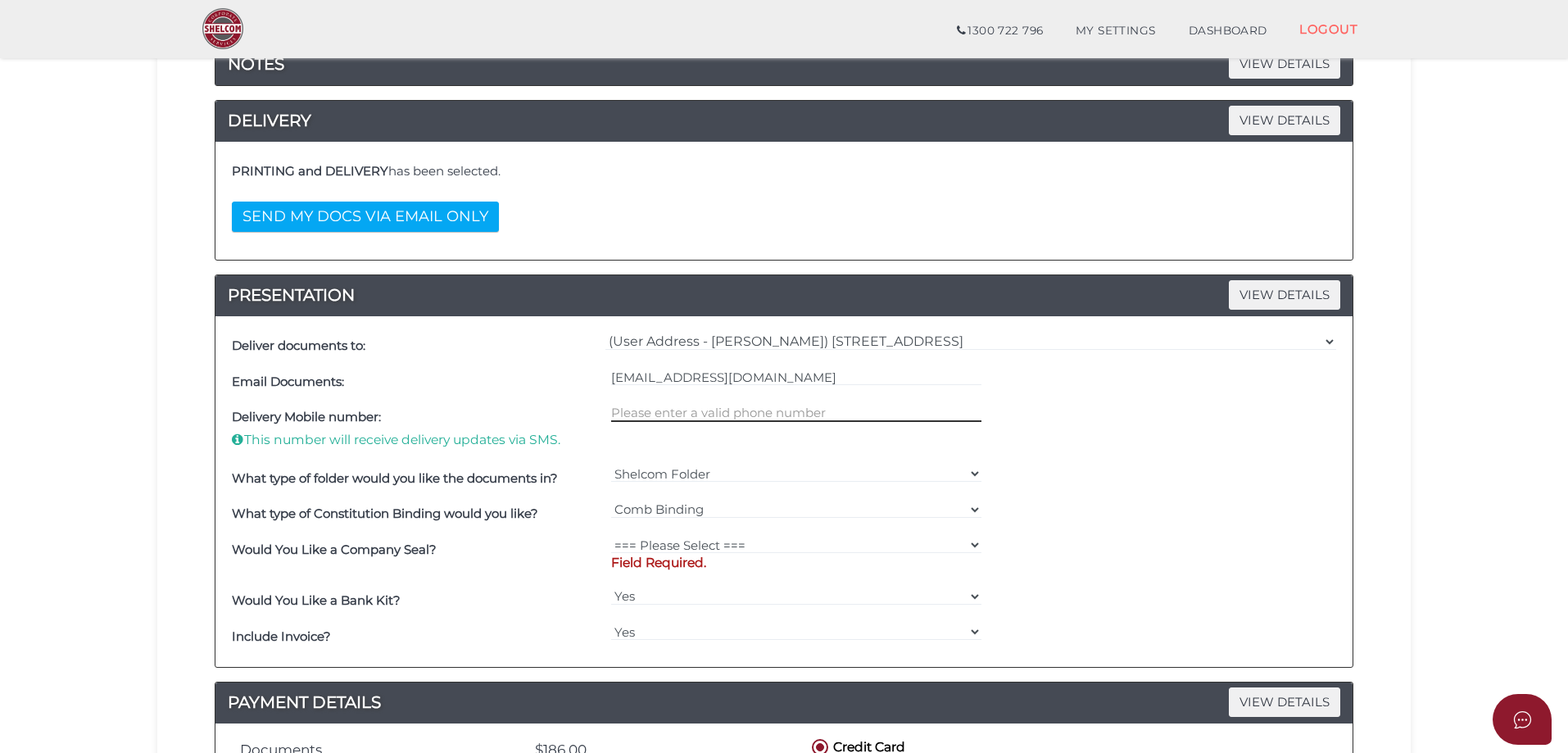
drag, startPoint x: 669, startPoint y: 413, endPoint x: 726, endPoint y: 418, distance: 57.2
click at [673, 413] on input "text" at bounding box center [797, 412] width 371 height 18
type input "0478835270"
click at [972, 544] on select "=== Please Select === Fold Seal $50 No Seal" at bounding box center [797, 545] width 371 height 18
select select "0"
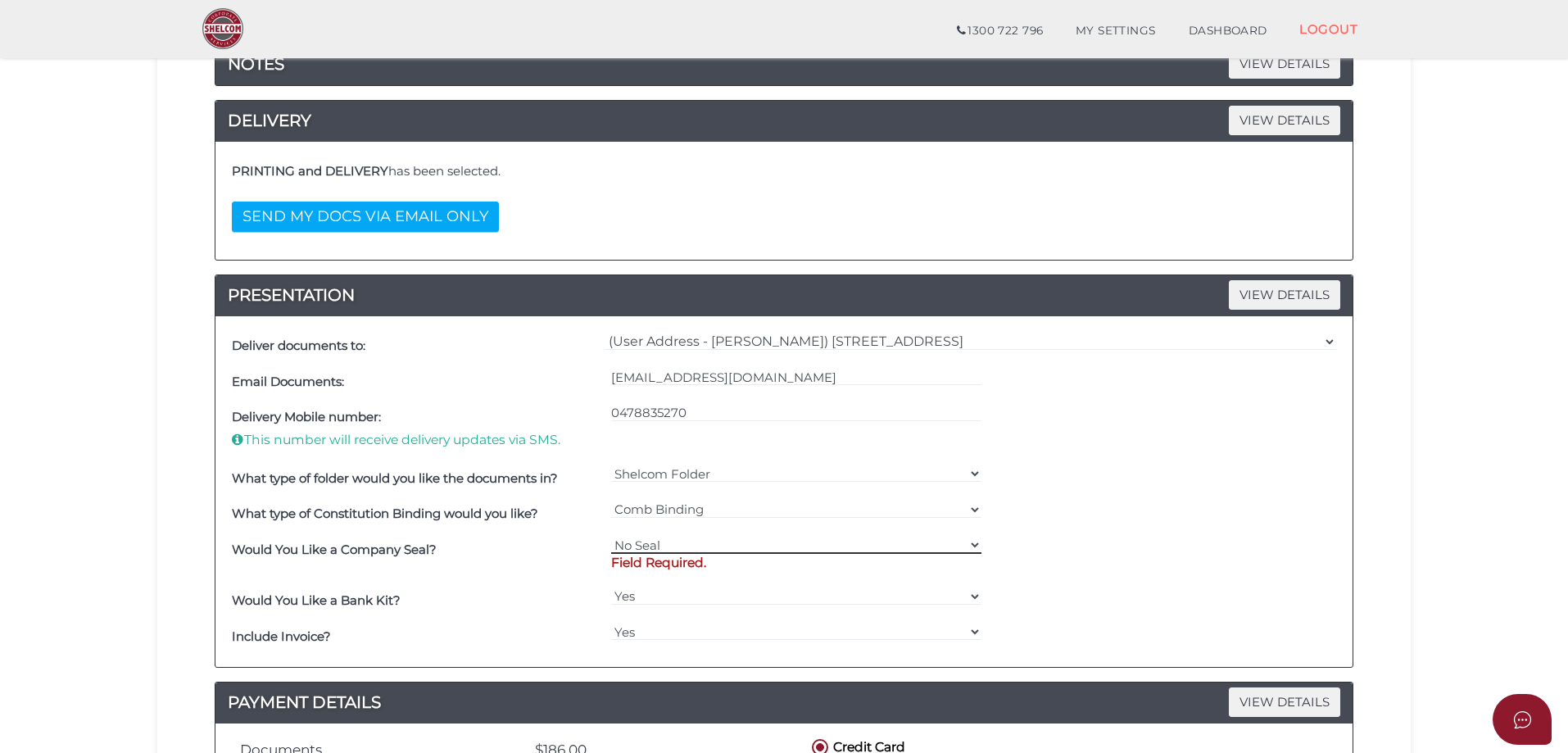
click at [611, 536] on select "=== Please Select === Fold Seal $50 No Seal" at bounding box center [797, 545] width 371 height 18
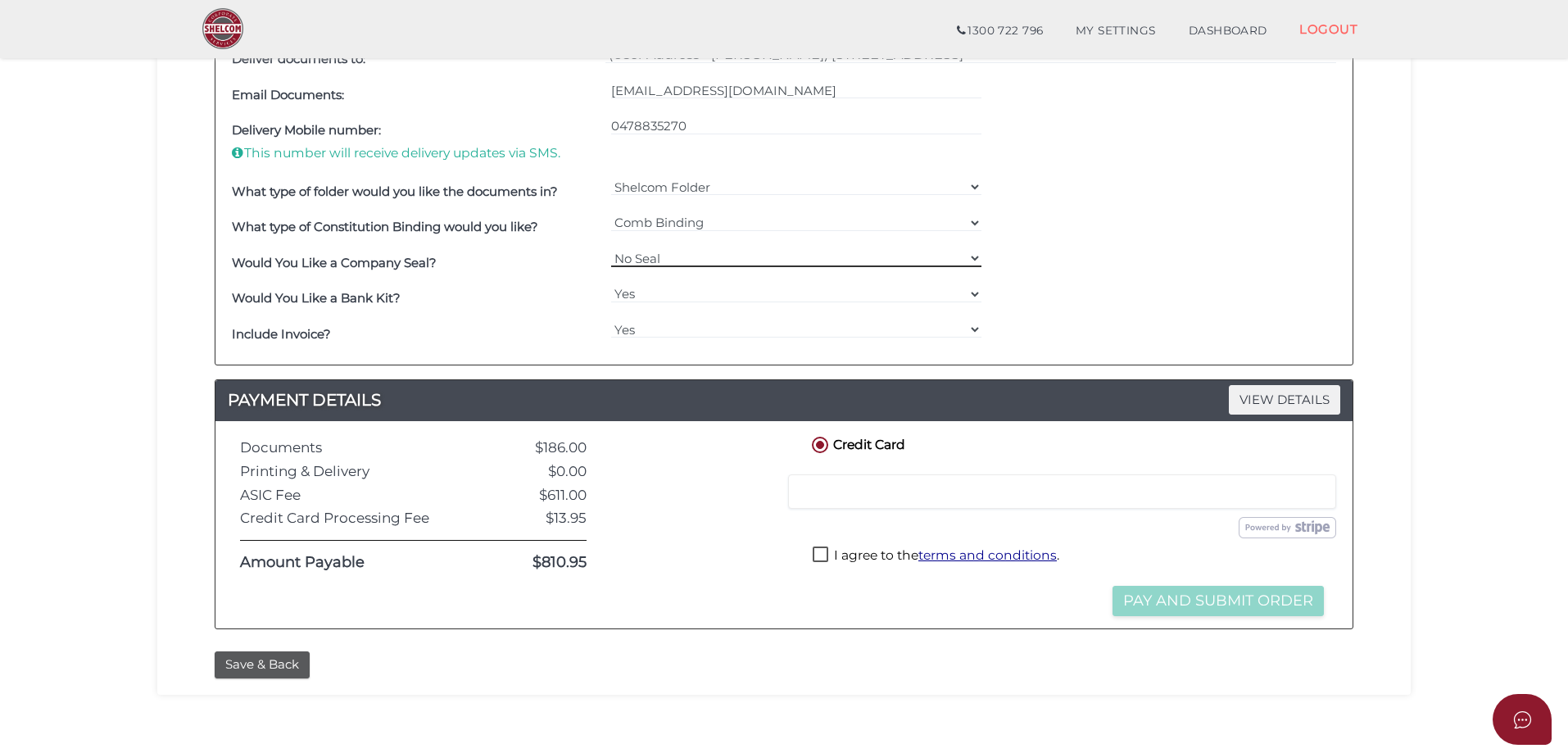
scroll to position [604, 0]
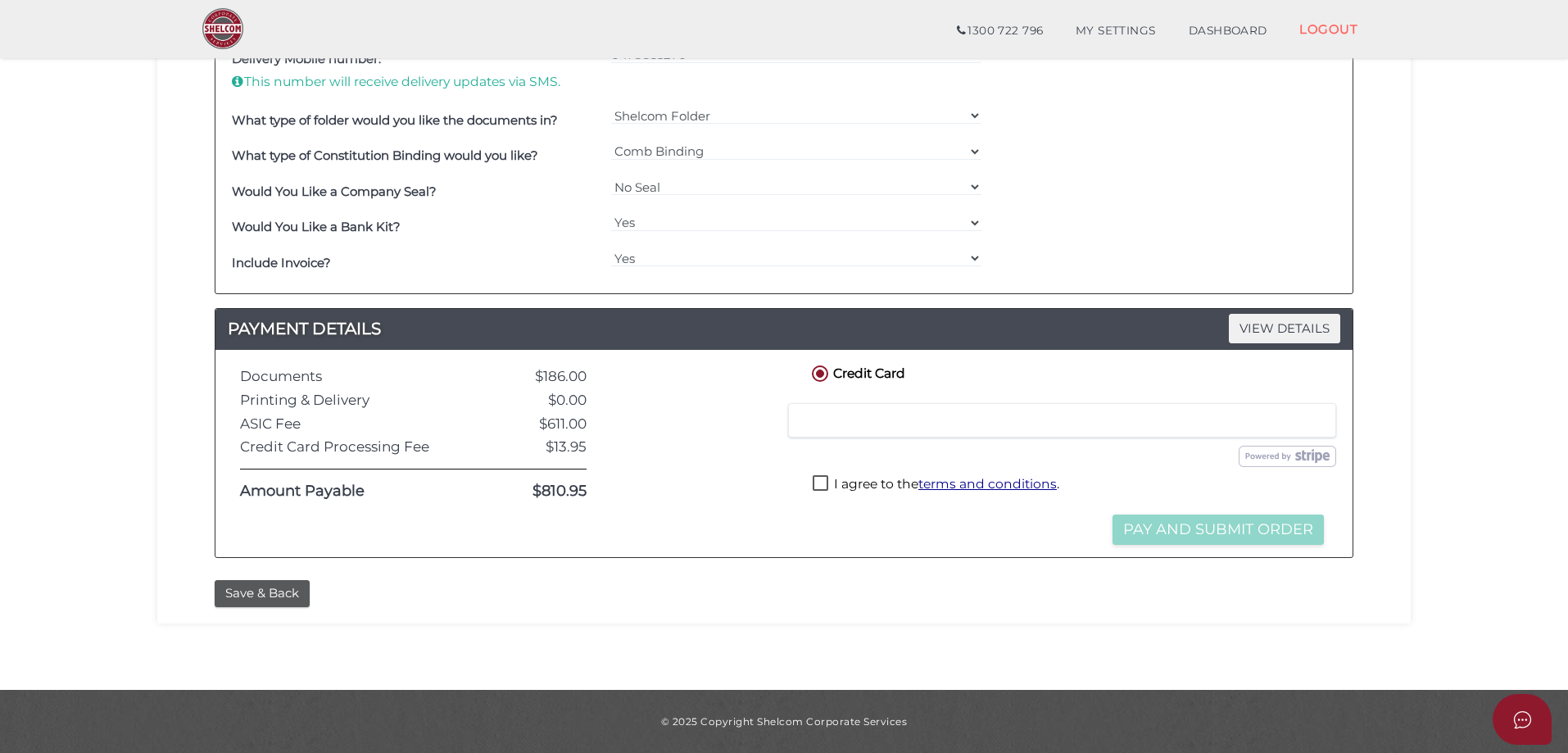
click at [822, 479] on label "I agree to the terms and conditions ." at bounding box center [936, 485] width 247 height 21
checkbox input "true"
click at [1167, 525] on button "Pay and Submit Order" at bounding box center [1219, 529] width 211 height 30
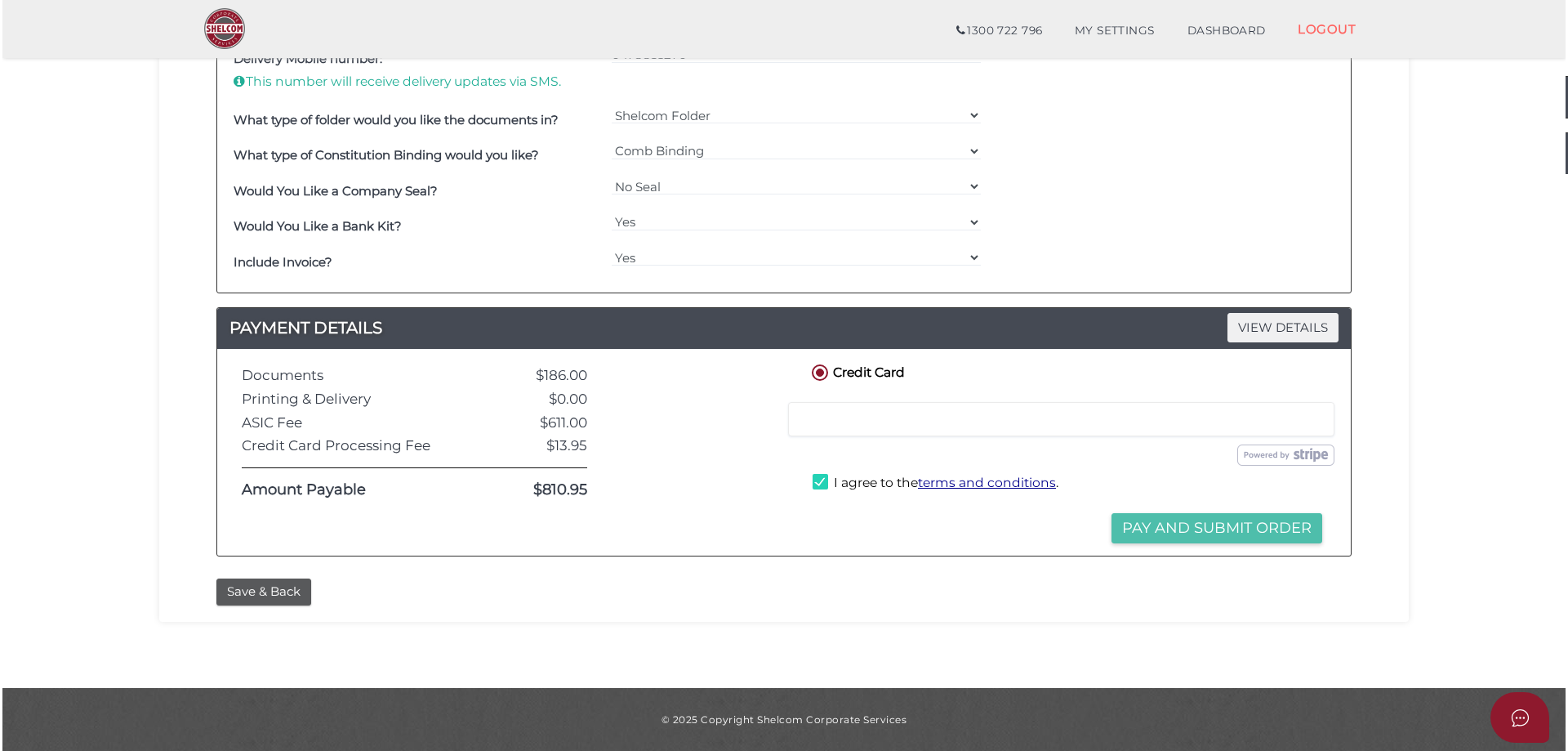
scroll to position [0, 0]
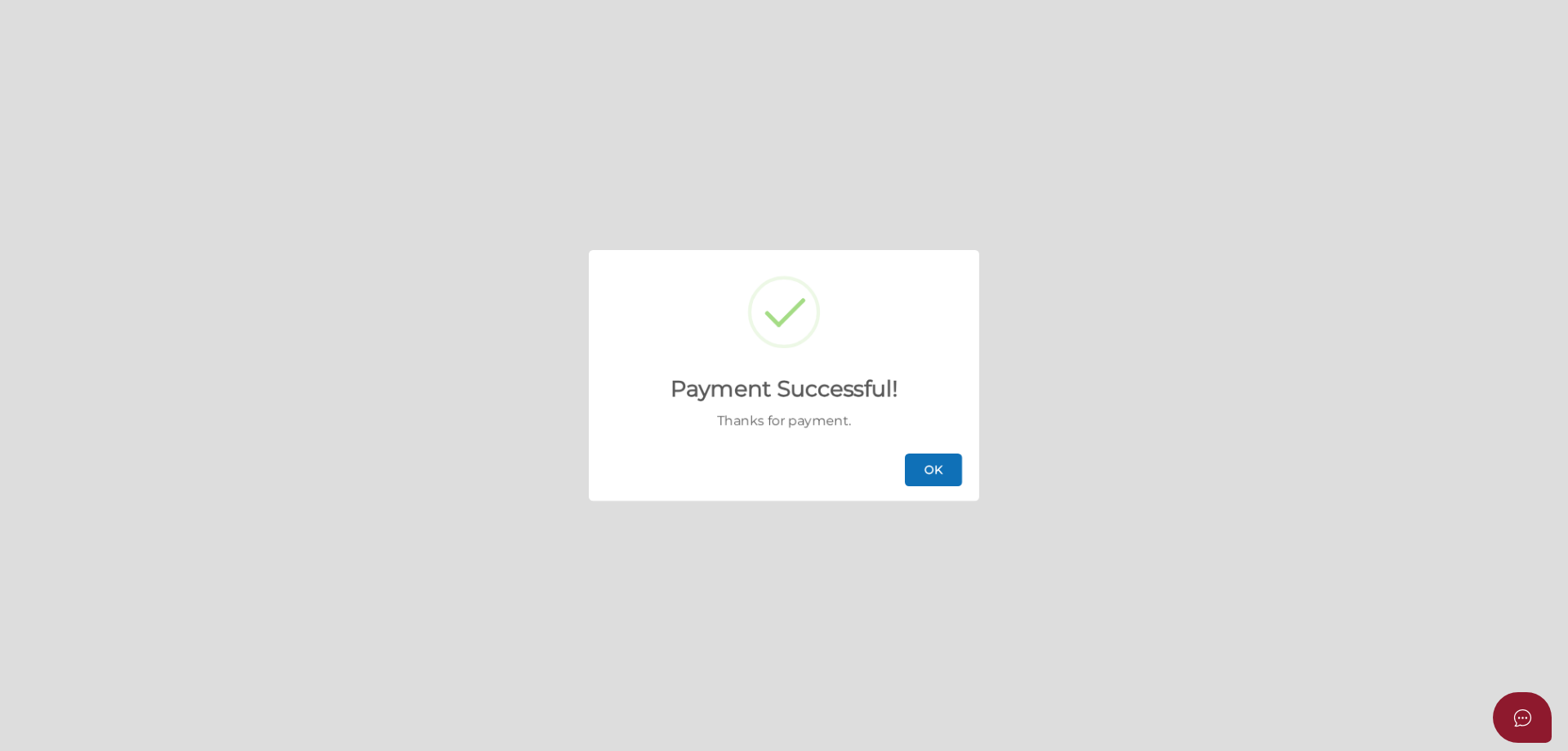
click at [918, 470] on button "OK" at bounding box center [934, 470] width 57 height 32
